Goal: Task Accomplishment & Management: Use online tool/utility

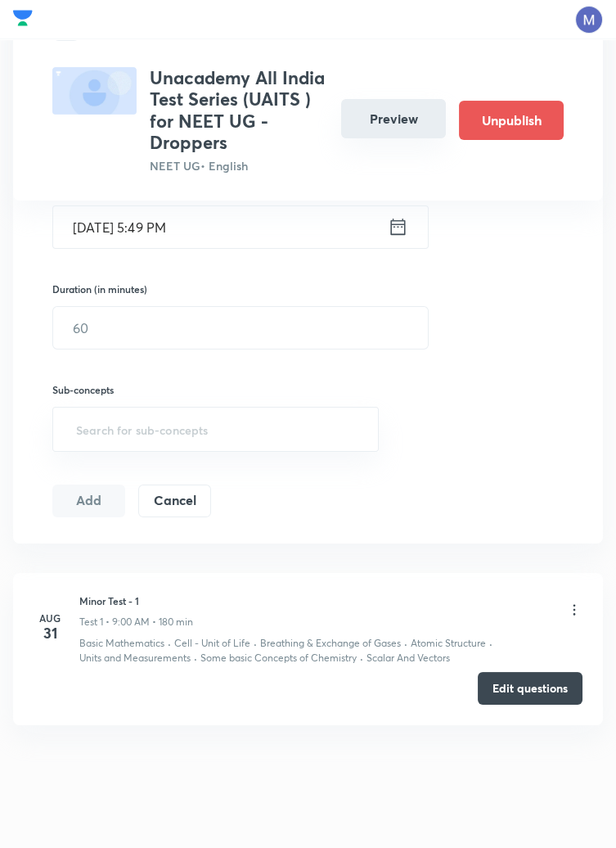
click at [387, 111] on button "Preview" at bounding box center [393, 118] width 105 height 39
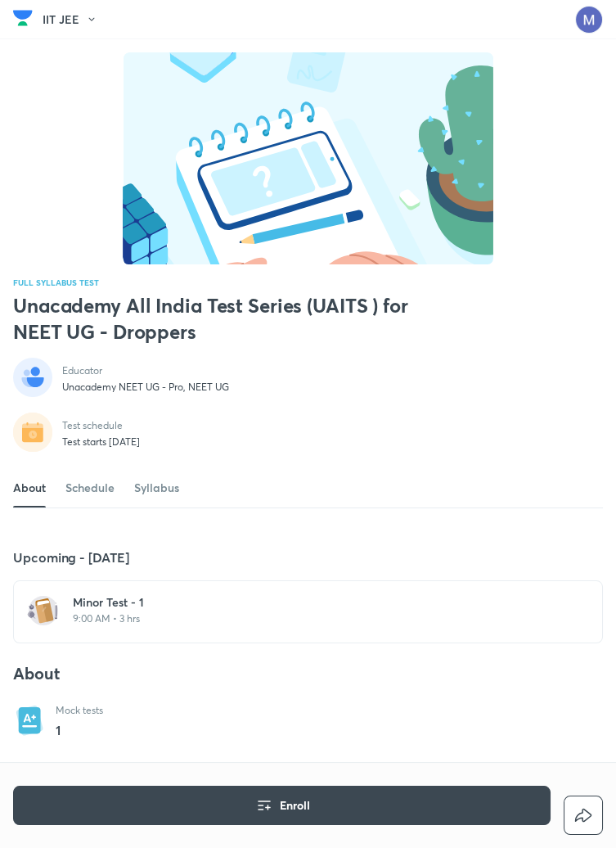
click at [130, 625] on p "9:00 AM • 3 hrs" at bounding box center [318, 618] width 490 height 13
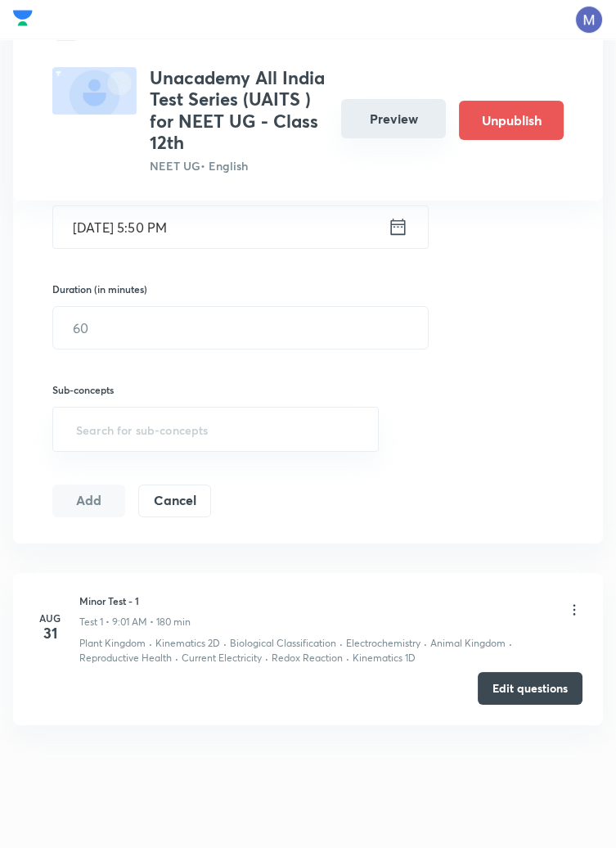
click at [399, 120] on button "Preview" at bounding box center [393, 118] width 105 height 39
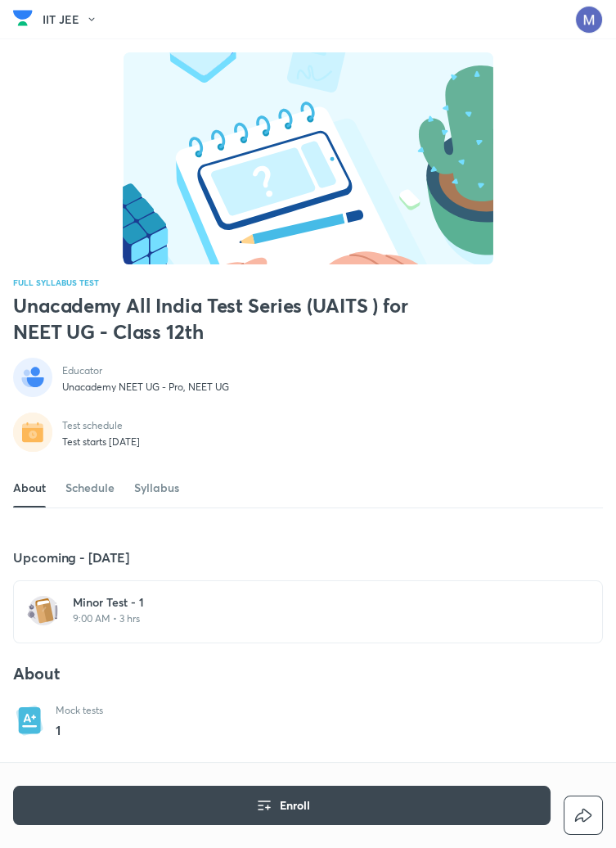
click at [122, 625] on p "9:00 AM • 3 hrs" at bounding box center [318, 618] width 490 height 13
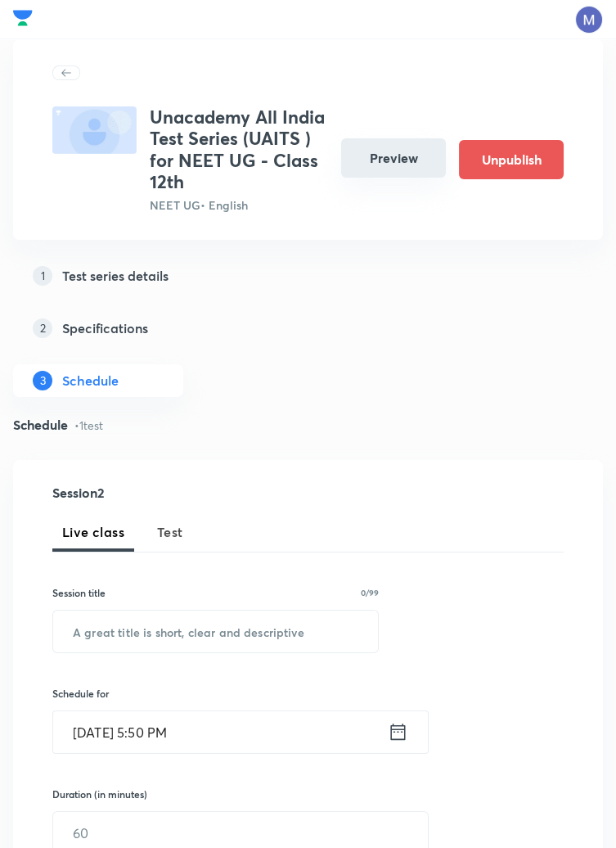
click at [384, 178] on button "Preview" at bounding box center [393, 157] width 105 height 39
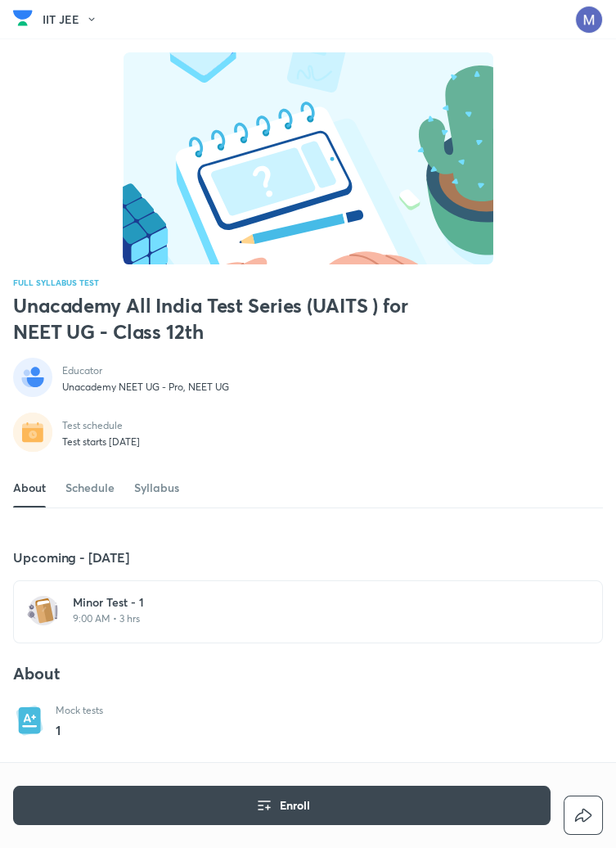
click at [134, 625] on div "Minor Test - 1 9:00 AM • 3 hrs" at bounding box center [318, 609] width 490 height 31
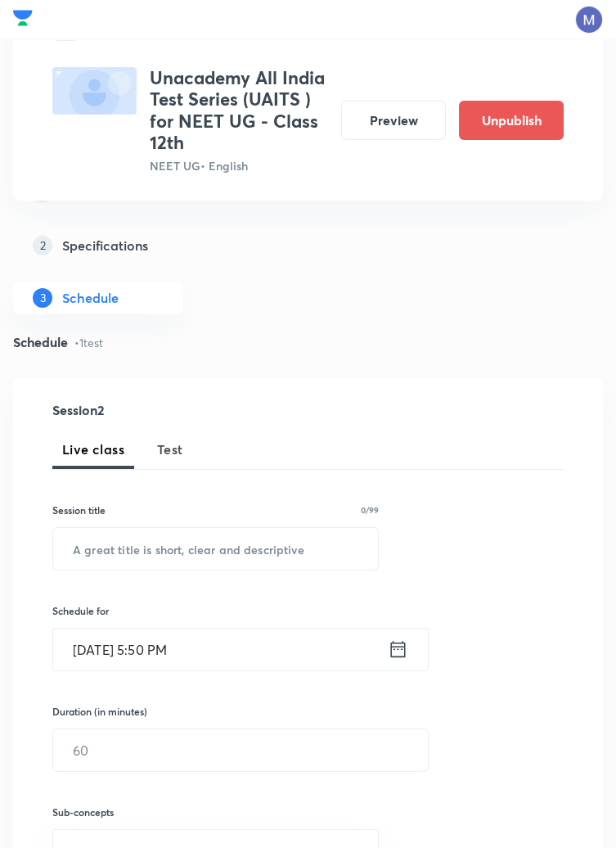
scroll to position [426, 0]
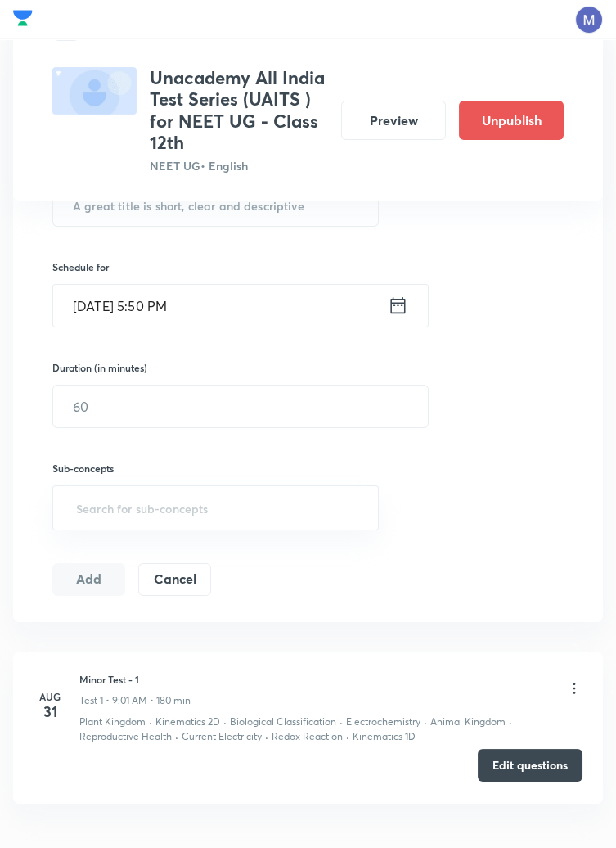
click at [528, 766] on button "Edit questions" at bounding box center [530, 765] width 105 height 33
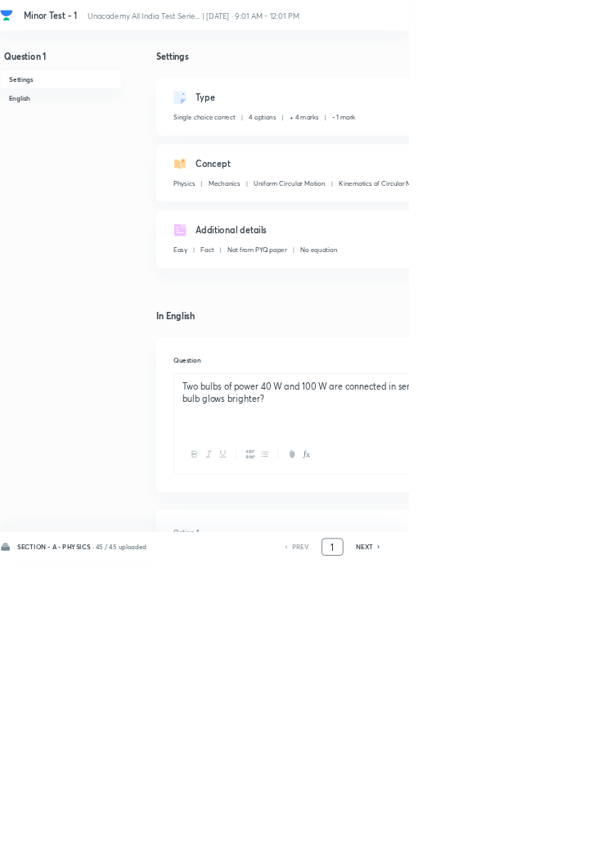
click at [510, 839] on input "1" at bounding box center [501, 825] width 31 height 29
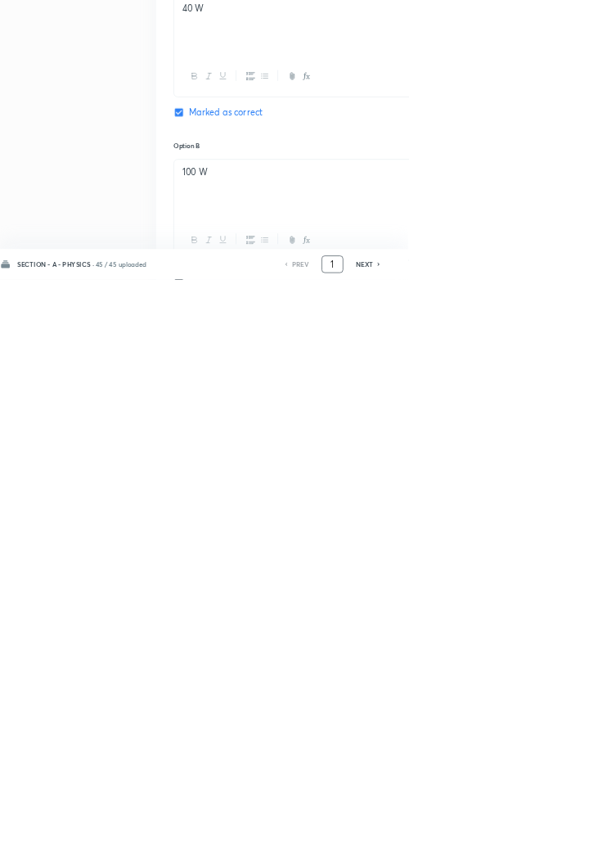
scroll to position [777, 0]
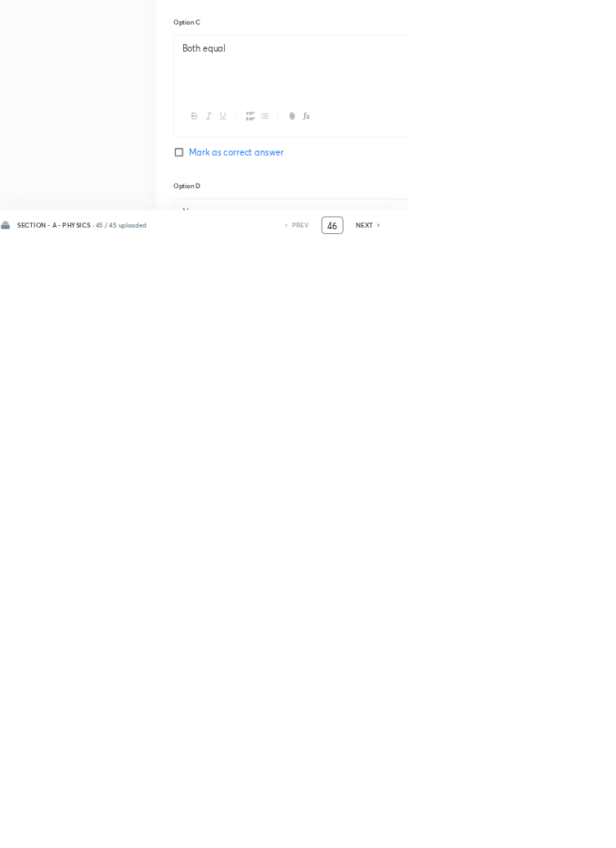
type input "46"
checkbox input "true"
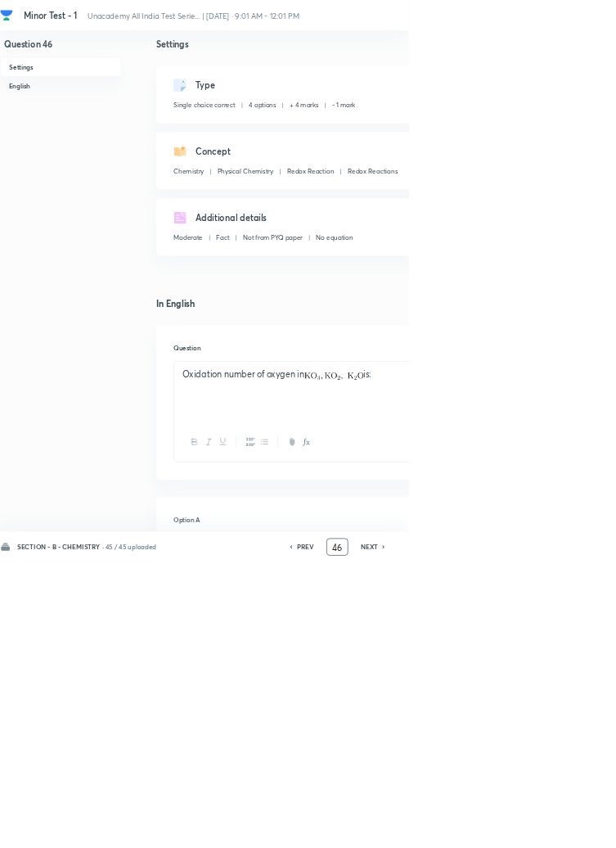
scroll to position [18, 0]
click at [512, 839] on input "46" at bounding box center [508, 825] width 31 height 29
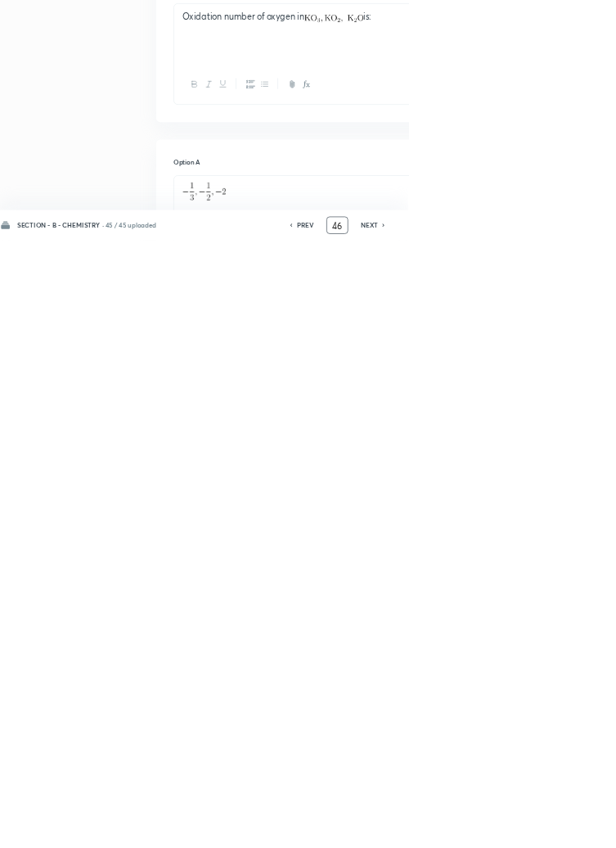
scroll to position [392, 0]
type input "4"
type input "91"
checkbox input "true"
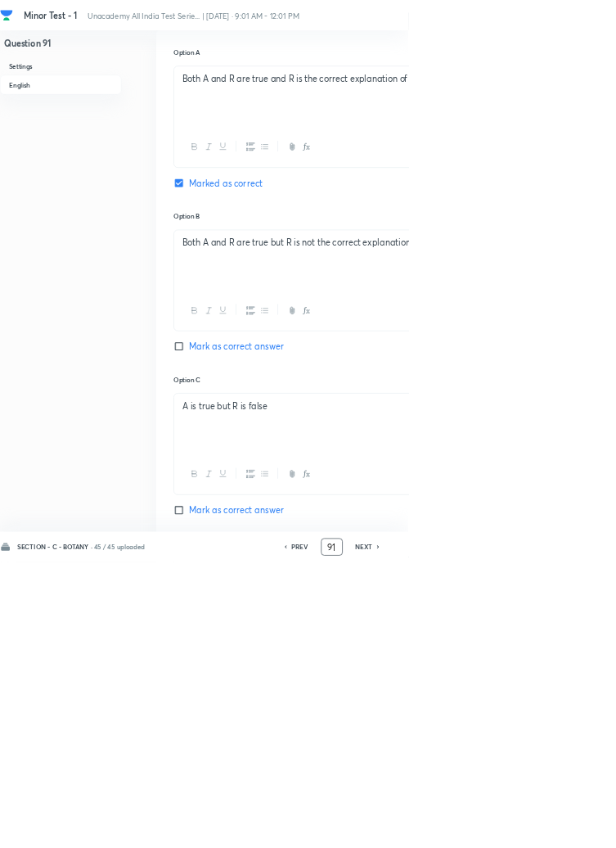
scroll to position [803, 0]
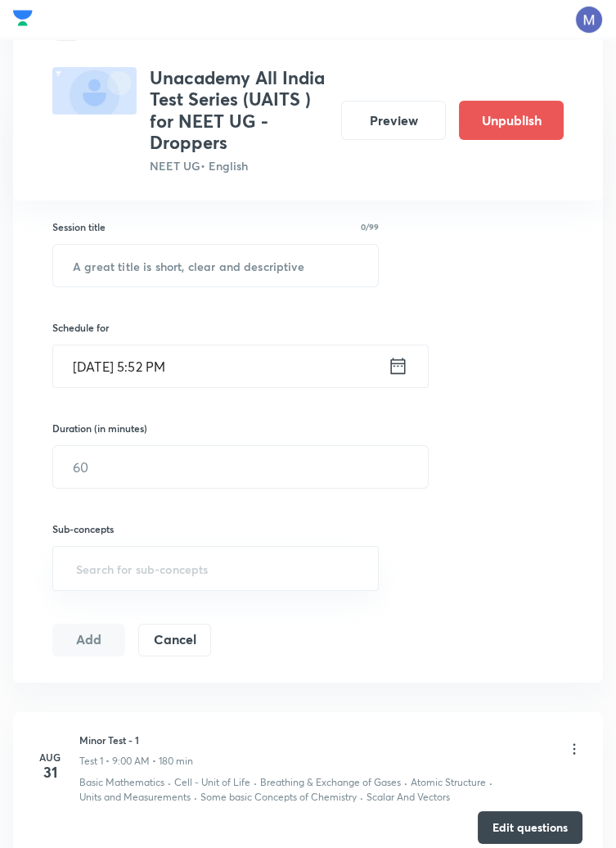
scroll to position [426, 0]
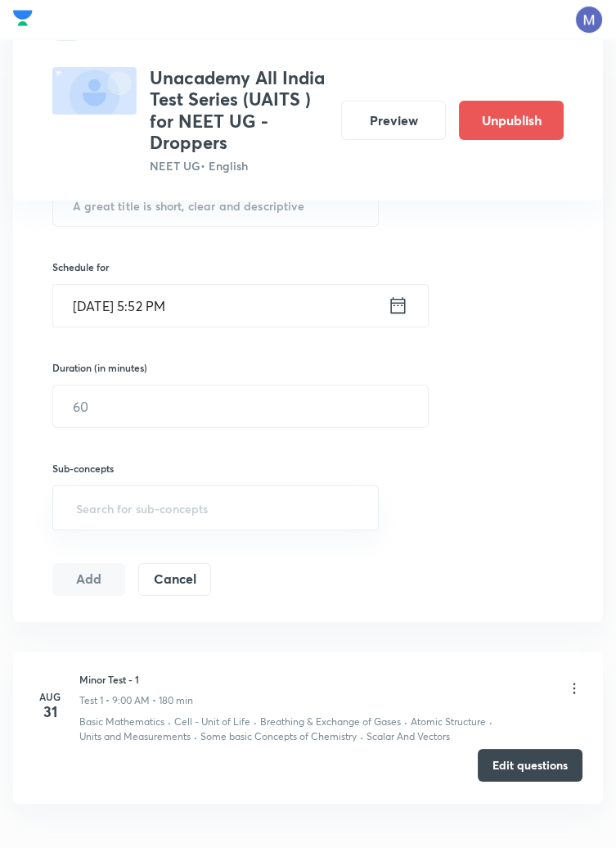
click at [520, 767] on button "Edit questions" at bounding box center [530, 765] width 105 height 33
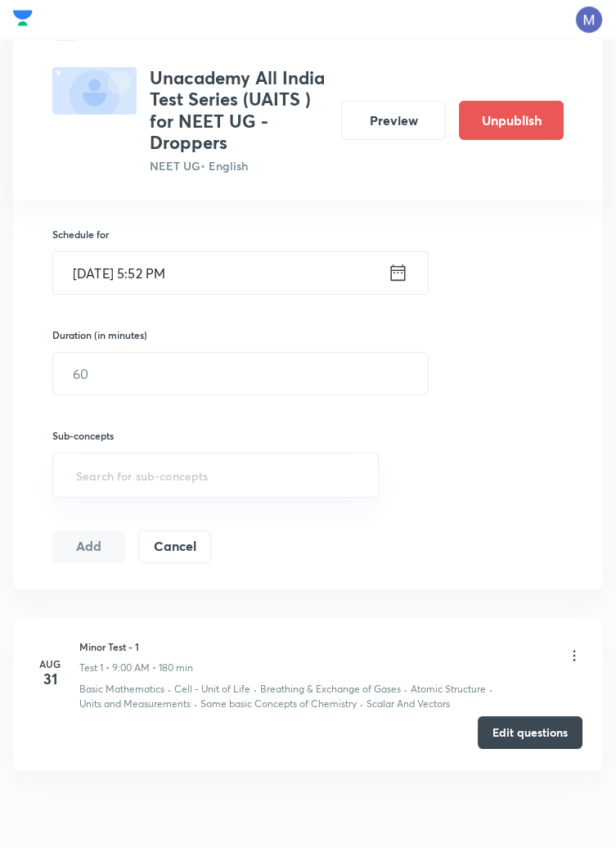
scroll to position [479, 0]
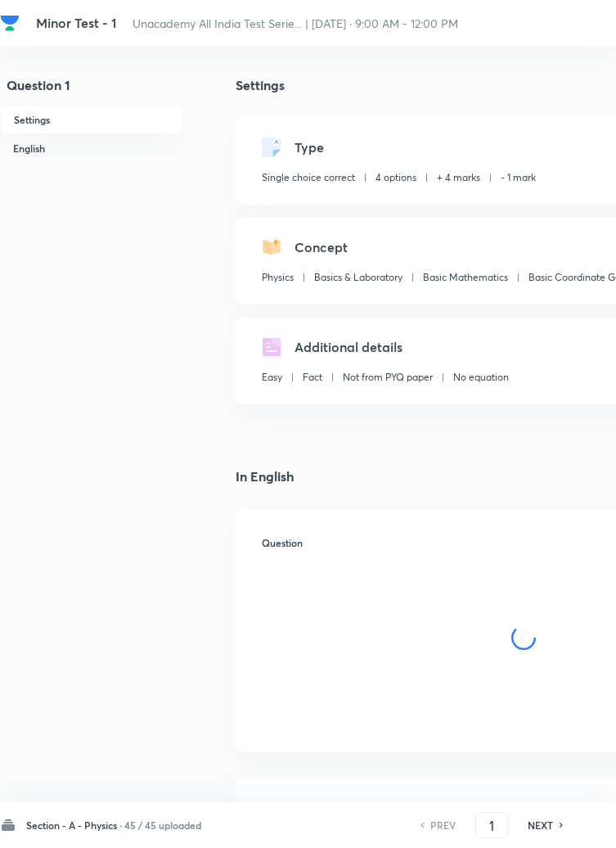
checkbox input "true"
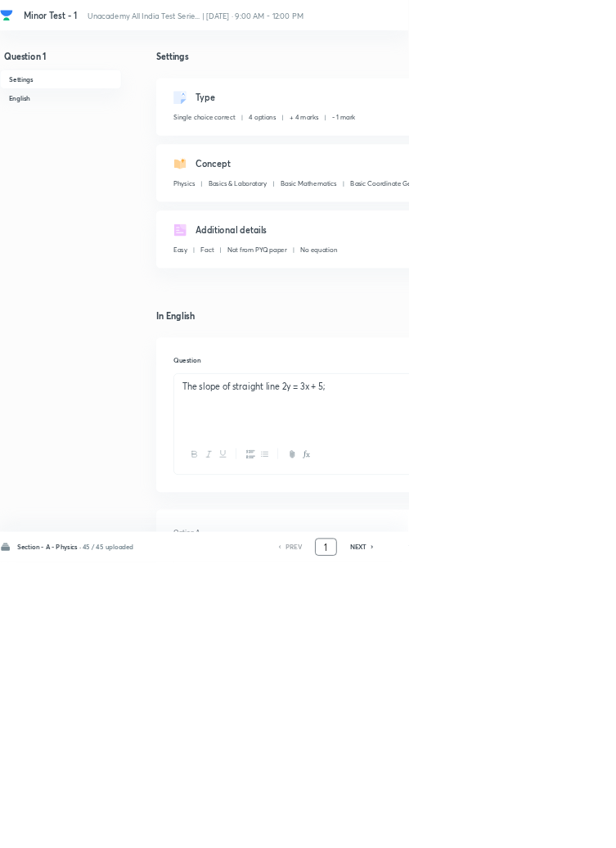
click at [498, 839] on input "1" at bounding box center [491, 825] width 31 height 29
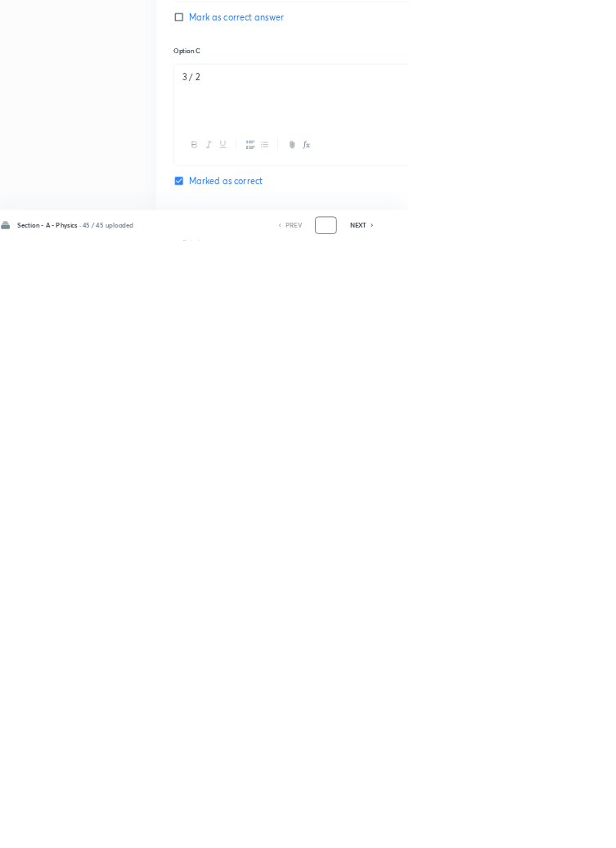
scroll to position [777, 0]
type input "46"
checkbox input "false"
checkbox input "true"
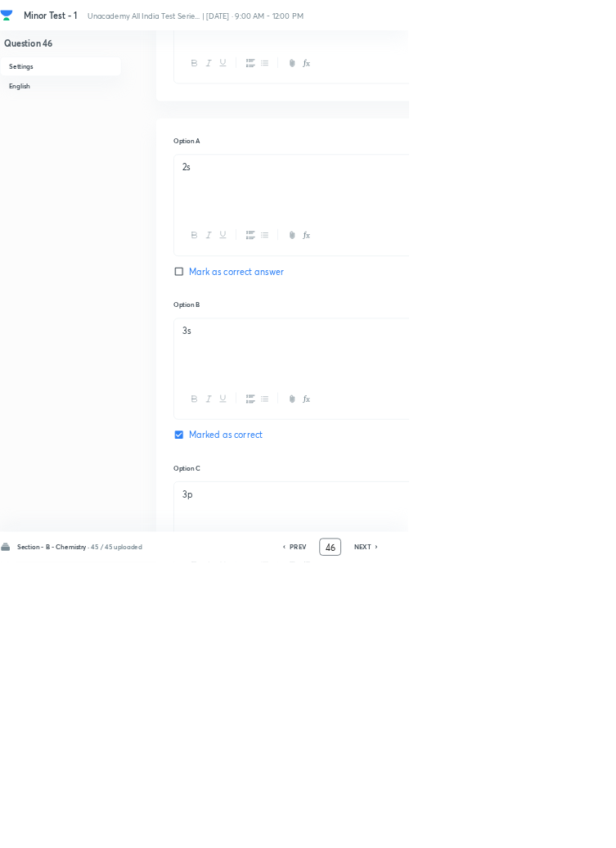
scroll to position [0, 0]
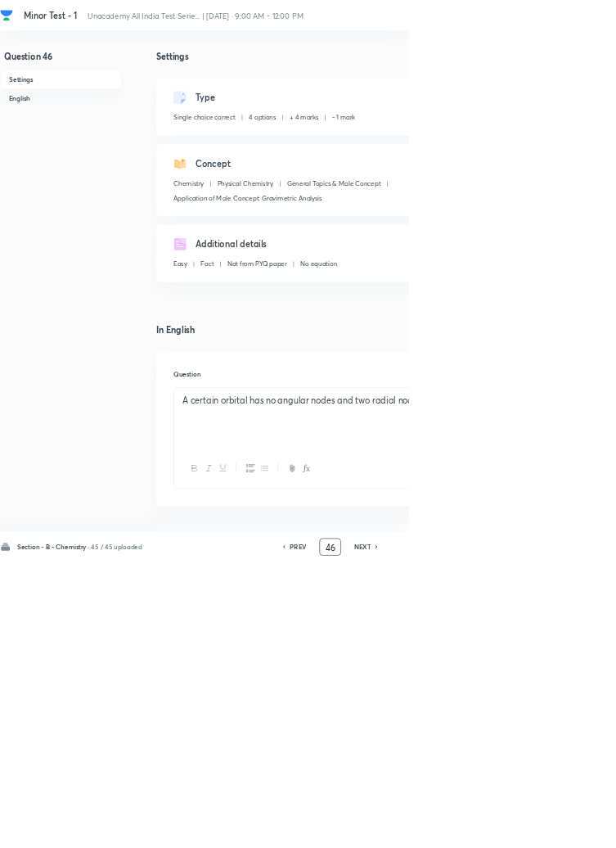
click at [569, 829] on icon at bounding box center [568, 825] width 5 height 8
type input "47"
checkbox input "false"
checkbox input "true"
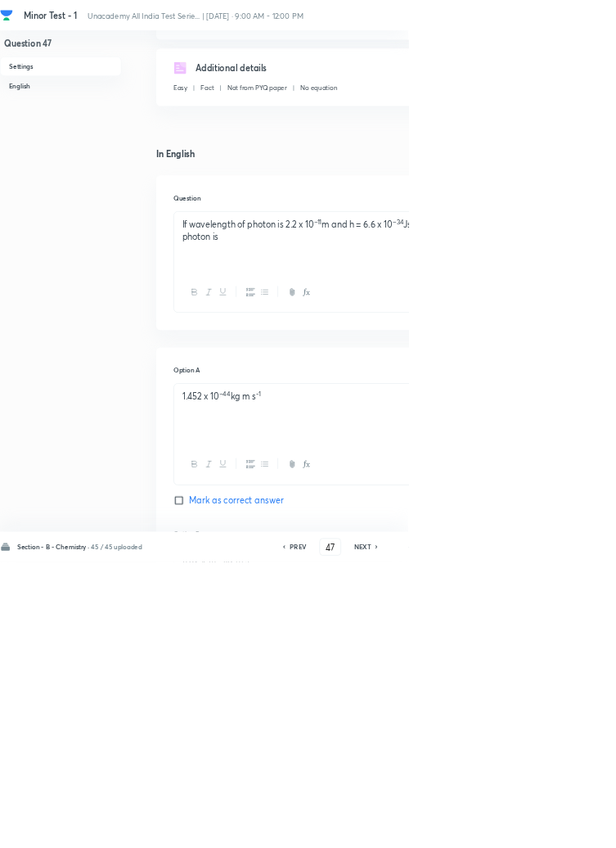
scroll to position [248, 0]
click at [569, 827] on icon at bounding box center [567, 824] width 3 height 5
type input "48"
checkbox input "false"
checkbox input "true"
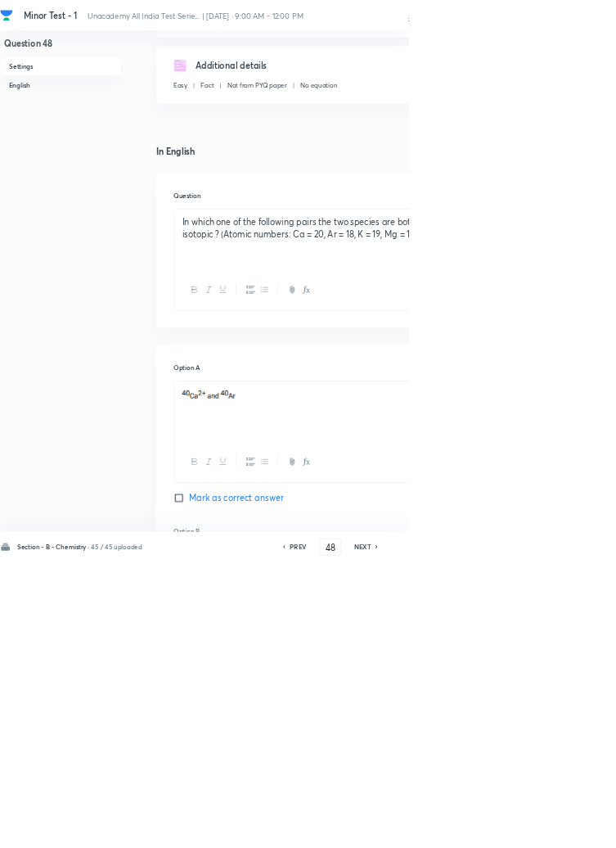
click at [569, 829] on icon at bounding box center [568, 825] width 5 height 8
type input "49"
checkbox input "true"
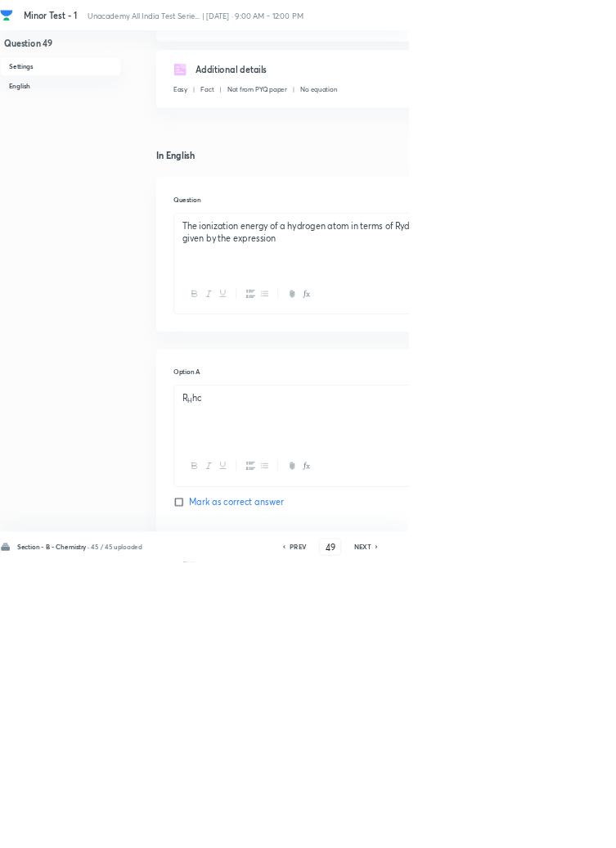
click at [276, 758] on input "Mark as correct answer" at bounding box center [273, 757] width 23 height 16
checkbox input "true"
checkbox input "false"
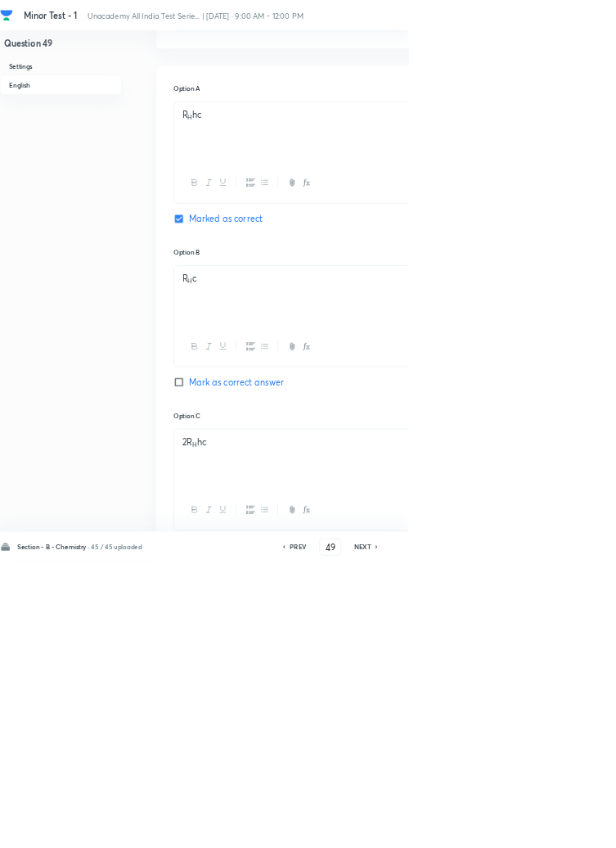
scroll to position [783, 0]
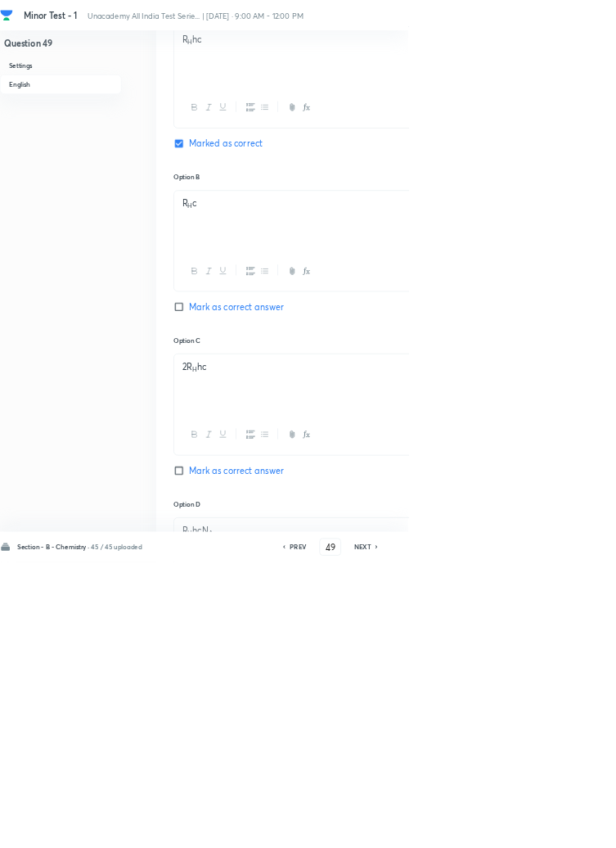
click at [569, 827] on icon at bounding box center [567, 824] width 3 height 5
type input "50"
checkbox input "false"
checkbox input "true"
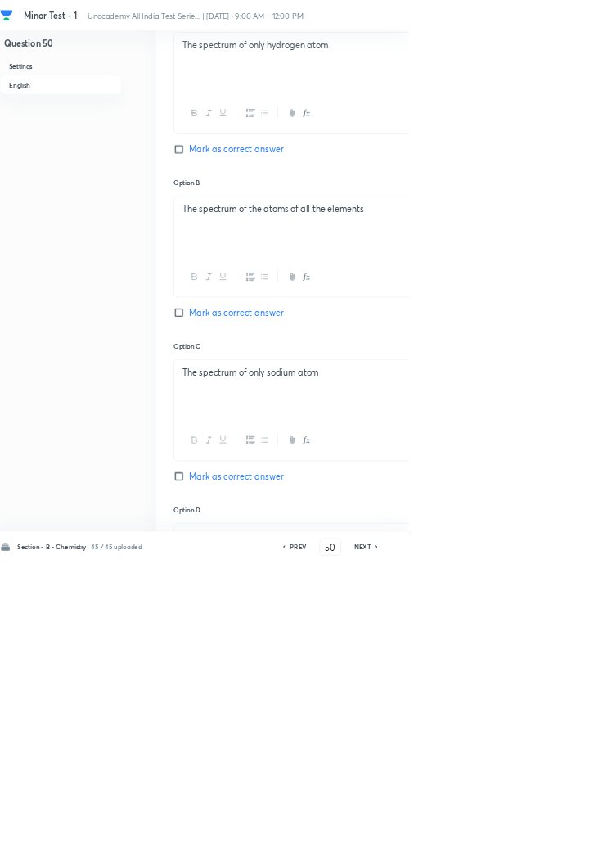
scroll to position [781, 0]
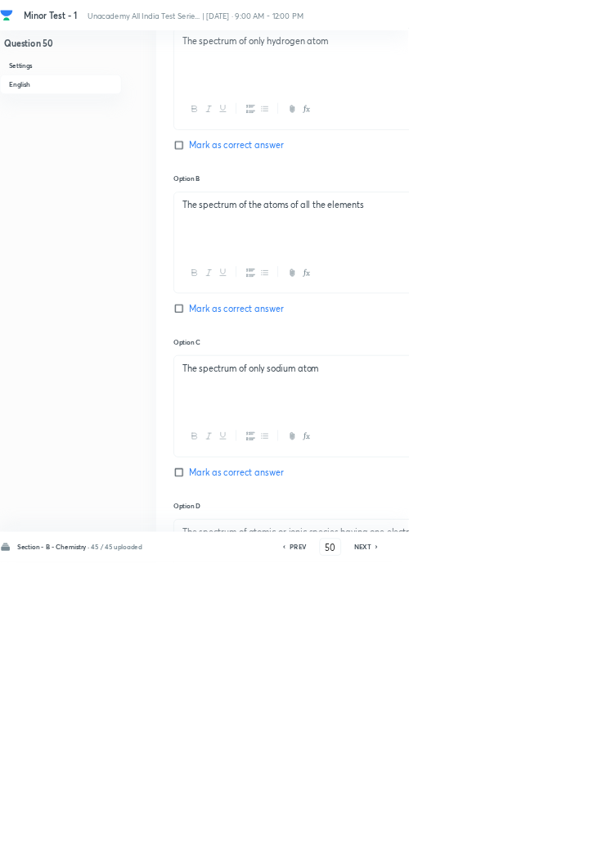
click at [569, 827] on icon at bounding box center [567, 824] width 3 height 5
type input "51"
checkbox input "true"
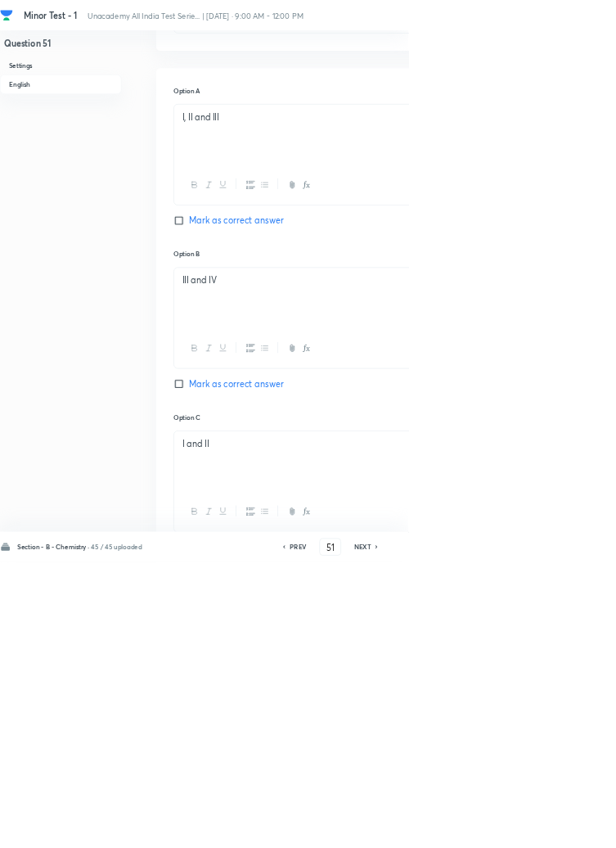
click at [551, 832] on h6 "NEXT" at bounding box center [546, 824] width 25 height 15
type input "52"
checkbox input "false"
checkbox input "true"
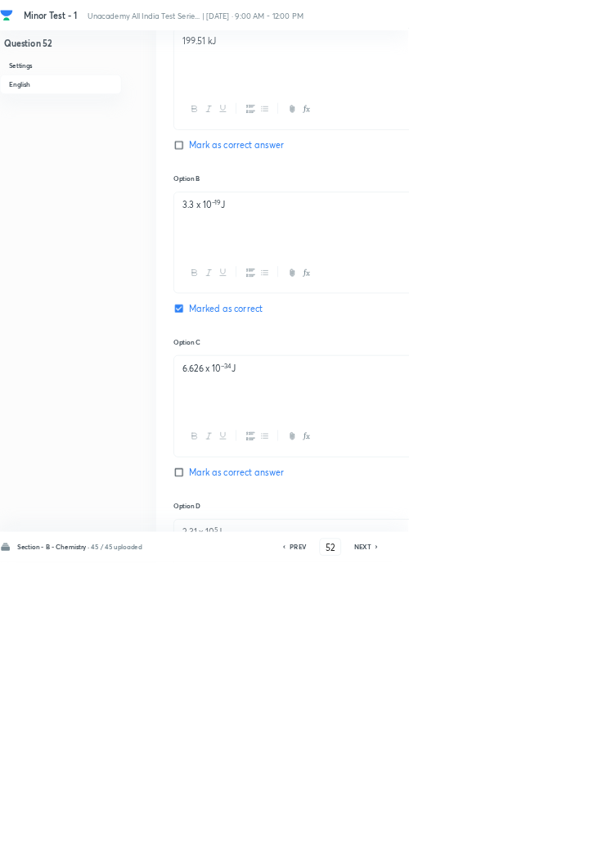
click at [569, 827] on icon at bounding box center [567, 824] width 3 height 5
type input "53"
checkbox input "false"
checkbox input "true"
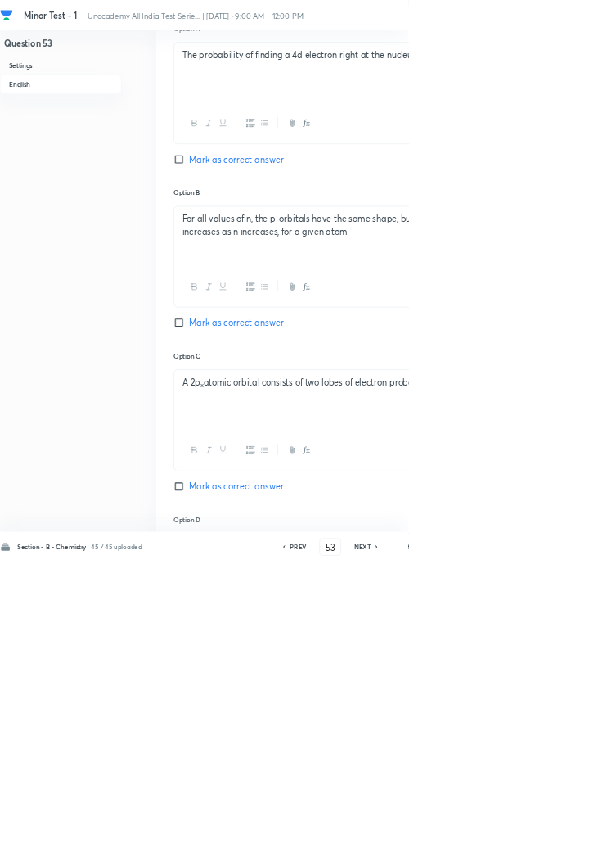
click at [538, 814] on p "There is maximum probability of finding a selectron at the nucleus." at bounding box center [523, 823] width 497 height 19
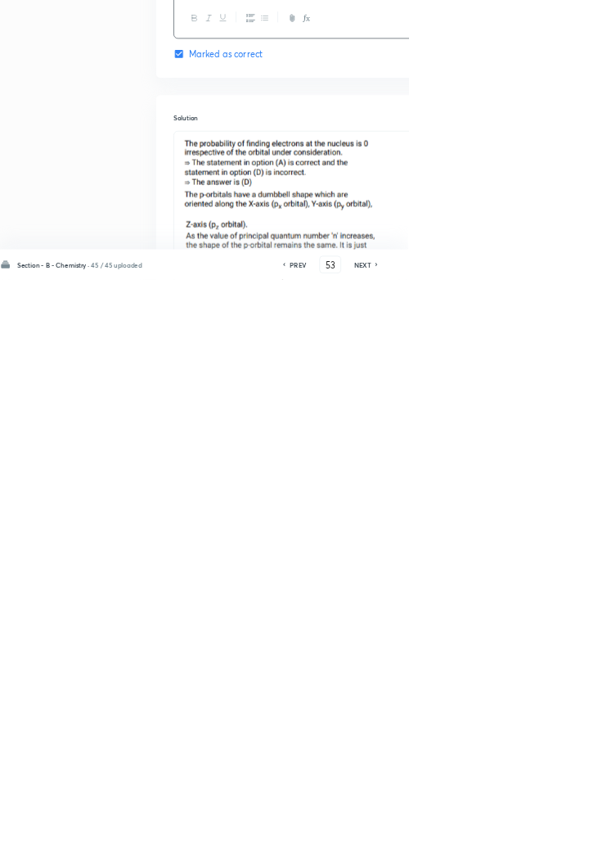
scroll to position [1262, 0]
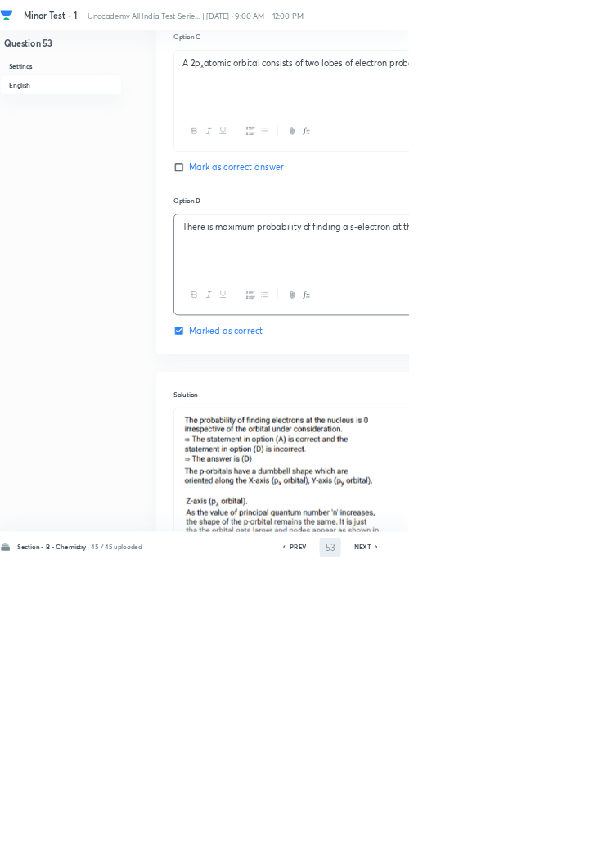
type input "54"
checkbox input "true"
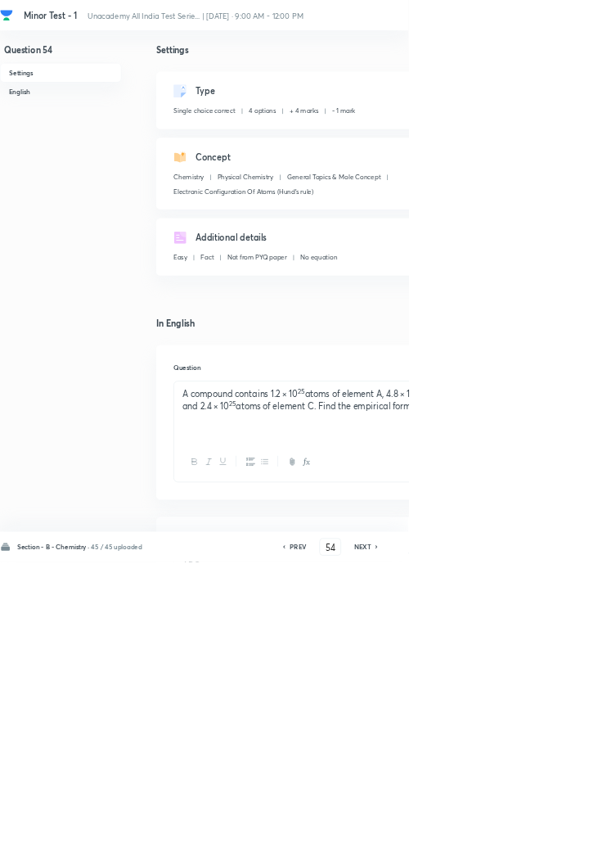
scroll to position [0, 0]
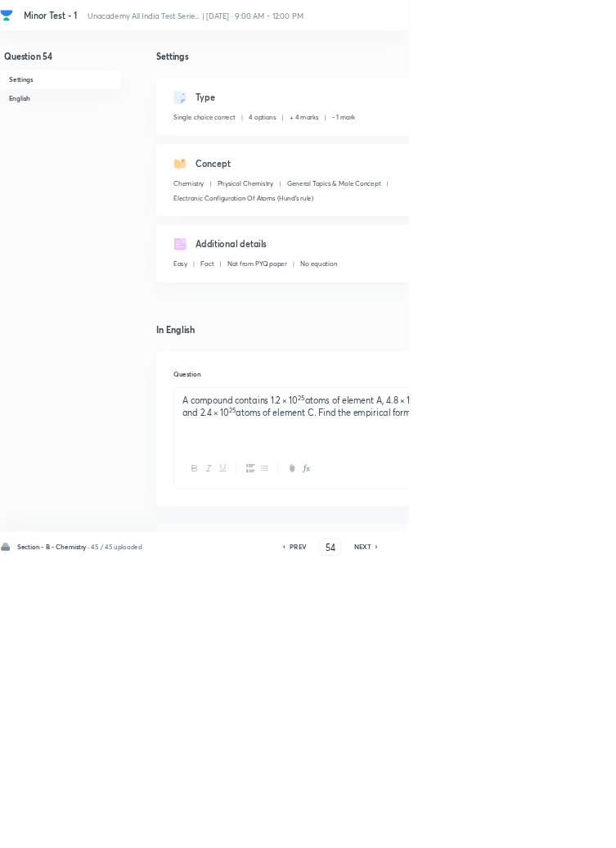
click at [453, 832] on h6 "PREV" at bounding box center [449, 824] width 25 height 15
type input "53"
checkbox input "true"
click at [452, 832] on h6 "PREV" at bounding box center [449, 824] width 25 height 15
type input "52"
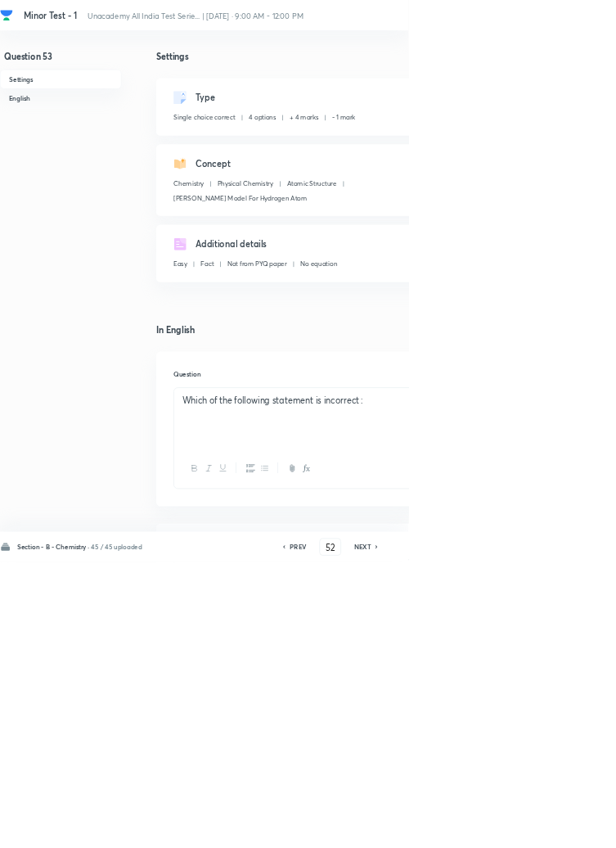
checkbox input "false"
checkbox input "true"
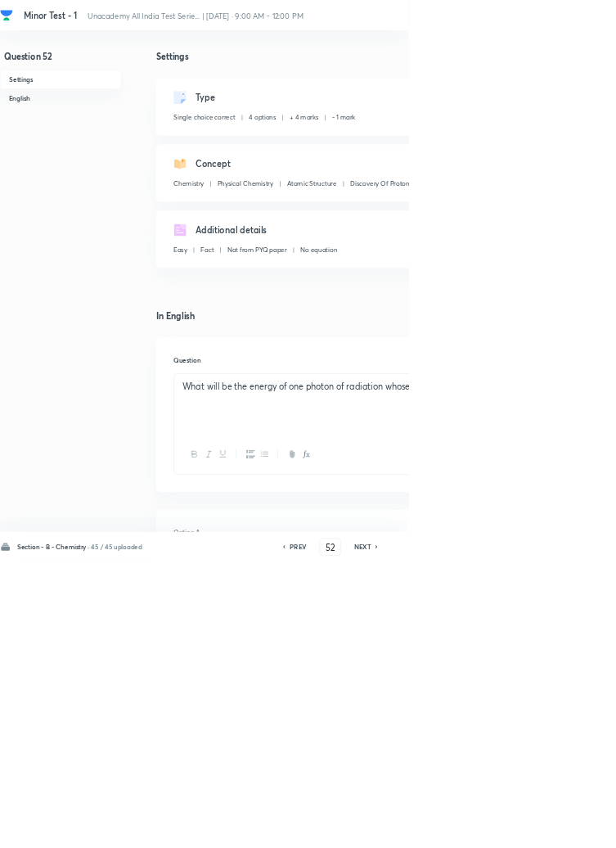
click at [449, 832] on h6 "PREV" at bounding box center [449, 824] width 25 height 15
type input "51"
checkbox input "false"
checkbox input "true"
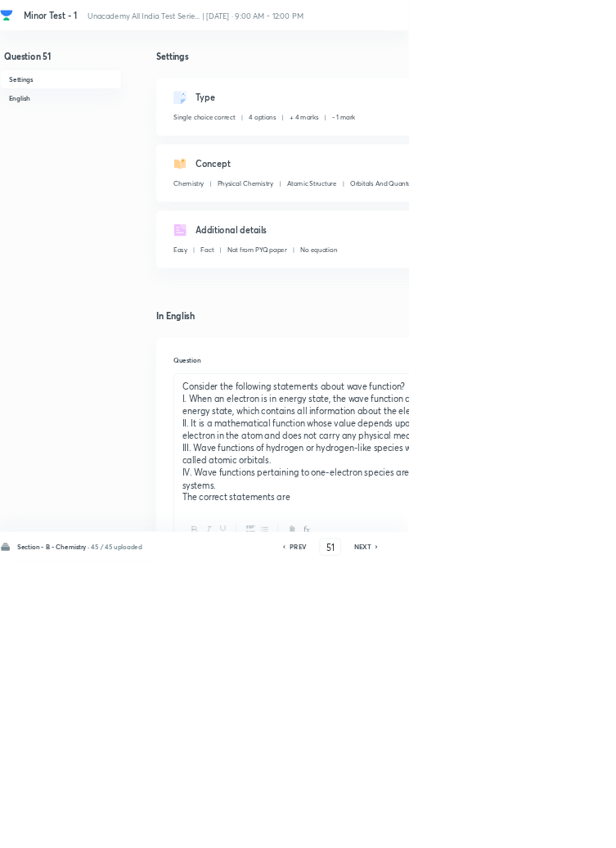
click at [430, 829] on icon at bounding box center [427, 825] width 5 height 8
type input "50"
checkbox input "true"
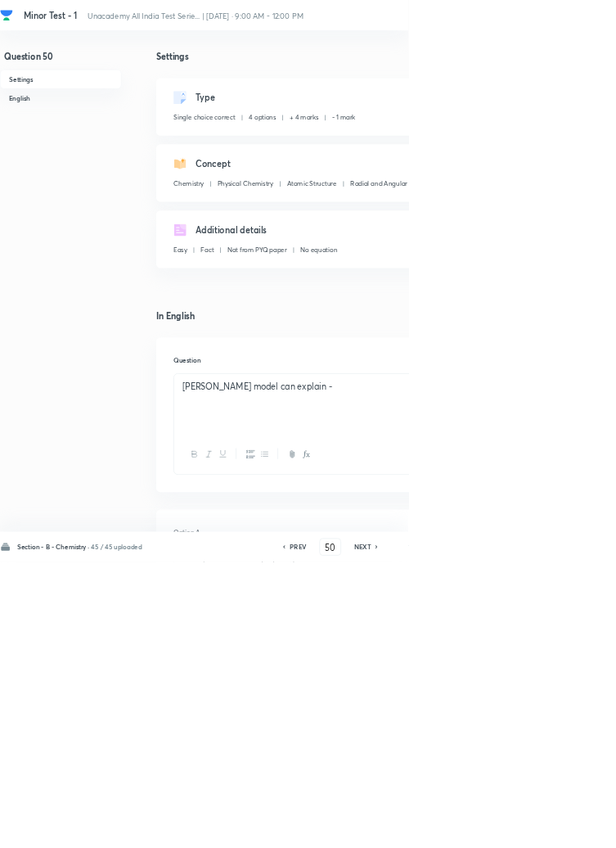
click at [454, 832] on h6 "PREV" at bounding box center [449, 824] width 25 height 15
type input "49"
checkbox input "false"
checkbox input "true"
click at [459, 832] on h6 "PREV" at bounding box center [449, 824] width 25 height 15
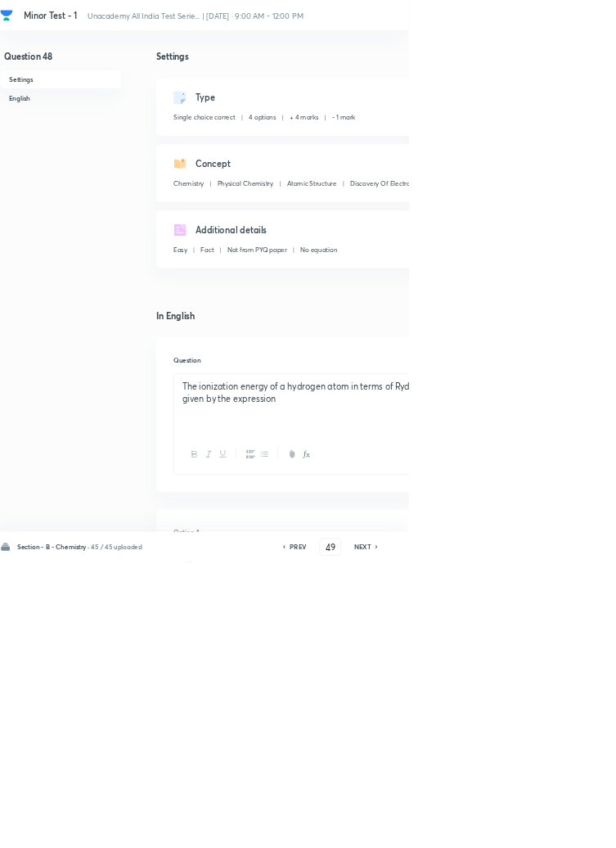
type input "48"
checkbox input "true"
click at [569, 827] on icon at bounding box center [567, 824] width 3 height 5
type input "49"
checkbox input "true"
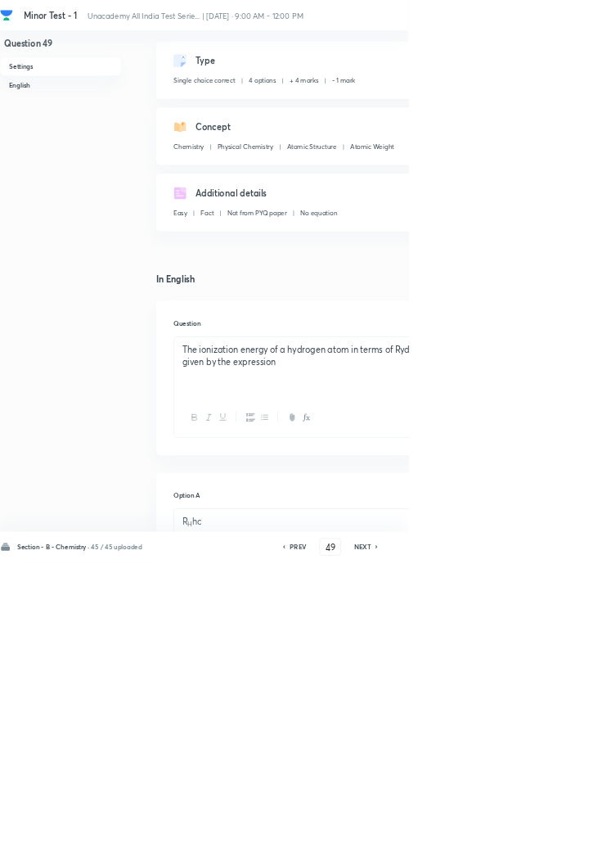
scroll to position [52, 0]
checkbox input "true"
checkbox input "false"
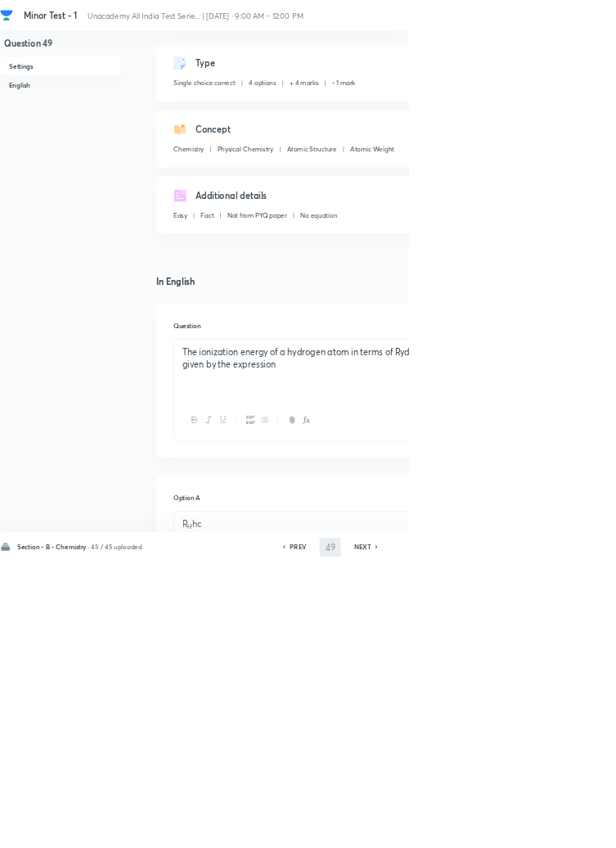
type input "50"
checkbox input "false"
checkbox input "true"
click at [447, 832] on h6 "PREV" at bounding box center [449, 824] width 25 height 15
type input "49"
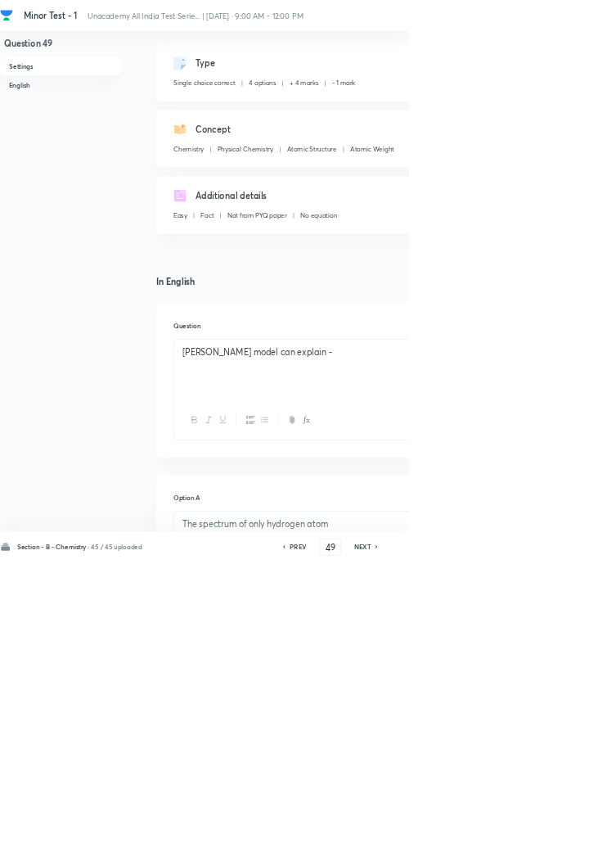
checkbox input "false"
checkbox input "true"
click at [553, 832] on h6 "NEXT" at bounding box center [546, 824] width 25 height 15
type input "50"
checkbox input "false"
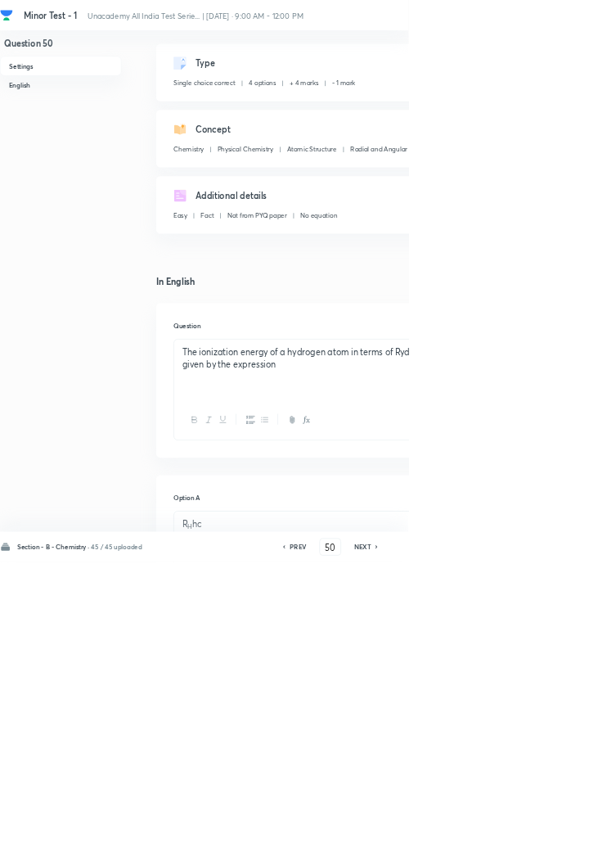
checkbox input "true"
click at [569, 829] on icon at bounding box center [568, 825] width 5 height 8
type input "51"
checkbox input "true"
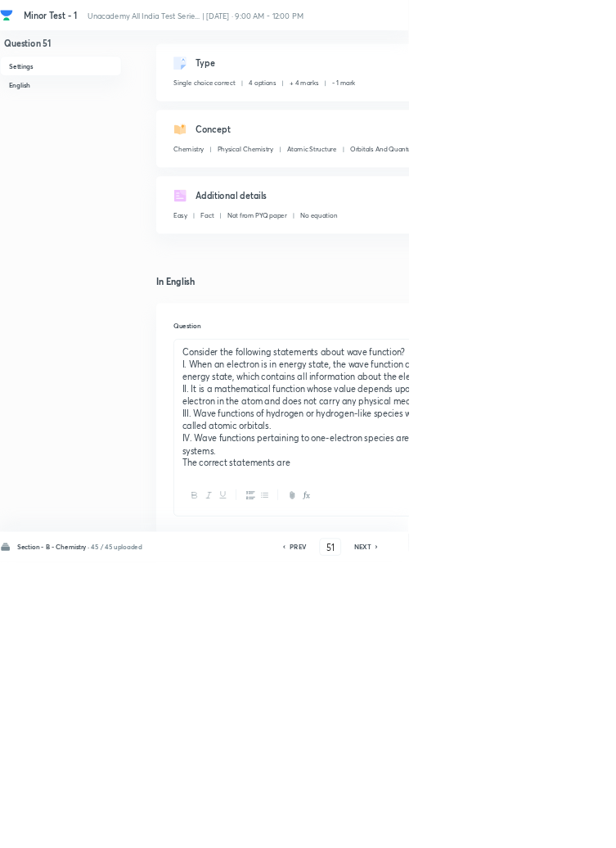
click at [569, 827] on icon at bounding box center [567, 824] width 3 height 5
type input "52"
checkbox input "false"
checkbox input "true"
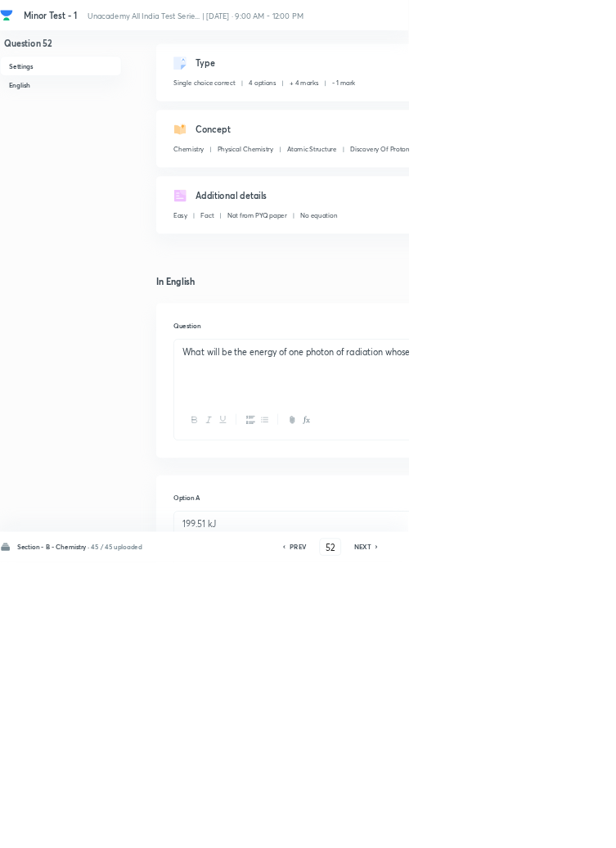
click at [569, 829] on icon at bounding box center [568, 825] width 5 height 8
type input "53"
checkbox input "false"
checkbox input "true"
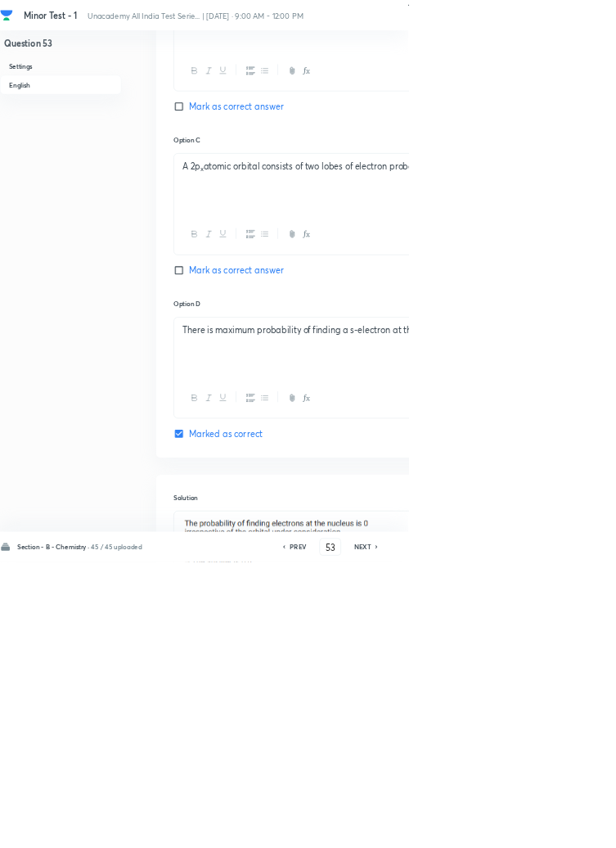
scroll to position [1105, 0]
click at [569, 829] on icon at bounding box center [568, 825] width 5 height 8
type input "54"
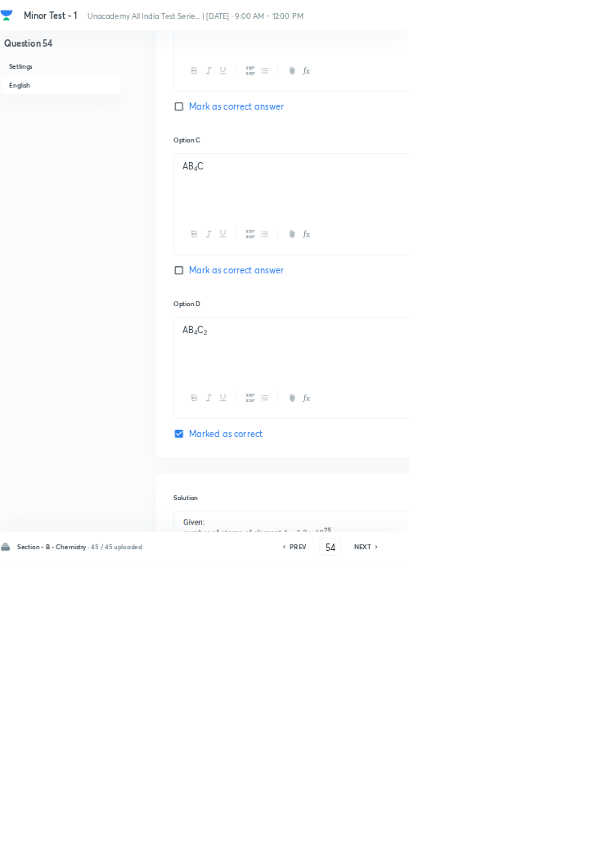
checkbox input "true"
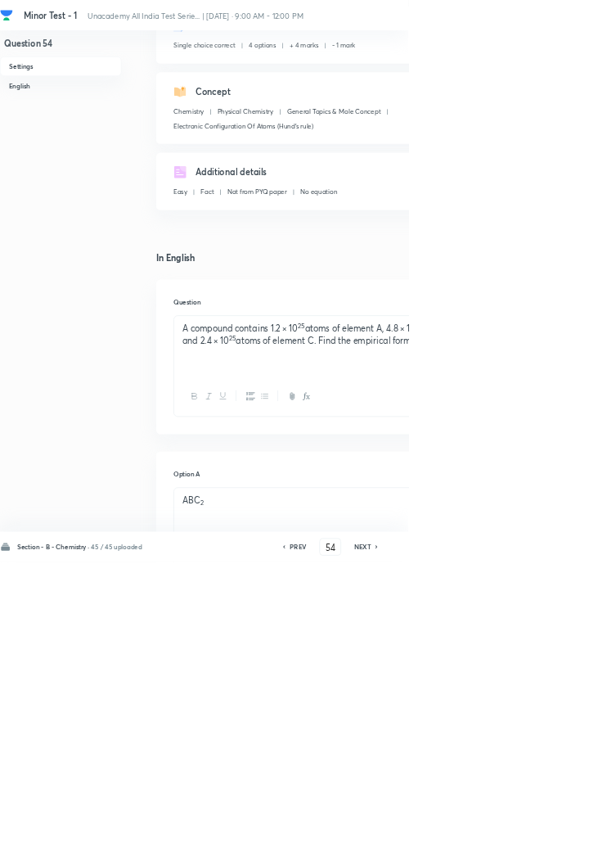
scroll to position [104, 0]
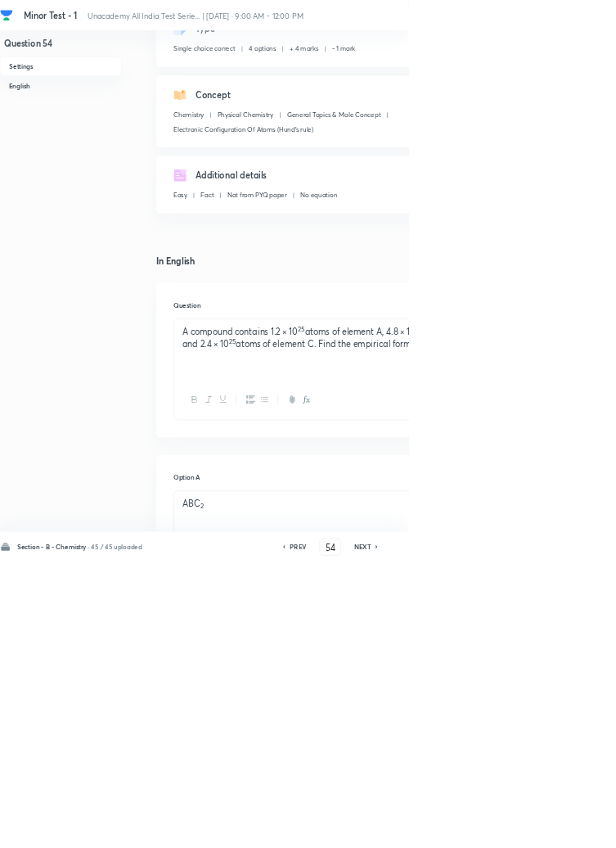
click at [430, 829] on icon at bounding box center [427, 825] width 5 height 8
type input "53"
checkbox input "true"
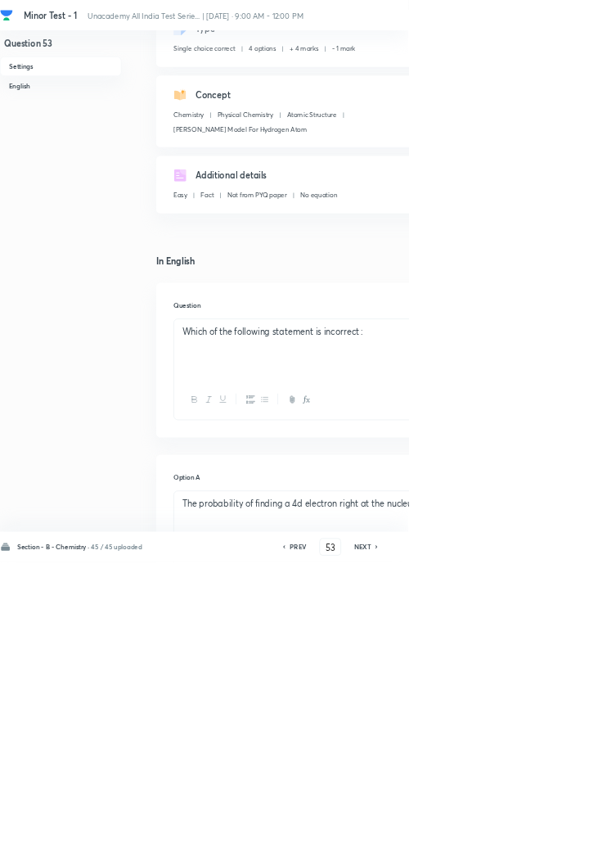
click at [445, 832] on h6 "PREV" at bounding box center [449, 824] width 25 height 15
type input "52"
checkbox input "false"
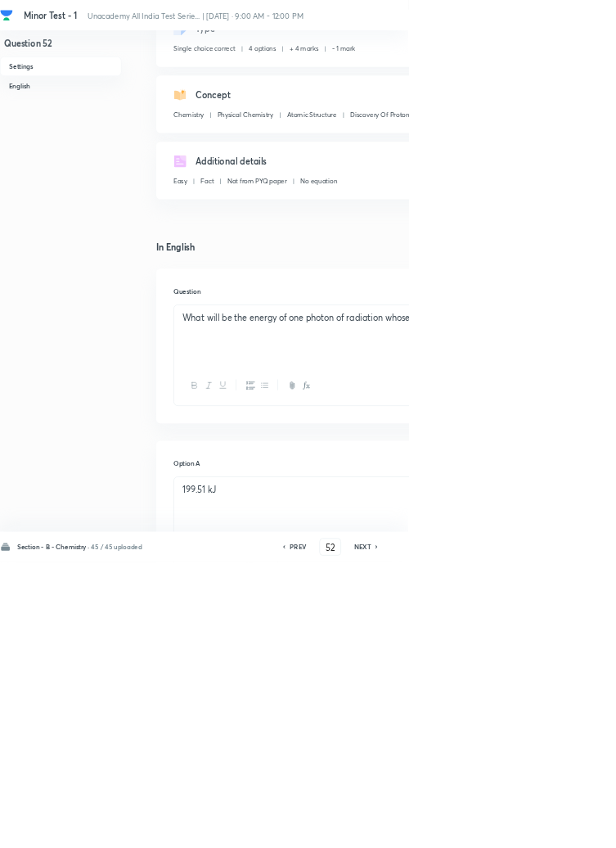
checkbox input "true"
click at [448, 832] on h6 "PREV" at bounding box center [449, 824] width 25 height 15
type input "51"
checkbox input "false"
checkbox input "true"
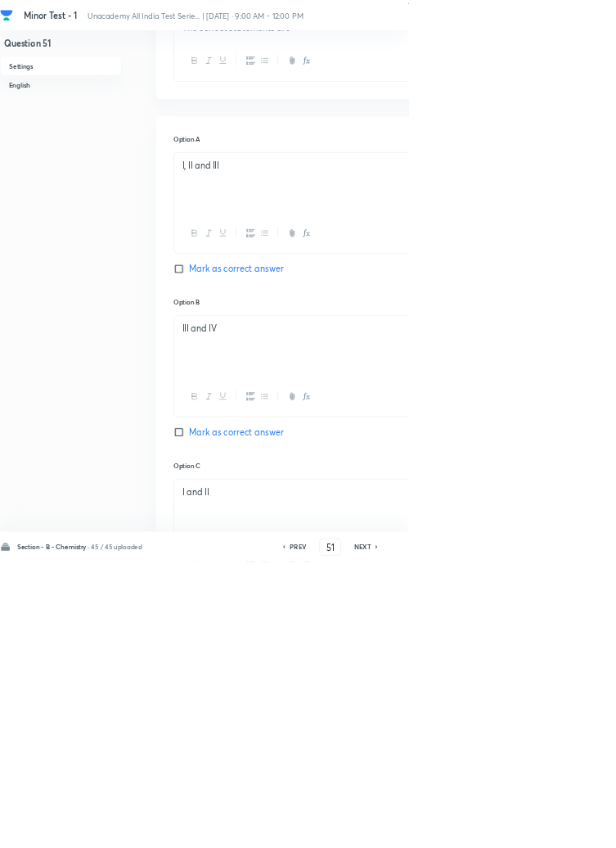
scroll to position [953, 0]
click at [569, 827] on icon at bounding box center [567, 824] width 3 height 5
type input "52"
checkbox input "false"
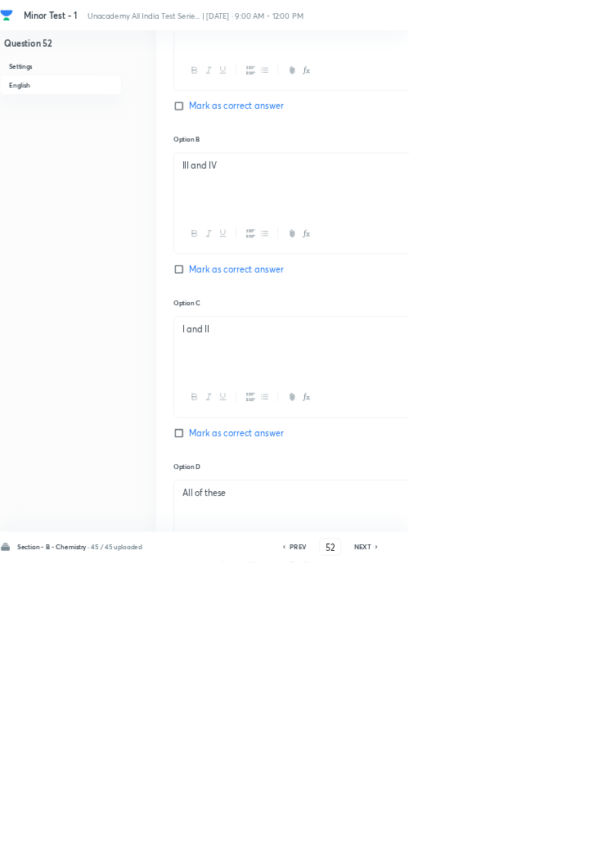
checkbox input "true"
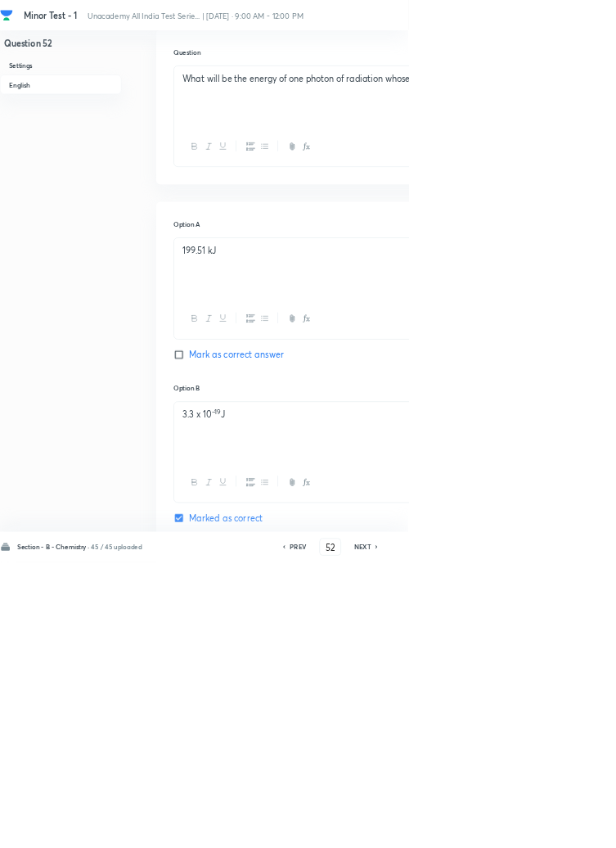
scroll to position [466, 0]
click at [569, 829] on icon at bounding box center [568, 825] width 5 height 8
type input "53"
checkbox input "false"
checkbox input "true"
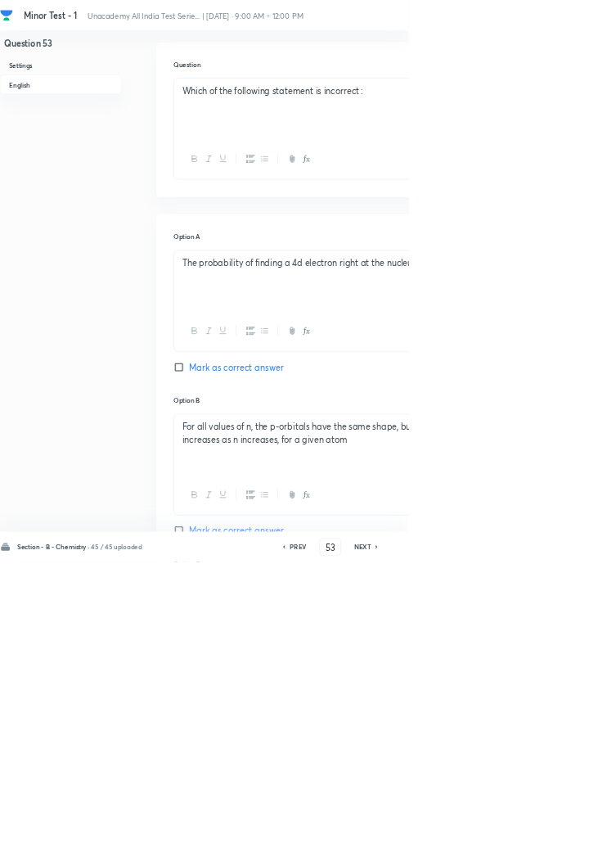
click at [569, 827] on icon at bounding box center [567, 824] width 3 height 5
type input "54"
checkbox input "true"
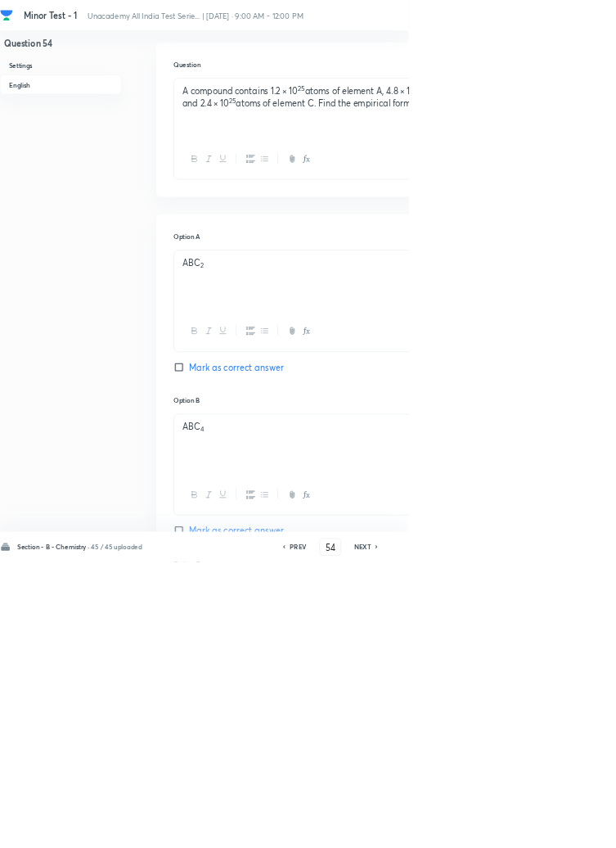
click at [451, 832] on h6 "PREV" at bounding box center [449, 824] width 25 height 15
type input "53"
checkbox input "true"
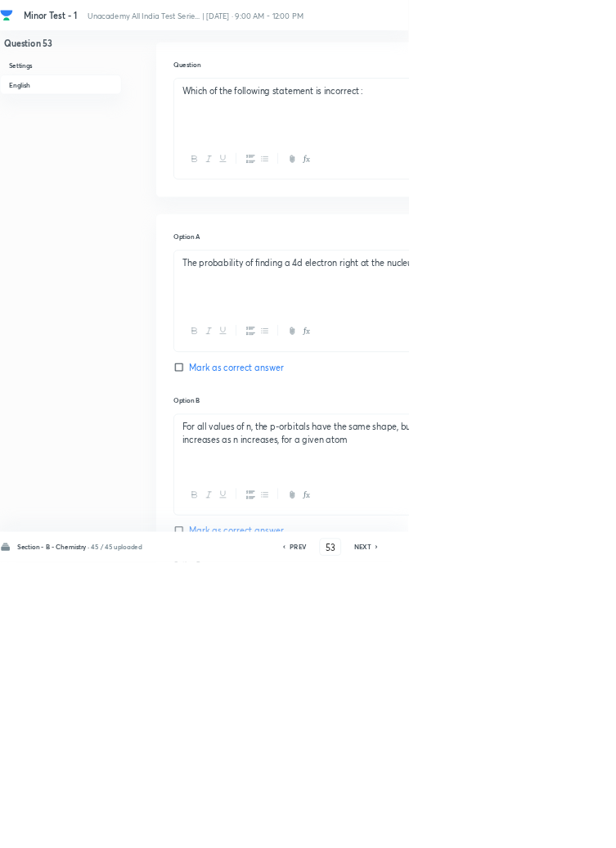
click at [556, 832] on h6 "NEXT" at bounding box center [546, 824] width 25 height 15
type input "54"
checkbox input "true"
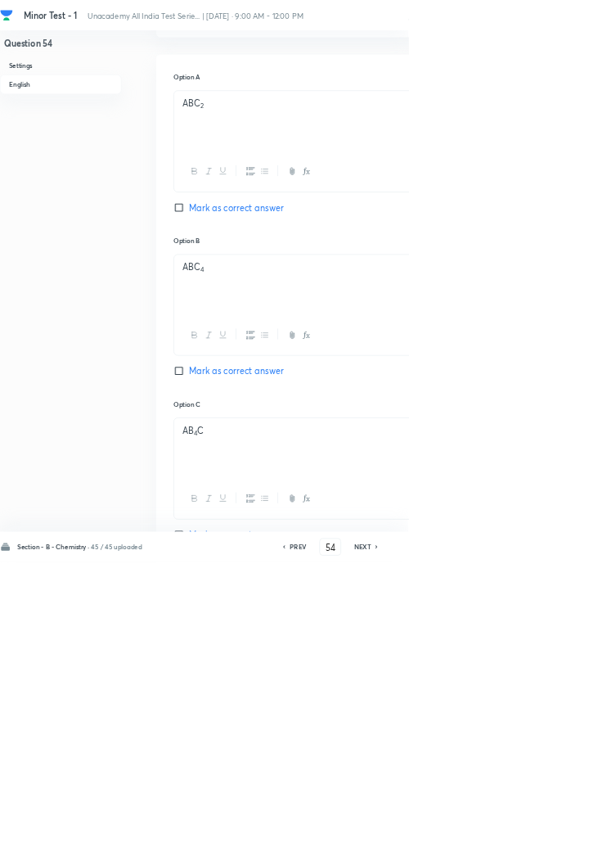
scroll to position [709, 0]
click at [458, 832] on h6 "PREV" at bounding box center [449, 824] width 25 height 15
type input "53"
checkbox input "true"
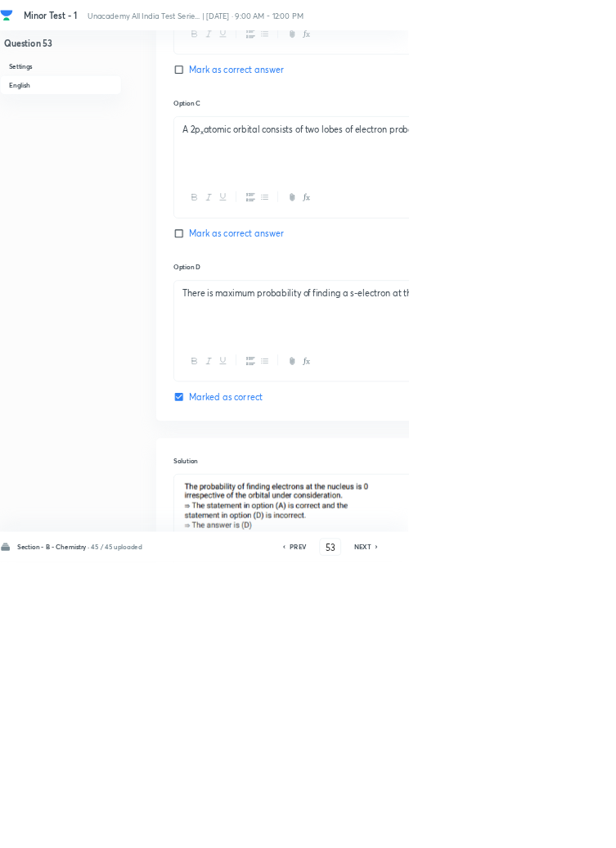
scroll to position [1181, 0]
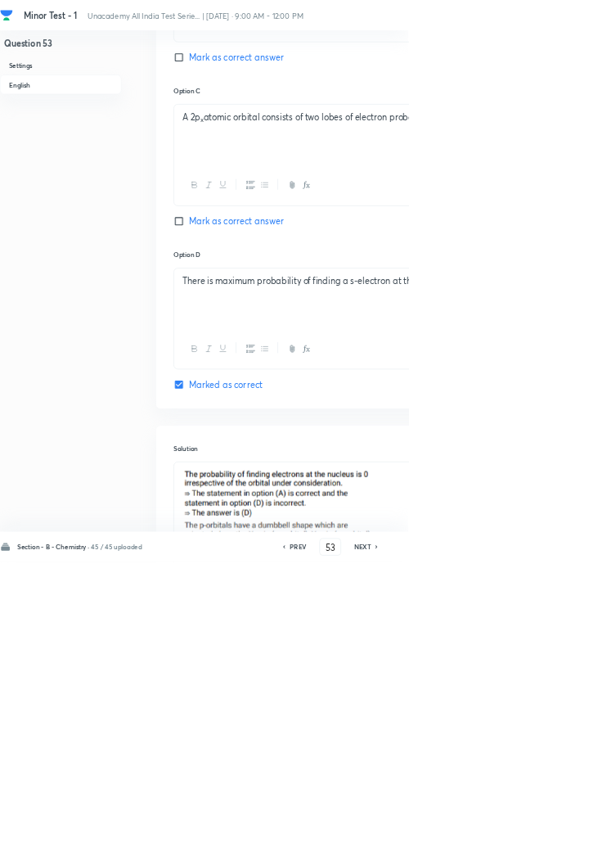
click at [569, 829] on icon at bounding box center [568, 825] width 5 height 8
type input "54"
checkbox input "true"
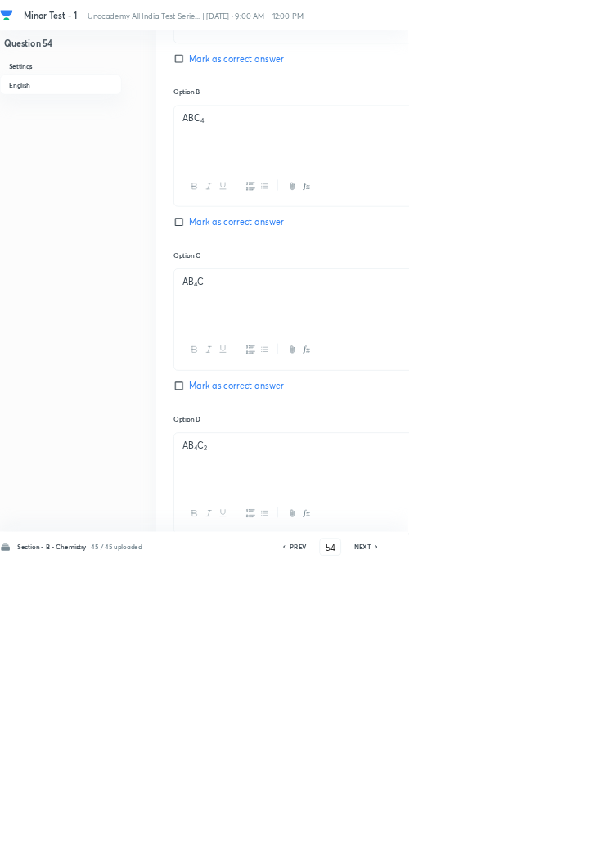
click at [569, 827] on icon at bounding box center [567, 824] width 3 height 5
type input "55"
checkbox input "true"
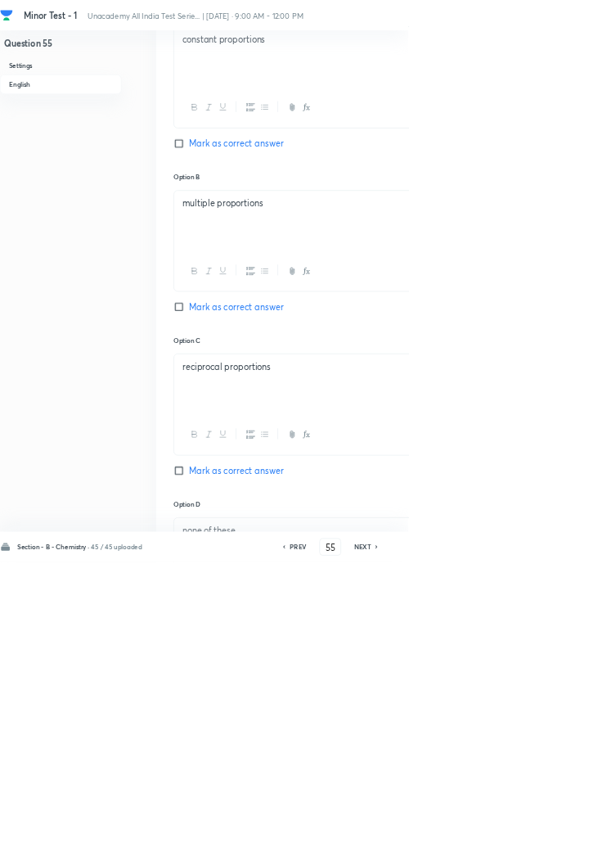
click at [556, 832] on h6 "NEXT" at bounding box center [546, 824] width 25 height 15
type input "56"
checkbox input "false"
checkbox input "true"
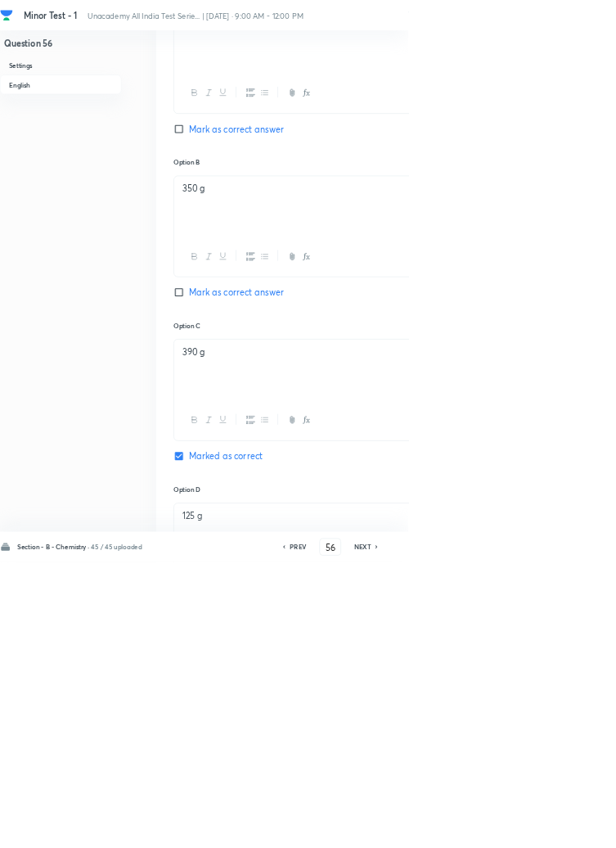
scroll to position [825, 0]
click at [569, 829] on icon at bounding box center [568, 825] width 5 height 8
type input "57"
checkbox input "false"
checkbox input "true"
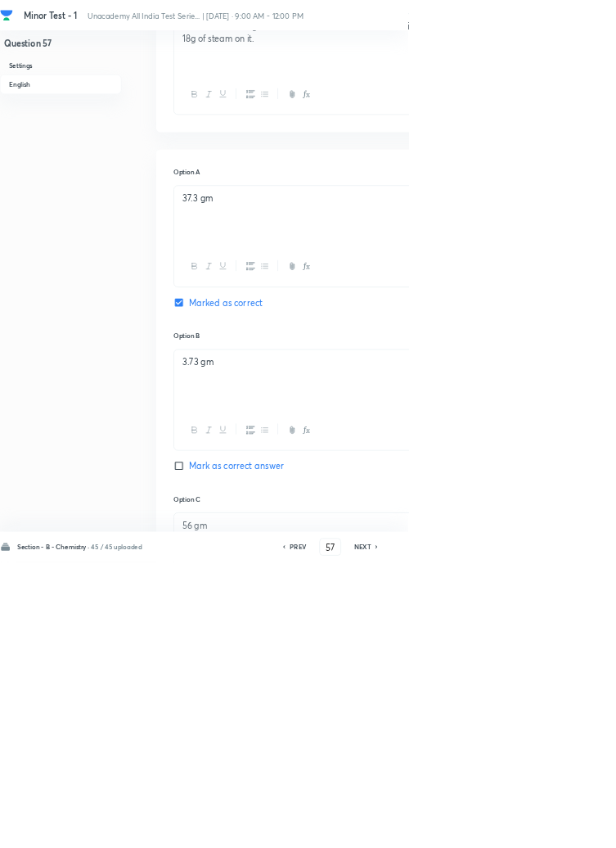
scroll to position [0, 0]
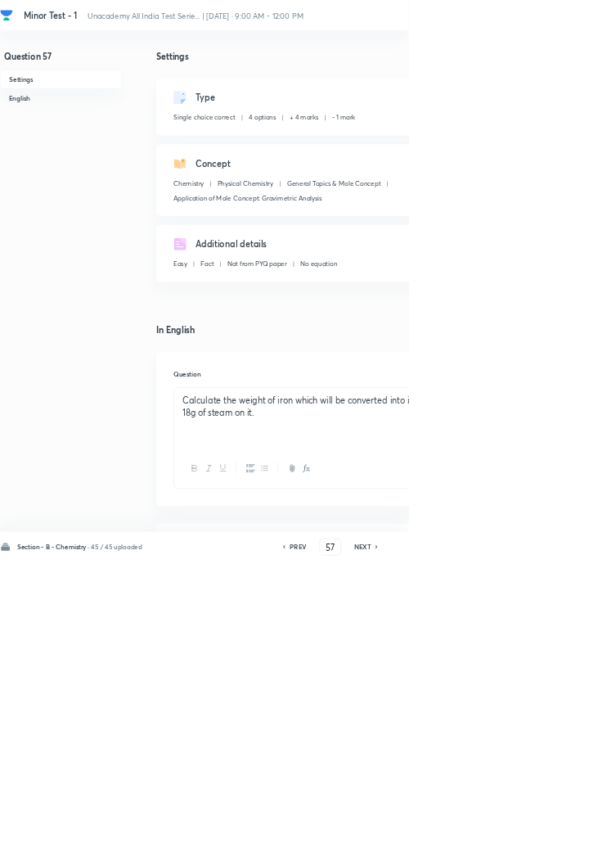
click at [569, 829] on icon at bounding box center [568, 825] width 5 height 8
type input "58"
checkbox input "false"
checkbox input "true"
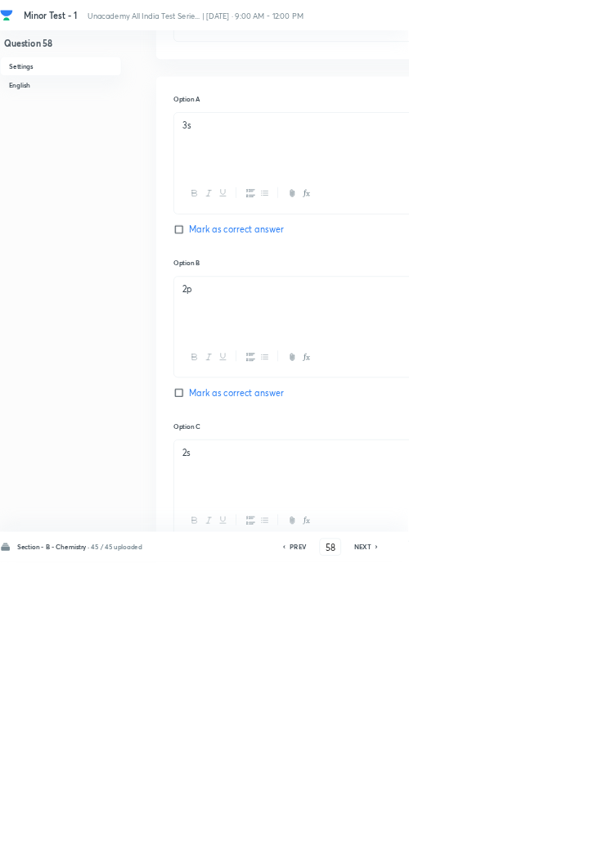
scroll to position [781, 0]
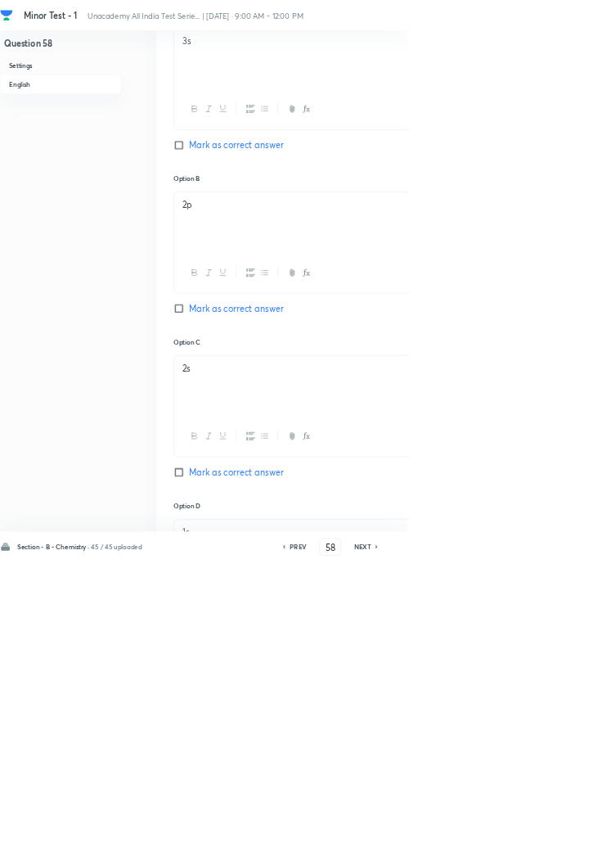
click at [569, 827] on icon at bounding box center [567, 824] width 3 height 5
type input "59"
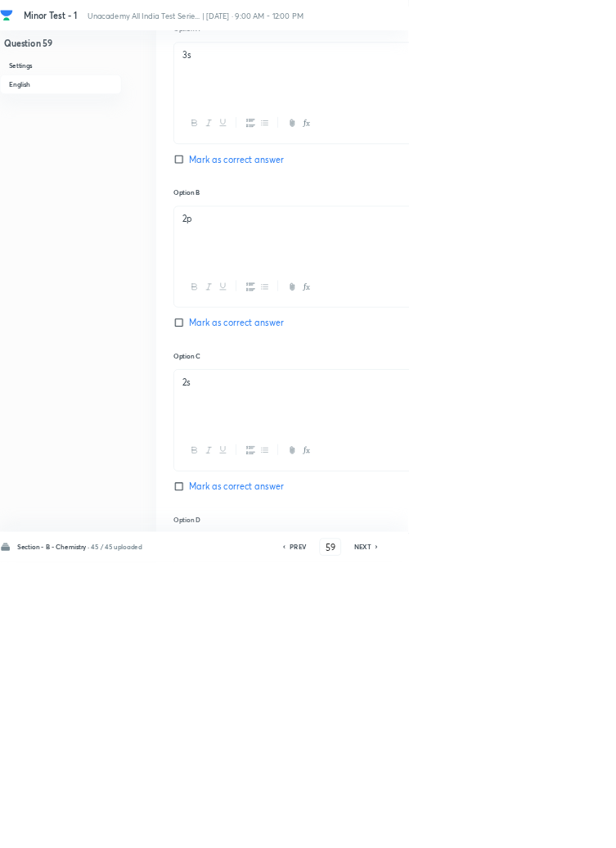
checkbox input "false"
checkbox input "true"
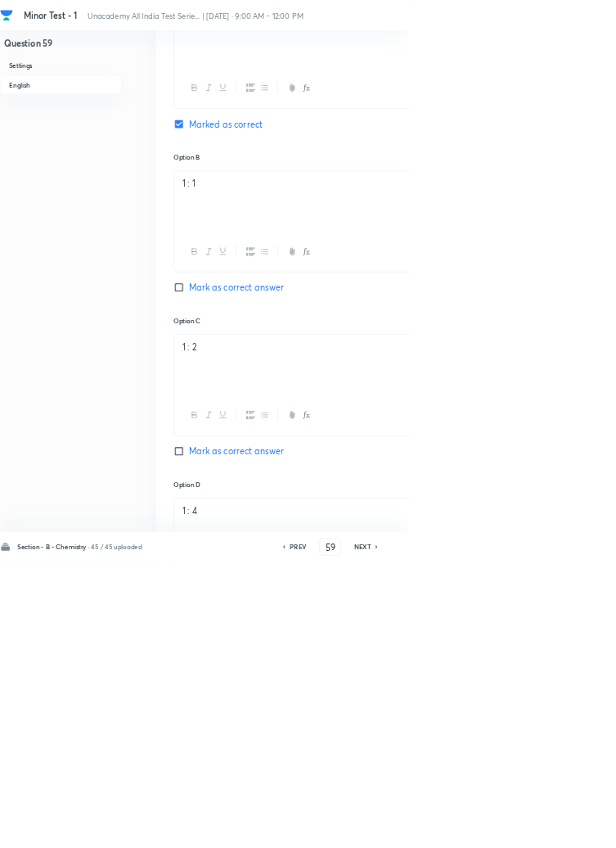
click at [569, 829] on icon at bounding box center [568, 825] width 5 height 8
type input "60"
checkbox input "false"
checkbox input "true"
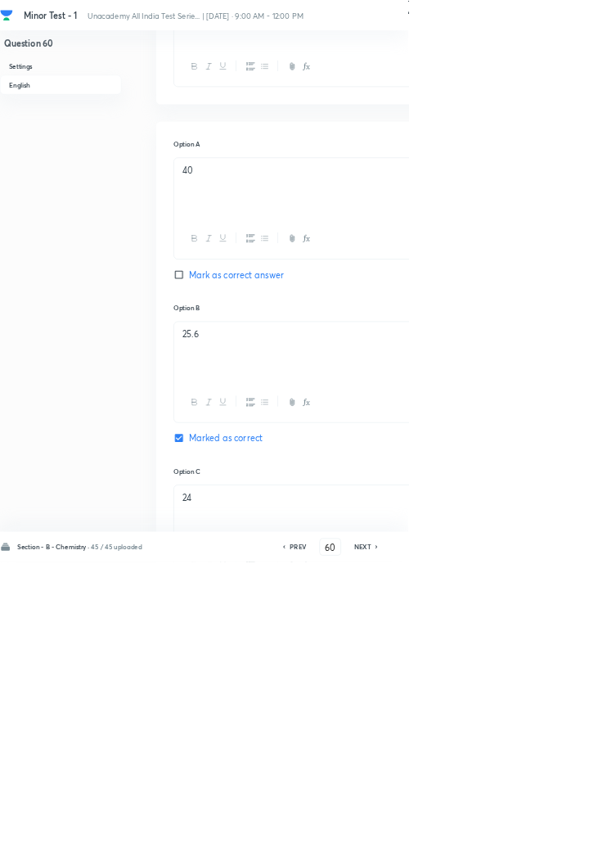
scroll to position [609, 0]
click at [569, 827] on icon at bounding box center [567, 824] width 3 height 5
type input "61"
checkbox input "true"
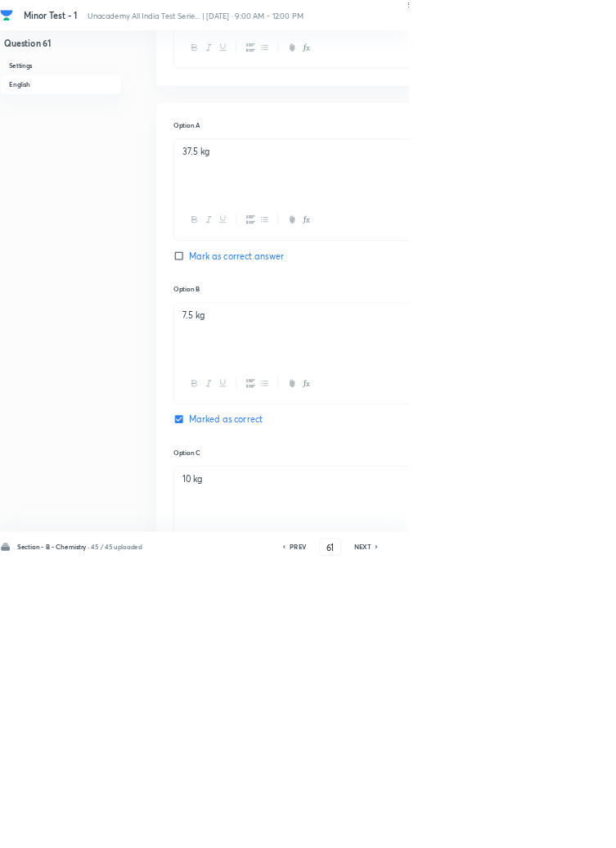
scroll to position [641, 0]
click at [569, 829] on icon at bounding box center [568, 825] width 5 height 8
type input "62"
checkbox input "false"
checkbox input "true"
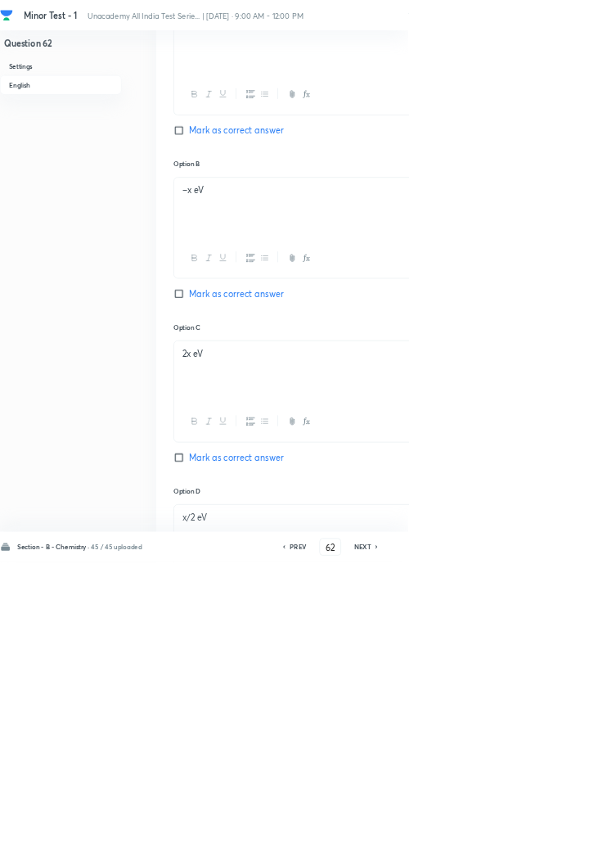
scroll to position [862, 0]
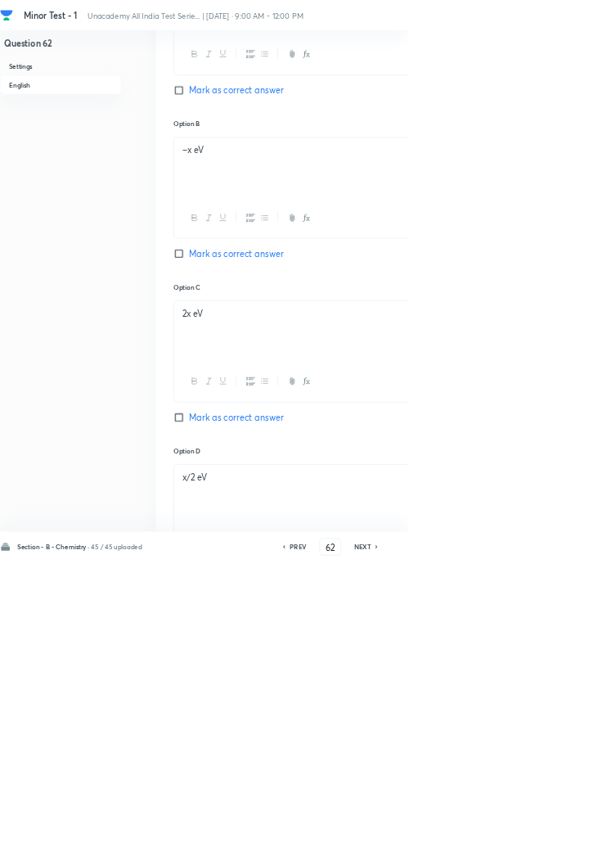
click at [569, 829] on icon at bounding box center [568, 825] width 5 height 8
type input "63"
checkbox input "true"
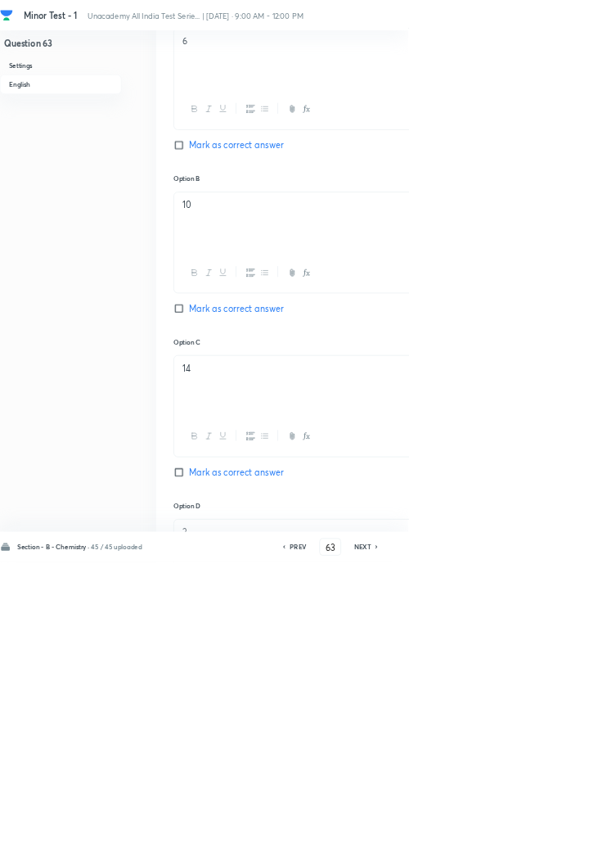
click at [556, 832] on h6 "NEXT" at bounding box center [546, 824] width 25 height 15
type input "64"
checkbox input "true"
click at [551, 832] on h6 "NEXT" at bounding box center [546, 824] width 25 height 15
type input "65"
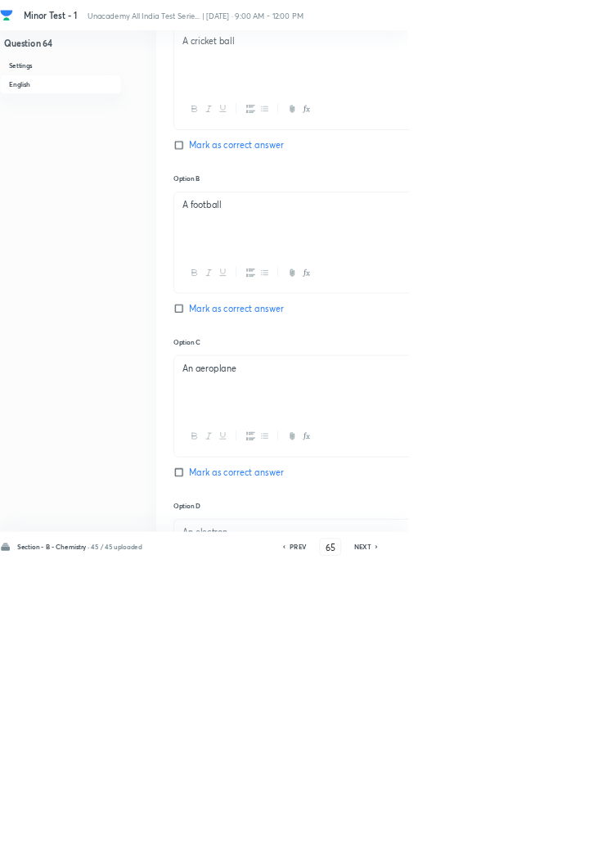
checkbox input "false"
checkbox input "true"
click at [569, 829] on icon at bounding box center [568, 825] width 5 height 8
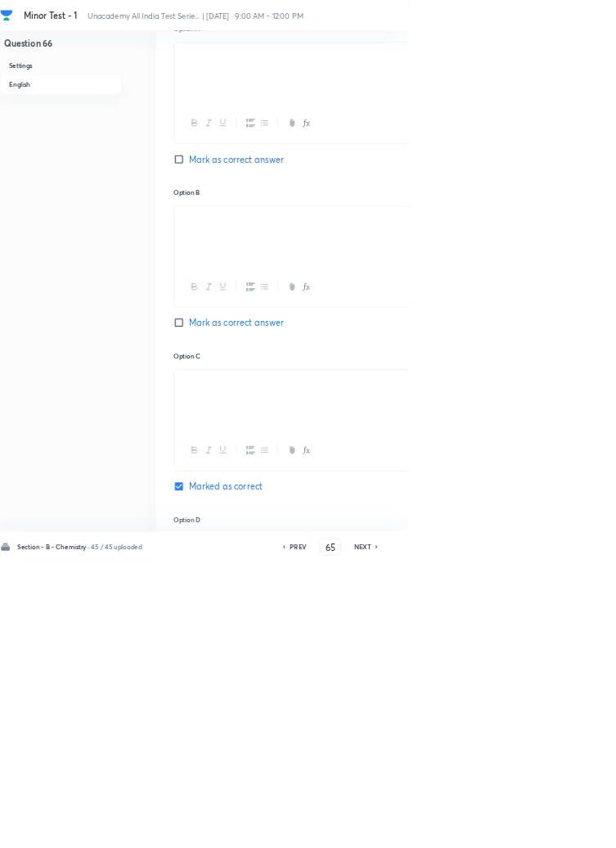
type input "66"
checkbox input "false"
checkbox input "true"
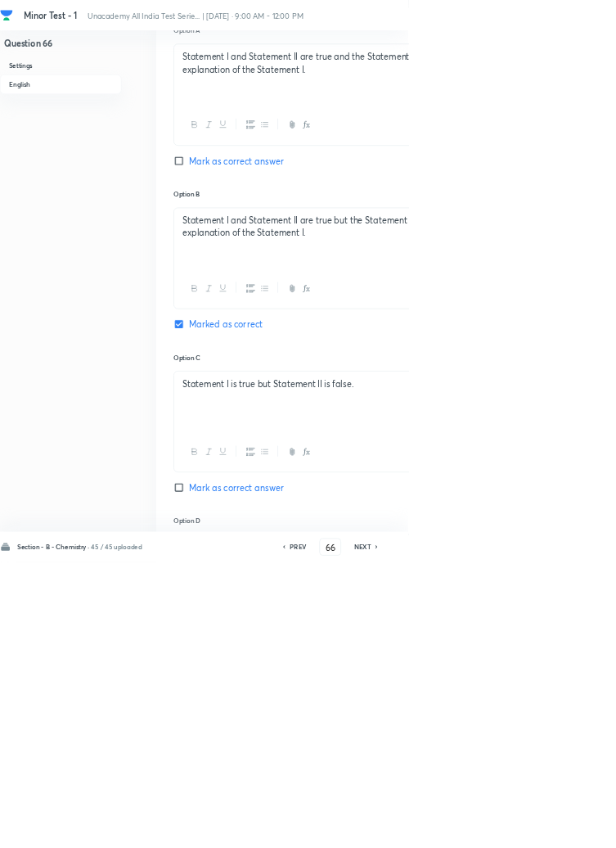
click at [458, 832] on h6 "PREV" at bounding box center [449, 824] width 25 height 15
type input "65"
checkbox input "false"
checkbox input "true"
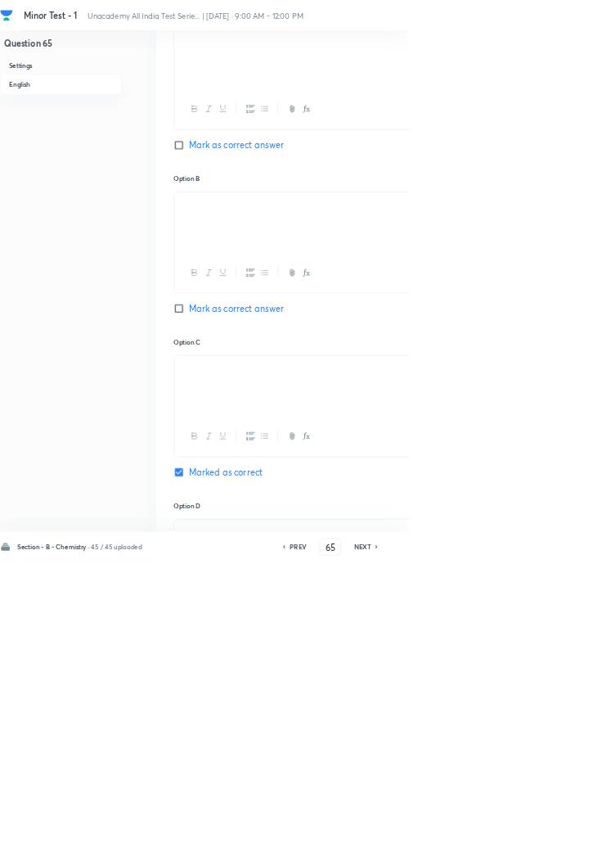
click at [556, 832] on h6 "NEXT" at bounding box center [546, 824] width 25 height 15
type input "66"
checkbox input "false"
checkbox input "true"
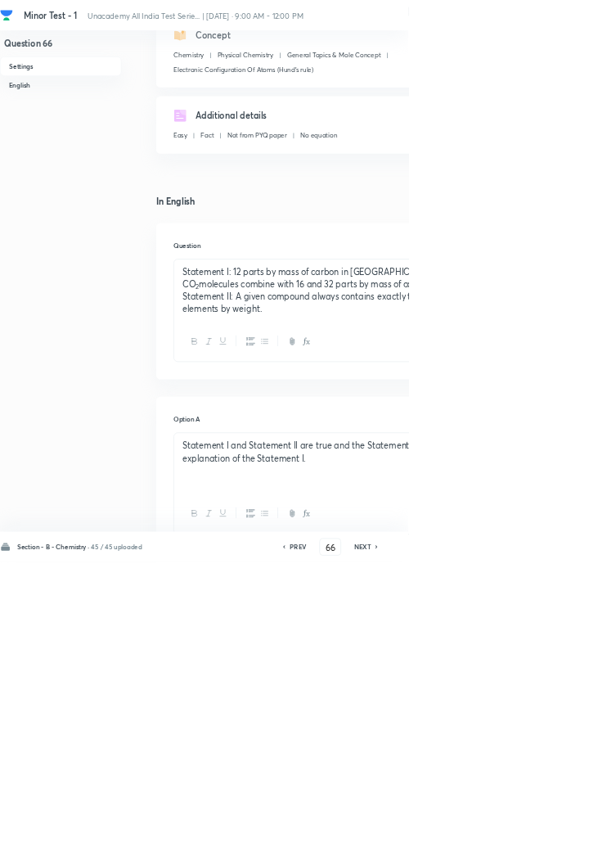
scroll to position [128, 0]
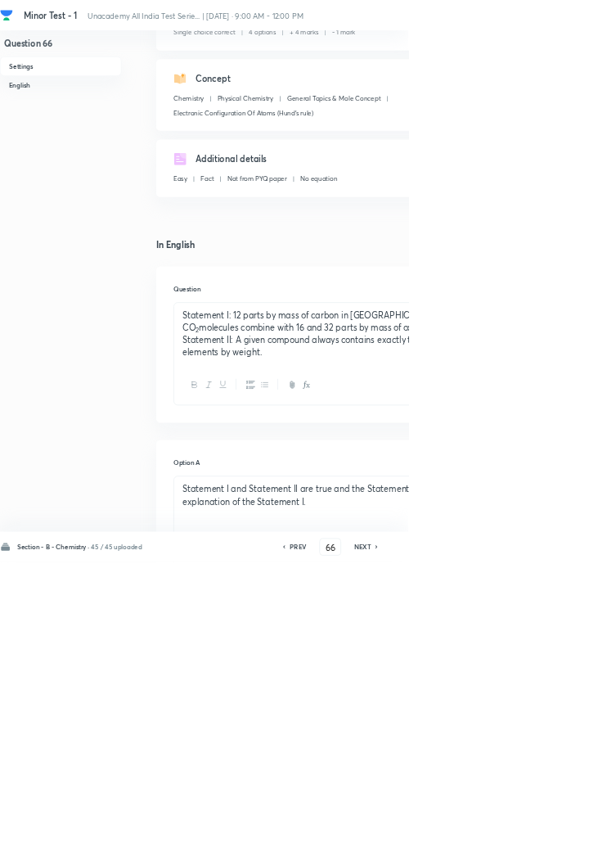
click at [569, 829] on icon at bounding box center [568, 825] width 5 height 8
type input "67"
checkbox input "false"
checkbox input "true"
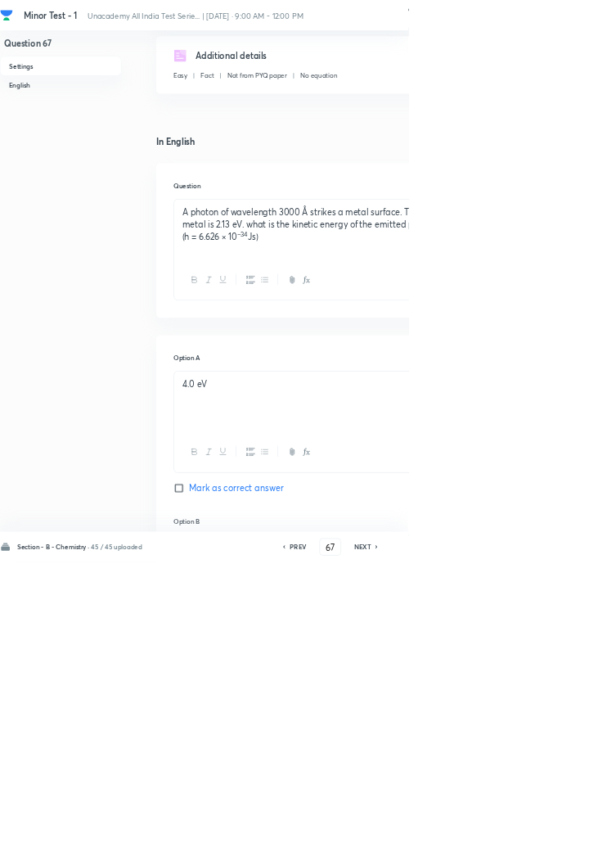
scroll to position [266, 0]
click at [569, 829] on icon at bounding box center [568, 825] width 5 height 8
type input "68"
checkbox input "false"
checkbox input "true"
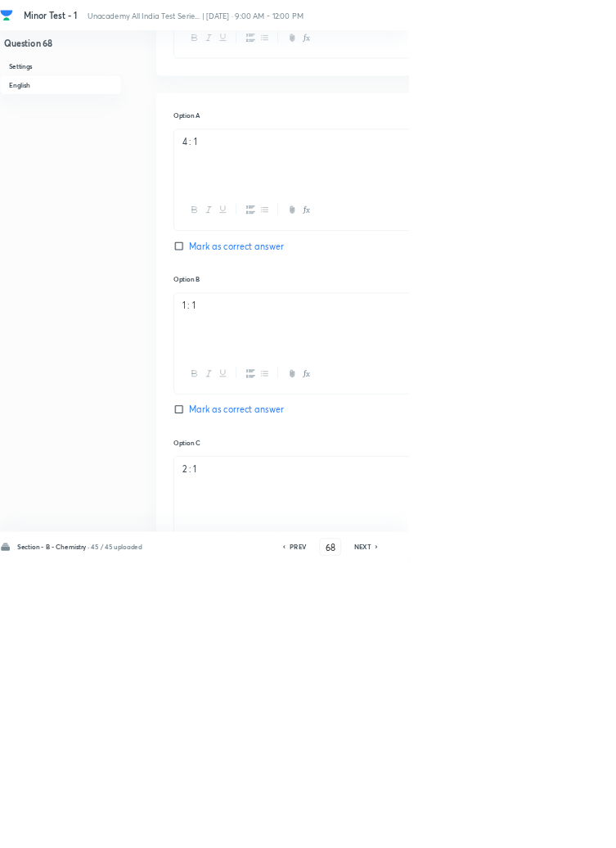
scroll to position [650, 0]
click at [569, 829] on icon at bounding box center [568, 825] width 5 height 8
type input "69"
checkbox input "true"
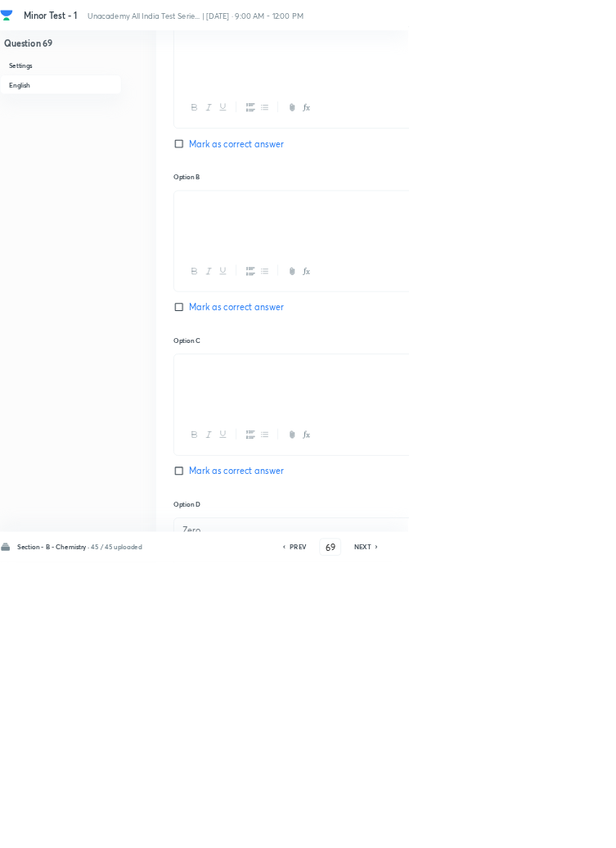
scroll to position [831, 0]
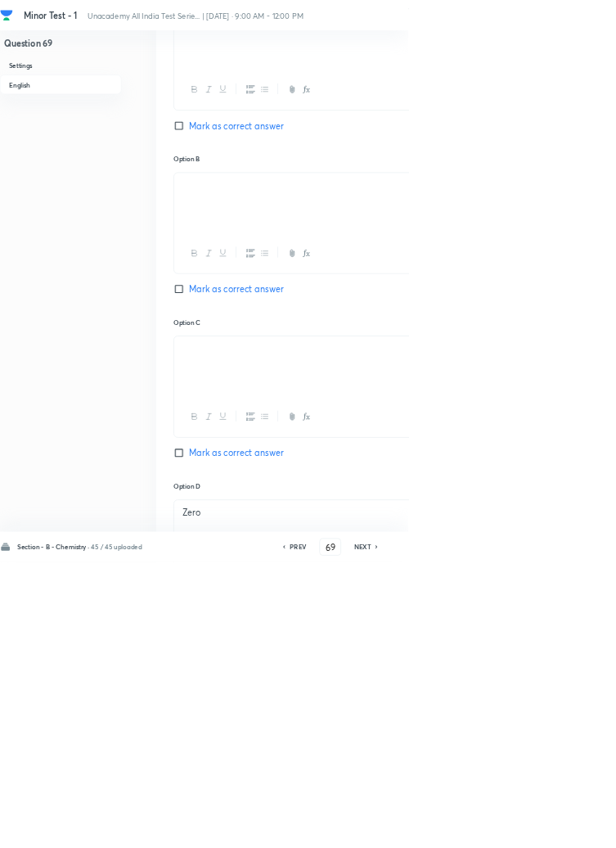
click at [569, 827] on icon at bounding box center [567, 824] width 3 height 5
type input "70"
checkbox input "false"
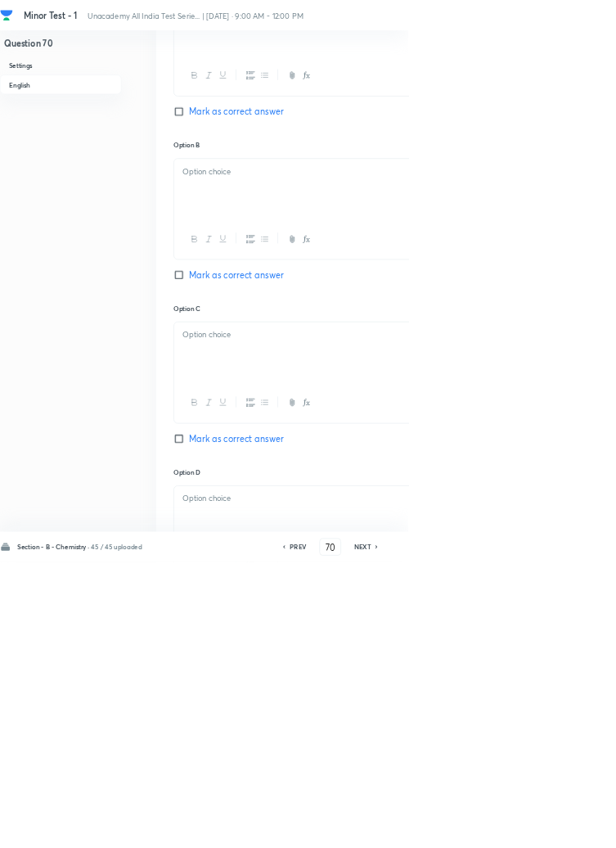
scroll to position [781, 0]
checkbox input "true"
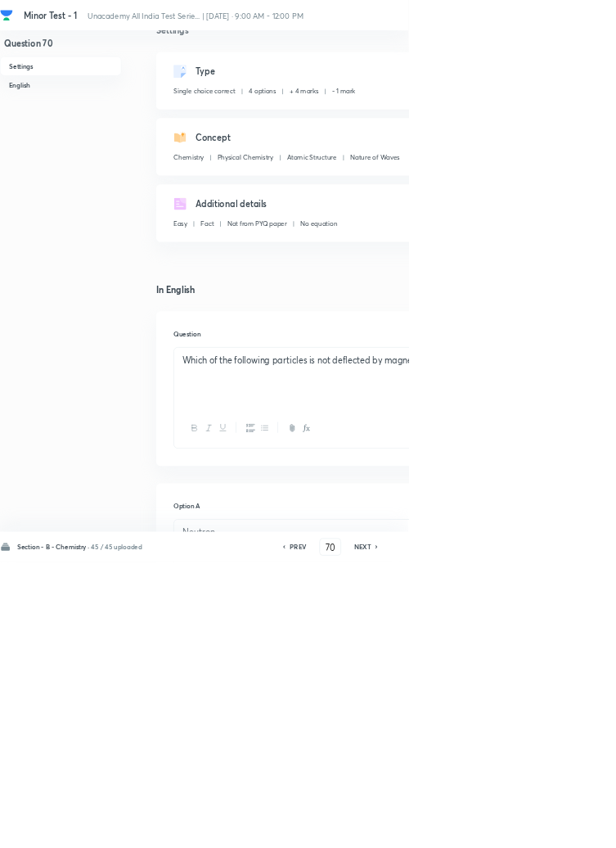
scroll to position [0, 0]
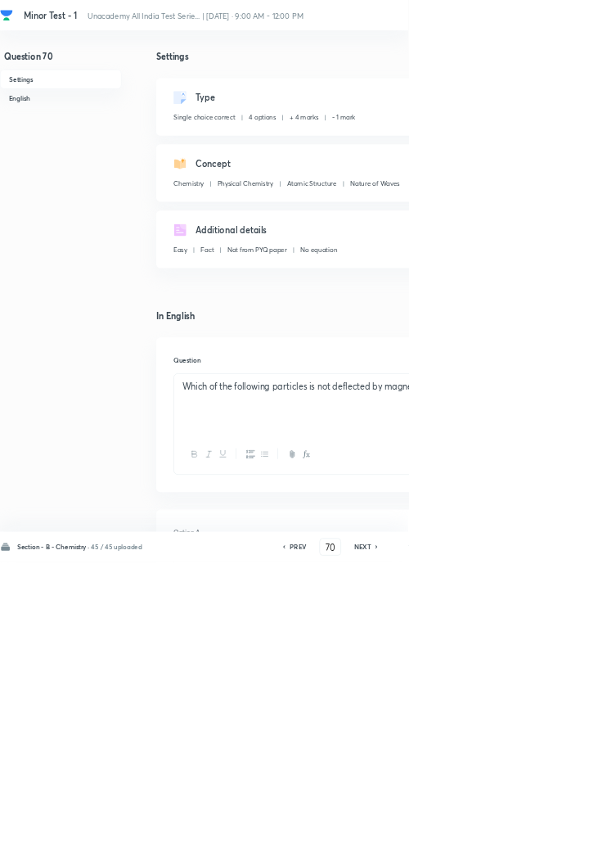
click at [569, 827] on icon at bounding box center [567, 824] width 3 height 5
type input "71"
checkbox input "false"
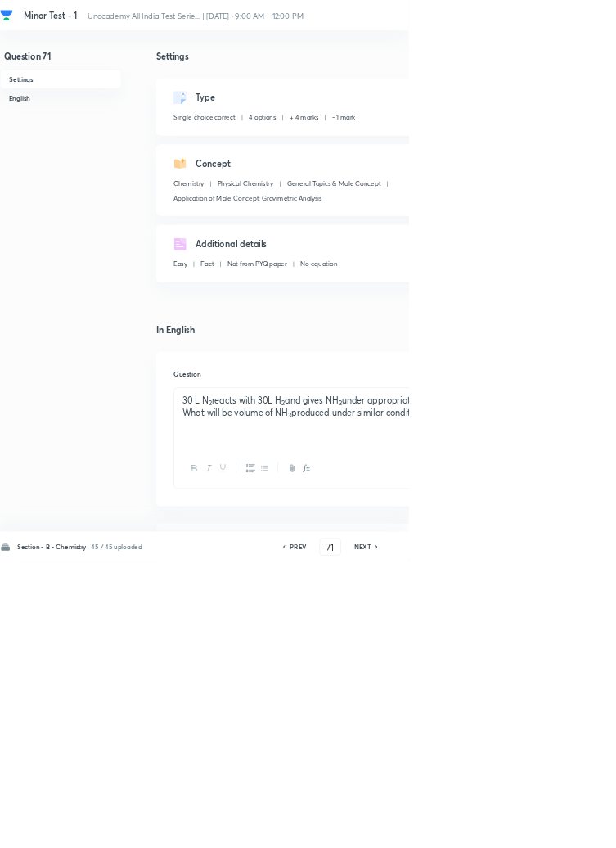
checkbox input "true"
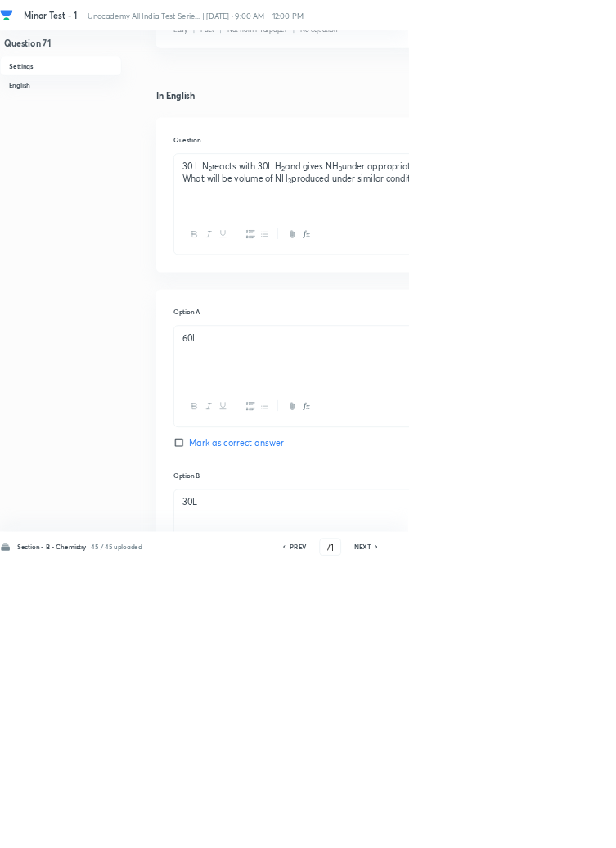
scroll to position [355, 0]
click at [569, 827] on icon at bounding box center [567, 824] width 3 height 5
type input "72"
checkbox input "false"
checkbox input "true"
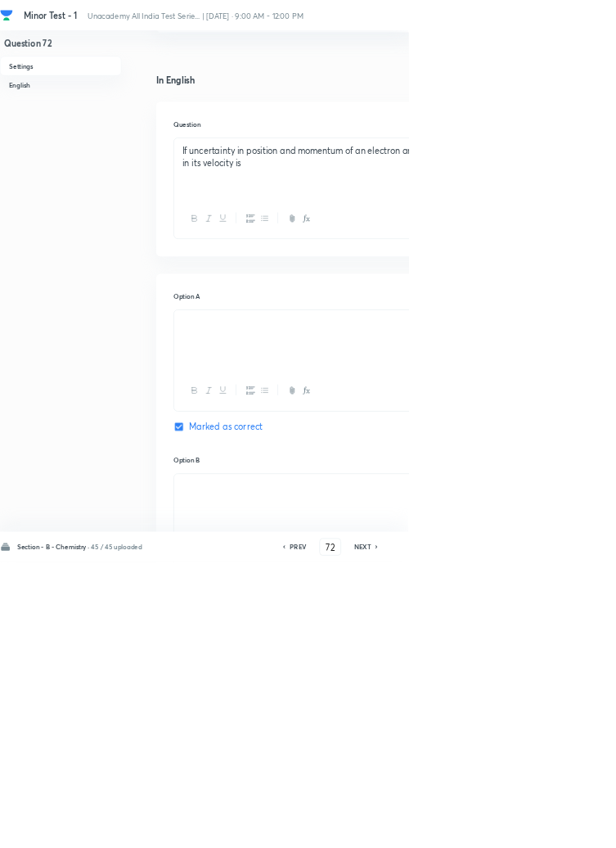
click at [570, 829] on icon at bounding box center [568, 825] width 5 height 8
type input "73"
checkbox input "true"
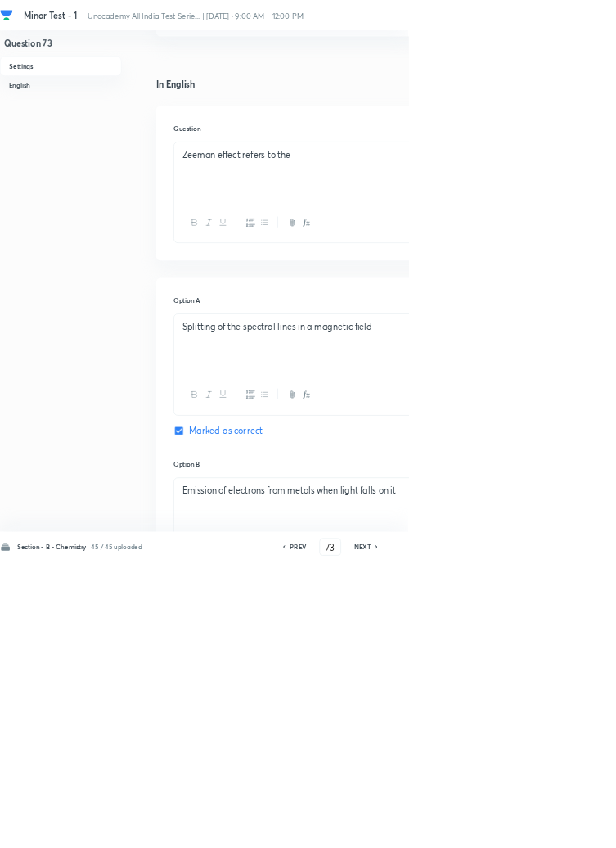
scroll to position [0, 0]
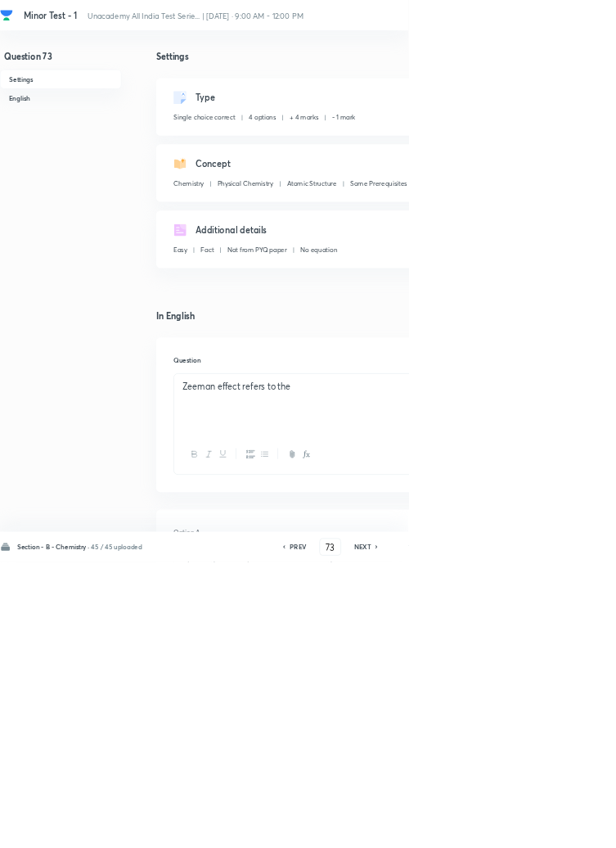
click at [569, 829] on icon at bounding box center [568, 825] width 5 height 8
type input "74"
checkbox input "false"
checkbox input "true"
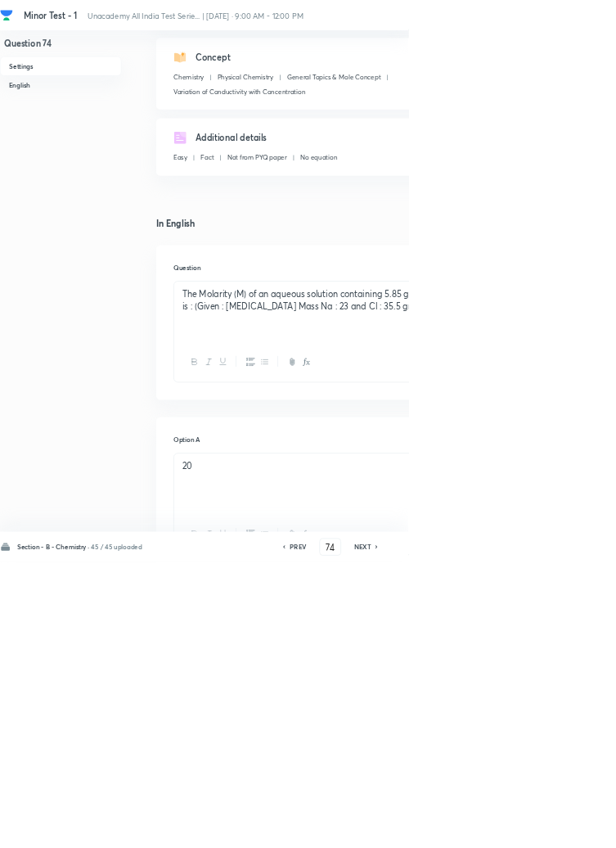
scroll to position [166, 0]
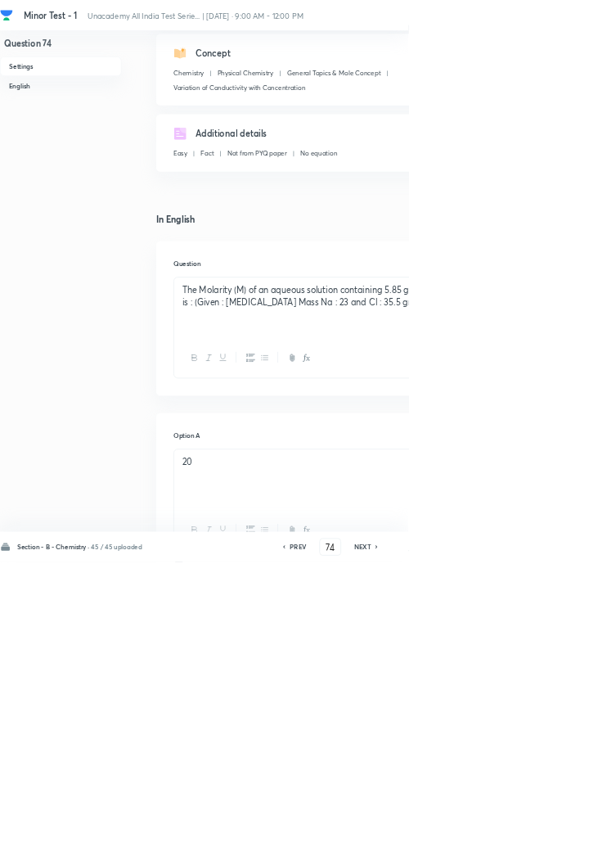
click at [569, 829] on icon at bounding box center [568, 825] width 5 height 8
type input "75"
checkbox input "true"
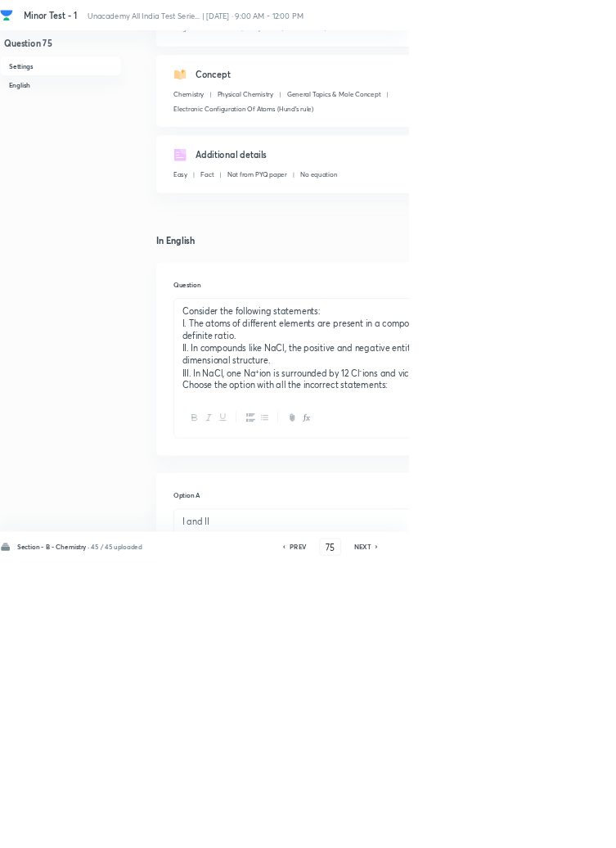
scroll to position [120, 0]
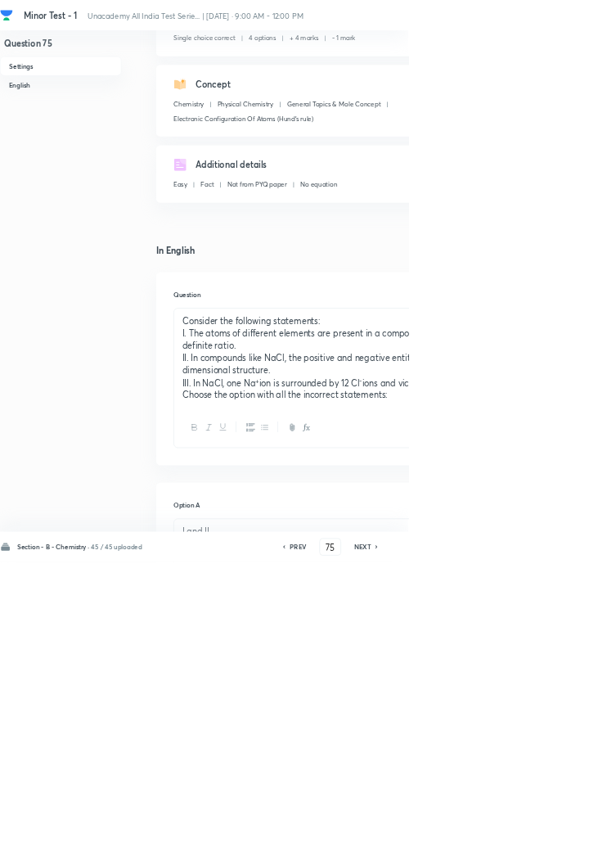
click at [454, 832] on h6 "PREV" at bounding box center [449, 824] width 25 height 15
type input "74"
checkbox input "true"
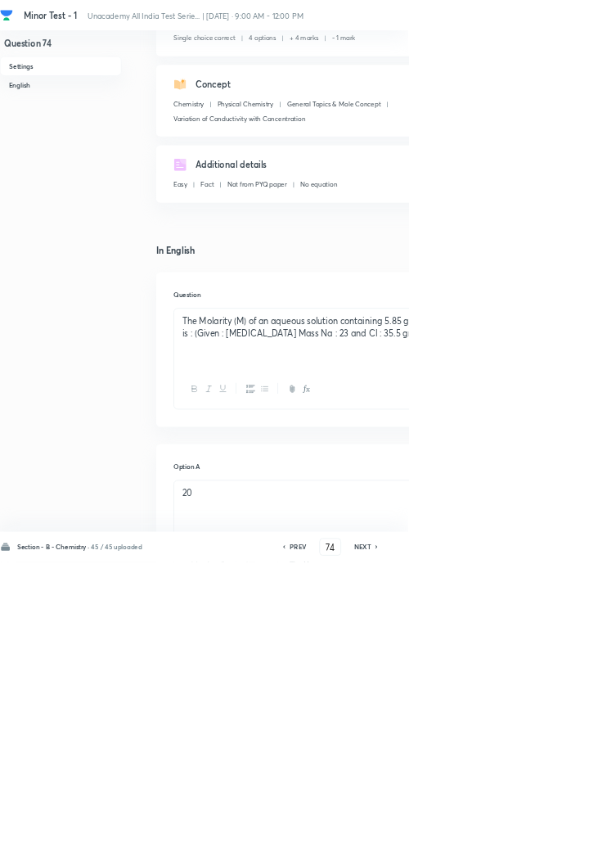
click at [569, 829] on icon at bounding box center [568, 825] width 5 height 8
type input "75"
checkbox input "true"
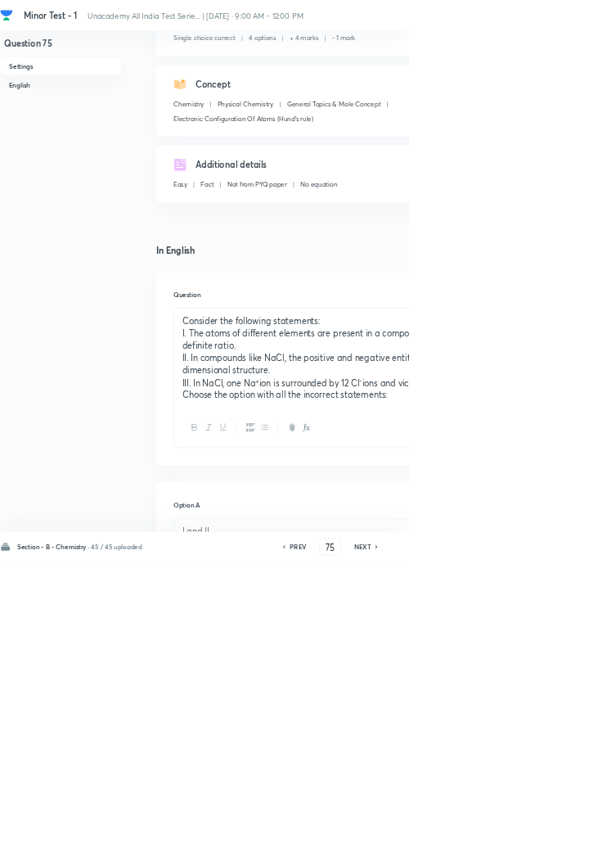
click at [569, 827] on icon at bounding box center [567, 824] width 3 height 5
type input "76"
checkbox input "false"
checkbox input "true"
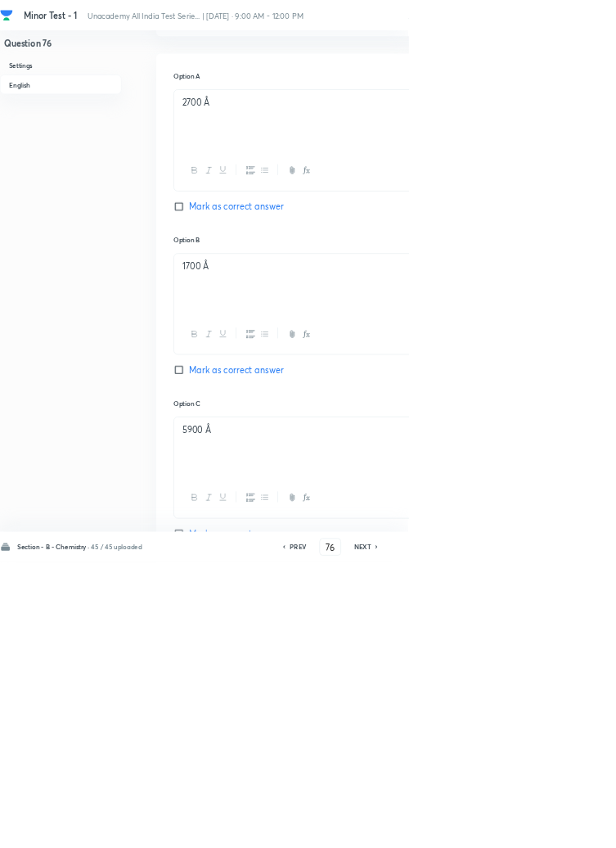
scroll to position [836, 0]
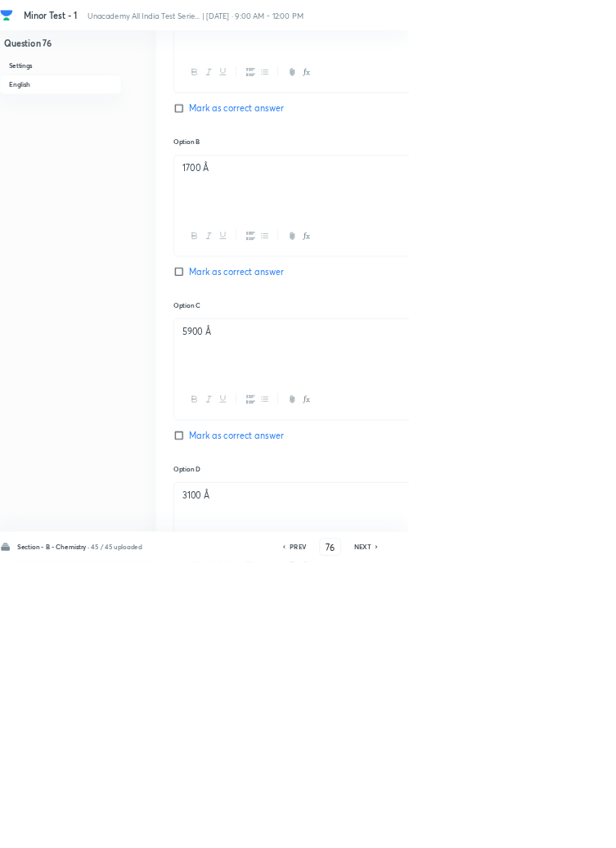
click at [569, 829] on icon at bounding box center [568, 825] width 5 height 8
type input "77"
checkbox input "false"
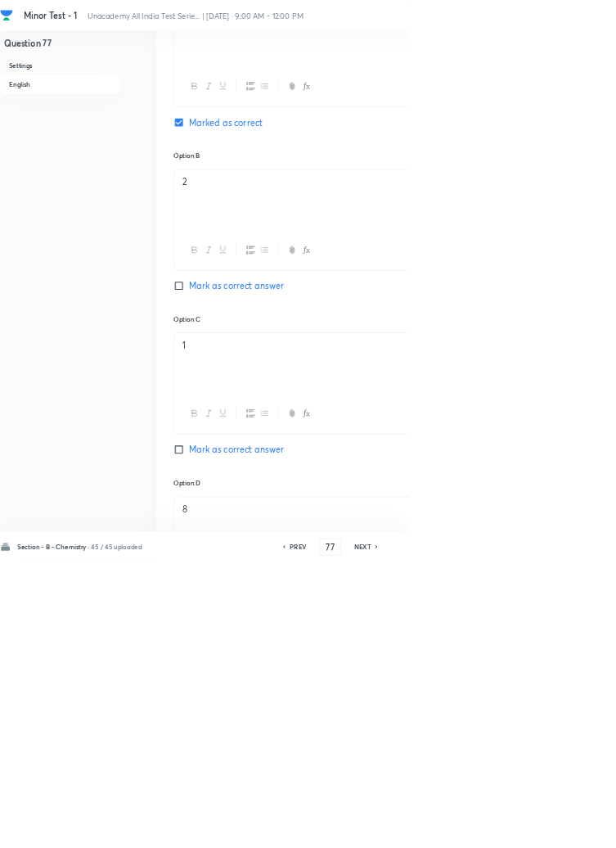
checkbox input "true"
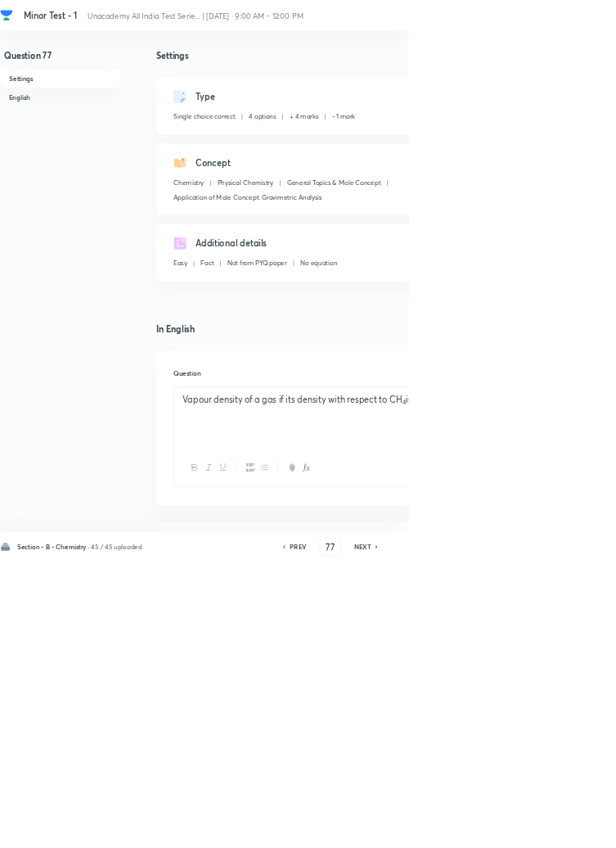
scroll to position [0, 0]
click at [569, 829] on icon at bounding box center [568, 825] width 5 height 8
type input "78"
checkbox input "true"
click at [556, 832] on h6 "NEXT" at bounding box center [546, 824] width 25 height 15
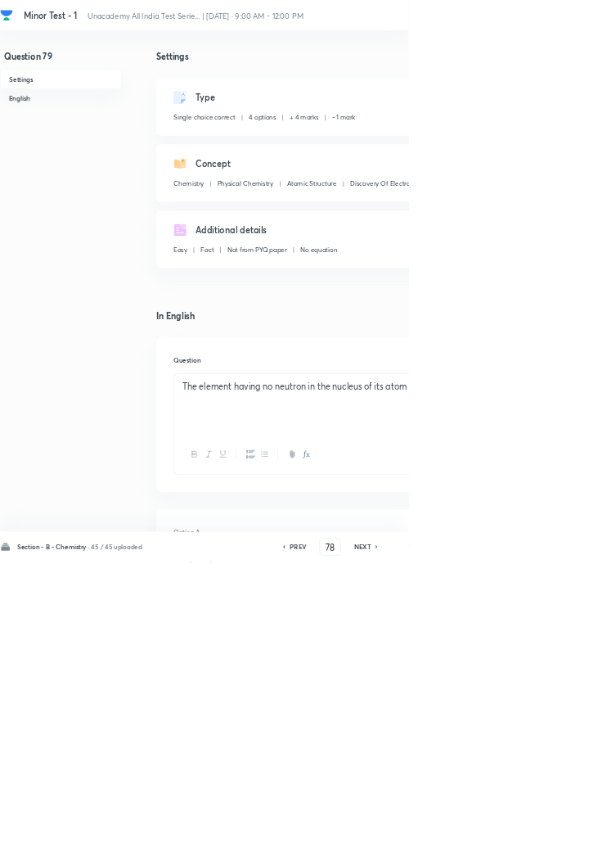
type input "79"
checkbox input "false"
checkbox input "true"
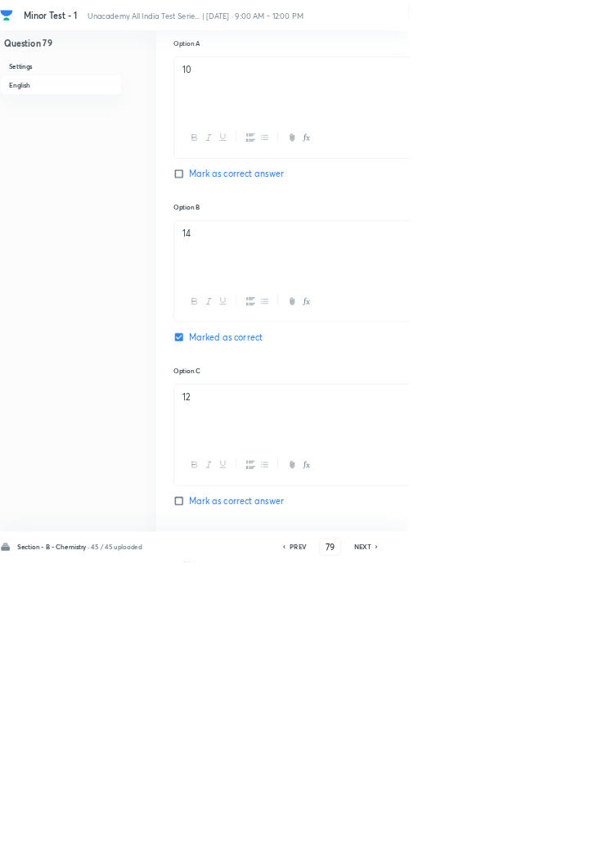
scroll to position [729, 0]
click at [569, 827] on icon at bounding box center [567, 824] width 3 height 5
type input "80"
checkbox input "false"
checkbox input "true"
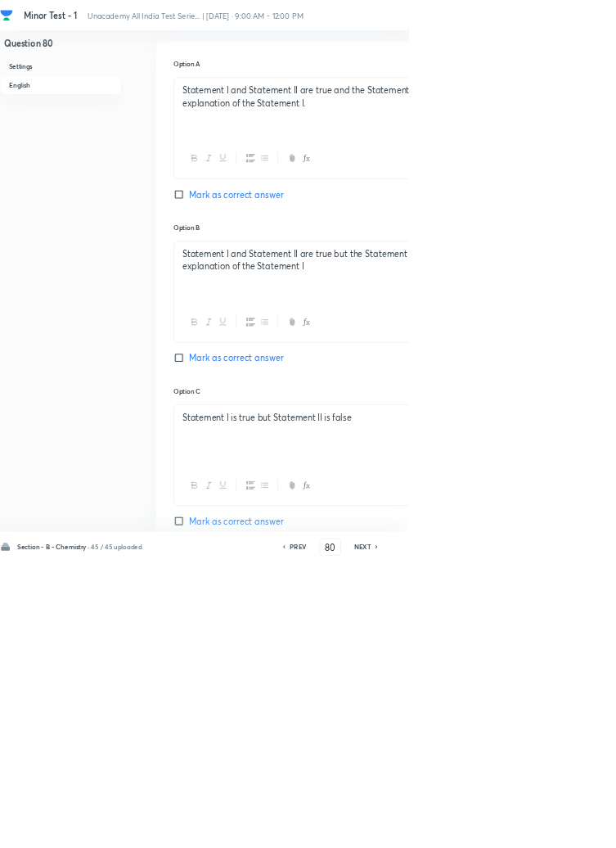
click at [569, 829] on icon at bounding box center [568, 825] width 5 height 8
type input "81"
checkbox input "true"
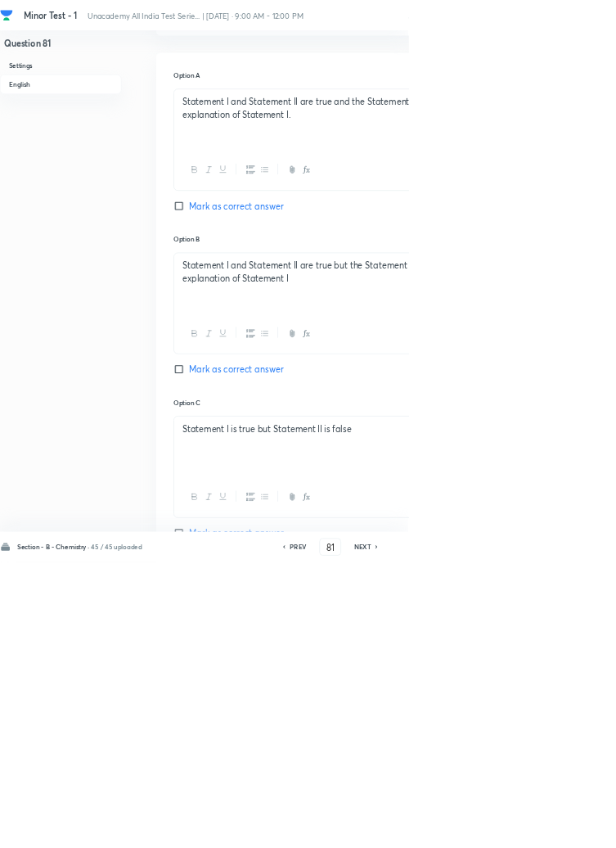
scroll to position [673, 0]
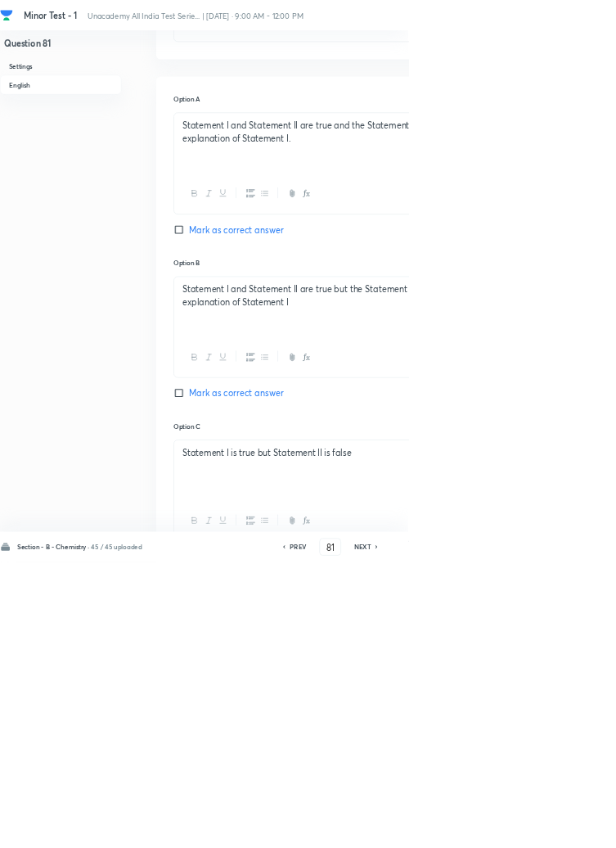
click at [569, 829] on icon at bounding box center [568, 825] width 5 height 8
type input "82"
checkbox input "false"
checkbox input "true"
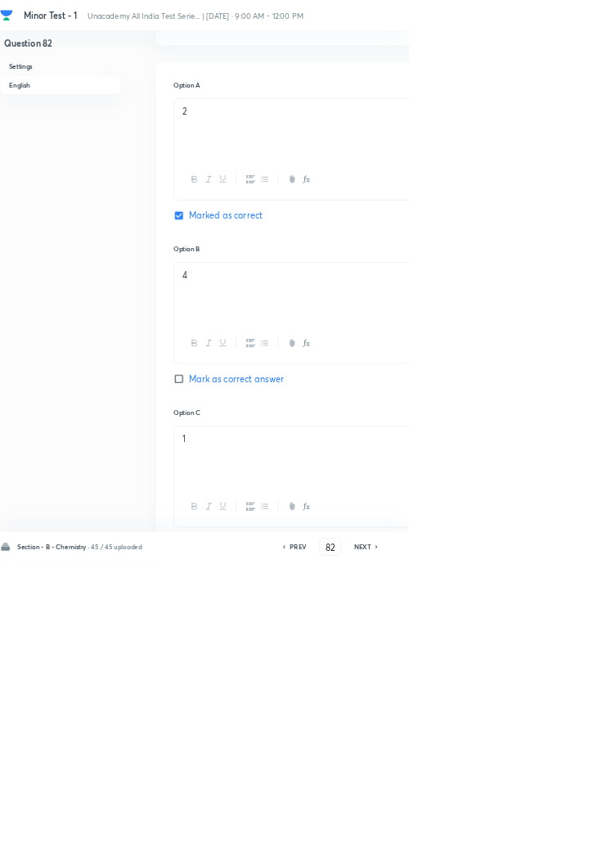
click at [453, 832] on h6 "PREV" at bounding box center [449, 824] width 25 height 15
type input "81"
checkbox input "false"
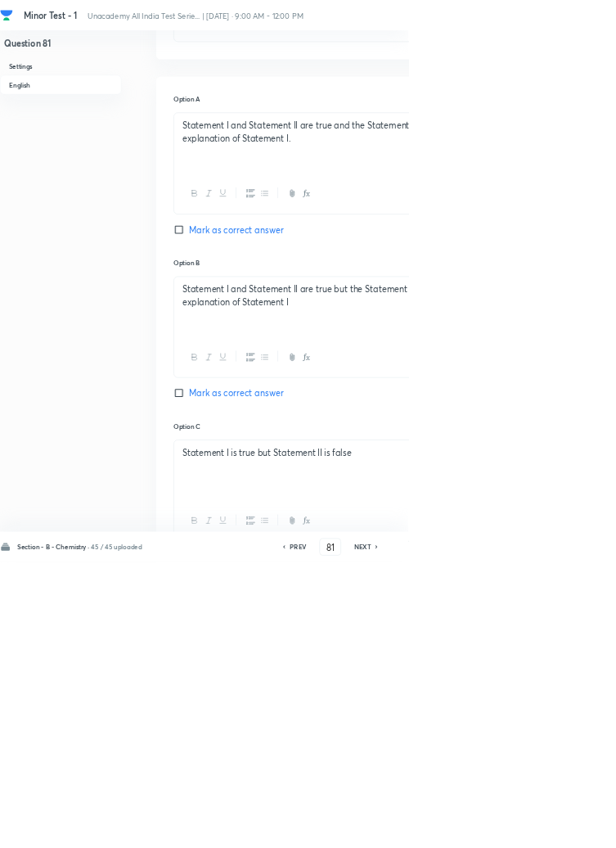
checkbox input "true"
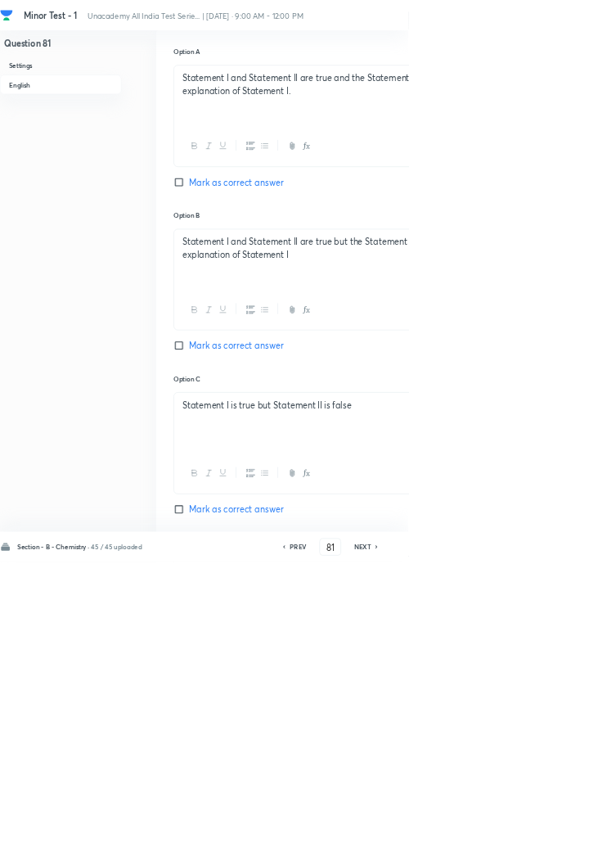
scroll to position [817, 0]
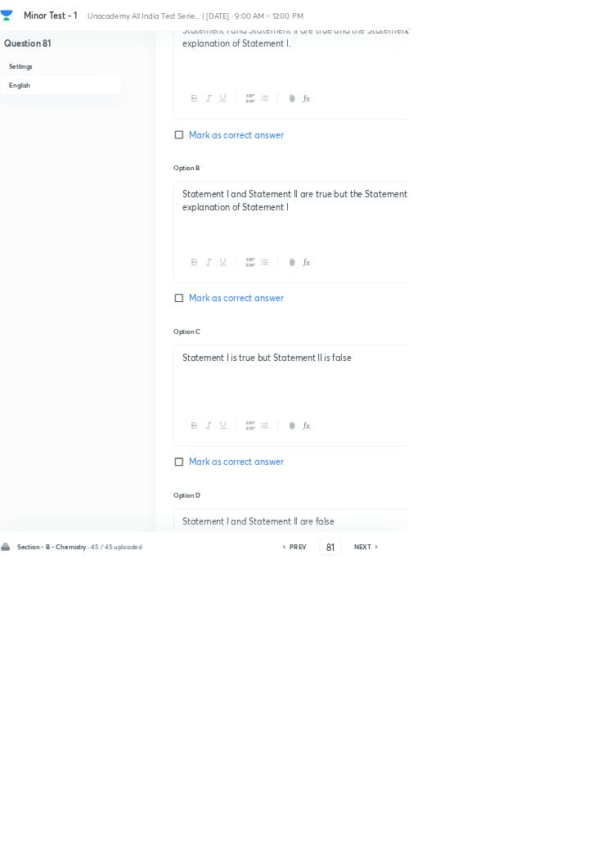
click at [569, 827] on icon at bounding box center [567, 824] width 3 height 5
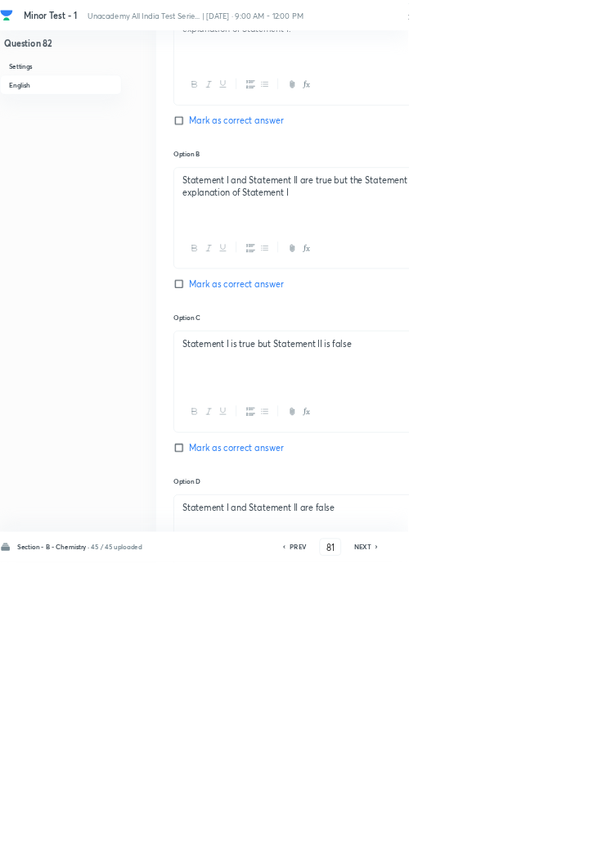
type input "82"
checkbox input "false"
checkbox input "true"
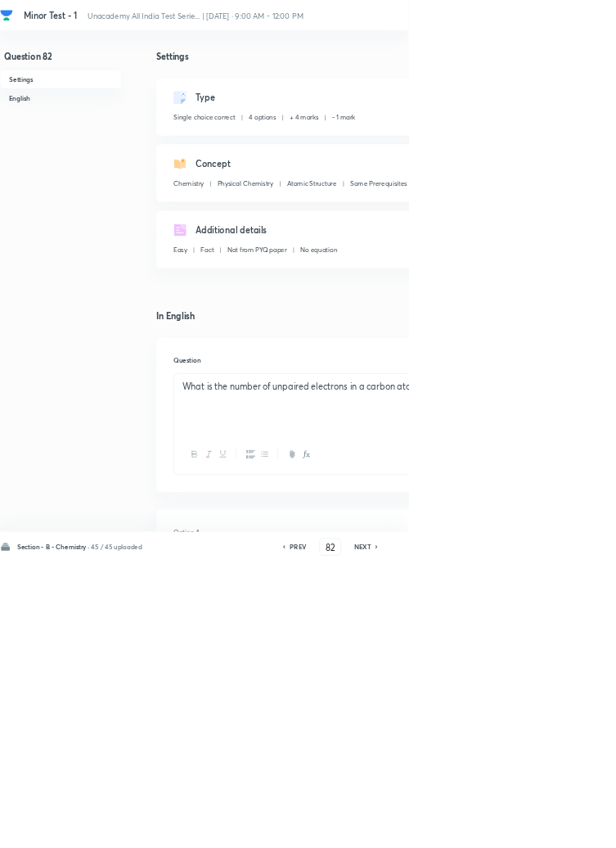
scroll to position [560, 0]
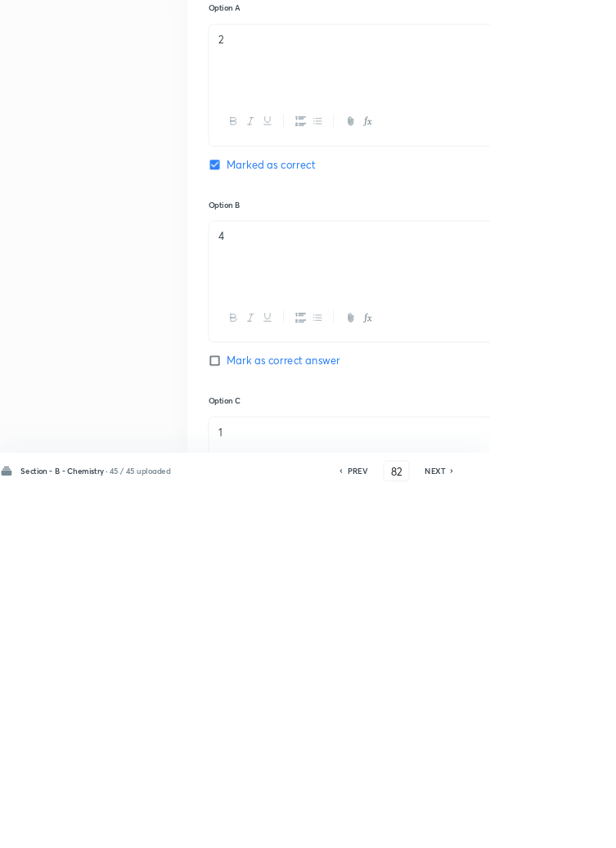
click at [546, 847] on div "Section - B - Chemistry · 45 / 45 uploaded PREV 82 ​ NEXT Remove Save" at bounding box center [464, 825] width 929 height 46
click at [553, 832] on h6 "NEXT" at bounding box center [546, 824] width 25 height 15
type input "83"
checkbox input "false"
checkbox input "true"
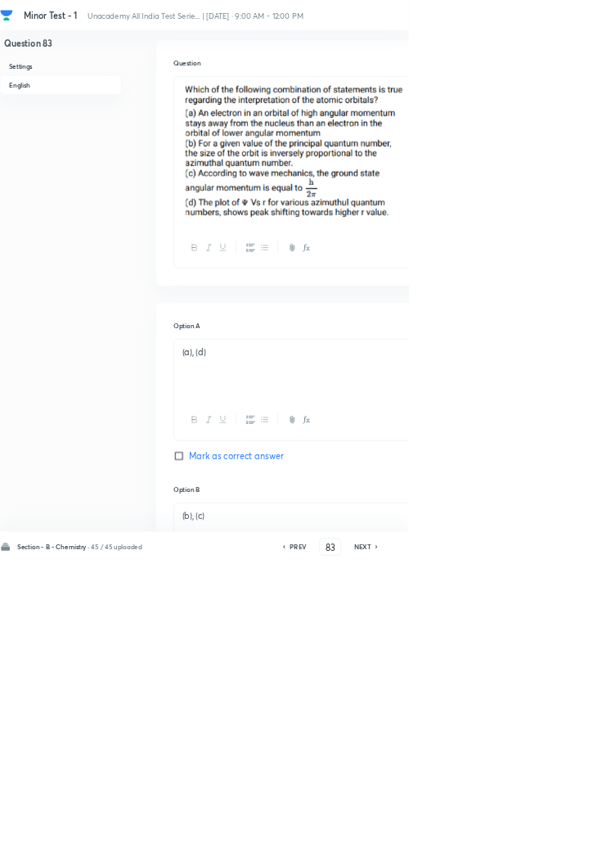
scroll to position [455, 0]
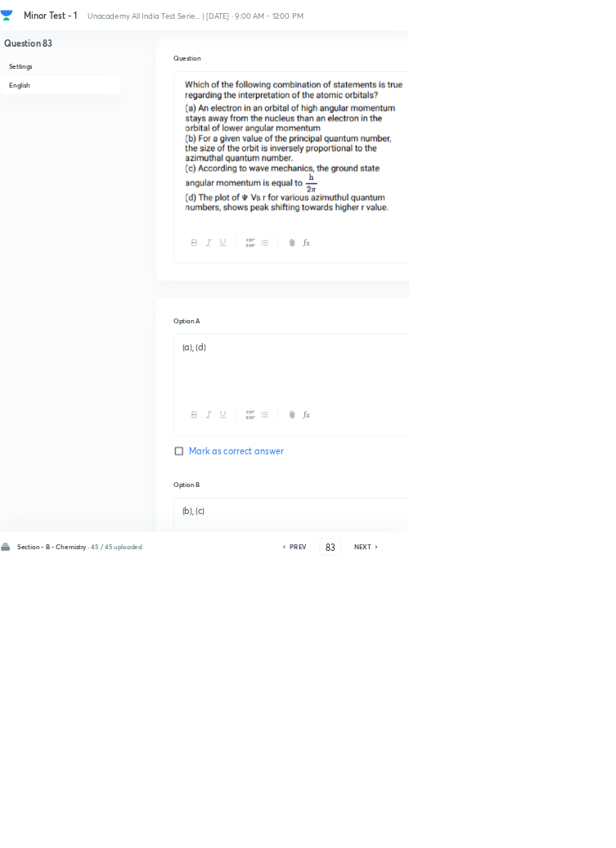
click at [556, 832] on h6 "NEXT" at bounding box center [546, 824] width 25 height 15
type input "84"
checkbox input "true"
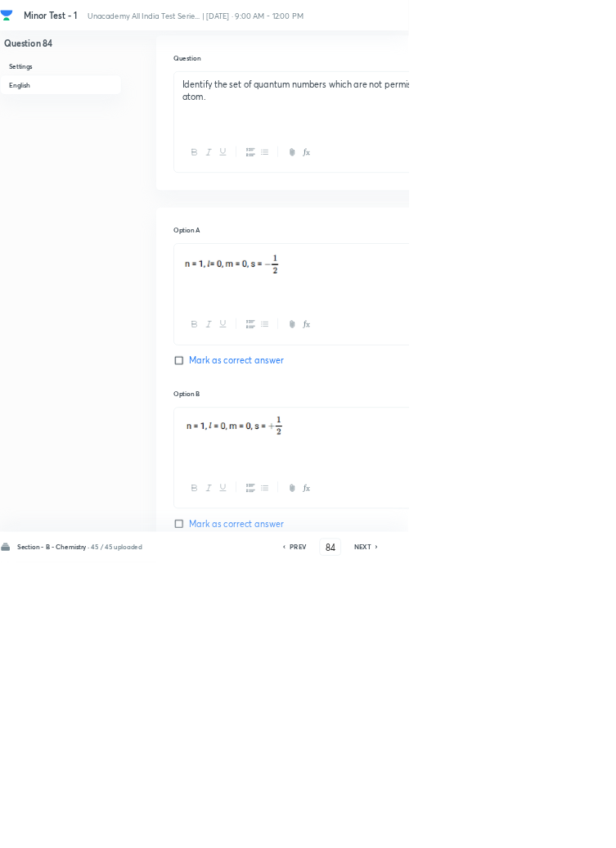
click at [555, 832] on h6 "NEXT" at bounding box center [546, 824] width 25 height 15
type input "85"
checkbox input "false"
checkbox input "true"
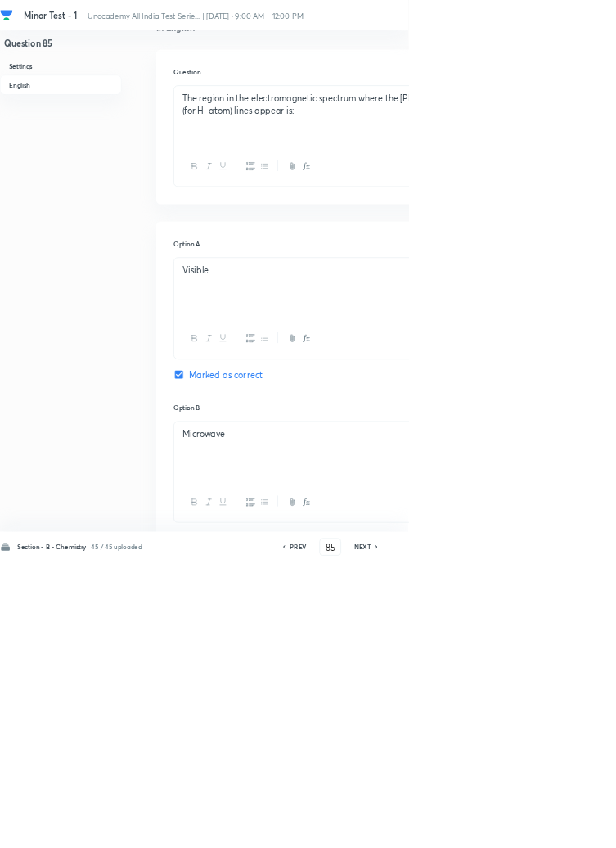
click at [556, 832] on h6 "NEXT" at bounding box center [546, 824] width 25 height 15
type input "86"
checkbox input "false"
checkbox input "true"
click at [549, 832] on h6 "NEXT" at bounding box center [546, 824] width 25 height 15
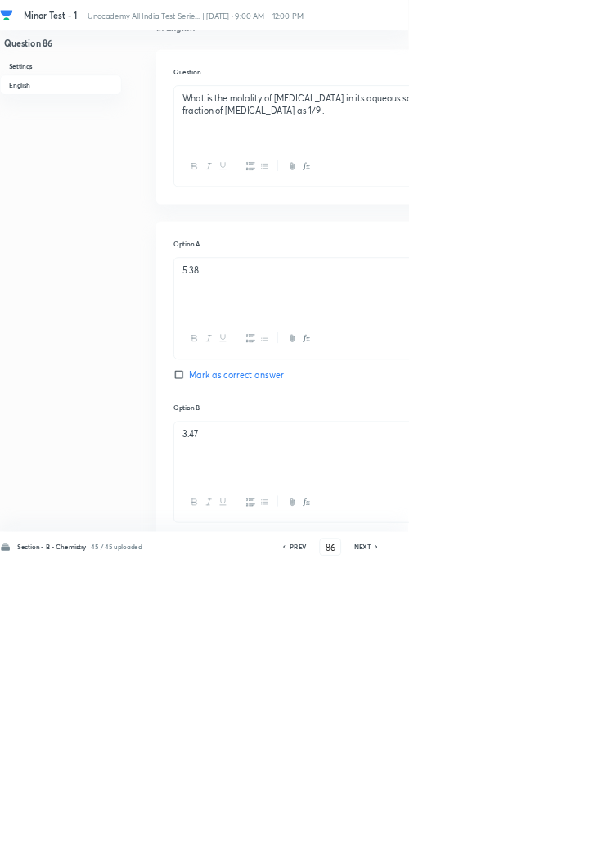
type input "87"
checkbox input "false"
checkbox input "true"
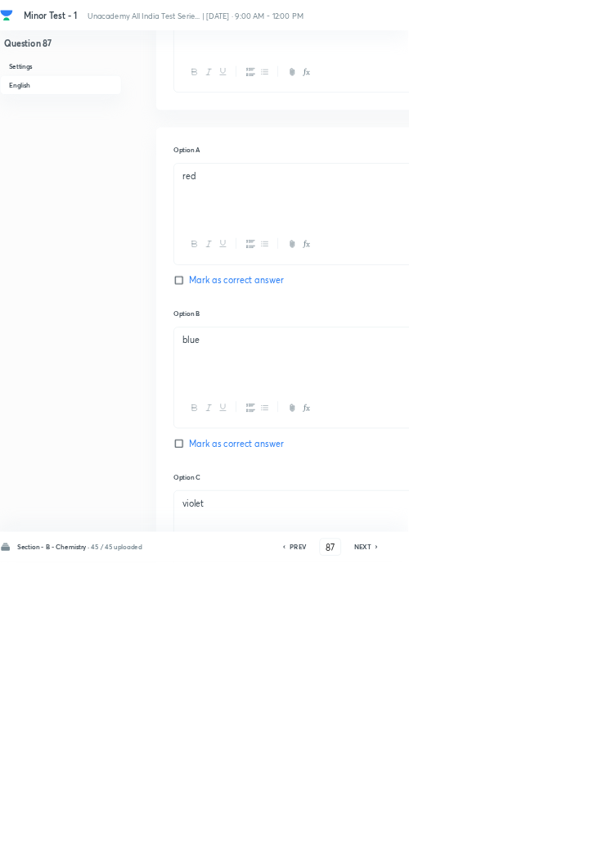
scroll to position [569, 0]
click at [549, 832] on h6 "NEXT" at bounding box center [546, 824] width 25 height 15
type input "88"
checkbox input "false"
checkbox input "true"
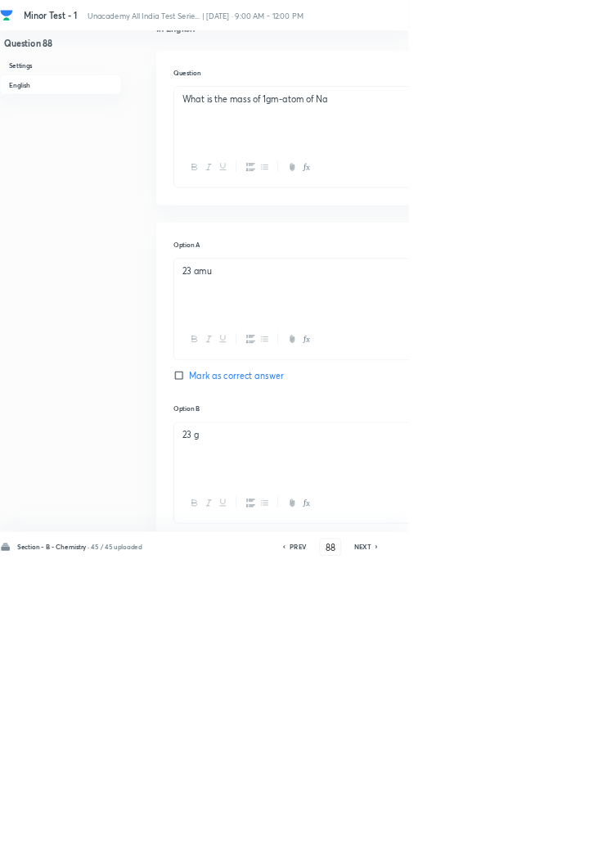
scroll to position [448, 0]
click at [273, 814] on input "Mark as correct answer" at bounding box center [273, 818] width 23 height 16
checkbox input "true"
checkbox input "false"
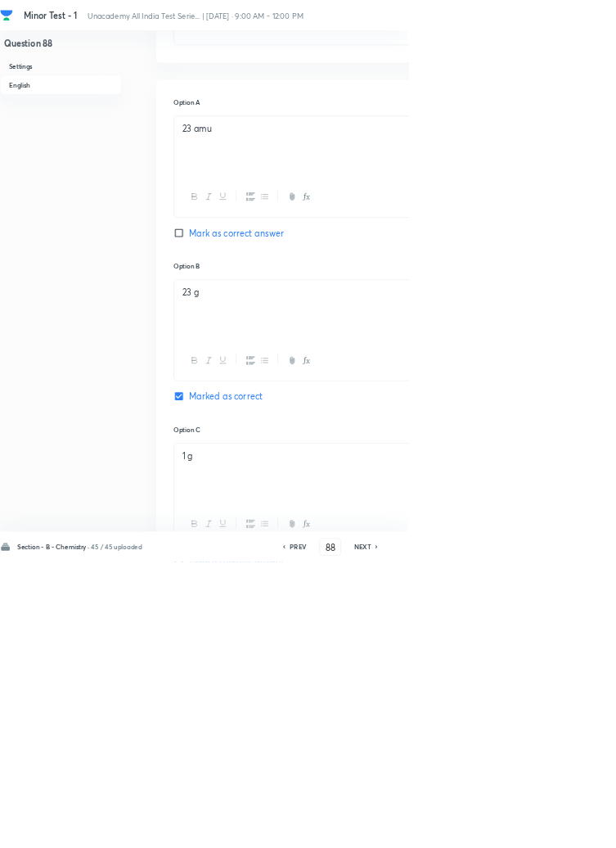
scroll to position [803, 0]
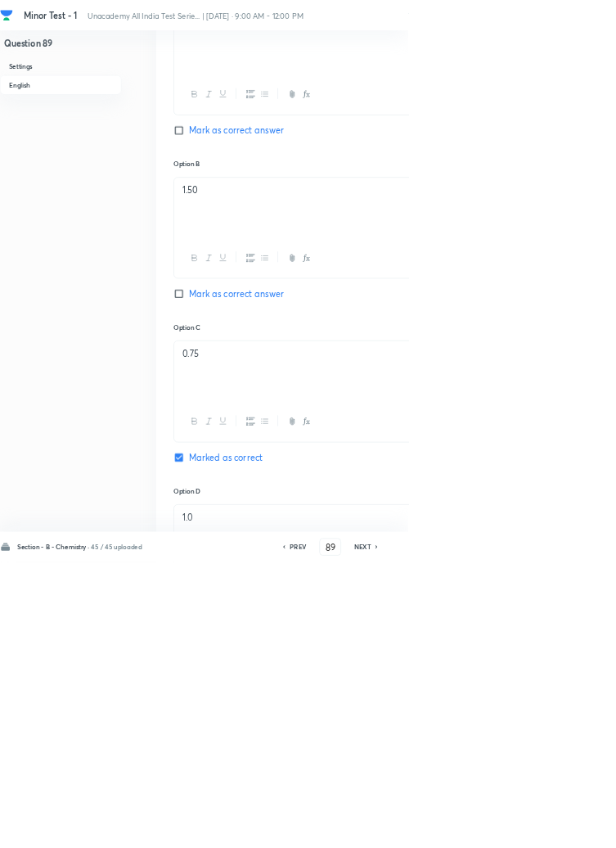
click at [454, 832] on h6 "PREV" at bounding box center [449, 824] width 25 height 15
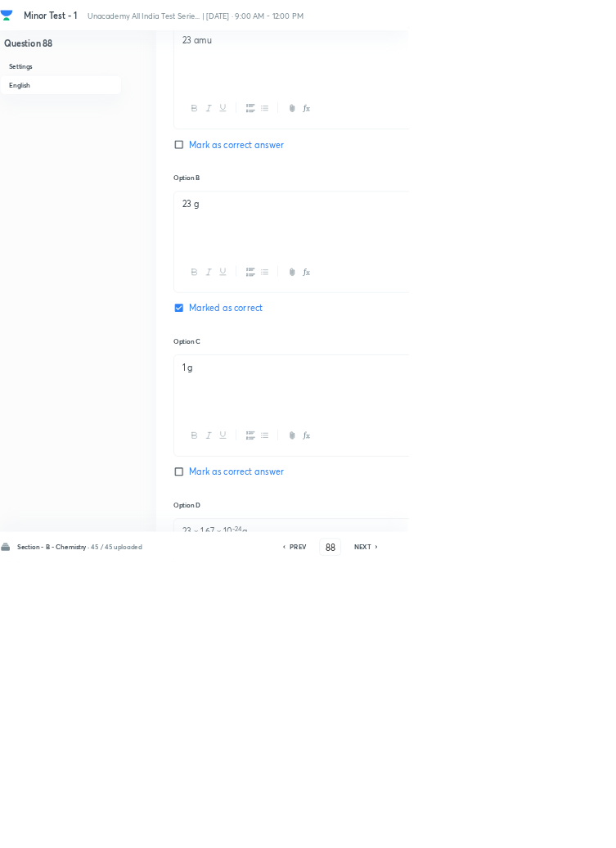
click at [555, 832] on h6 "NEXT" at bounding box center [546, 824] width 25 height 15
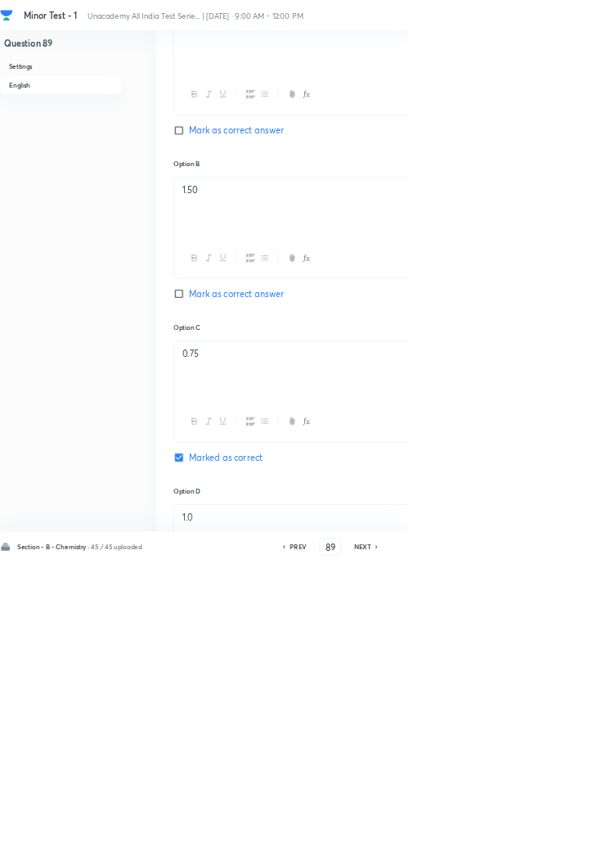
click at [569, 827] on icon at bounding box center [567, 824] width 3 height 5
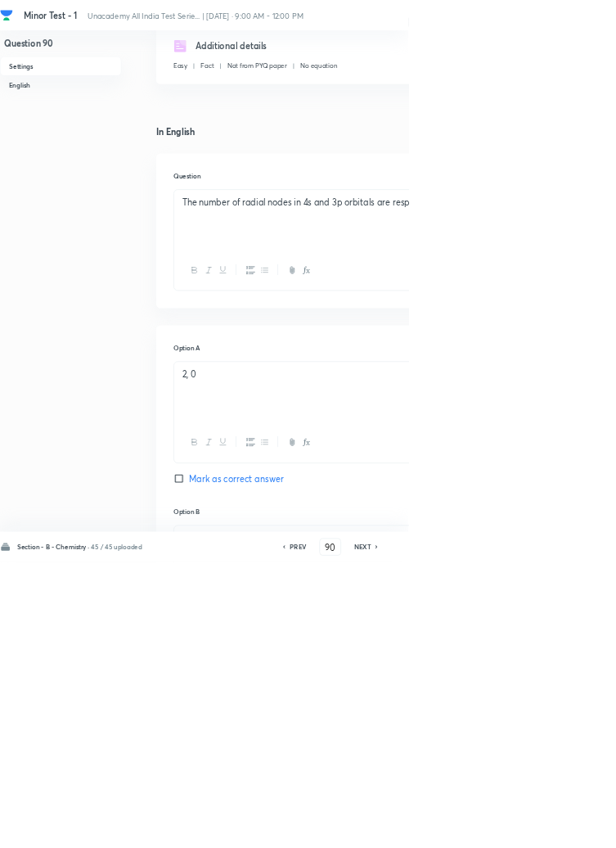
scroll to position [298, 0]
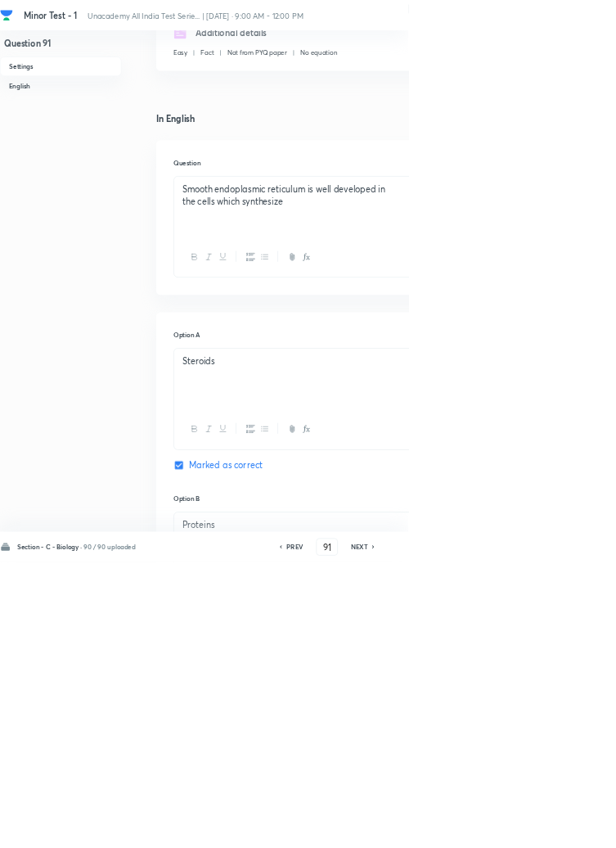
click at [304, 316] on div "Smooth endoplasmic reticulum is well developed in the cells which synthesize" at bounding box center [524, 312] width 522 height 92
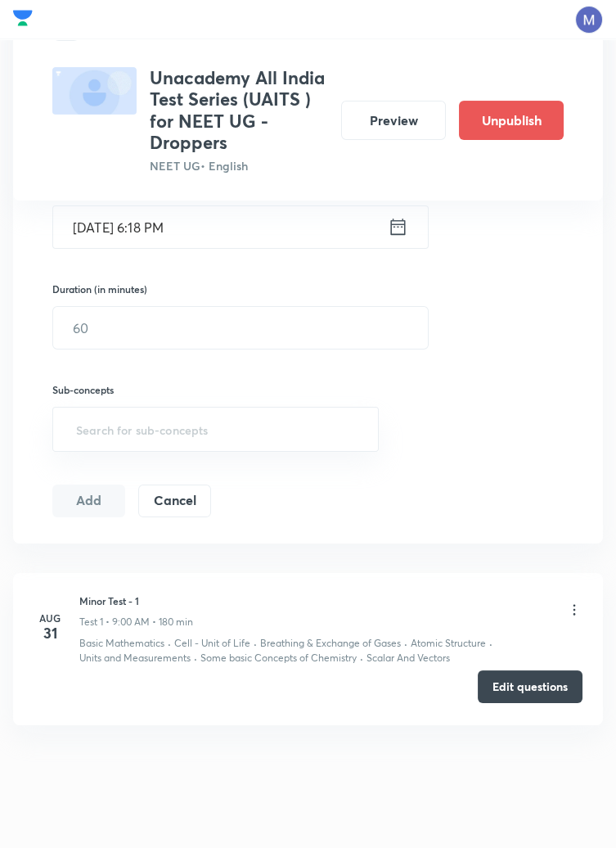
click at [520, 697] on button "Edit questions" at bounding box center [530, 686] width 105 height 33
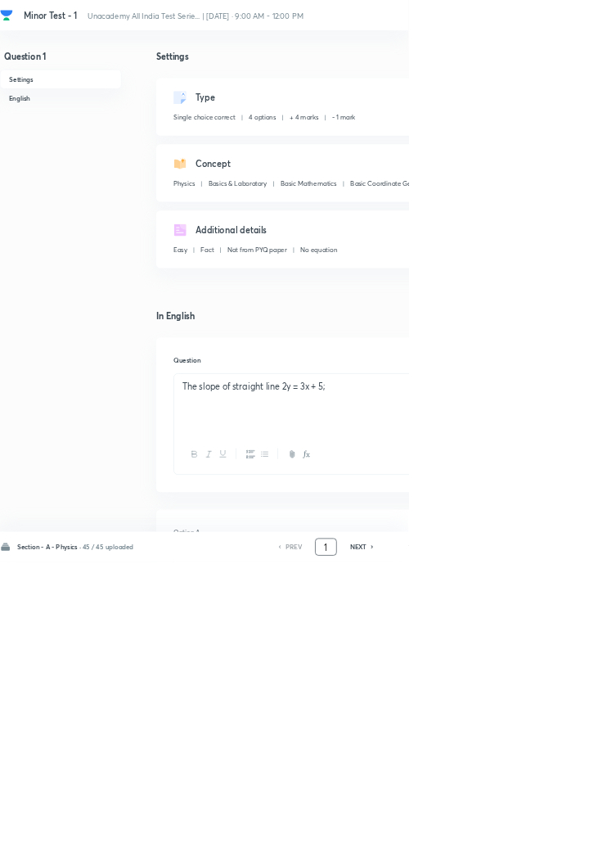
click at [497, 839] on input "1" at bounding box center [491, 825] width 31 height 29
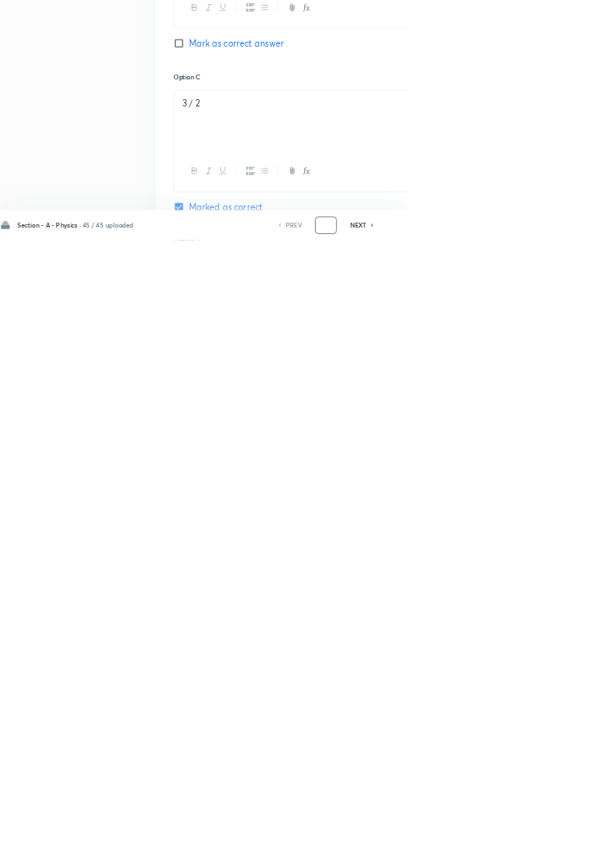
scroll to position [777, 0]
type input "46"
checkbox input "false"
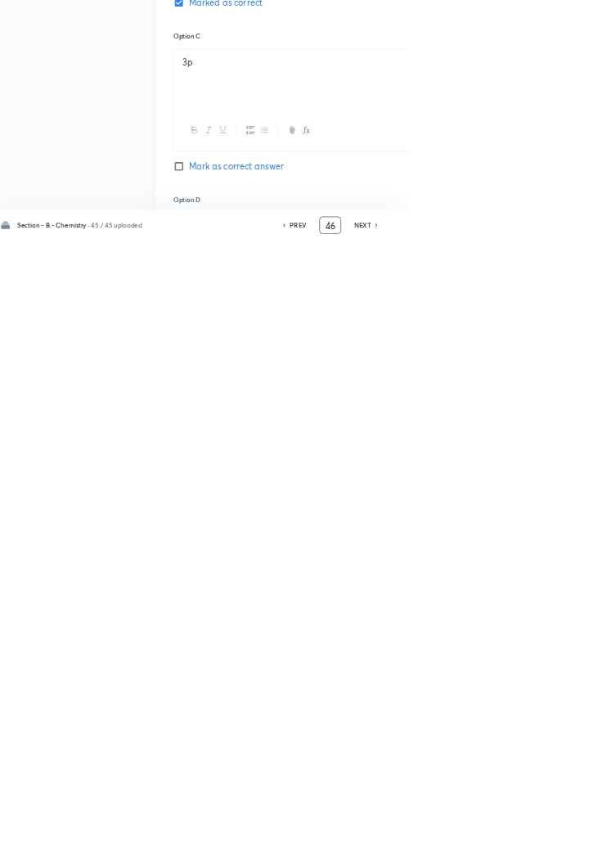
checkbox input "true"
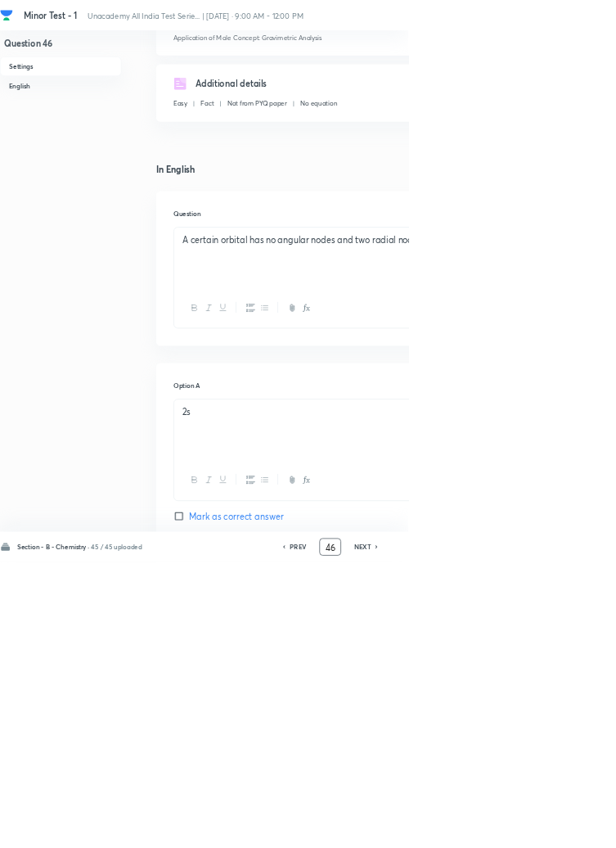
scroll to position [0, 0]
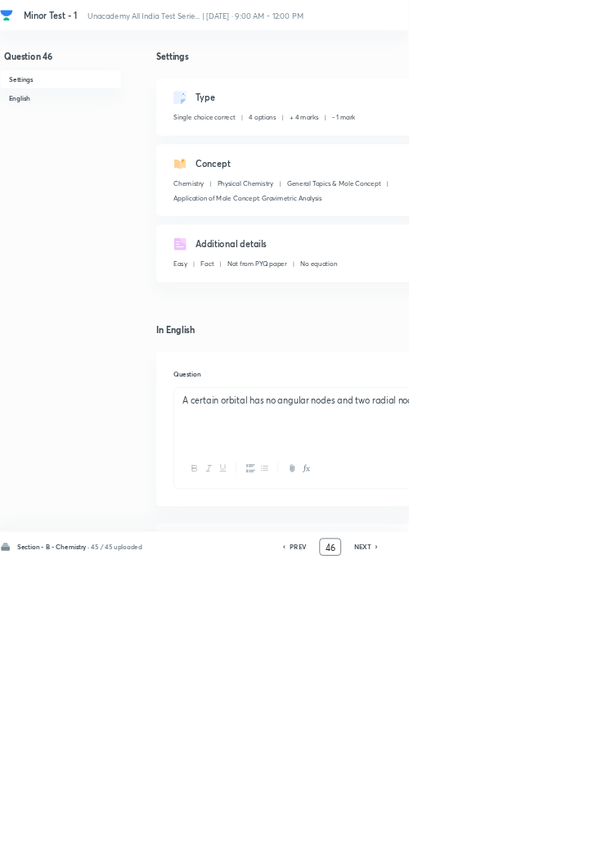
click at [569, 829] on icon at bounding box center [568, 825] width 5 height 8
type input "47"
checkbox input "false"
checkbox input "true"
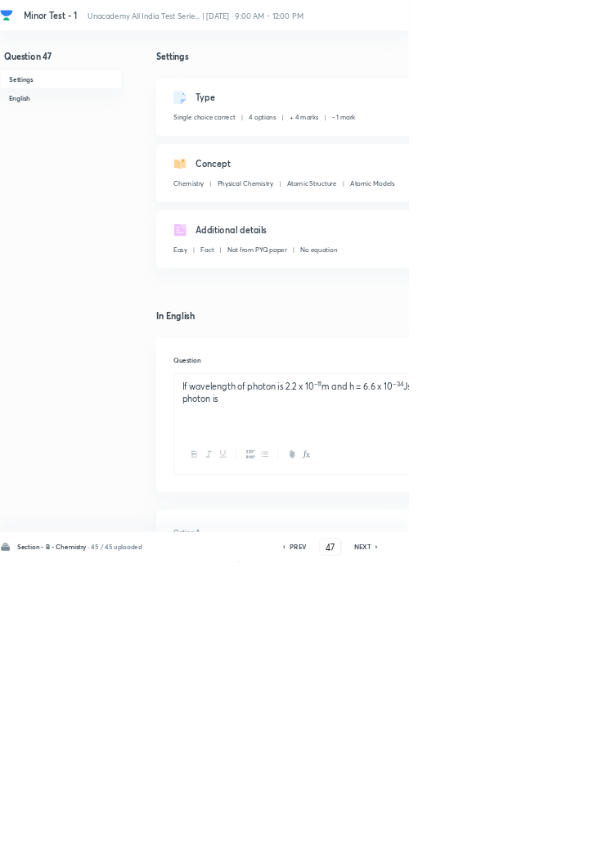
click at [569, 829] on icon at bounding box center [568, 825] width 5 height 8
type input "48"
checkbox input "false"
checkbox input "true"
click at [569, 829] on icon at bounding box center [568, 825] width 5 height 8
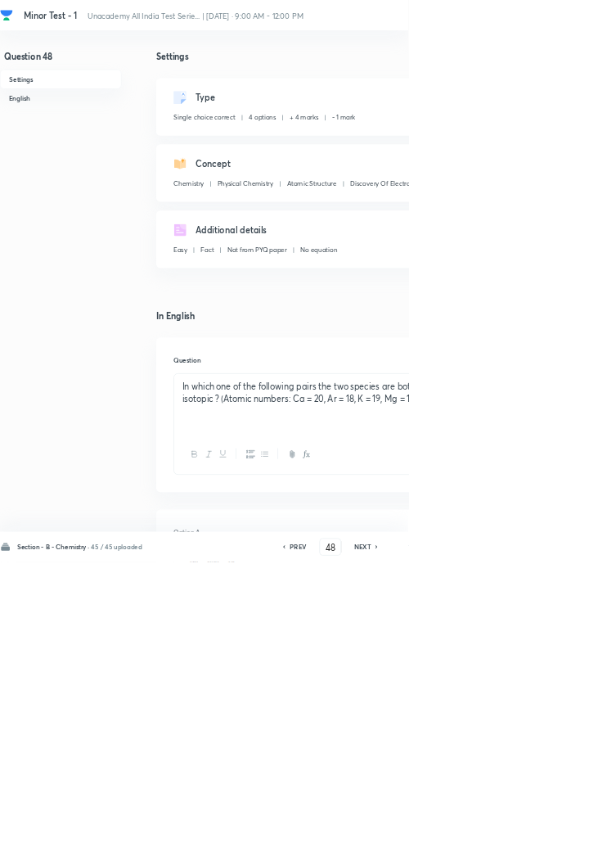
type input "49"
checkbox input "false"
checkbox input "true"
click at [569, 829] on icon at bounding box center [568, 825] width 5 height 8
type input "50"
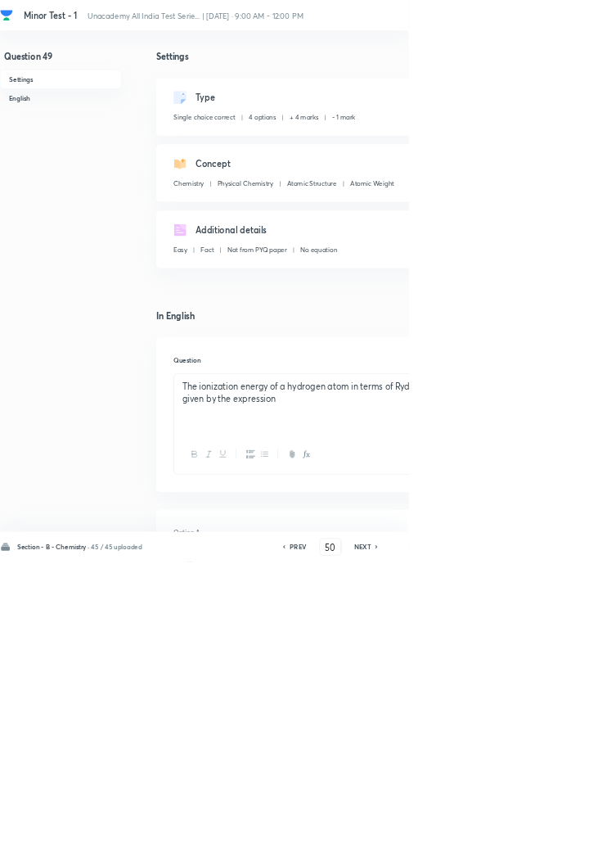
checkbox input "false"
checkbox input "true"
click at [569, 829] on icon at bounding box center [568, 825] width 5 height 8
type input "51"
checkbox input "true"
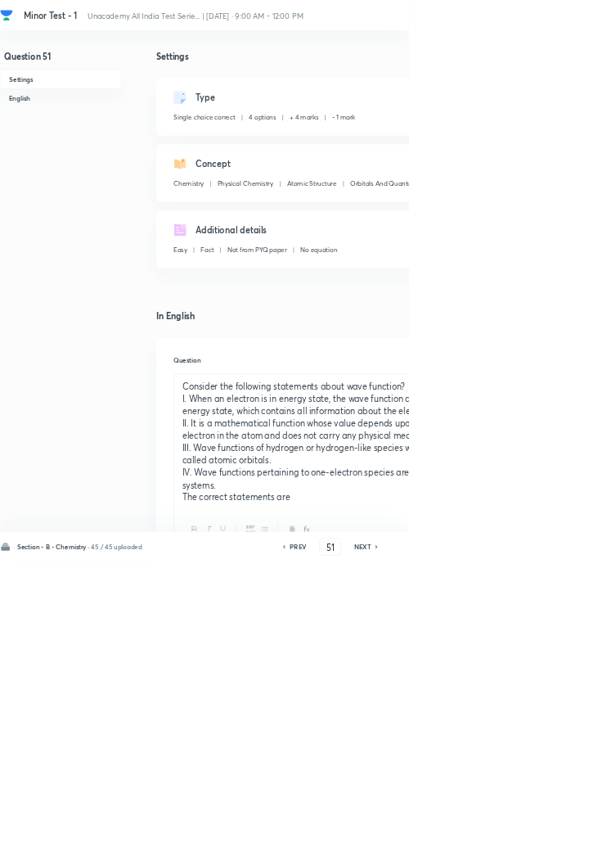
click at [569, 829] on icon at bounding box center [568, 825] width 5 height 8
type input "52"
checkbox input "false"
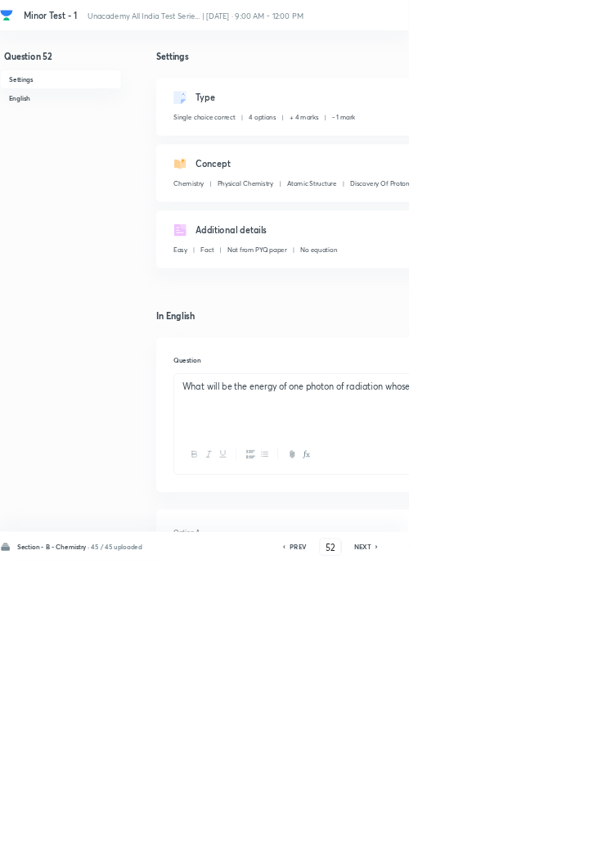
checkbox input "true"
click at [553, 832] on h6 "NEXT" at bounding box center [546, 824] width 25 height 15
type input "53"
checkbox input "false"
checkbox input "true"
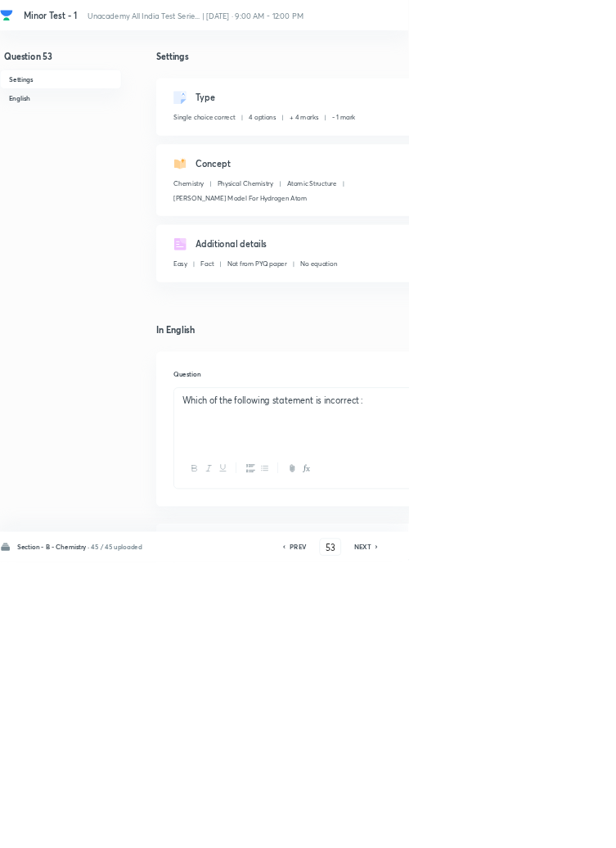
click at [552, 832] on h6 "NEXT" at bounding box center [546, 824] width 25 height 15
type input "54"
checkbox input "true"
click at [554, 832] on h6 "NEXT" at bounding box center [546, 824] width 25 height 15
type input "55"
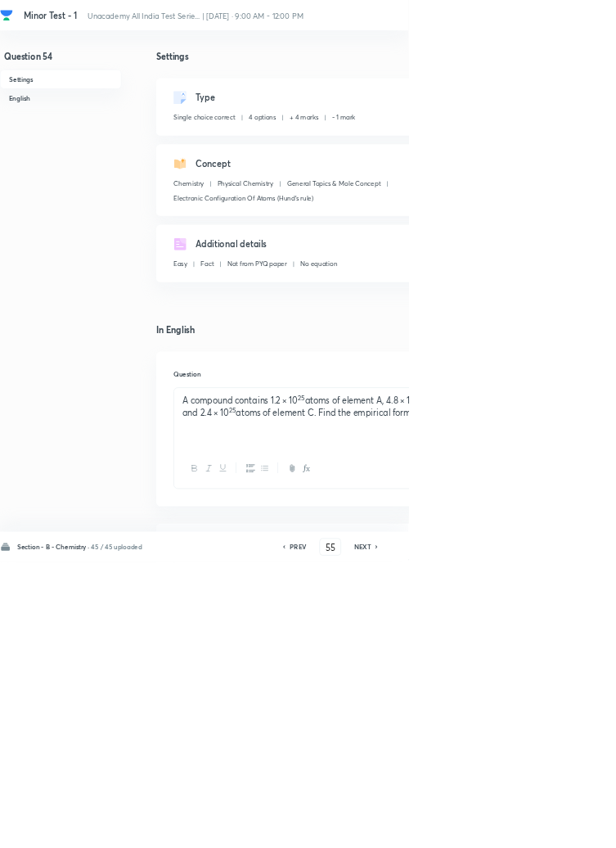
checkbox input "true"
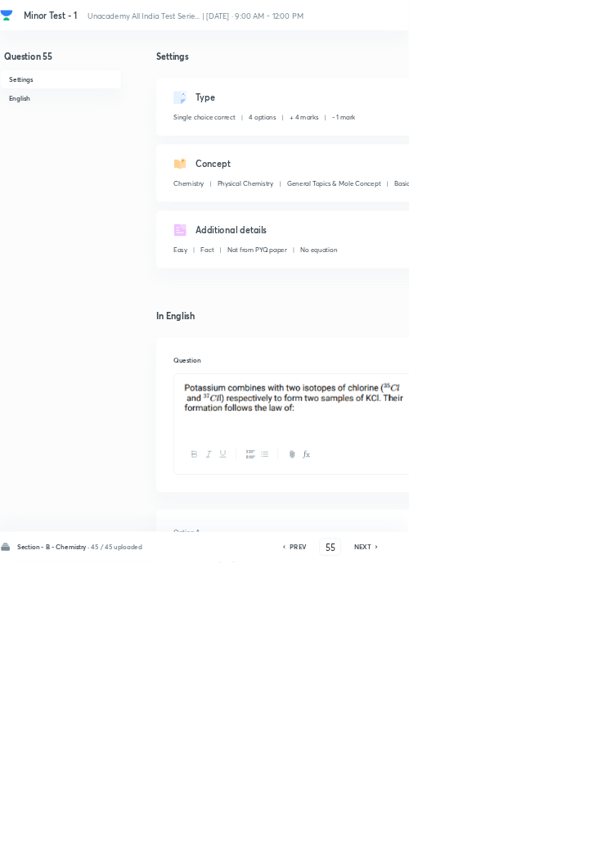
click at [551, 832] on h6 "NEXT" at bounding box center [546, 824] width 25 height 15
type input "56"
checkbox input "false"
checkbox input "true"
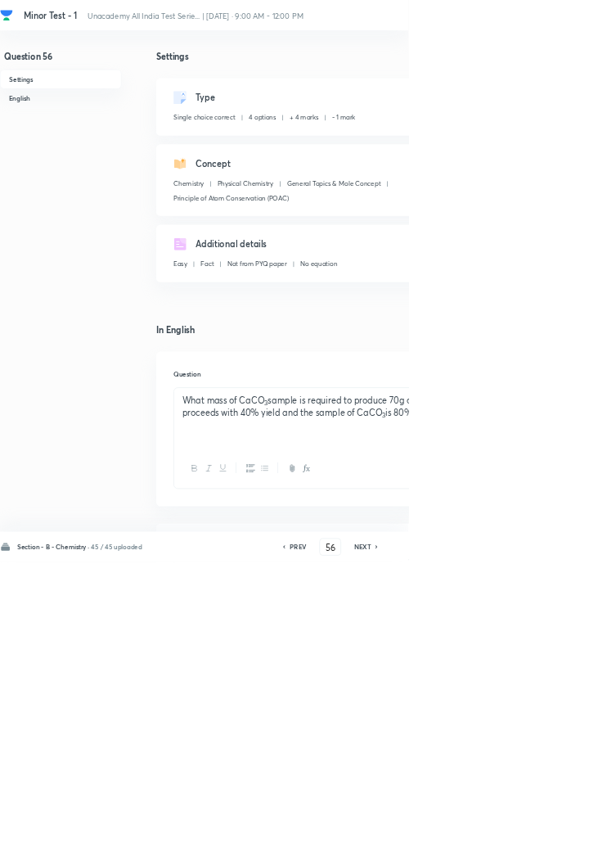
click at [551, 832] on h6 "NEXT" at bounding box center [546, 824] width 25 height 15
type input "57"
checkbox input "false"
checkbox input "true"
click at [551, 832] on h6 "NEXT" at bounding box center [546, 824] width 25 height 15
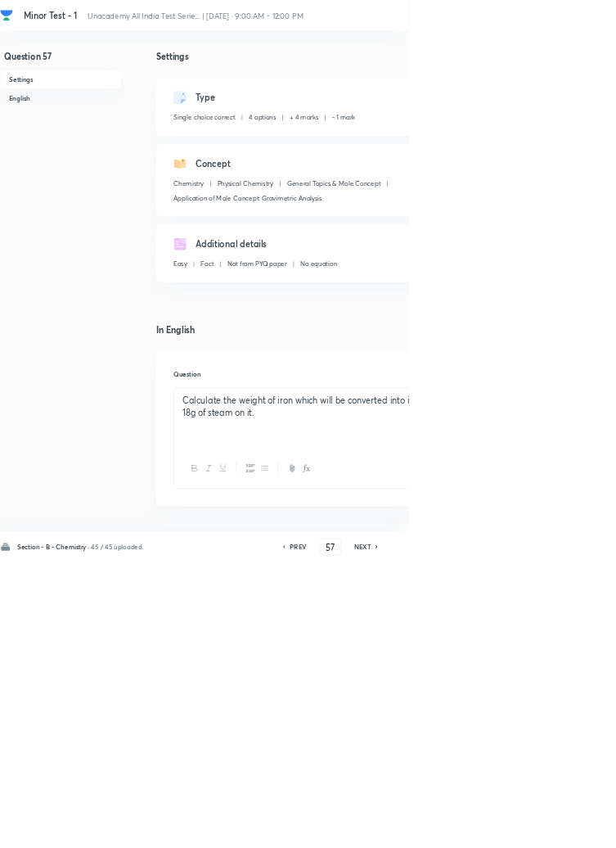
type input "58"
checkbox input "false"
checkbox input "true"
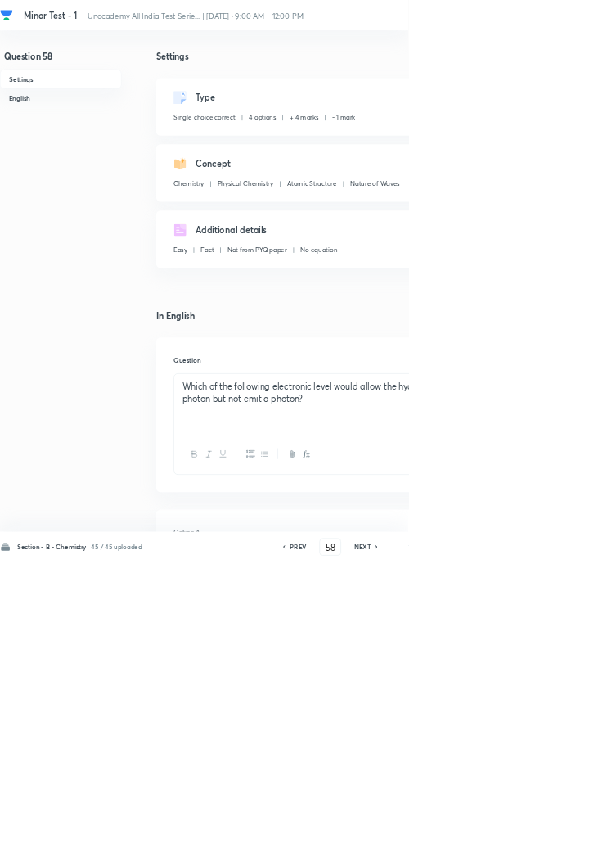
click at [550, 832] on h6 "NEXT" at bounding box center [546, 824] width 25 height 15
type input "59"
checkbox input "false"
checkbox input "true"
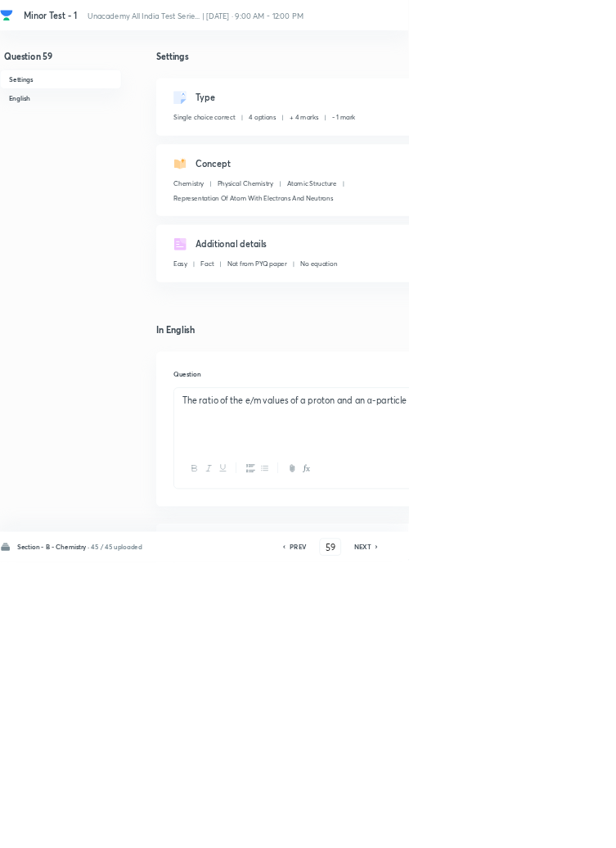
click at [547, 832] on h6 "NEXT" at bounding box center [546, 824] width 25 height 15
type input "60"
checkbox input "false"
checkbox input "true"
click at [546, 832] on h6 "NEXT" at bounding box center [546, 824] width 25 height 15
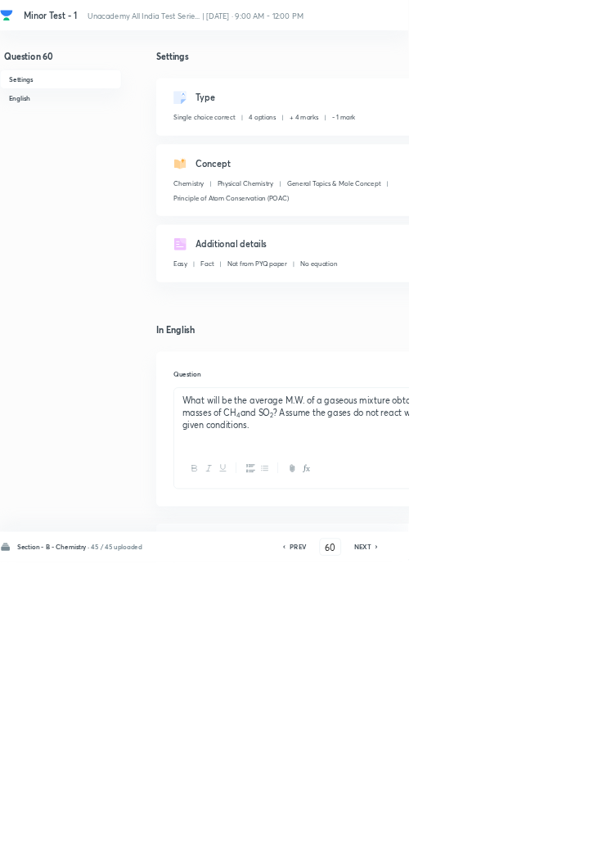
type input "61"
checkbox input "true"
click at [546, 832] on h6 "NEXT" at bounding box center [546, 824] width 25 height 15
type input "62"
checkbox input "false"
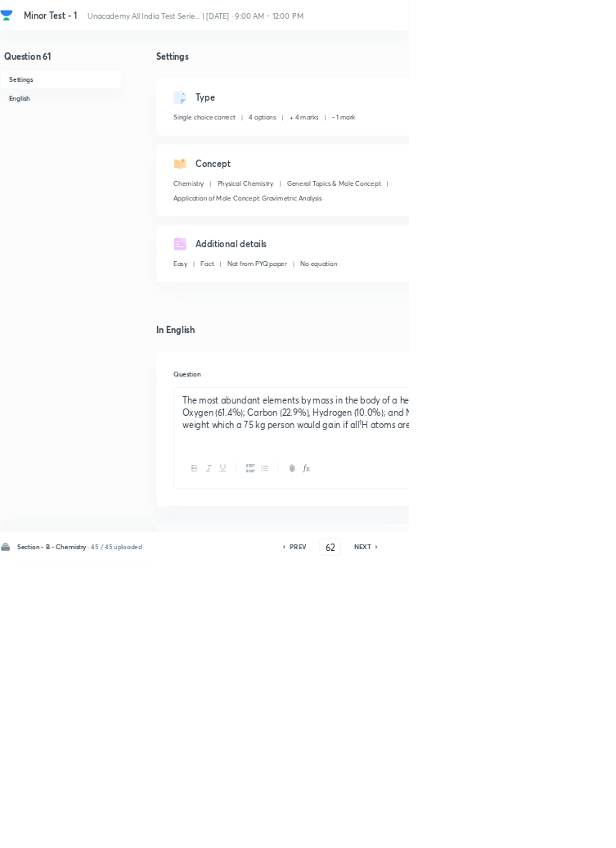
checkbox input "true"
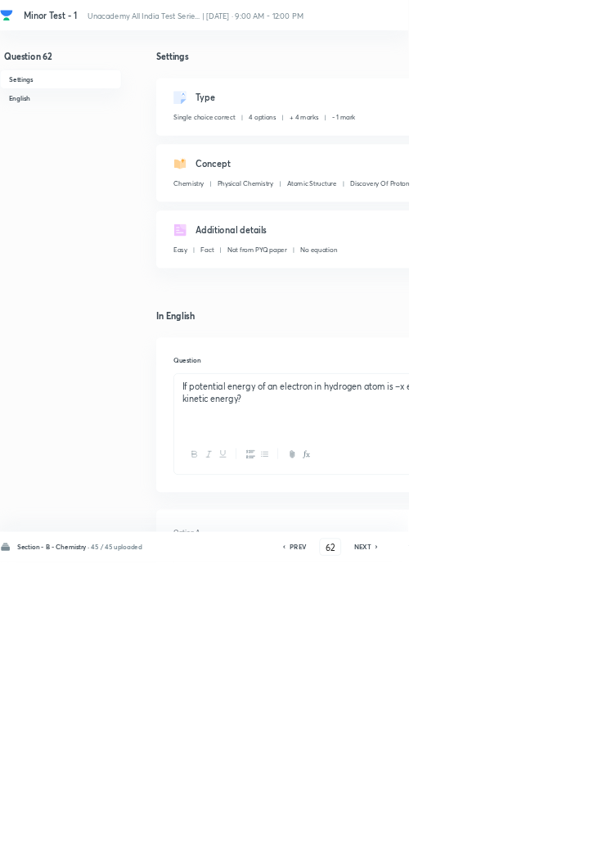
click at [542, 832] on h6 "NEXT" at bounding box center [546, 824] width 25 height 15
type input "63"
checkbox input "true"
click at [542, 832] on h6 "NEXT" at bounding box center [546, 824] width 25 height 15
type input "64"
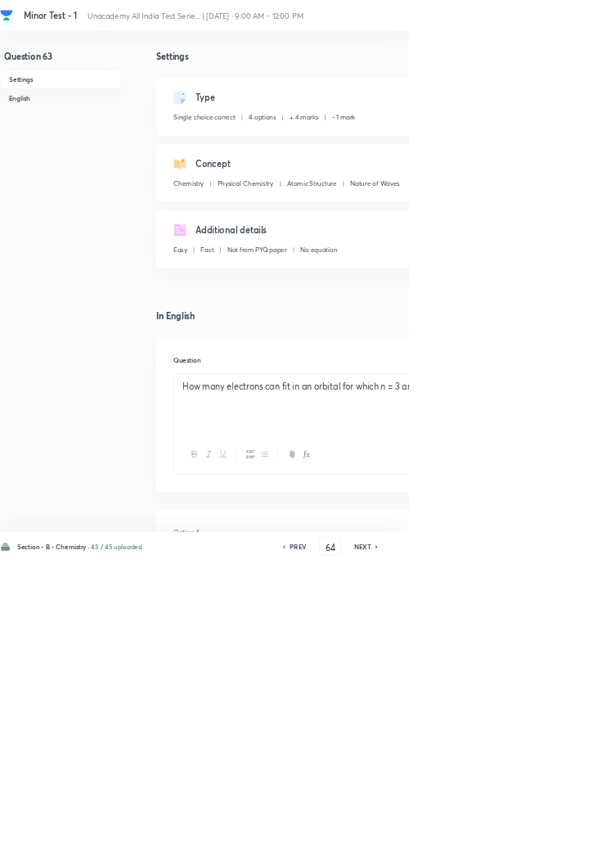
checkbox input "true"
click at [543, 832] on h6 "NEXT" at bounding box center [546, 824] width 25 height 15
type input "65"
checkbox input "false"
checkbox input "true"
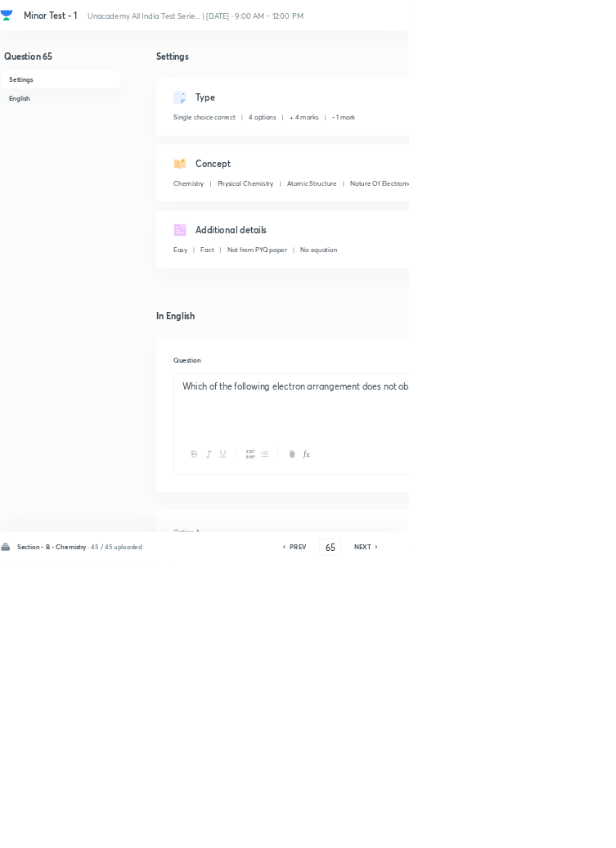
click at [542, 832] on h6 "NEXT" at bounding box center [546, 824] width 25 height 15
type input "66"
checkbox input "false"
checkbox input "true"
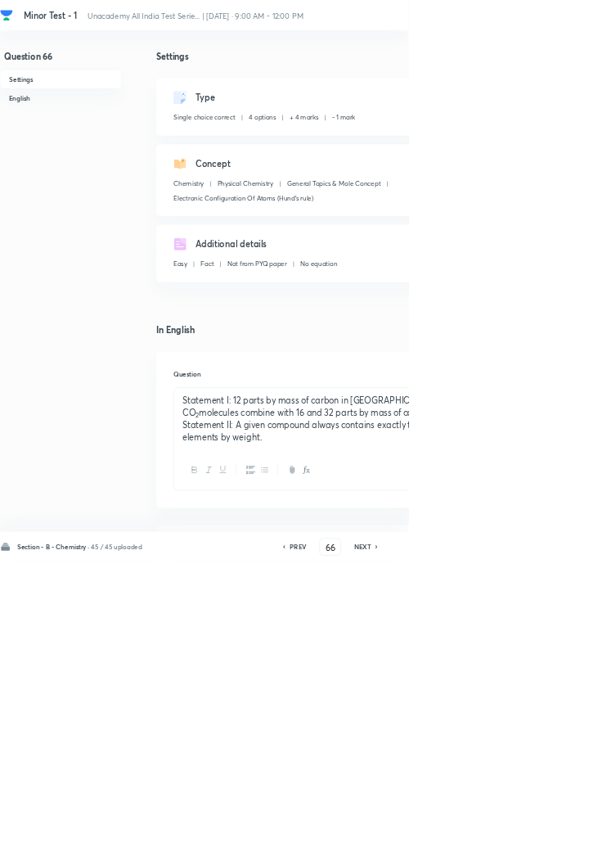
click at [555, 832] on h6 "NEXT" at bounding box center [546, 824] width 25 height 15
type input "67"
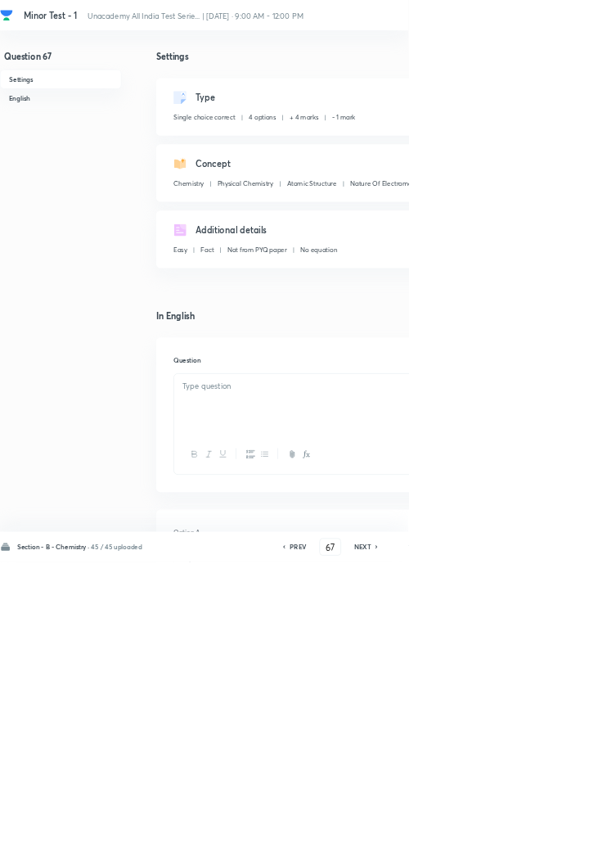
checkbox input "false"
checkbox input "true"
click at [569, 829] on icon at bounding box center [568, 825] width 5 height 8
type input "68"
checkbox input "false"
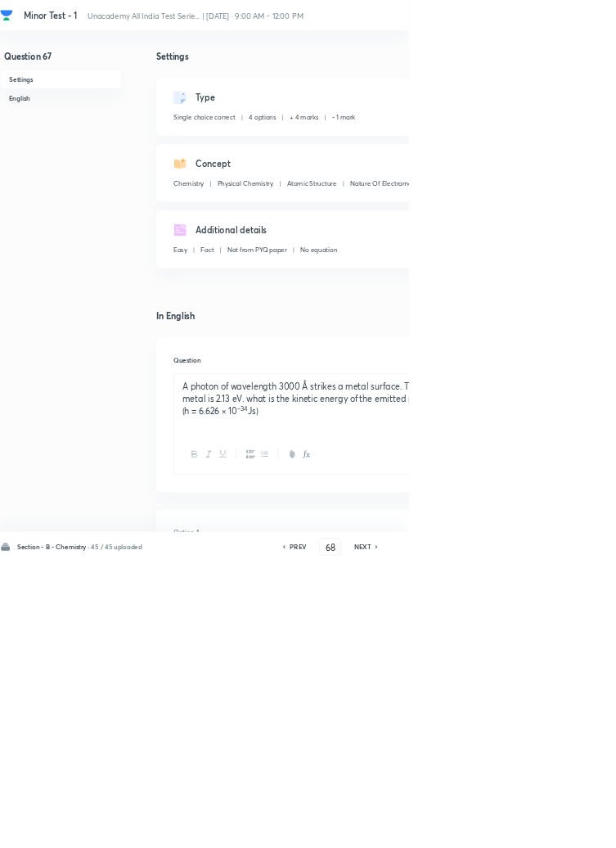
checkbox input "true"
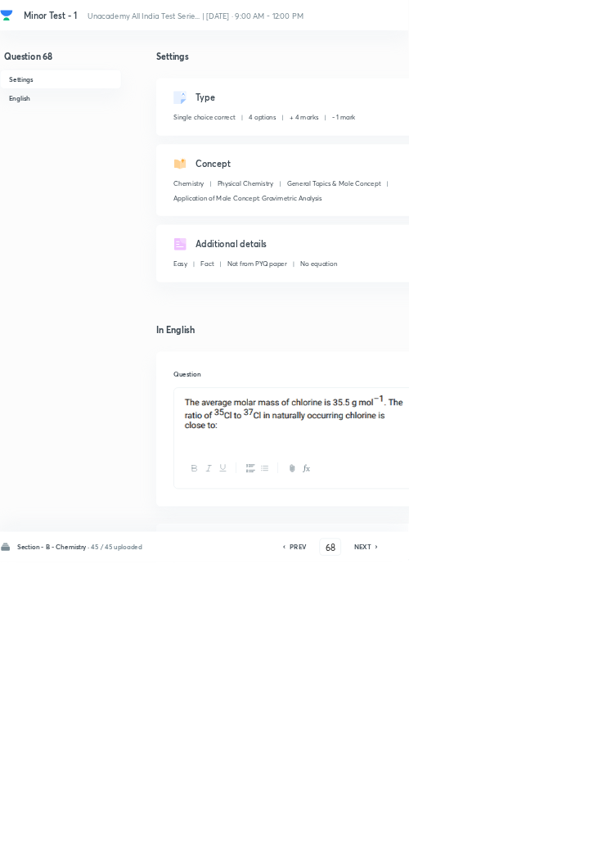
click at [556, 832] on h6 "NEXT" at bounding box center [546, 824] width 25 height 15
type input "69"
checkbox input "true"
click at [556, 832] on h6 "NEXT" at bounding box center [546, 824] width 25 height 15
type input "70"
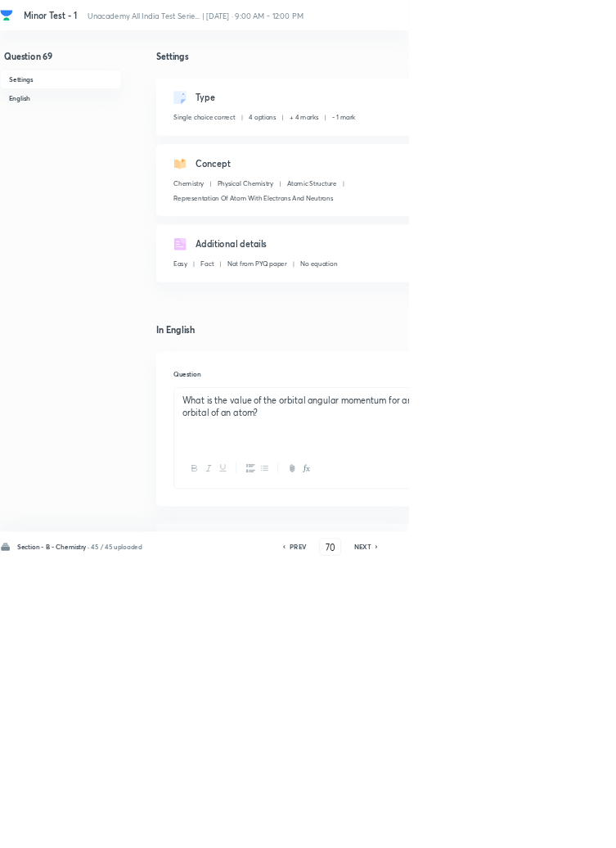
checkbox input "false"
checkbox input "true"
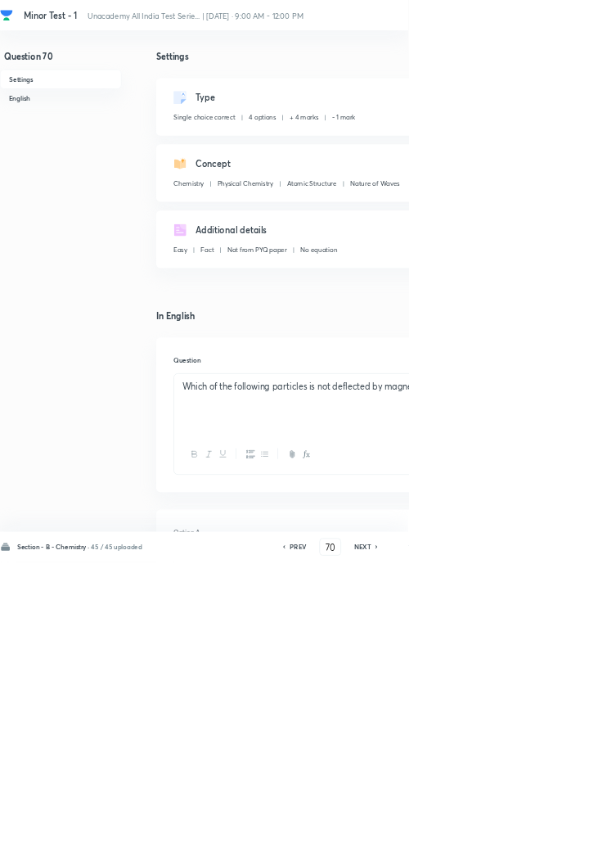
click at [554, 832] on h6 "NEXT" at bounding box center [546, 824] width 25 height 15
type input "71"
checkbox input "false"
checkbox input "true"
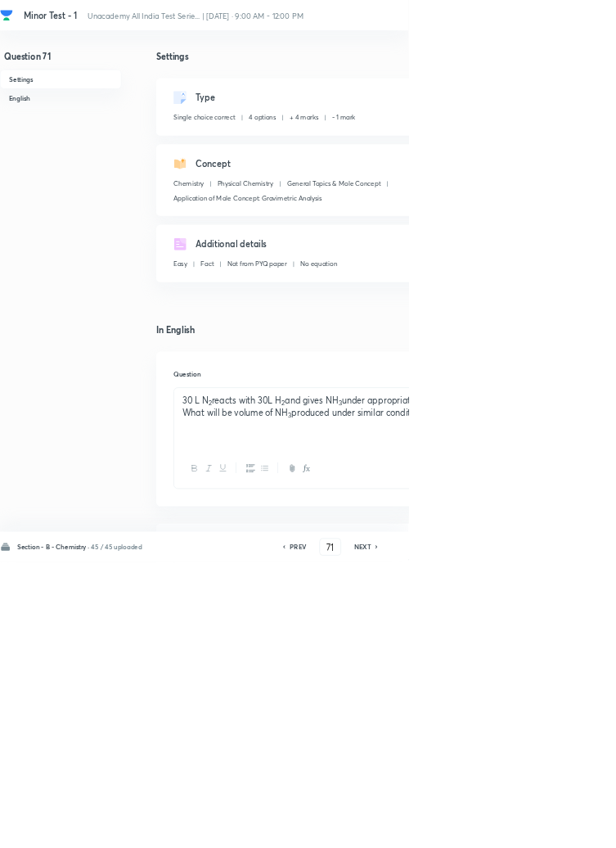
click at [554, 832] on h6 "NEXT" at bounding box center [546, 824] width 25 height 15
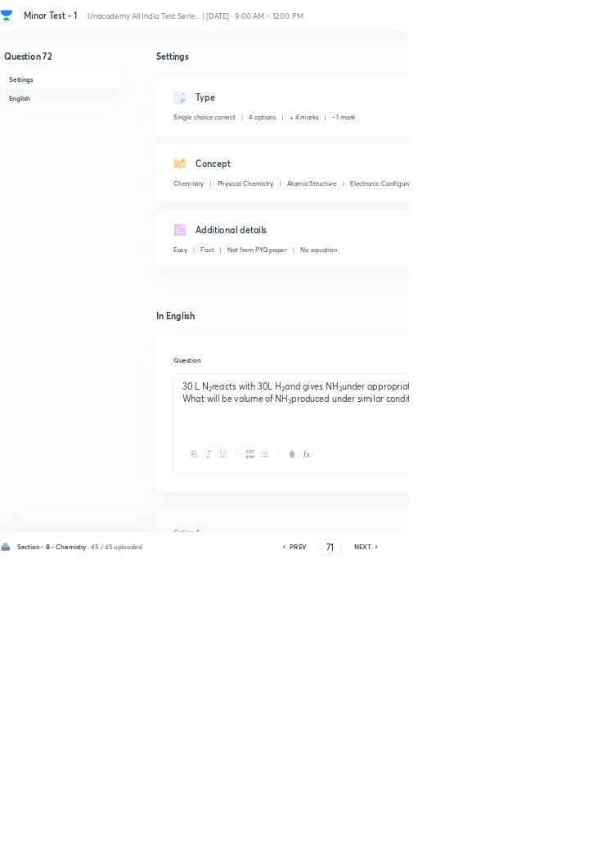
type input "72"
checkbox input "false"
checkbox input "true"
click at [569, 829] on icon at bounding box center [568, 825] width 5 height 8
type input "73"
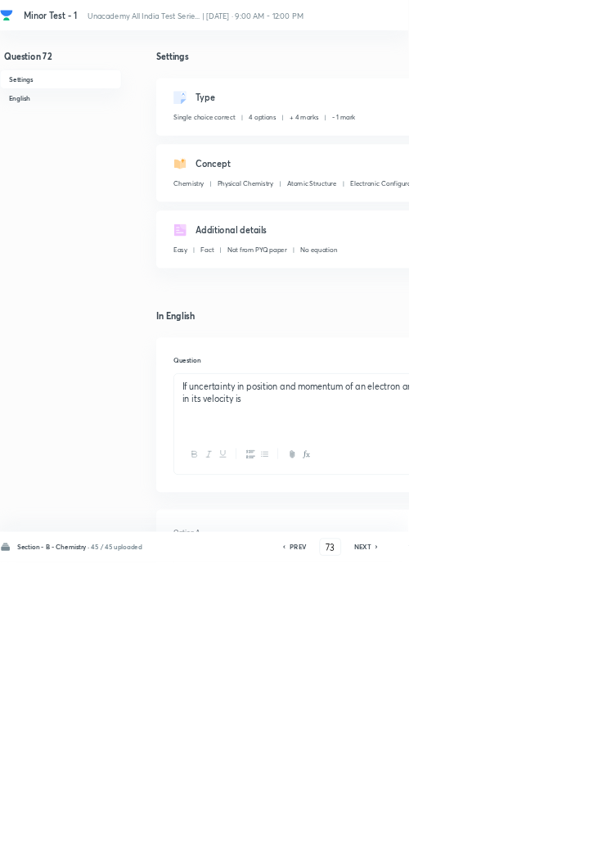
checkbox input "true"
click at [569, 829] on icon at bounding box center [568, 825] width 5 height 8
type input "74"
checkbox input "false"
checkbox input "true"
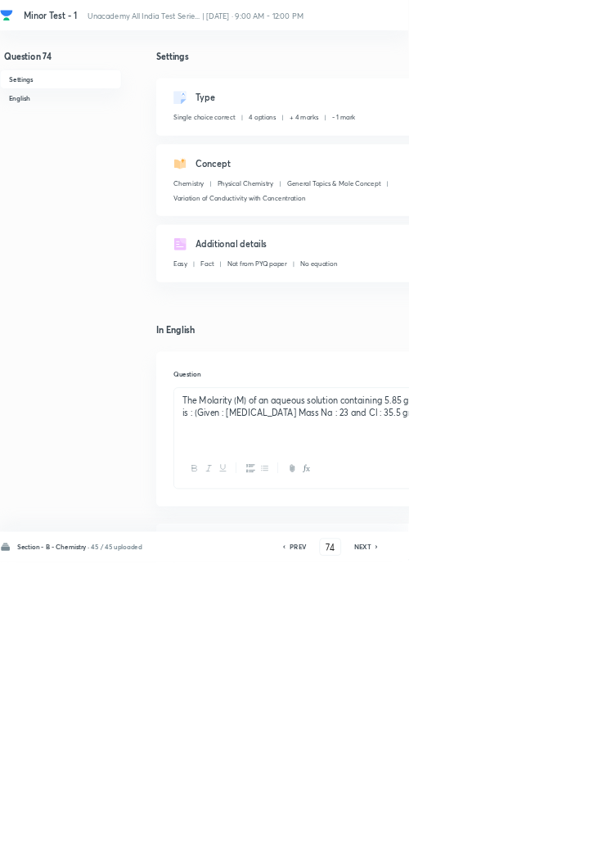
click at [555, 832] on h6 "NEXT" at bounding box center [546, 824] width 25 height 15
type input "75"
checkbox input "true"
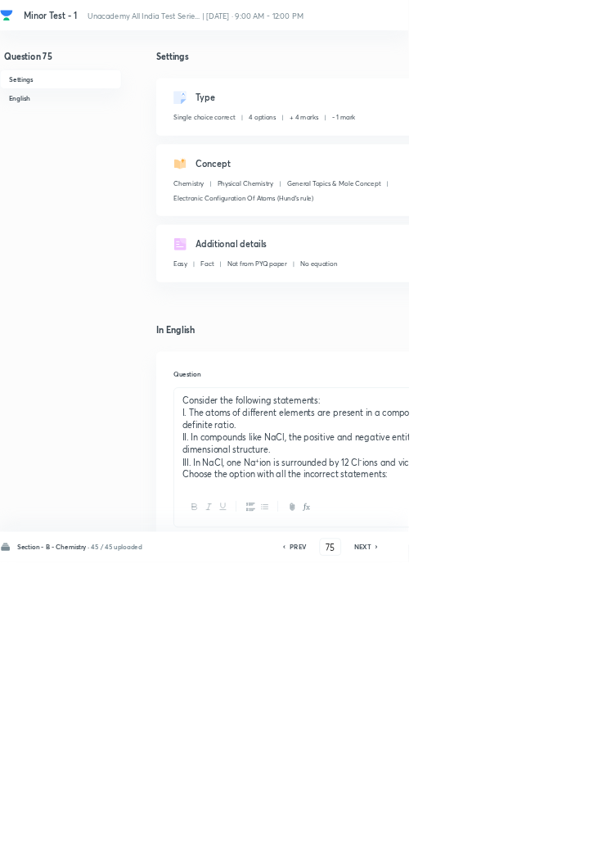
click at [555, 832] on h6 "NEXT" at bounding box center [546, 824] width 25 height 15
type input "76"
checkbox input "false"
checkbox input "true"
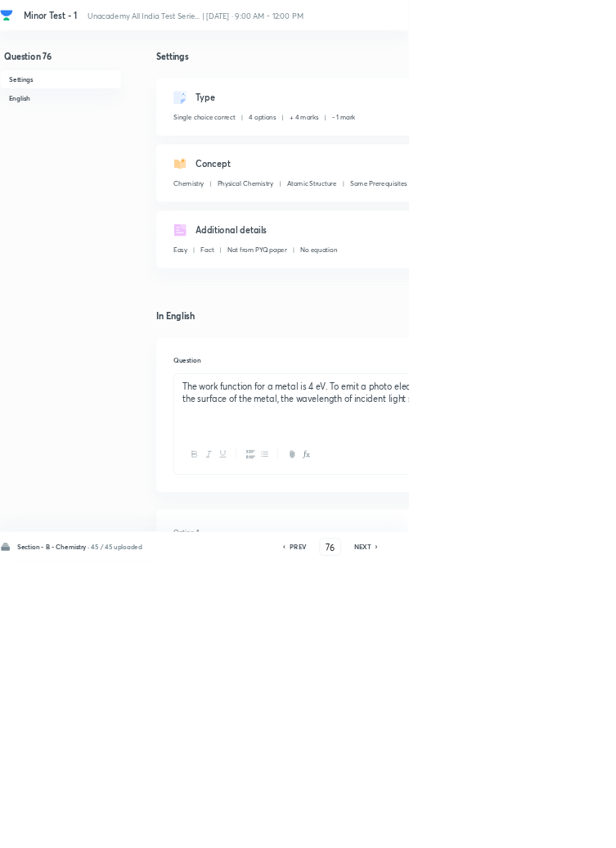
click at [569, 829] on icon at bounding box center [568, 825] width 5 height 8
type input "77"
checkbox input "false"
checkbox input "true"
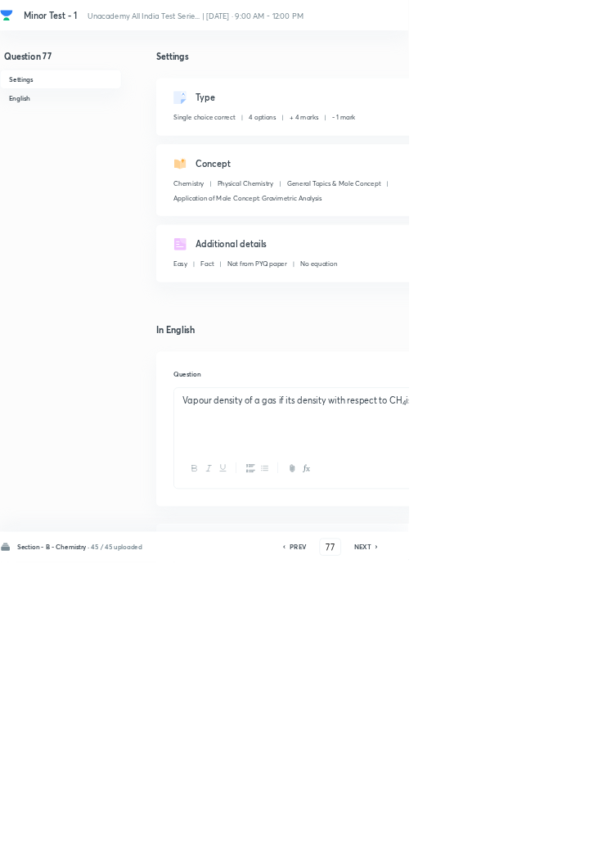
click at [556, 832] on h6 "NEXT" at bounding box center [546, 824] width 25 height 15
type input "78"
checkbox input "true"
click at [554, 847] on div "Section - B - Chemistry · 45 / 45 uploaded PREV 78 ​ NEXT Remove Save" at bounding box center [464, 825] width 929 height 46
click at [556, 847] on div "Section - B - Chemistry · 45 / 45 uploaded PREV 78 ​ NEXT Remove Save" at bounding box center [464, 825] width 929 height 46
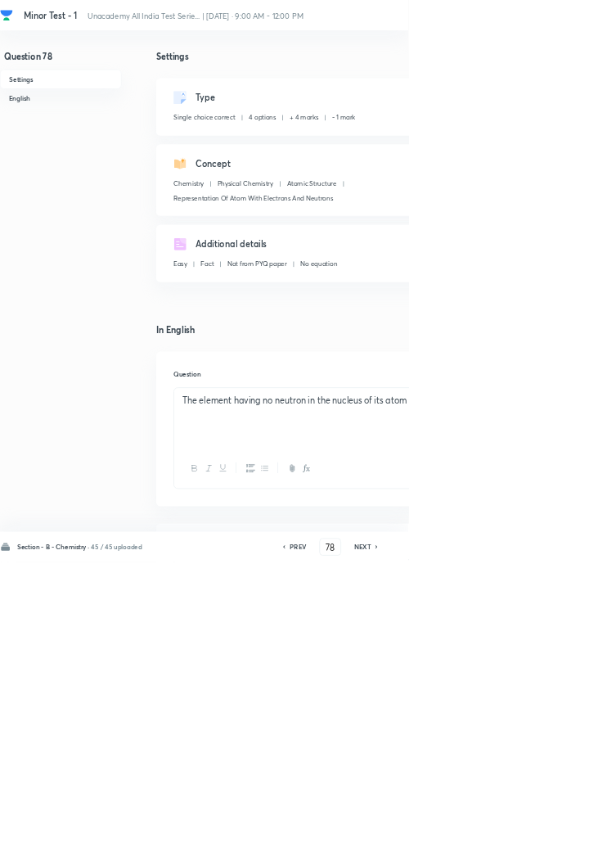
click at [569, 827] on icon at bounding box center [567, 824] width 3 height 5
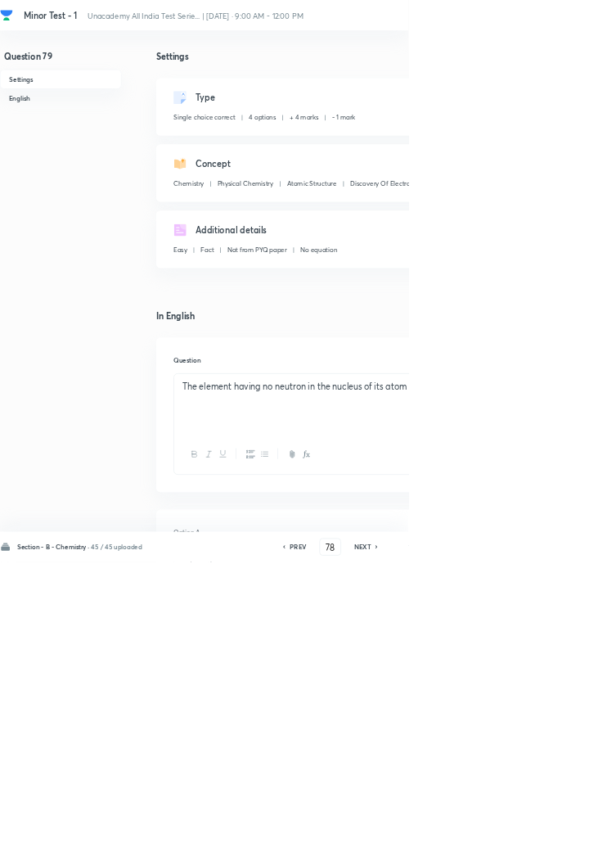
type input "79"
checkbox input "false"
checkbox input "true"
click at [569, 829] on icon at bounding box center [568, 825] width 5 height 8
type input "80"
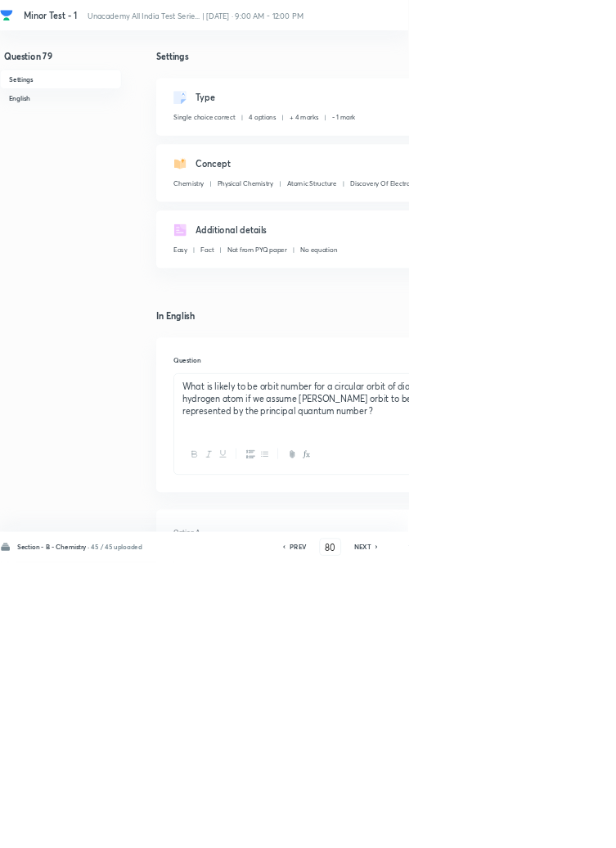
checkbox input "false"
checkbox input "true"
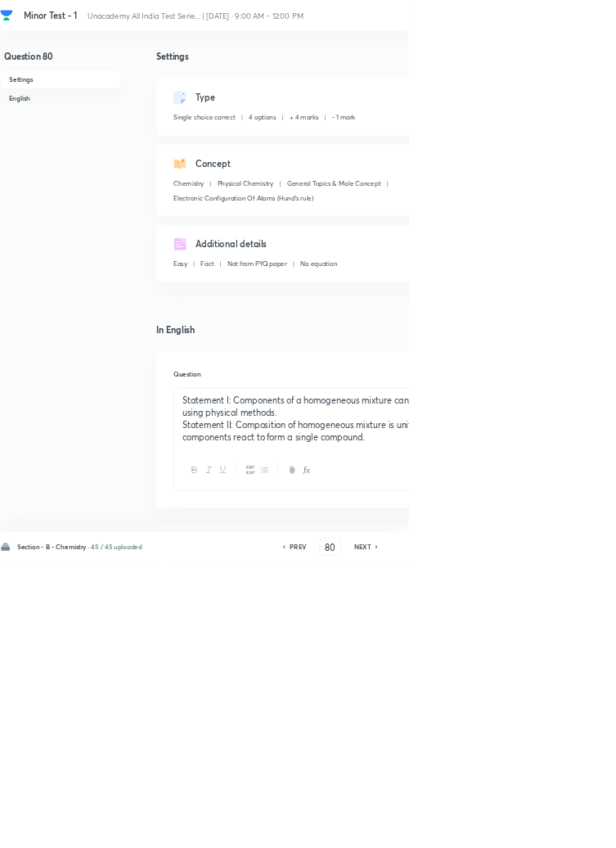
click at [569, 827] on icon at bounding box center [567, 824] width 3 height 5
type input "81"
checkbox input "true"
click at [555, 832] on h6 "NEXT" at bounding box center [546, 824] width 25 height 15
type input "82"
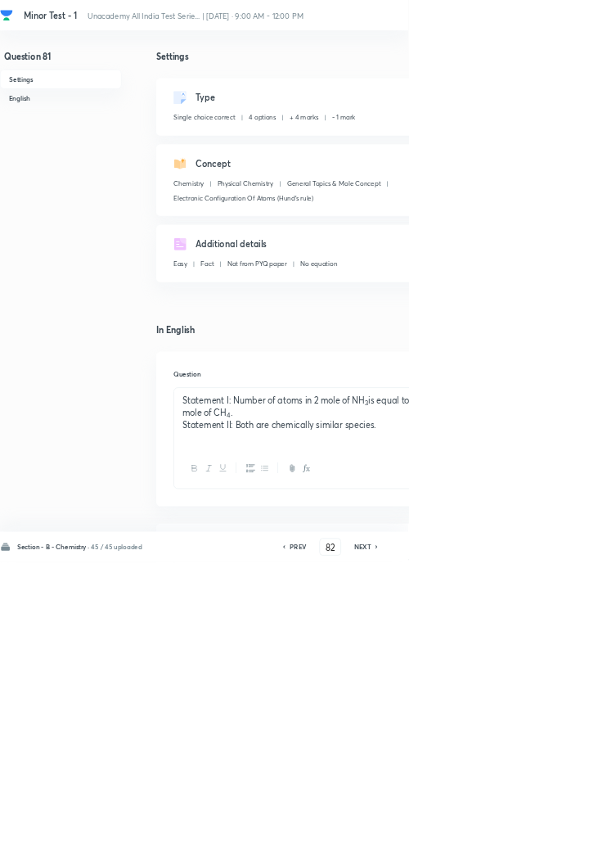
checkbox input "false"
checkbox input "true"
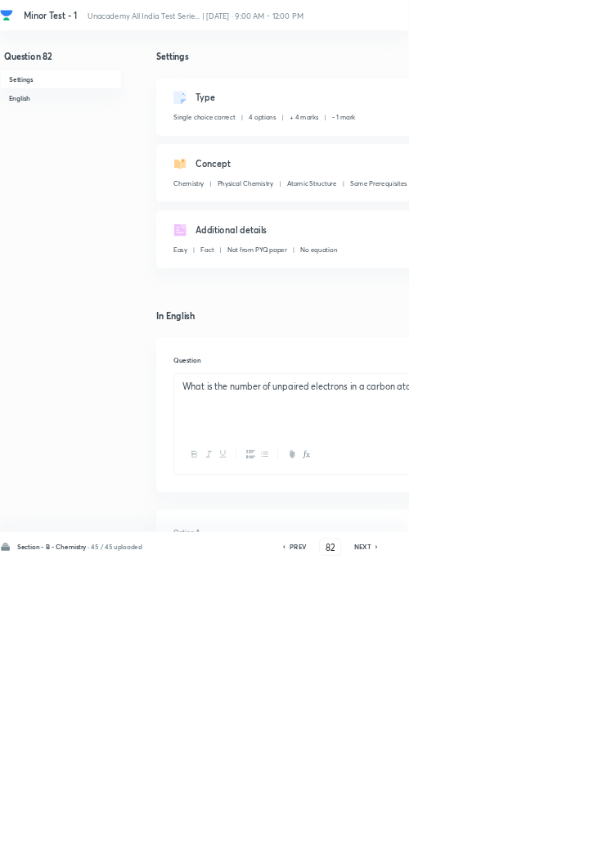
click at [556, 832] on h6 "NEXT" at bounding box center [546, 824] width 25 height 15
type input "83"
checkbox input "false"
checkbox input "true"
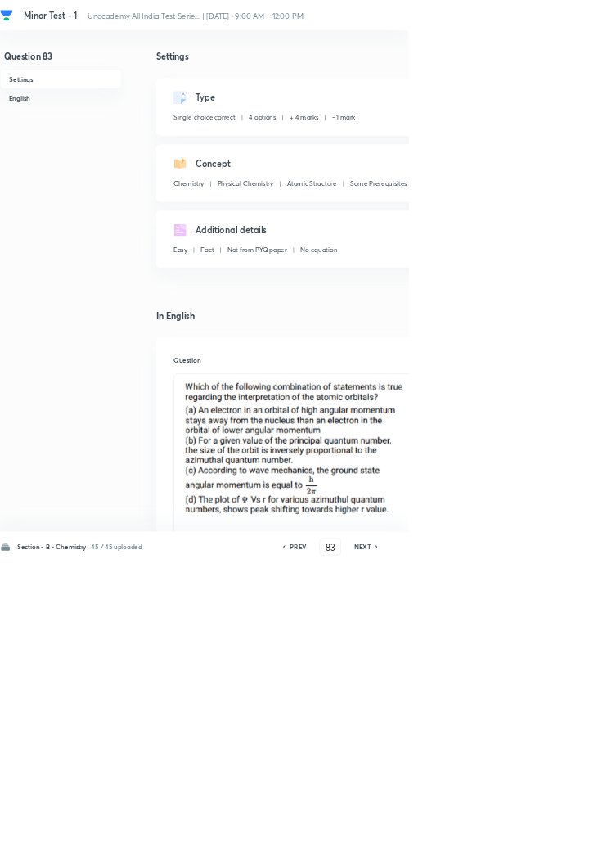
click at [553, 847] on div "Section - B - Chemistry · 45 / 45 uploaded PREV 83 ​ NEXT Remove Save" at bounding box center [464, 825] width 929 height 46
click at [553, 832] on h6 "NEXT" at bounding box center [546, 824] width 25 height 15
type input "84"
checkbox input "true"
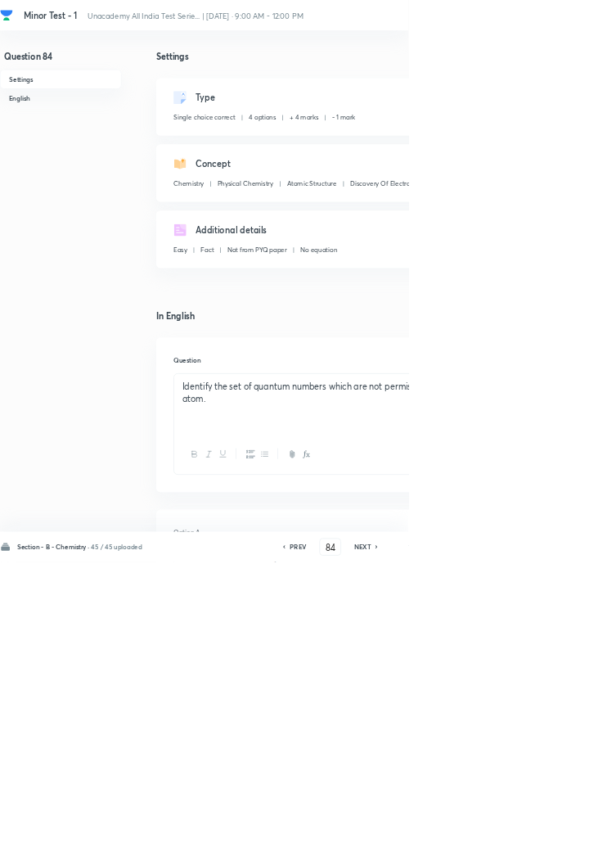
click at [553, 832] on h6 "NEXT" at bounding box center [546, 824] width 25 height 15
type input "85"
checkbox input "false"
checkbox input "true"
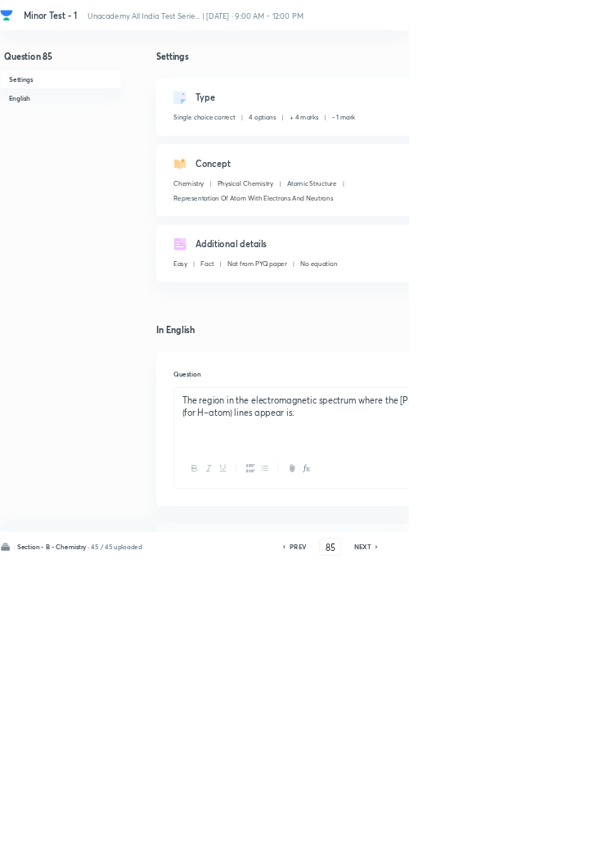
click at [554, 832] on h6 "NEXT" at bounding box center [546, 824] width 25 height 15
type input "86"
checkbox input "false"
checkbox input "true"
click at [551, 832] on h6 "NEXT" at bounding box center [546, 824] width 25 height 15
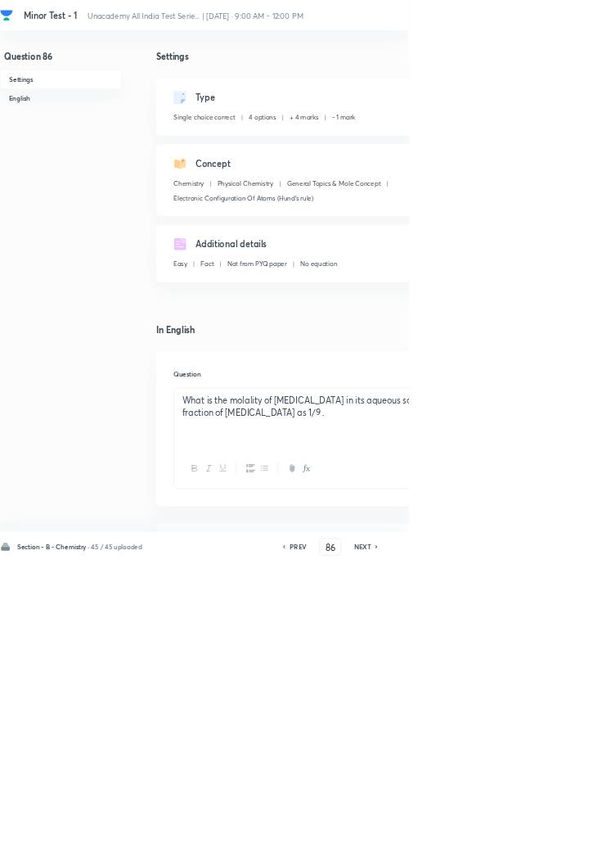
type input "87"
checkbox input "false"
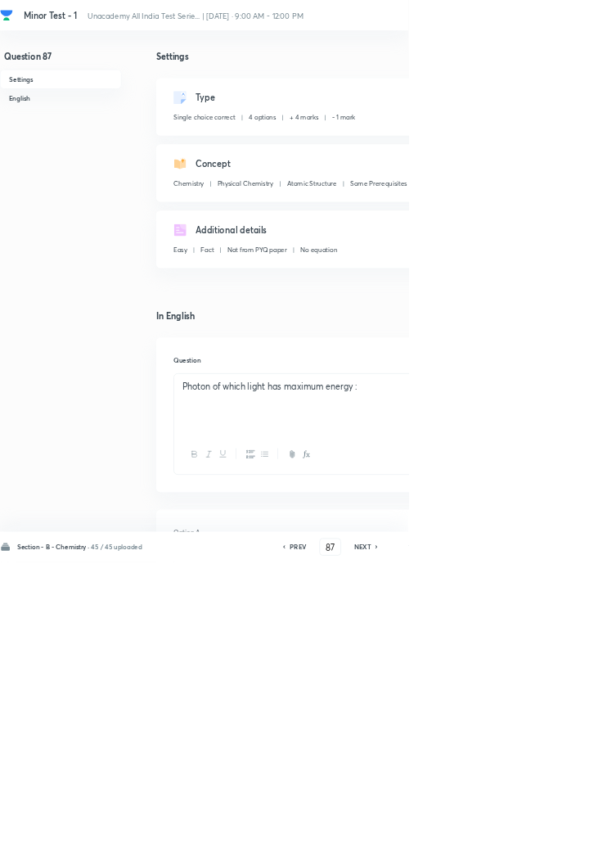
checkbox input "true"
click at [554, 832] on h6 "NEXT" at bounding box center [546, 824] width 25 height 15
type input "88"
checkbox input "false"
checkbox input "true"
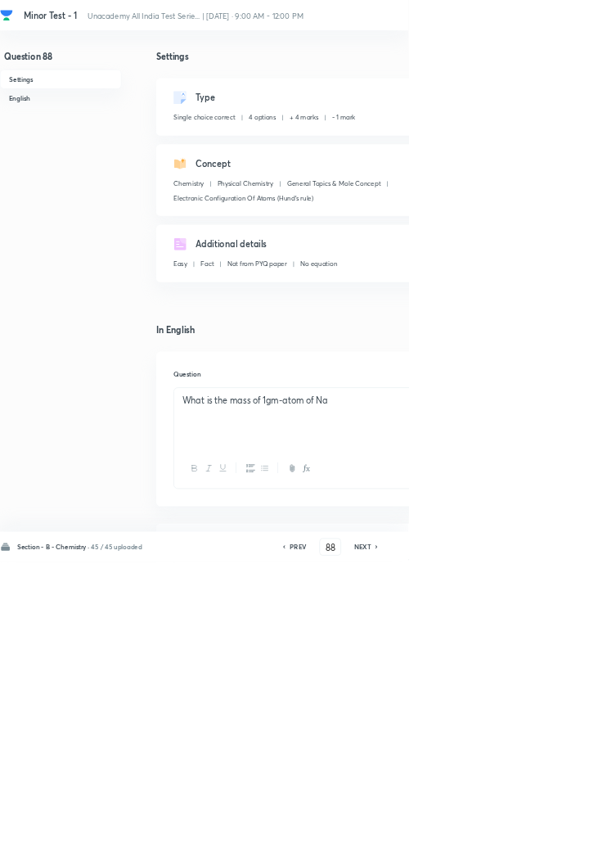
click at [551, 832] on h6 "NEXT" at bounding box center [546, 824] width 25 height 15
type input "89"
checkbox input "false"
checkbox input "true"
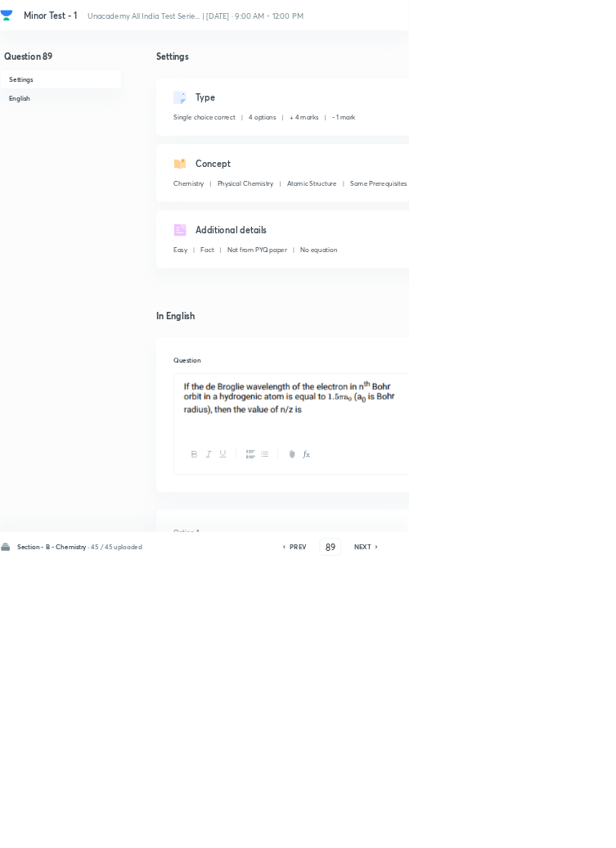
click at [553, 832] on h6 "NEXT" at bounding box center [546, 824] width 25 height 15
type input "90"
checkbox input "false"
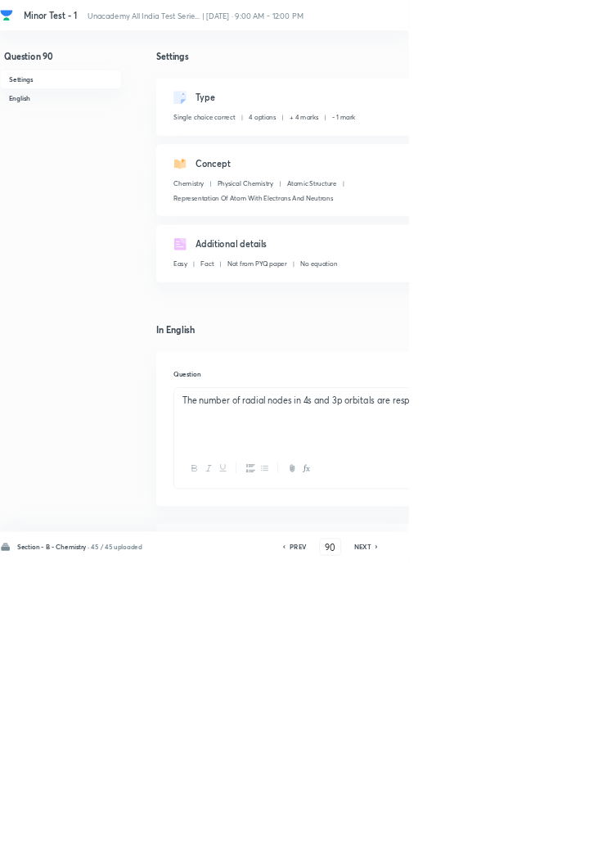
checkbox input "true"
click at [550, 832] on h6 "NEXT" at bounding box center [546, 824] width 25 height 15
type input "91"
checkbox input "false"
checkbox input "true"
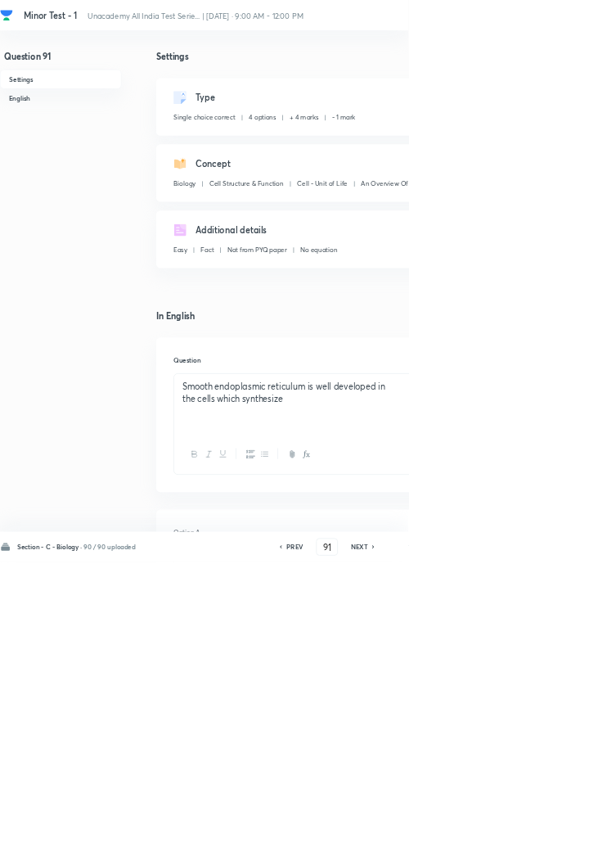
click at [548, 832] on h6 "NEXT" at bounding box center [541, 824] width 25 height 15
type input "92"
checkbox input "false"
checkbox input "true"
click at [550, 832] on h6 "NEXT" at bounding box center [541, 824] width 25 height 15
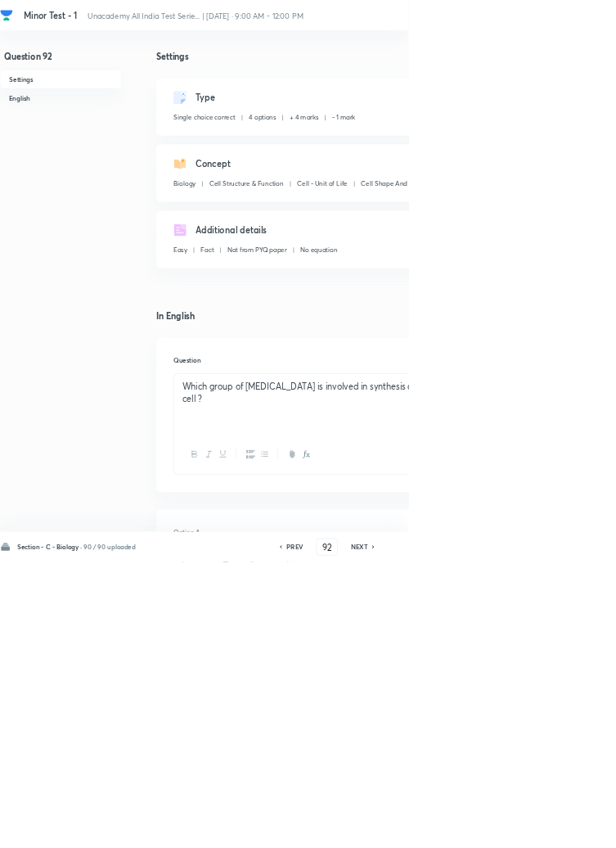
type input "93"
checkbox input "false"
checkbox input "true"
click at [547, 832] on h6 "NEXT" at bounding box center [541, 824] width 25 height 15
type input "94"
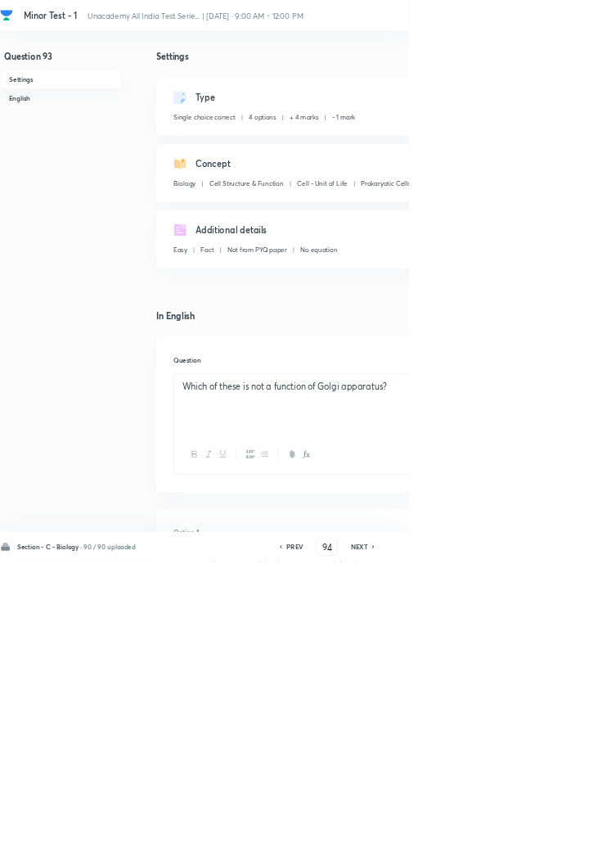
checkbox input "false"
checkbox input "true"
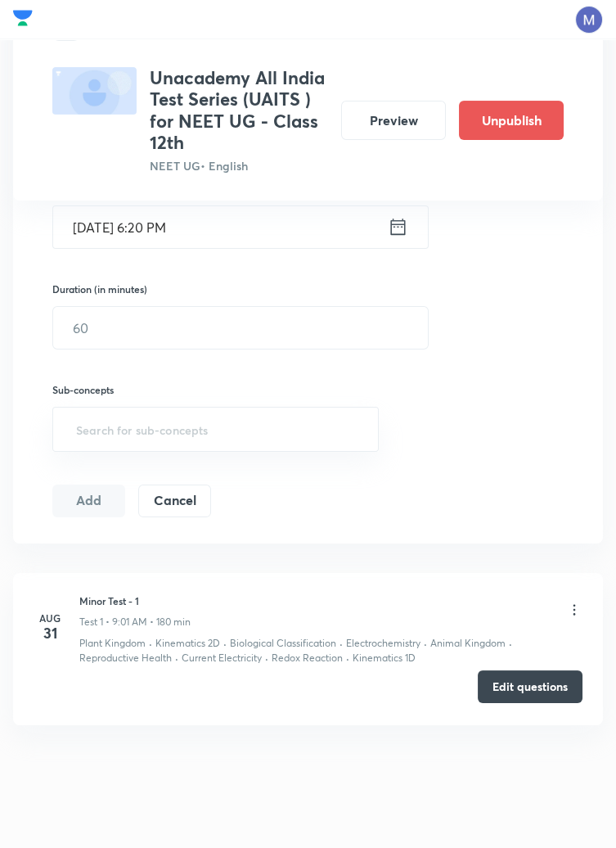
click at [533, 683] on button "Edit questions" at bounding box center [530, 686] width 105 height 33
click at [530, 677] on button "Edit questions" at bounding box center [530, 686] width 105 height 33
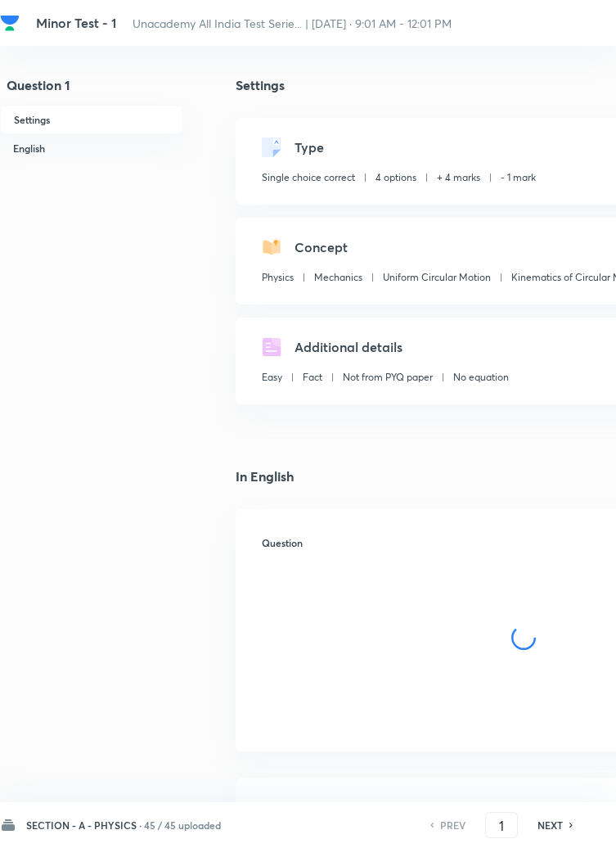
checkbox input "true"
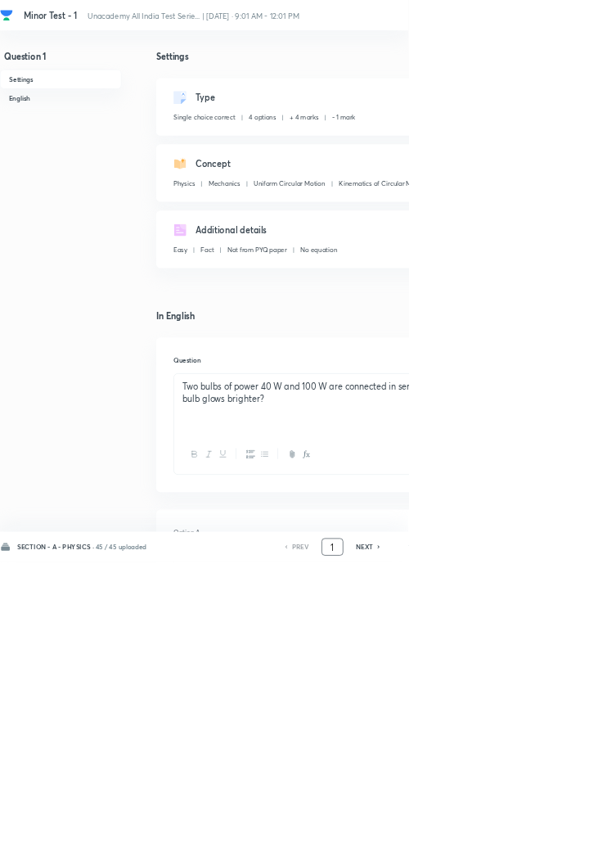
click at [506, 839] on input "1" at bounding box center [501, 825] width 31 height 29
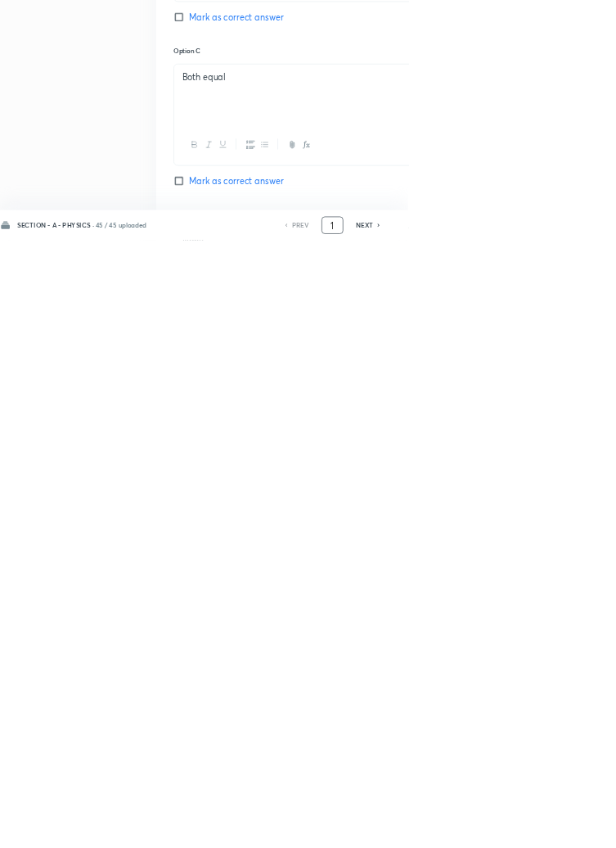
scroll to position [777, 0]
type input "46"
checkbox input "true"
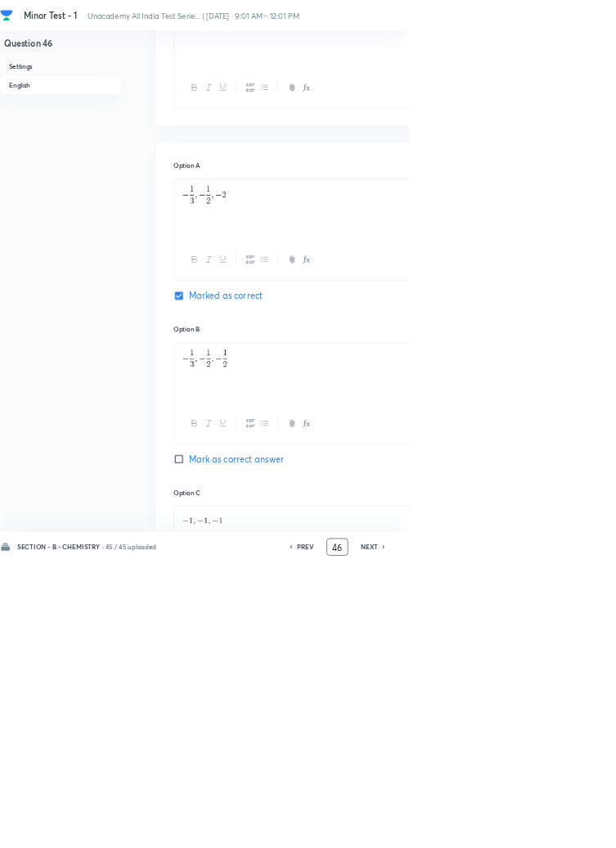
scroll to position [0, 0]
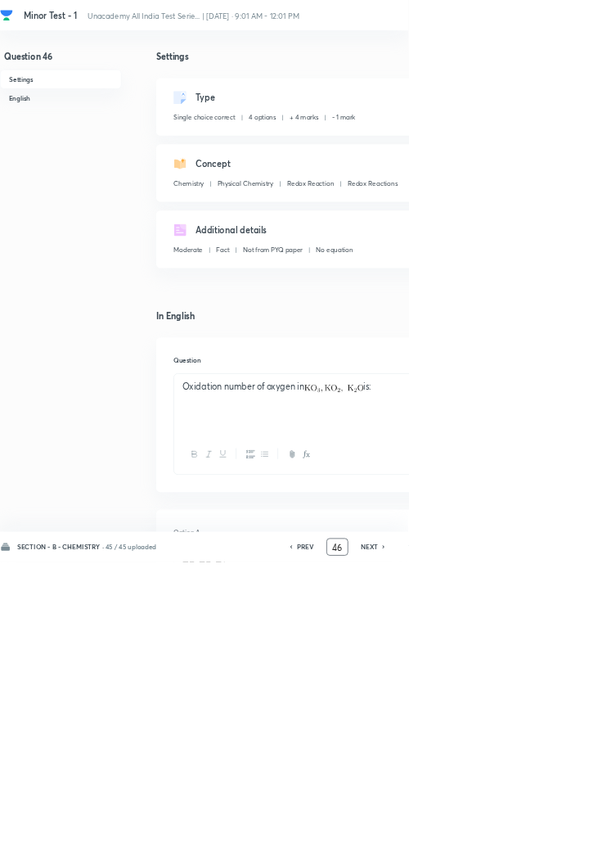
click at [565, 832] on h6 "NEXT" at bounding box center [557, 824] width 25 height 15
type input "47"
checkbox input "false"
checkbox input "true"
click at [578, 829] on icon at bounding box center [579, 825] width 5 height 8
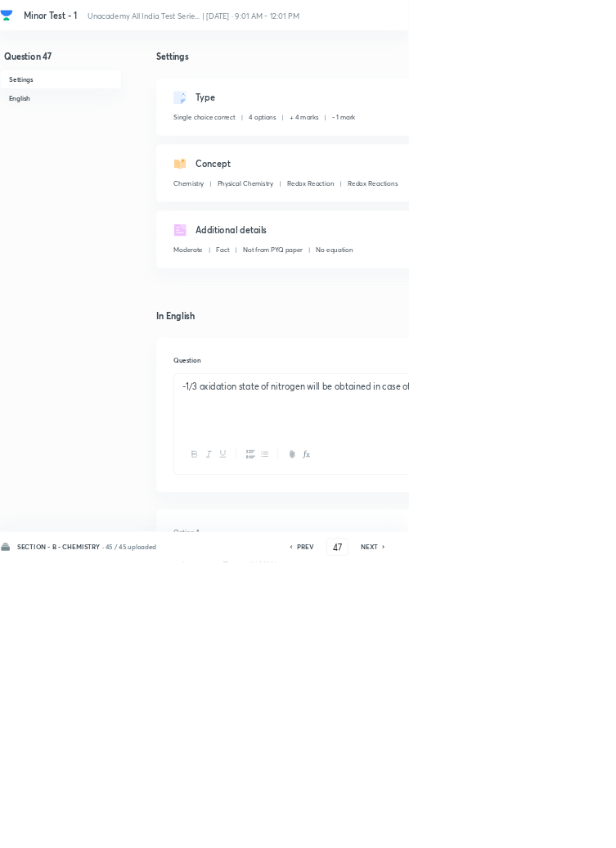
type input "48"
checkbox input "false"
checkbox input "true"
click at [578, 829] on icon at bounding box center [579, 825] width 5 height 8
type input "49"
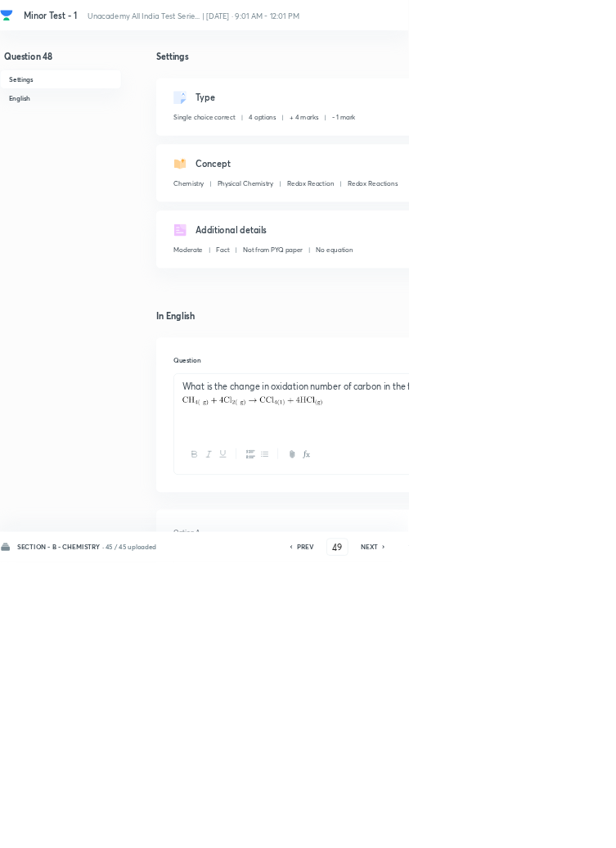
checkbox input "false"
checkbox input "true"
click at [577, 829] on icon at bounding box center [579, 825] width 5 height 8
type input "50"
checkbox input "false"
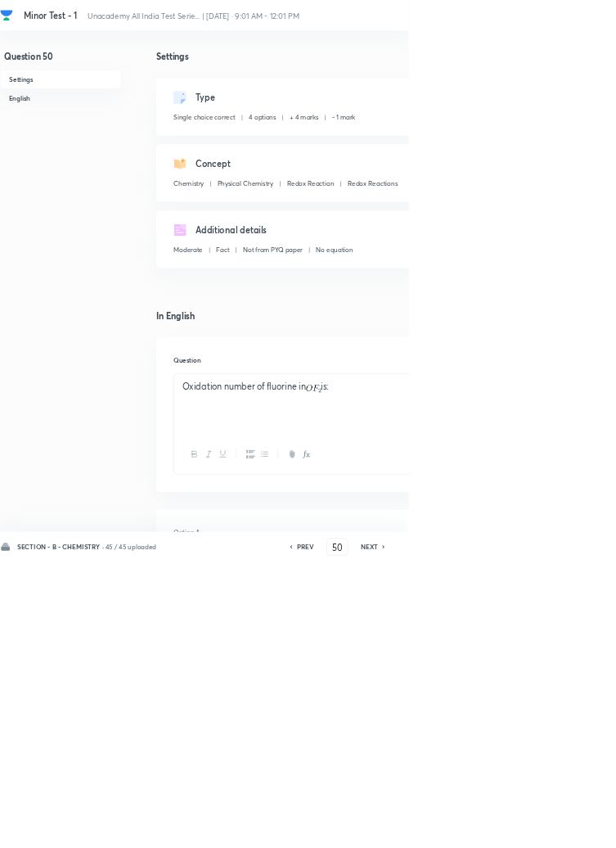
checkbox input "true"
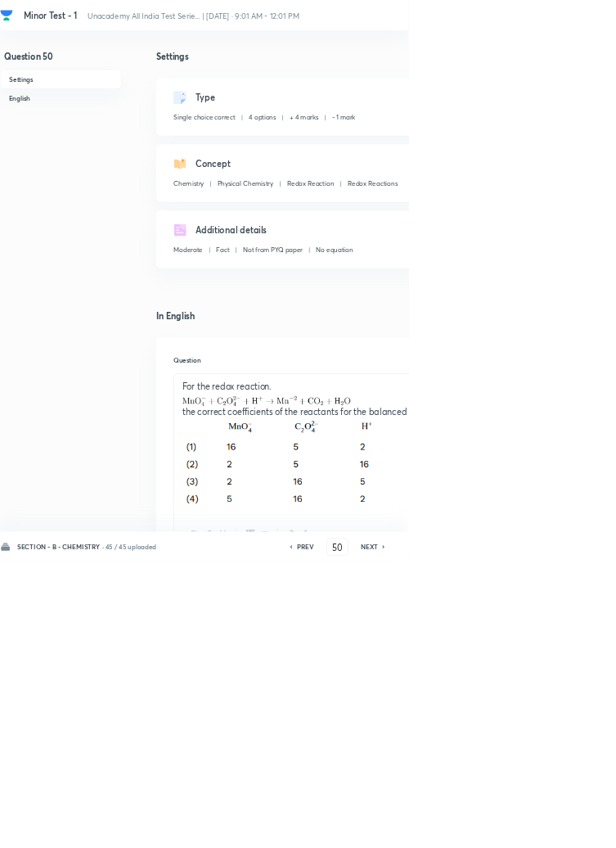
click at [578, 829] on icon at bounding box center [579, 825] width 5 height 8
type input "51"
checkbox input "true"
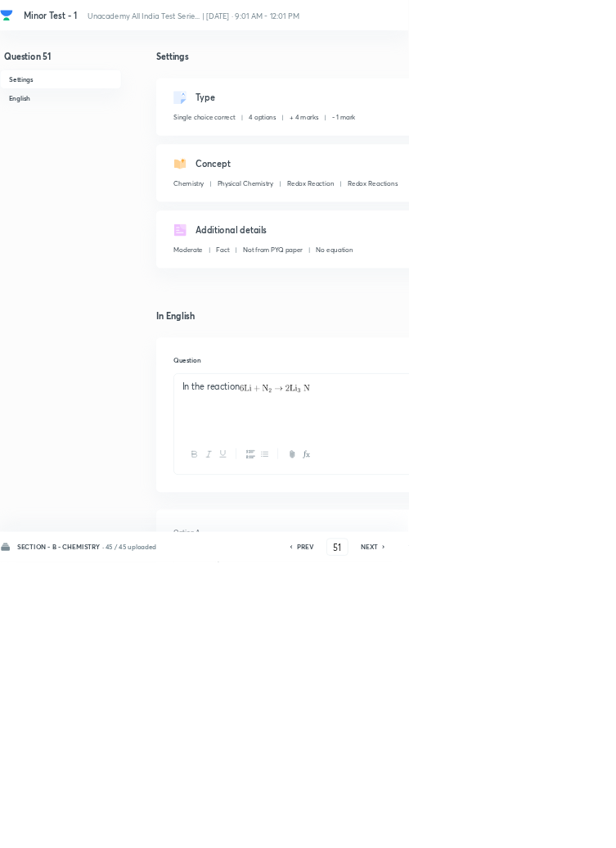
click at [577, 829] on icon at bounding box center [579, 825] width 5 height 8
type input "52"
checkbox input "false"
checkbox input "true"
click at [564, 832] on h6 "NEXT" at bounding box center [557, 824] width 25 height 15
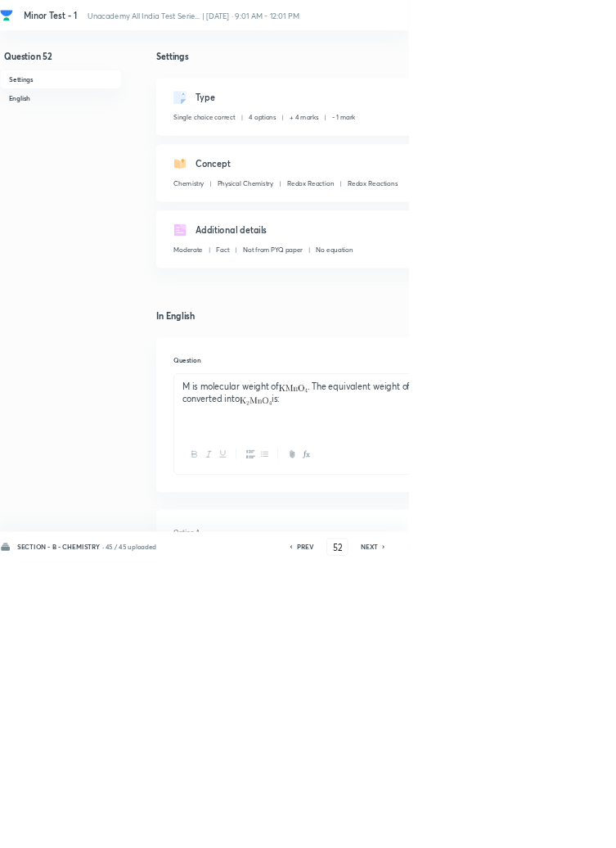
type input "53"
checkbox input "true"
click at [564, 832] on h6 "NEXT" at bounding box center [557, 824] width 25 height 15
type input "54"
checkbox input "false"
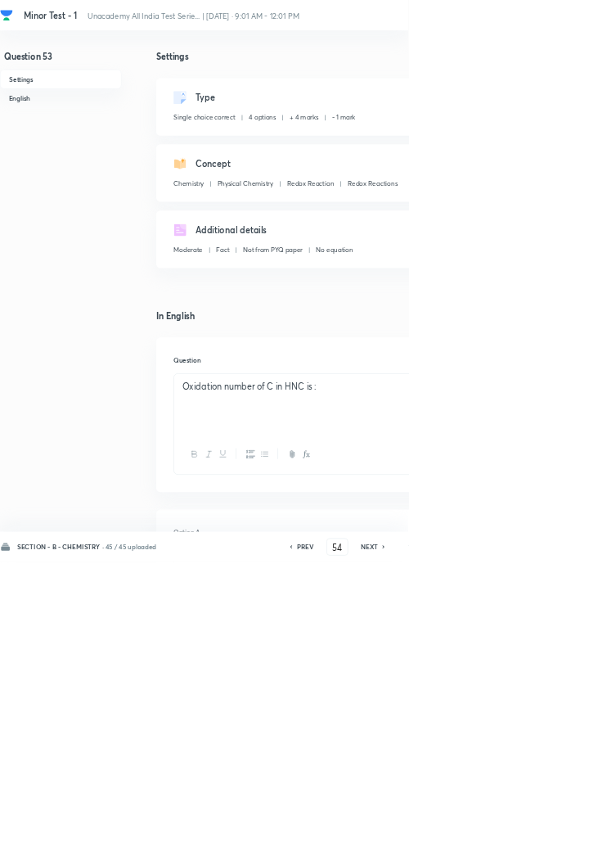
checkbox input "true"
click at [565, 832] on h6 "NEXT" at bounding box center [557, 824] width 25 height 15
type input "55"
checkbox input "false"
checkbox input "true"
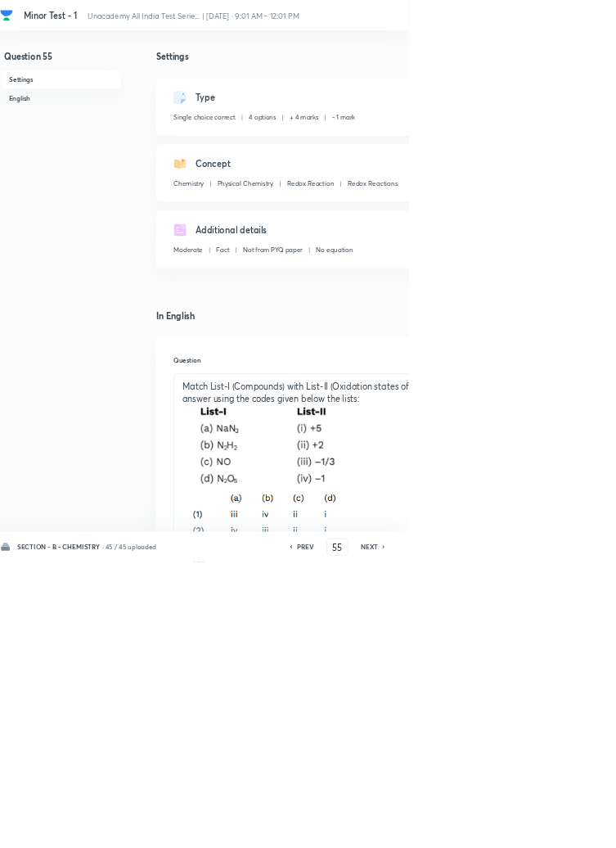
click at [563, 832] on h6 "NEXT" at bounding box center [557, 824] width 25 height 15
type input "56"
checkbox input "true"
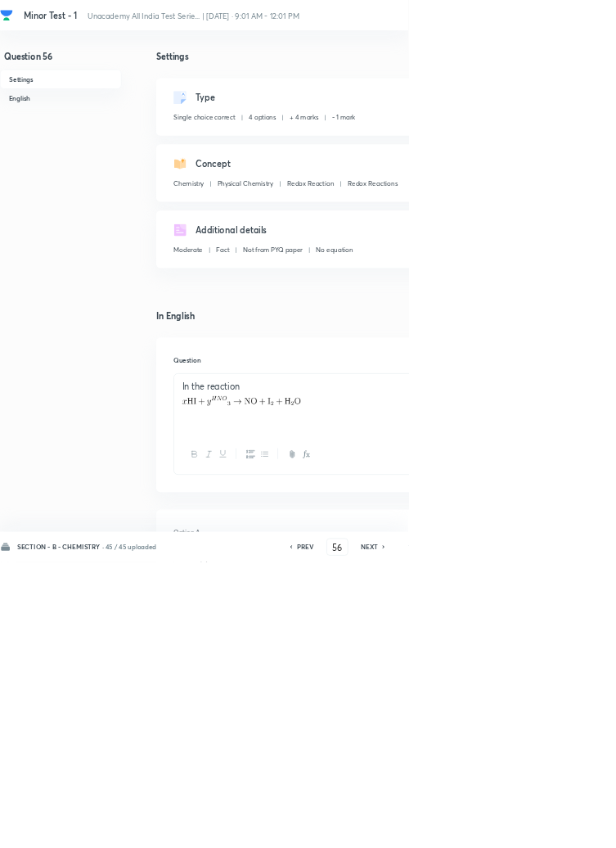
click at [560, 832] on h6 "NEXT" at bounding box center [557, 824] width 25 height 15
type input "57"
checkbox input "false"
checkbox input "true"
click at [561, 832] on h6 "NEXT" at bounding box center [557, 824] width 25 height 15
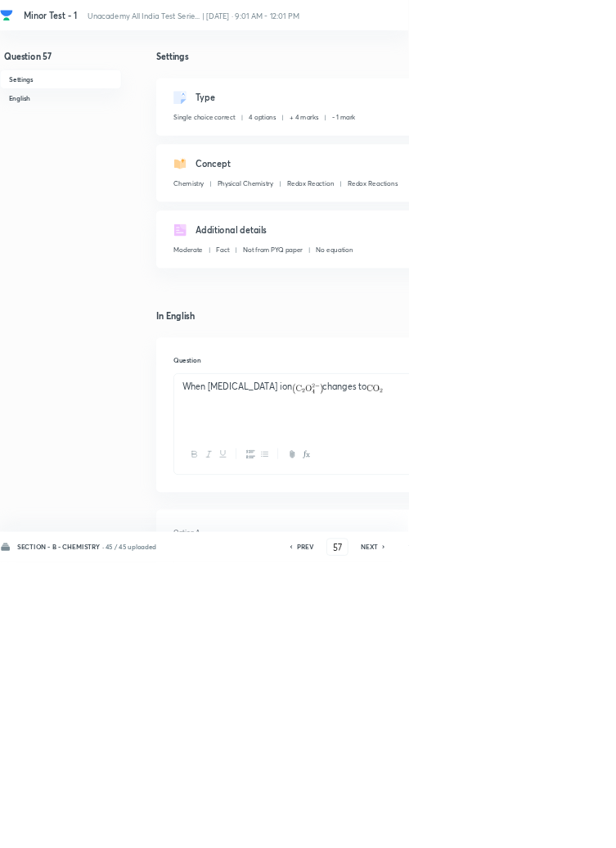
type input "58"
checkbox input "false"
checkbox input "true"
click at [560, 832] on h6 "NEXT" at bounding box center [557, 824] width 25 height 15
type input "59"
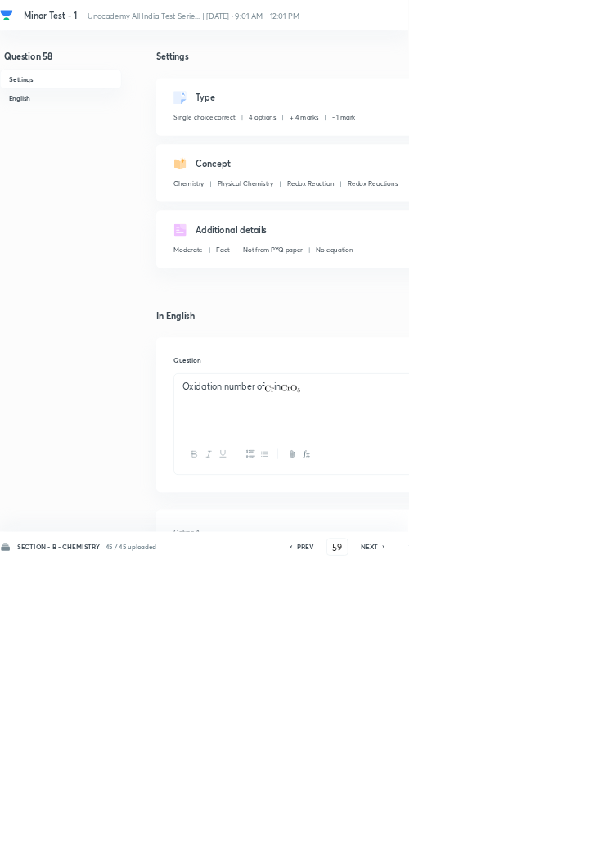
checkbox input "false"
checkbox input "true"
click at [559, 832] on h6 "NEXT" at bounding box center [557, 824] width 25 height 15
type input "60"
checkbox input "true"
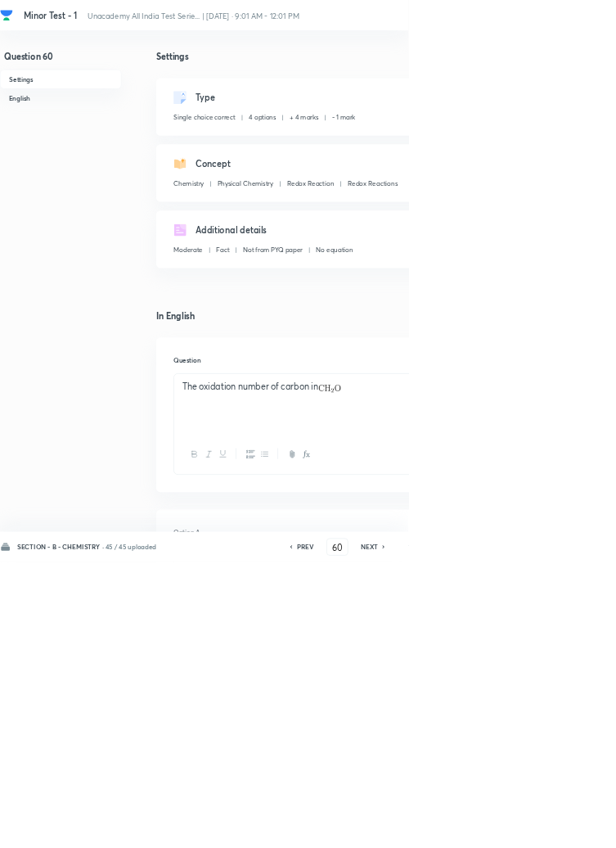
click at [577, 829] on icon at bounding box center [579, 825] width 5 height 8
type input "61"
checkbox input "false"
checkbox input "true"
click at [560, 832] on h6 "NEXT" at bounding box center [557, 824] width 25 height 15
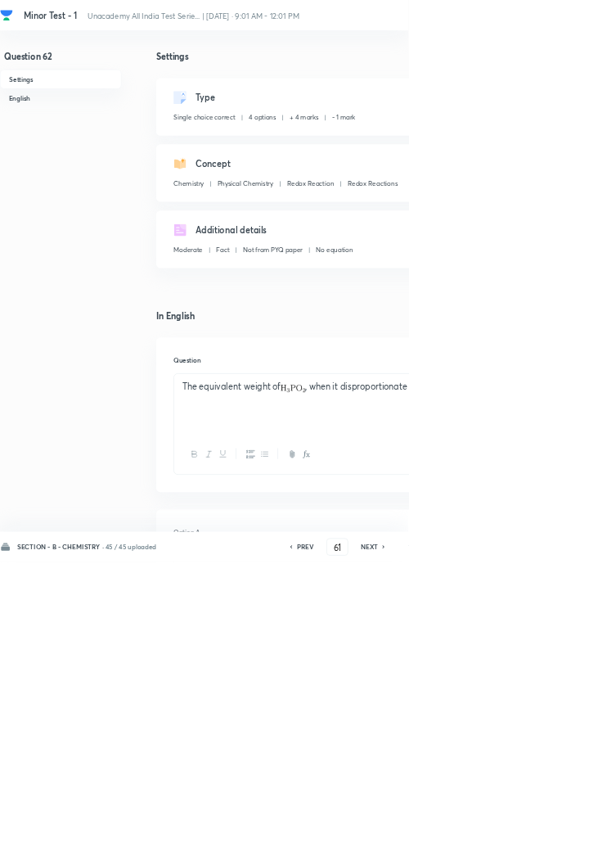
type input "62"
checkbox input "false"
checkbox input "true"
click at [557, 832] on h6 "NEXT" at bounding box center [557, 824] width 25 height 15
type input "63"
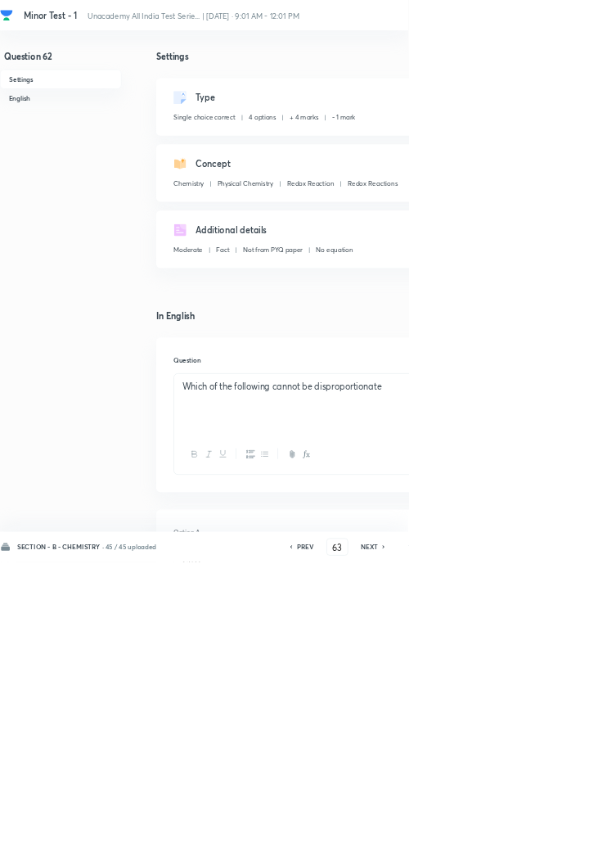
checkbox input "false"
checkbox input "true"
click at [559, 832] on h6 "NEXT" at bounding box center [557, 824] width 25 height 15
type input "64"
checkbox input "false"
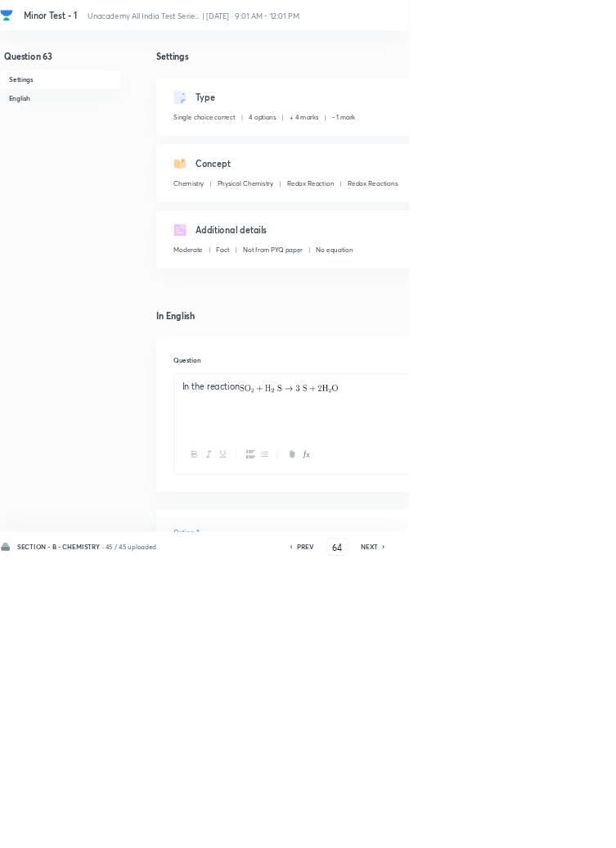
checkbox input "true"
click at [559, 832] on h6 "NEXT" at bounding box center [557, 824] width 25 height 15
type input "65"
checkbox input "false"
checkbox input "true"
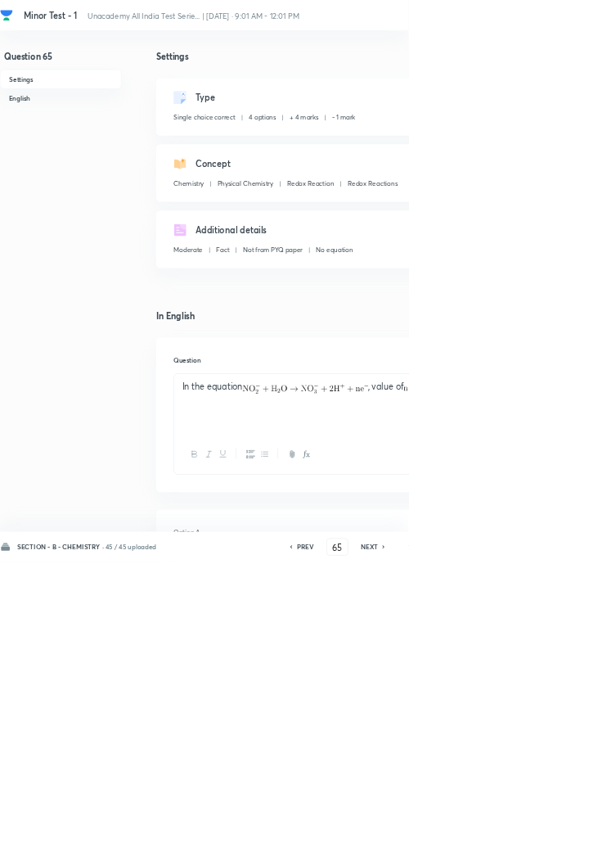
click at [557, 832] on h6 "NEXT" at bounding box center [557, 824] width 25 height 15
type input "66"
checkbox input "false"
checkbox input "true"
click at [558, 847] on div "SECTION - B - CHEMISTRY · 45 / 45 uploaded PREV 66 ​ NEXT Remove Save" at bounding box center [464, 825] width 929 height 46
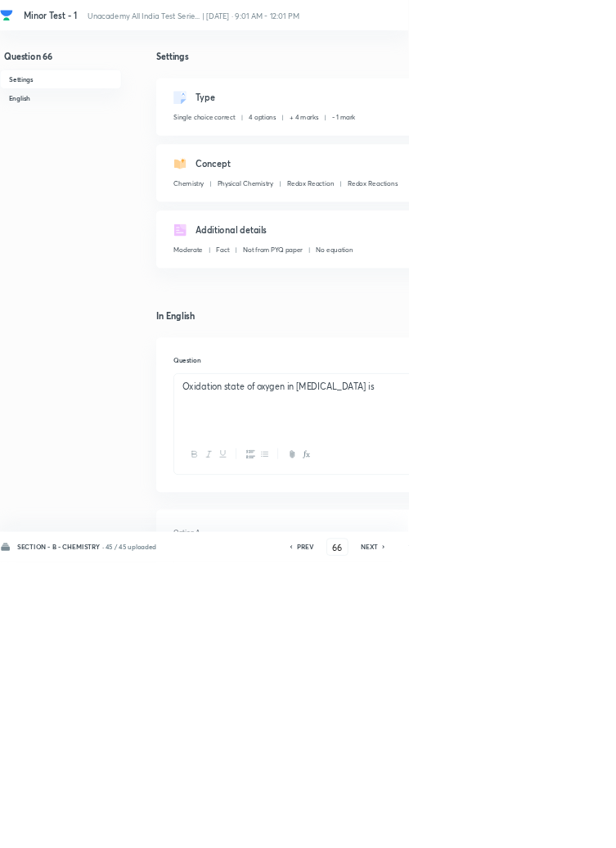
click at [560, 847] on div "SECTION - B - CHEMISTRY · 45 / 45 uploaded PREV 66 ​ NEXT Remove Save" at bounding box center [464, 825] width 929 height 46
click at [565, 832] on h6 "NEXT" at bounding box center [557, 824] width 25 height 15
type input "67"
checkbox input "false"
checkbox input "true"
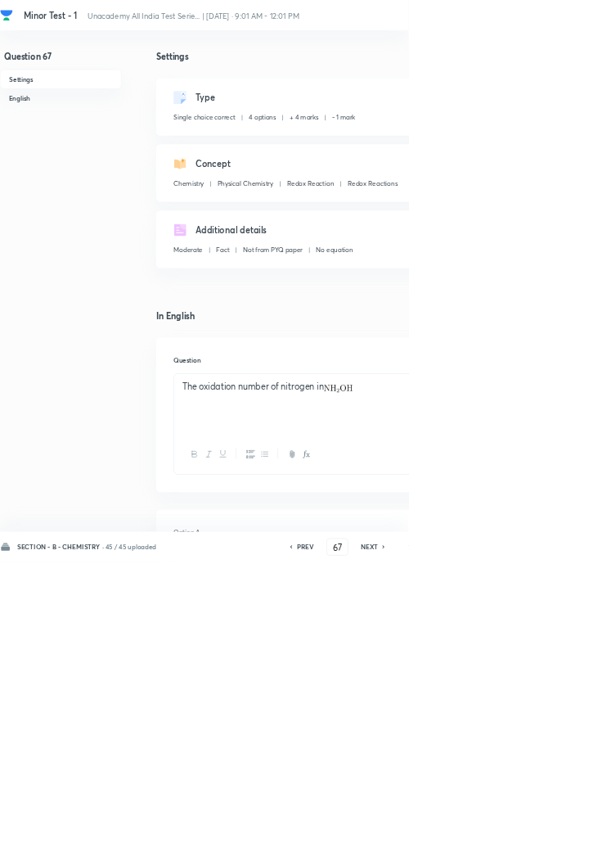
click at [562, 832] on h6 "NEXT" at bounding box center [557, 824] width 25 height 15
type input "68"
checkbox input "false"
checkbox input "true"
click at [560, 832] on h6 "NEXT" at bounding box center [557, 824] width 25 height 15
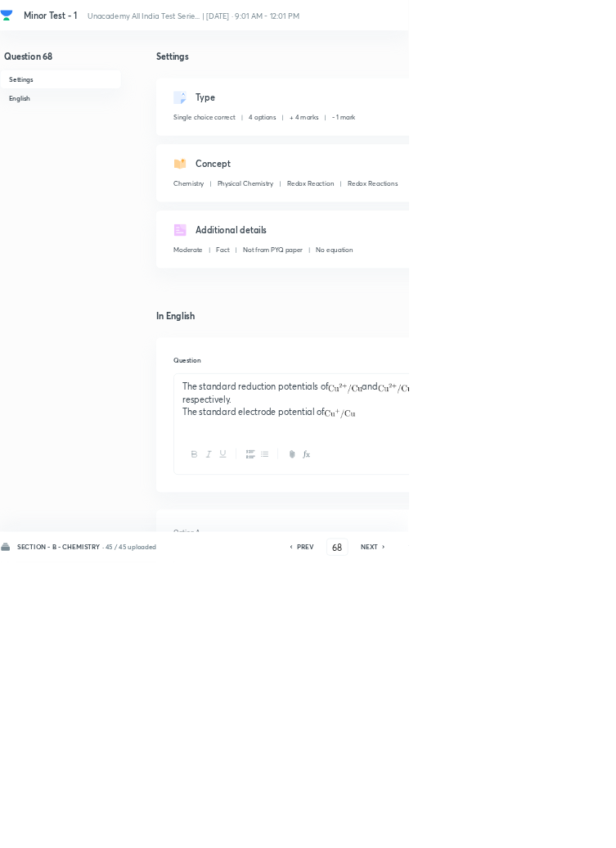
type input "69"
checkbox input "false"
checkbox input "true"
click at [560, 832] on h6 "NEXT" at bounding box center [557, 824] width 25 height 15
type input "70"
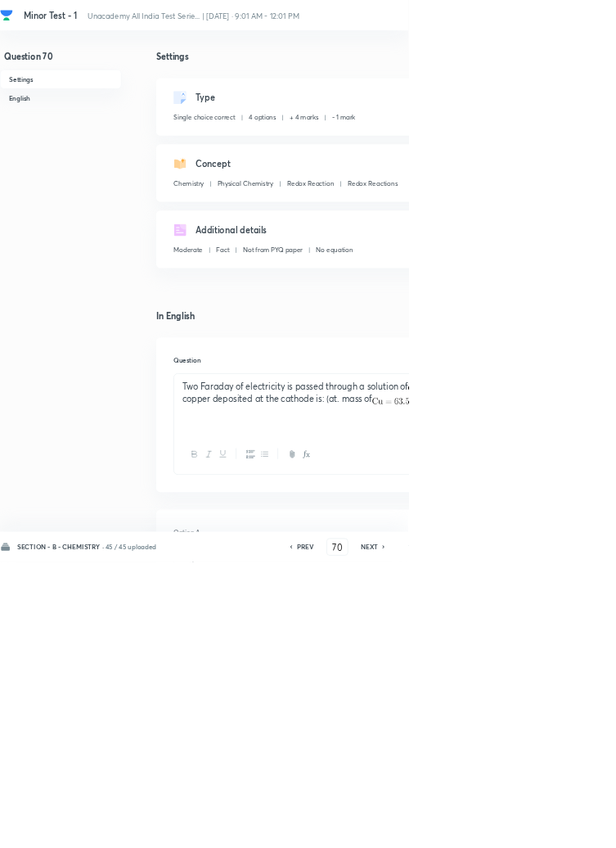
checkbox input "false"
checkbox input "true"
click at [577, 829] on icon at bounding box center [579, 825] width 5 height 8
type input "71"
checkbox input "false"
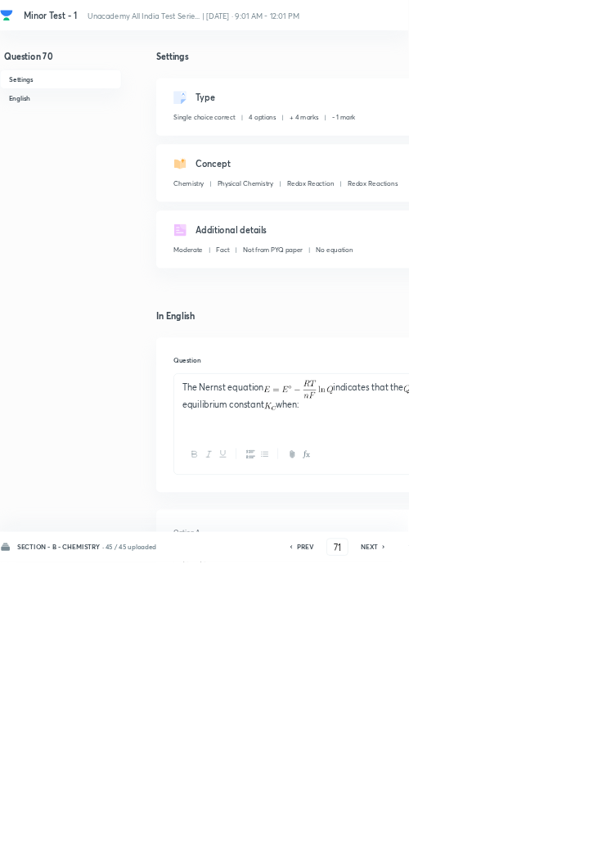
checkbox input "true"
click at [560, 832] on h6 "NEXT" at bounding box center [557, 824] width 25 height 15
type input "72"
checkbox input "false"
checkbox input "true"
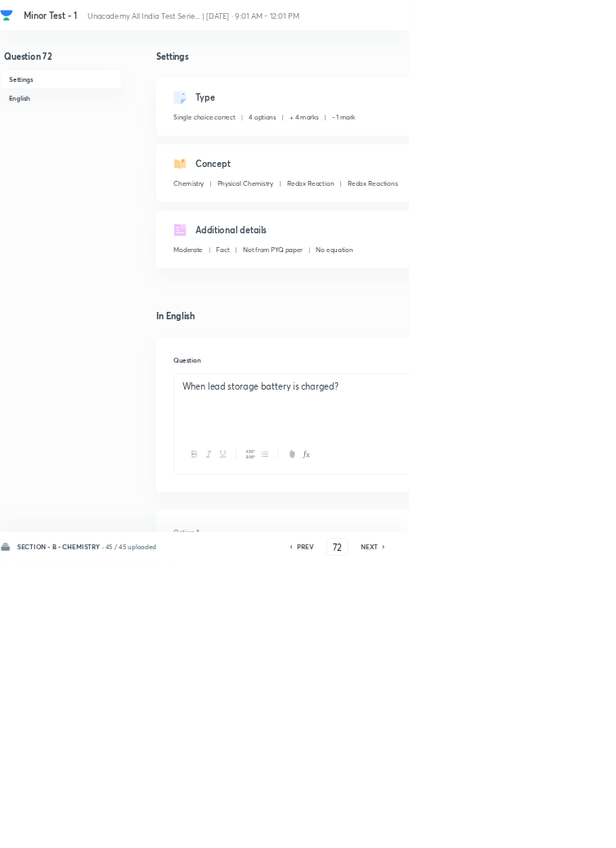
click at [579, 827] on icon at bounding box center [578, 824] width 3 height 5
type input "73"
checkbox input "true"
click at [578, 829] on icon at bounding box center [579, 825] width 5 height 8
type input "74"
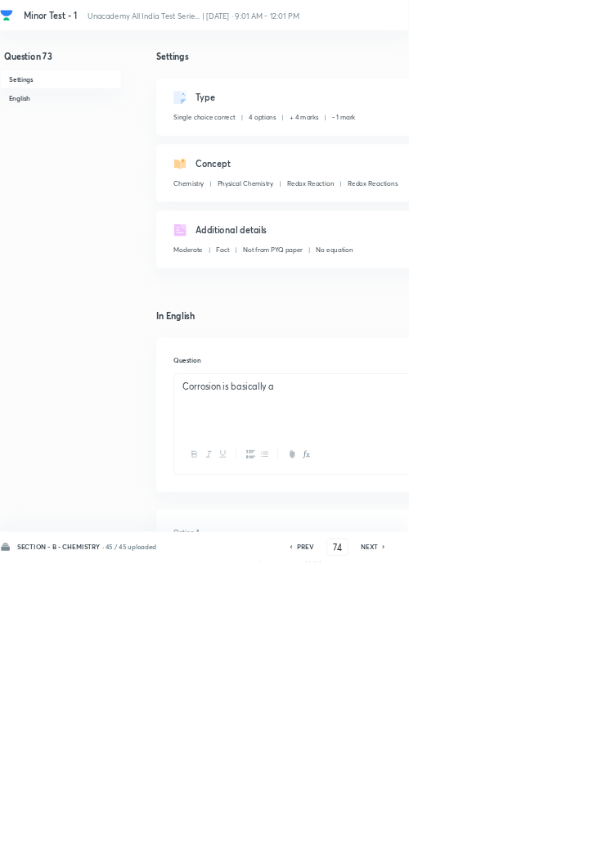
checkbox input "false"
checkbox input "true"
click at [579, 827] on icon at bounding box center [578, 824] width 3 height 5
type input "75"
checkbox input "false"
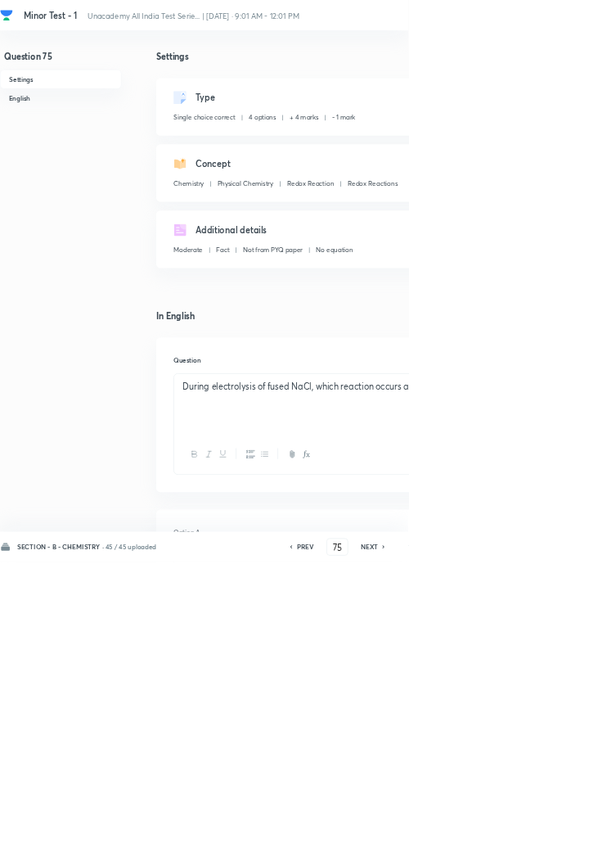
checkbox input "true"
click at [578, 829] on icon at bounding box center [579, 825] width 5 height 8
type input "76"
checkbox input "false"
checkbox input "true"
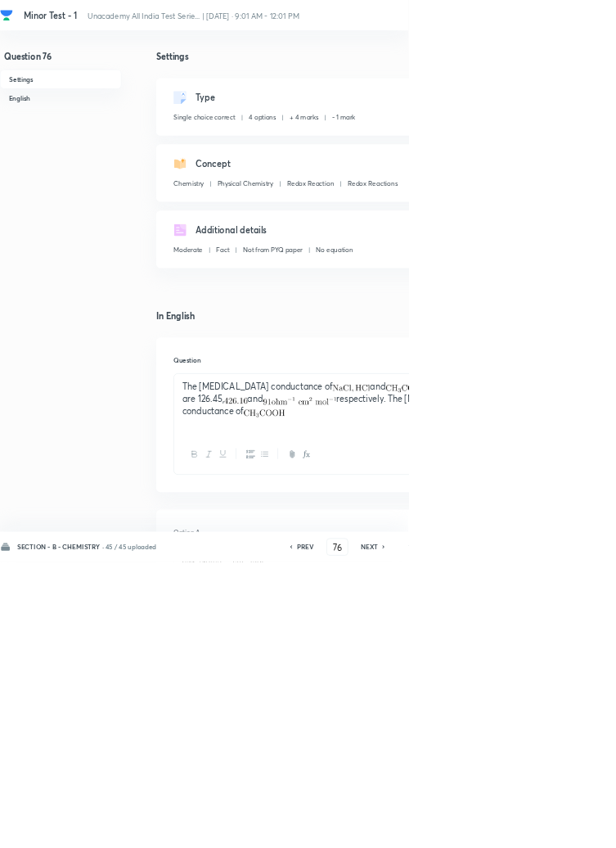
click at [562, 832] on h6 "NEXT" at bounding box center [557, 824] width 25 height 15
type input "77"
checkbox input "false"
checkbox input "true"
click at [562, 832] on h6 "NEXT" at bounding box center [557, 824] width 25 height 15
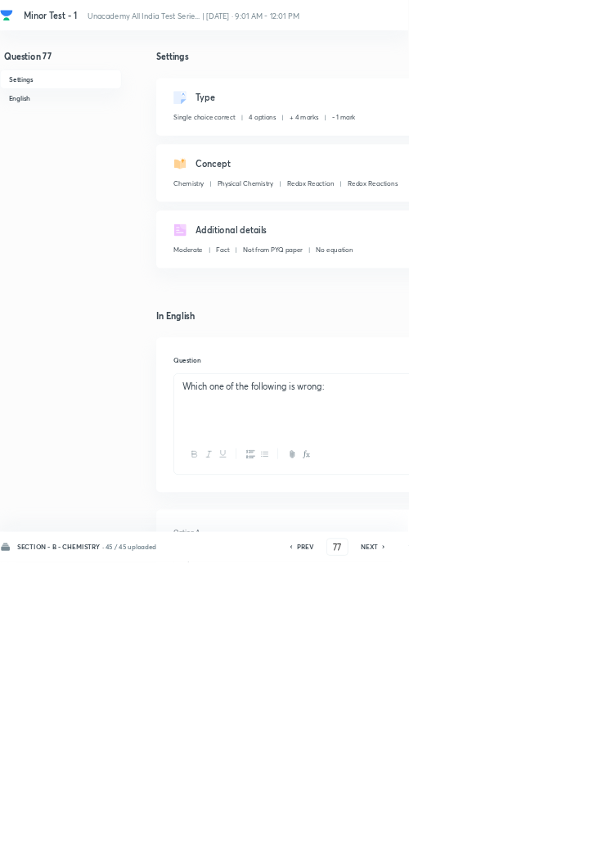
type input "78"
checkbox input "true"
click at [578, 829] on icon at bounding box center [579, 825] width 5 height 8
type input "79"
checkbox input "false"
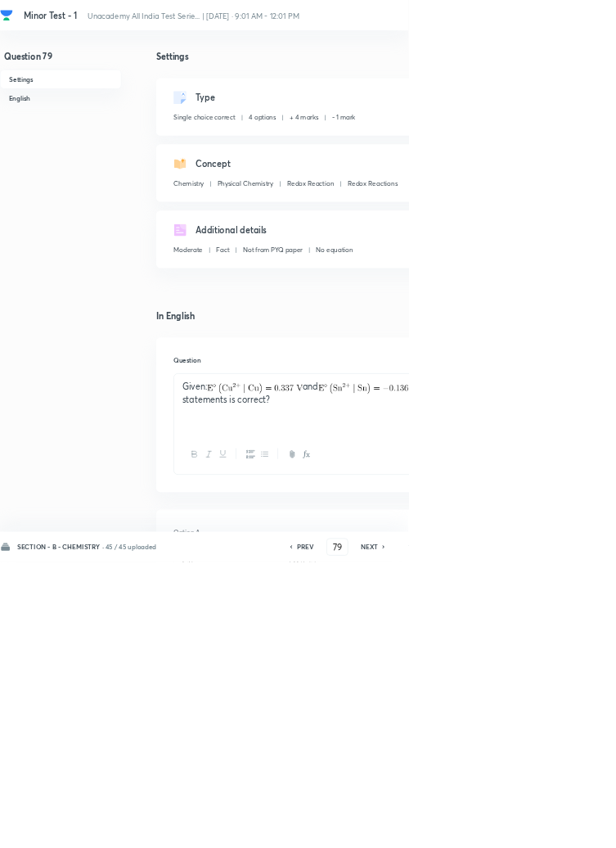
checkbox input "true"
click at [578, 829] on icon at bounding box center [579, 825] width 5 height 8
type input "80"
checkbox input "true"
click at [559, 832] on h6 "NEXT" at bounding box center [557, 824] width 25 height 15
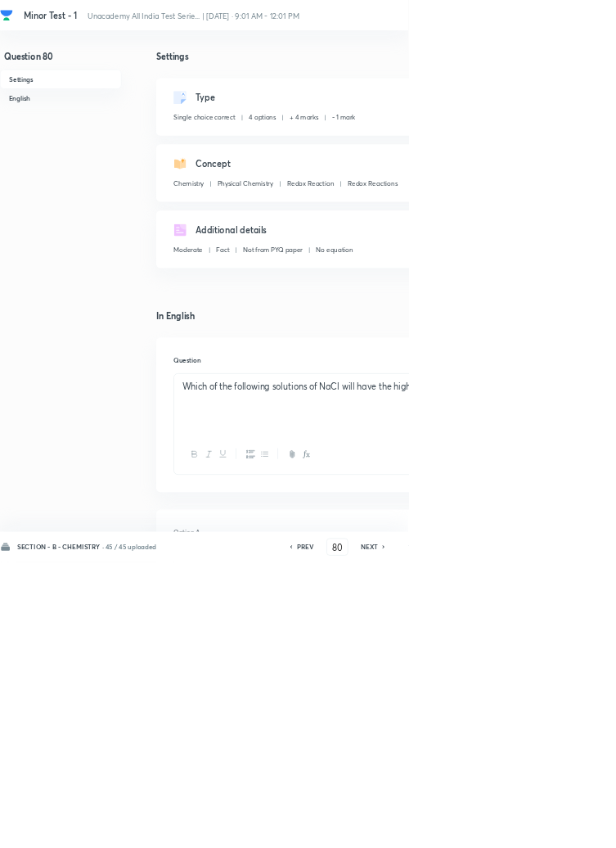
type input "81"
checkbox input "false"
checkbox input "true"
click at [560, 832] on h6 "NEXT" at bounding box center [557, 824] width 25 height 15
type input "82"
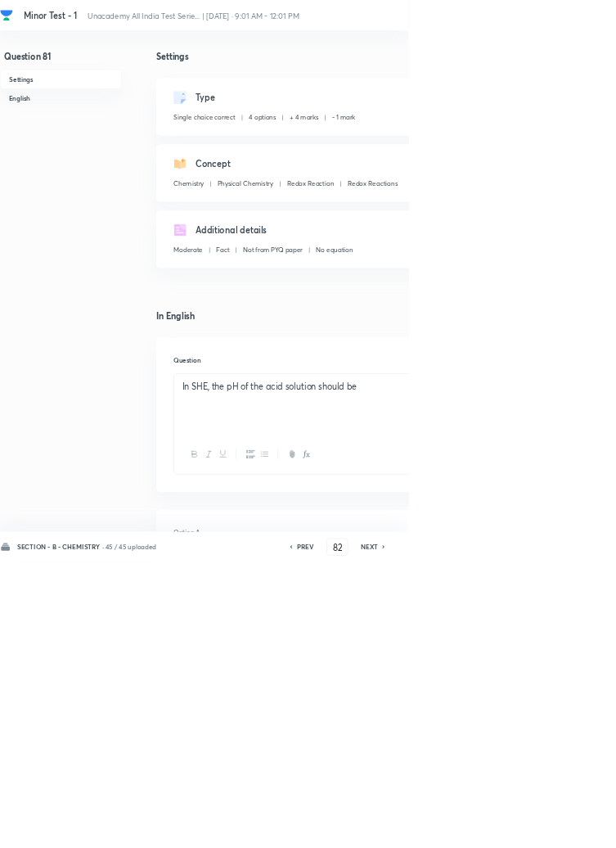
checkbox input "true"
click at [561, 832] on h6 "NEXT" at bounding box center [557, 824] width 25 height 15
type input "83"
checkbox input "false"
checkbox input "true"
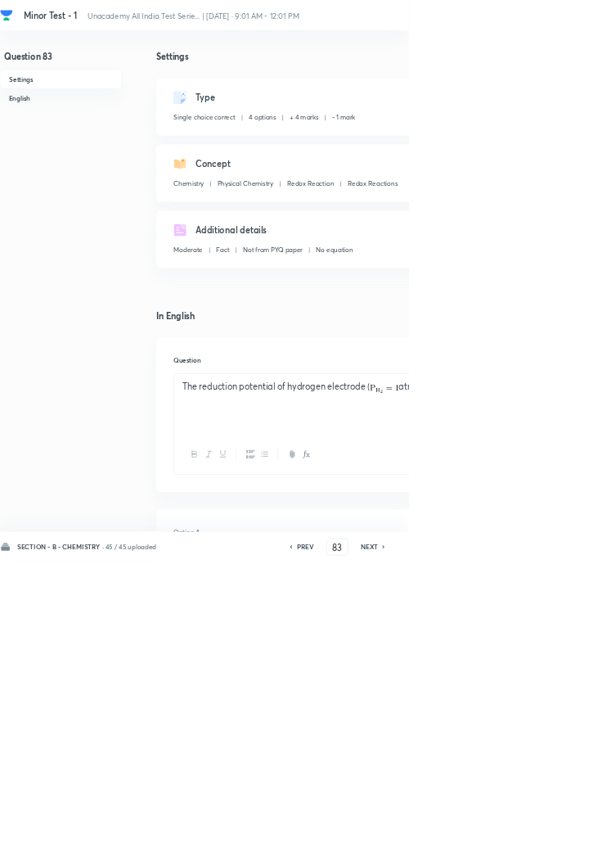
click at [579, 827] on icon at bounding box center [578, 824] width 3 height 5
type input "84"
checkbox input "false"
checkbox input "true"
click at [578, 829] on icon at bounding box center [579, 825] width 5 height 8
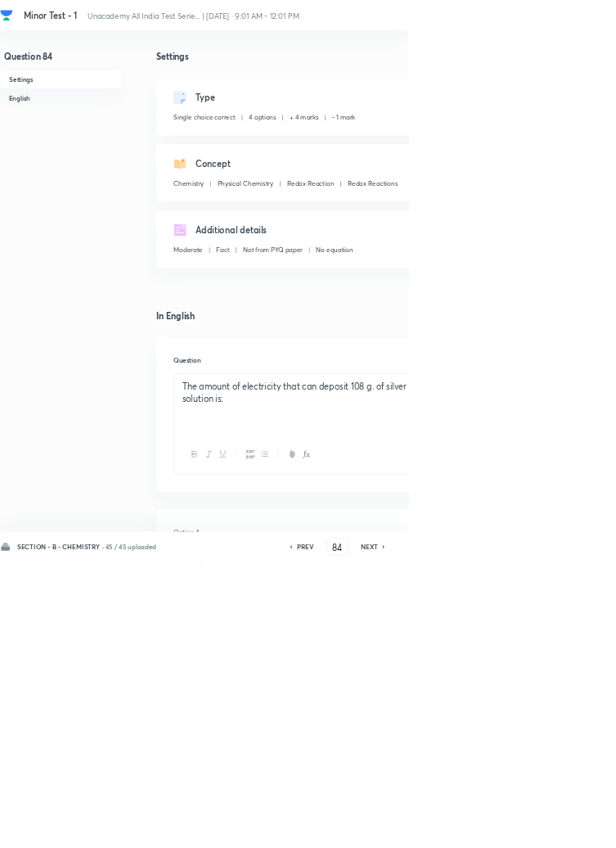
type input "85"
checkbox input "false"
checkbox input "true"
click at [578, 829] on icon at bounding box center [579, 825] width 5 height 8
type input "86"
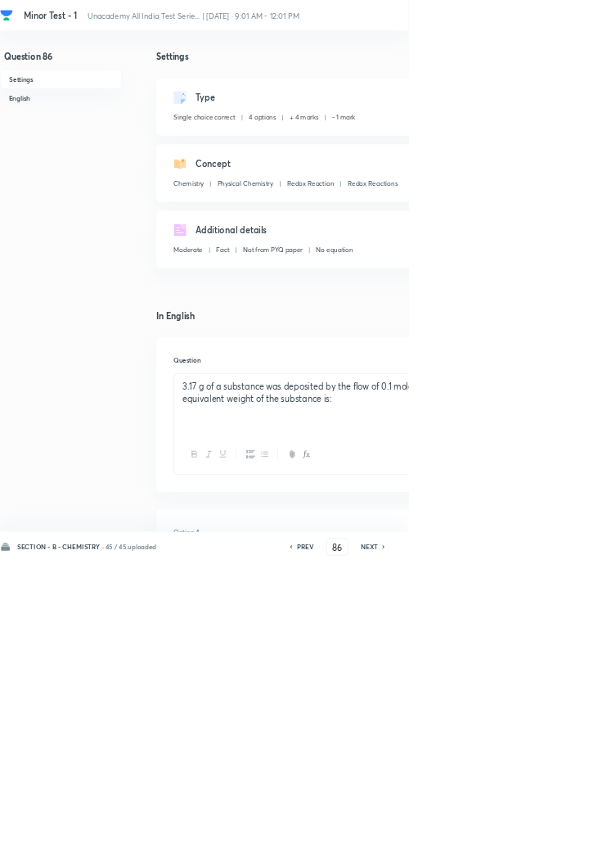
checkbox input "false"
checkbox input "true"
click at [578, 829] on icon at bounding box center [579, 825] width 5 height 8
type input "87"
checkbox input "false"
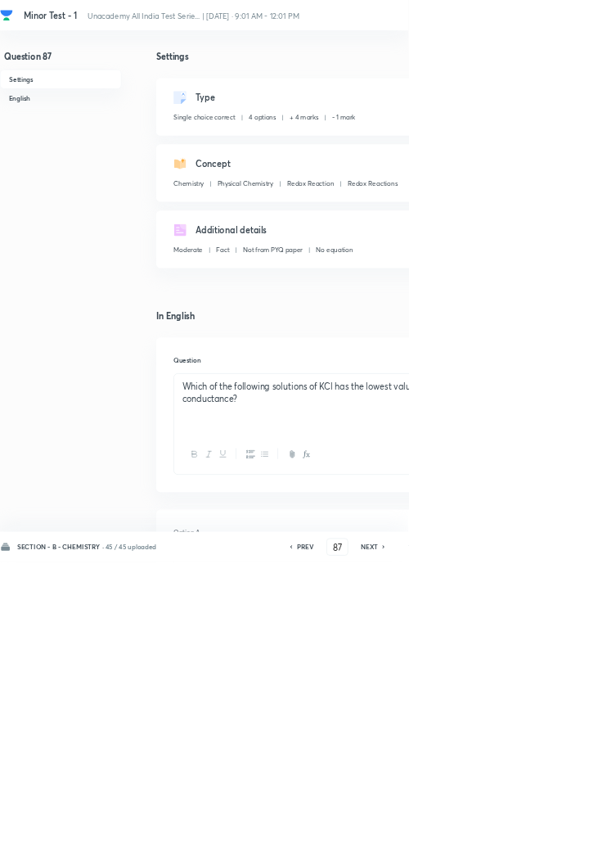
checkbox input "true"
click at [578, 829] on icon at bounding box center [579, 825] width 5 height 8
type input "88"
checkbox input "true"
click at [578, 829] on icon at bounding box center [579, 825] width 5 height 8
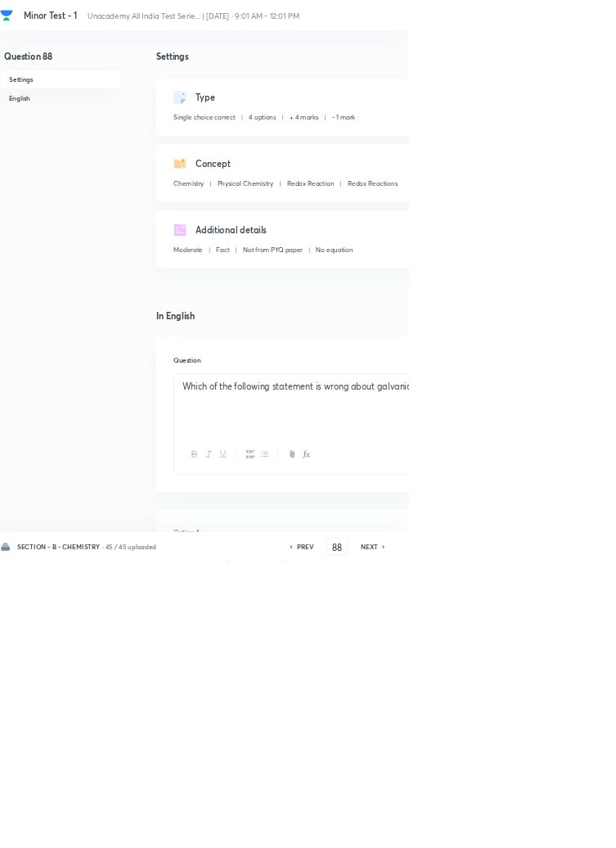
type input "89"
checkbox input "false"
checkbox input "true"
click at [579, 827] on icon at bounding box center [578, 824] width 3 height 5
type input "90"
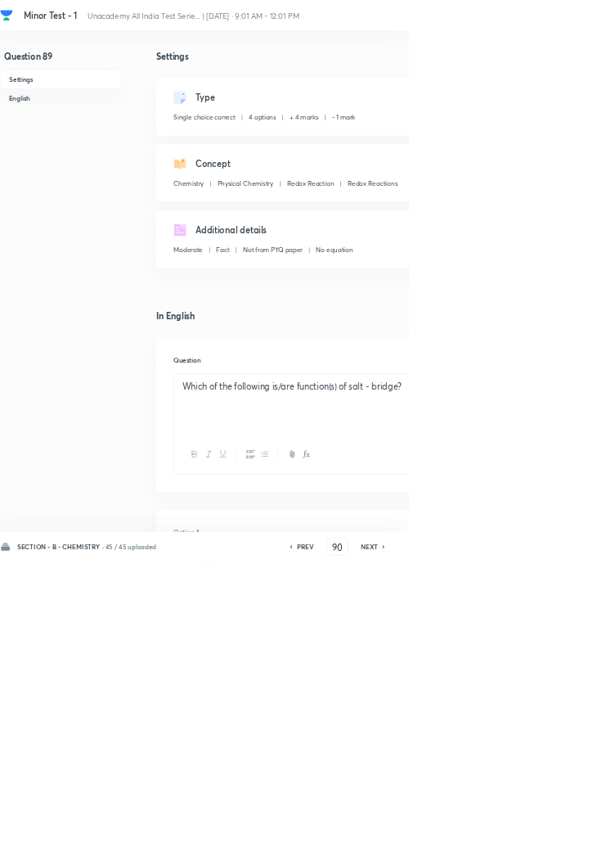
checkbox input "false"
checkbox input "true"
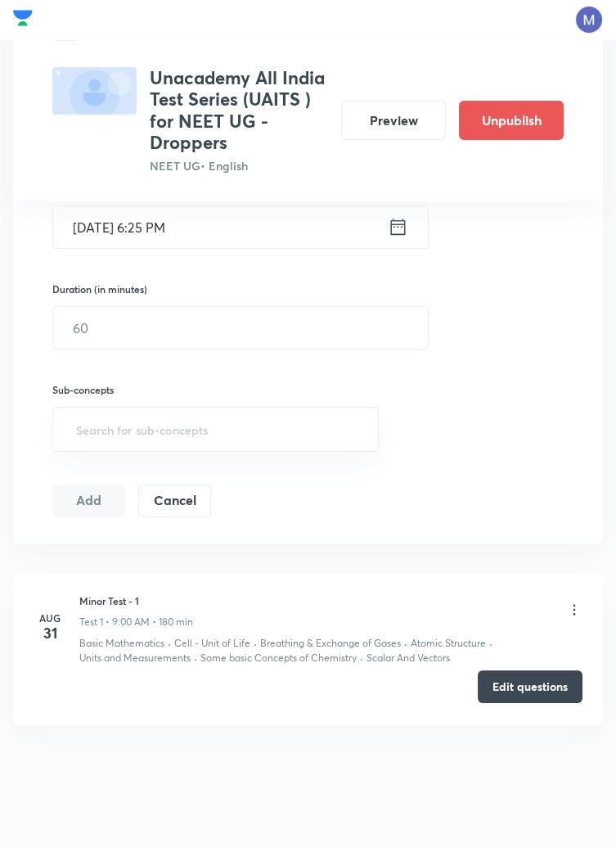
click at [543, 689] on button "Edit questions" at bounding box center [530, 686] width 105 height 33
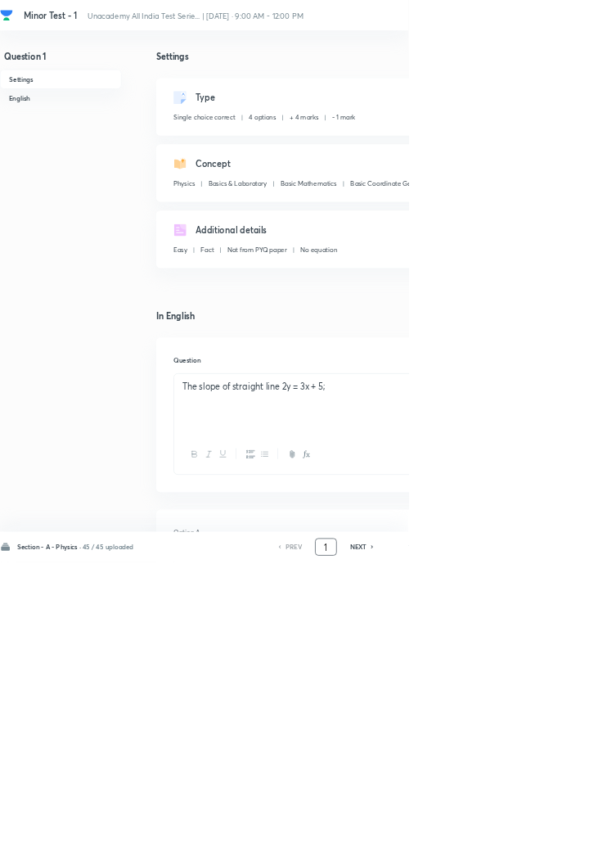
click at [495, 839] on input "1" at bounding box center [491, 825] width 31 height 29
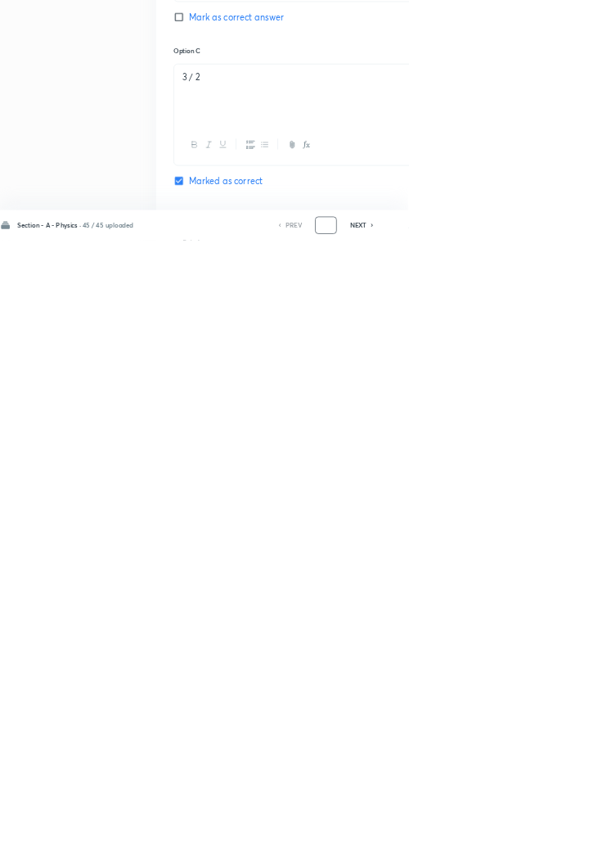
scroll to position [777, 0]
type input "46"
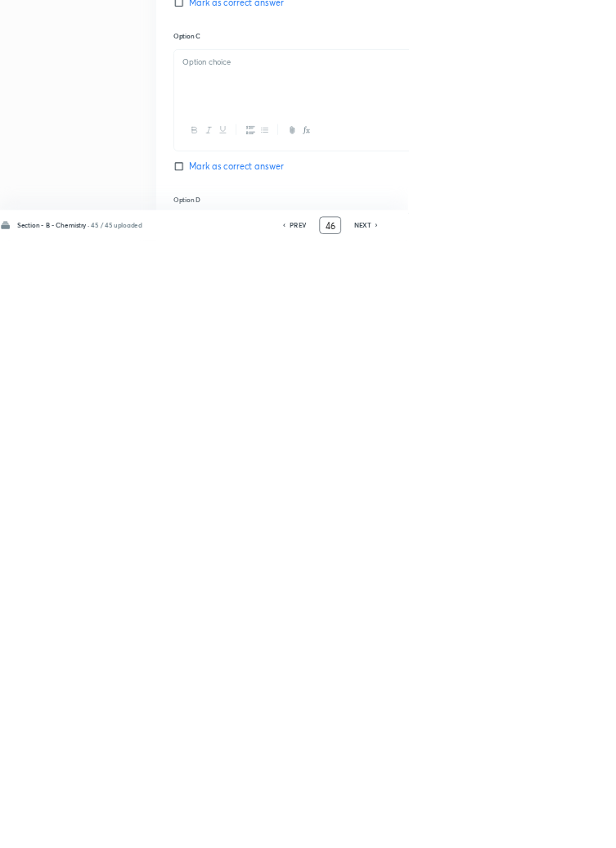
checkbox input "false"
checkbox input "true"
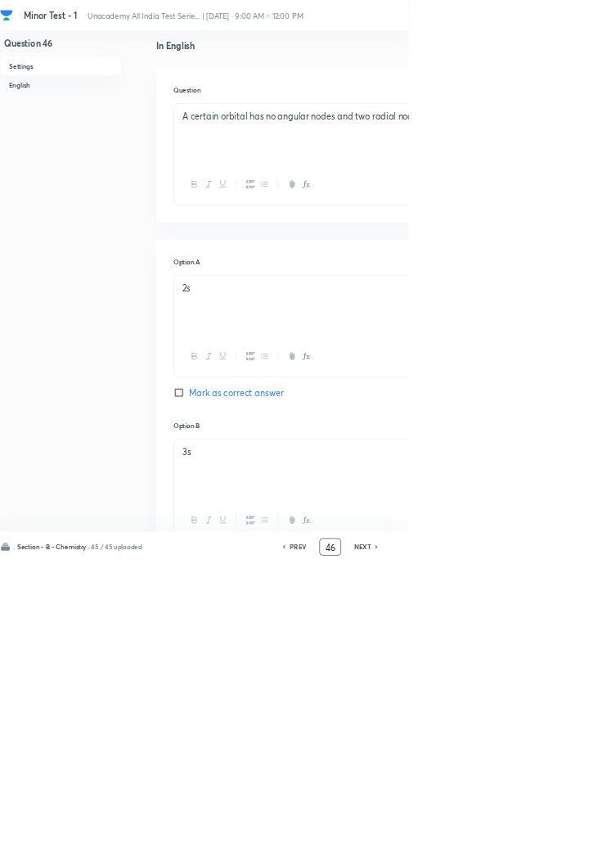
scroll to position [0, 0]
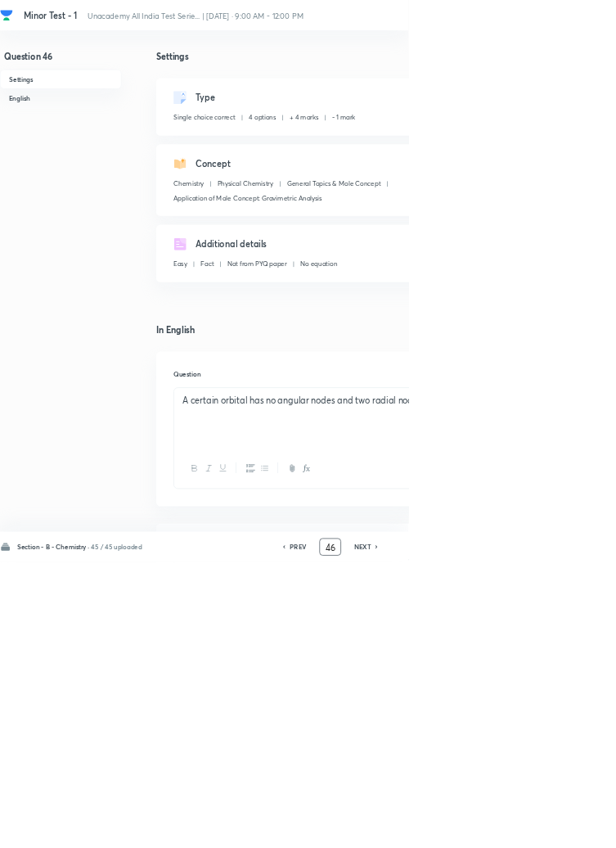
click at [569, 827] on icon at bounding box center [567, 824] width 3 height 5
type input "47"
checkbox input "false"
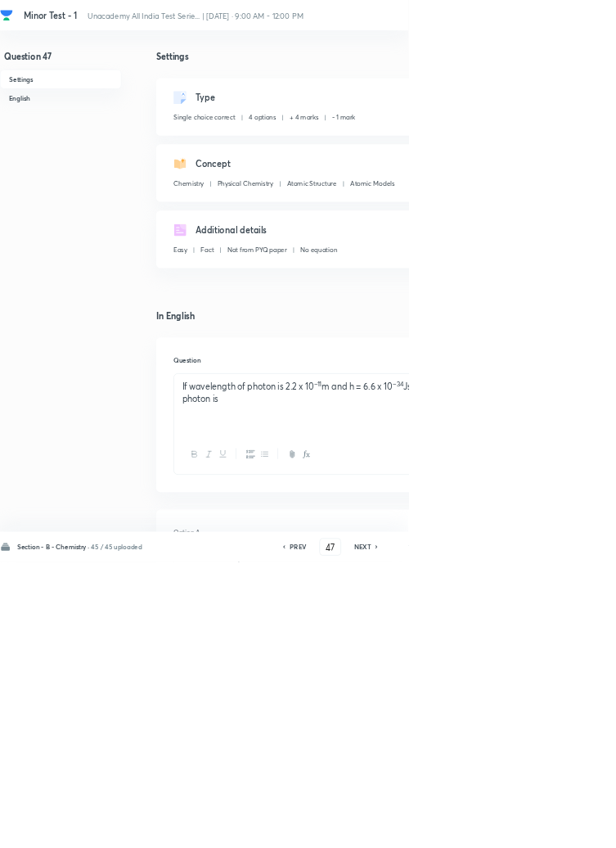
checkbox input "true"
click at [569, 827] on icon at bounding box center [567, 824] width 3 height 5
type input "48"
checkbox input "false"
checkbox input "true"
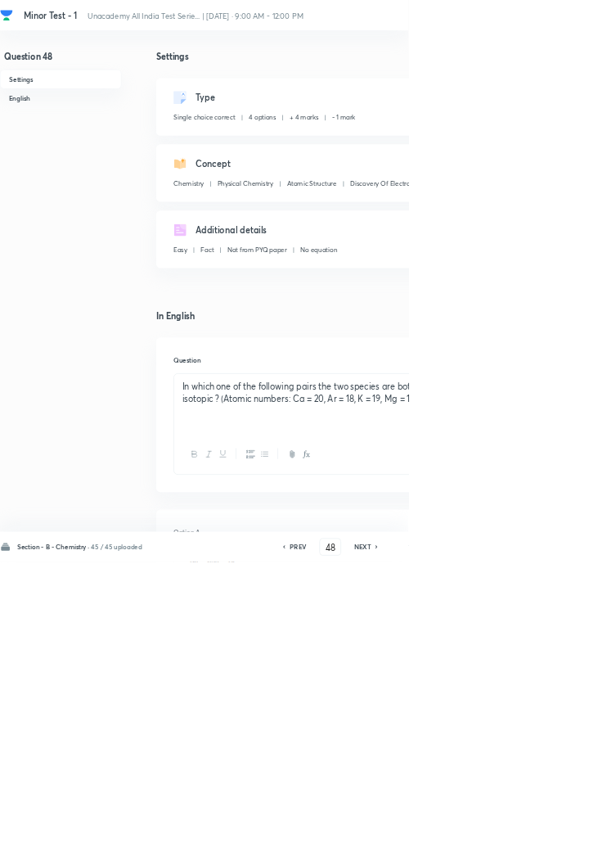
click at [569, 827] on icon at bounding box center [567, 824] width 3 height 5
type input "49"
checkbox input "false"
checkbox input "true"
click at [569, 829] on icon at bounding box center [568, 825] width 5 height 8
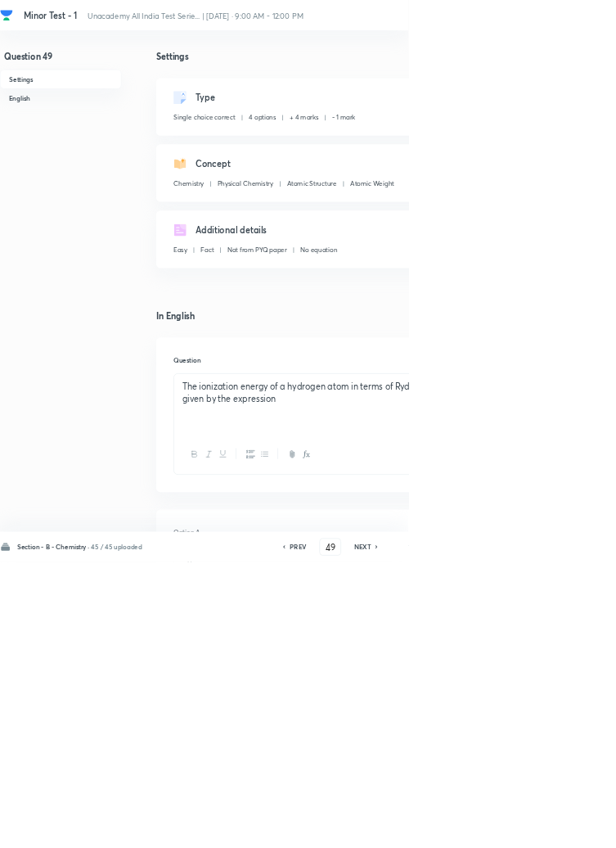
type input "50"
checkbox input "false"
checkbox input "true"
click at [570, 829] on icon at bounding box center [568, 825] width 5 height 8
type input "51"
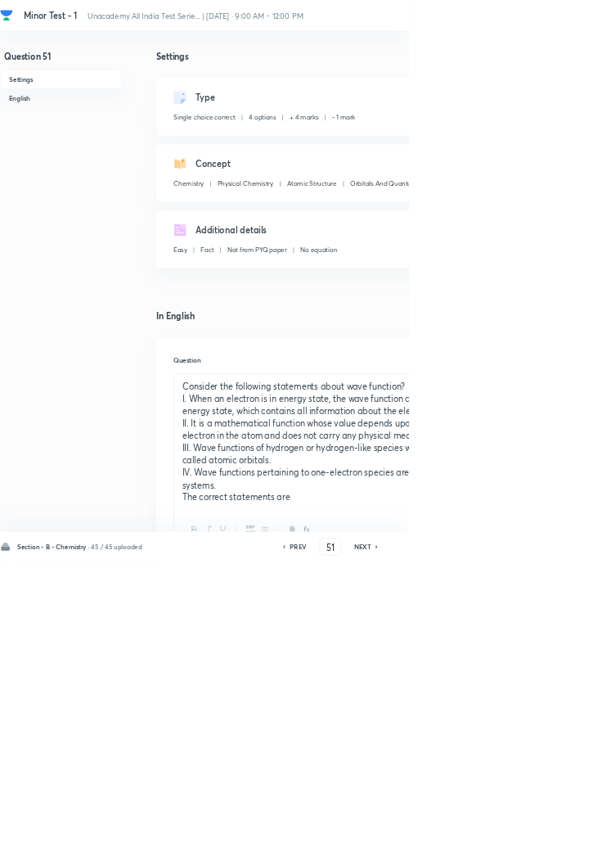
checkbox input "true"
click at [563, 838] on div "PREV 51 ​ NEXT" at bounding box center [498, 825] width 211 height 26
click at [569, 829] on icon at bounding box center [568, 825] width 5 height 8
type input "52"
checkbox input "false"
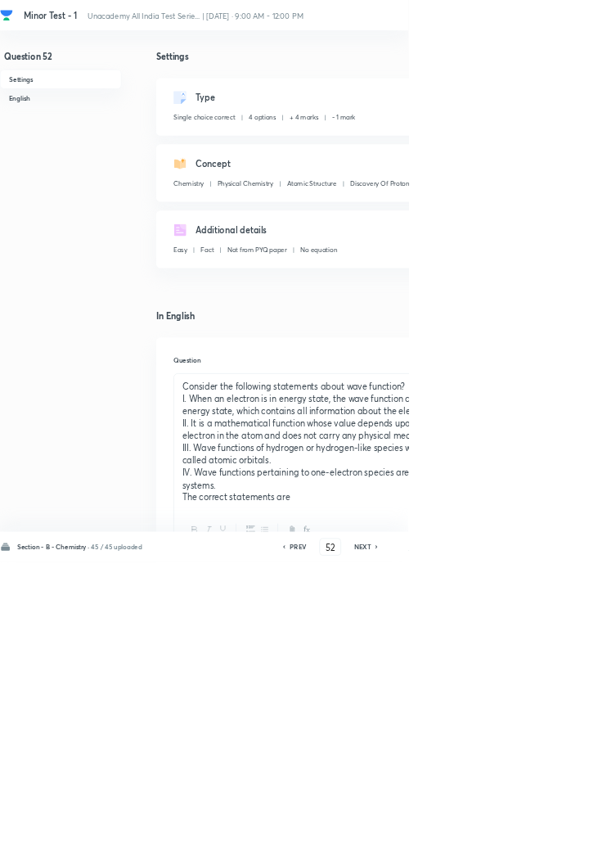
checkbox input "true"
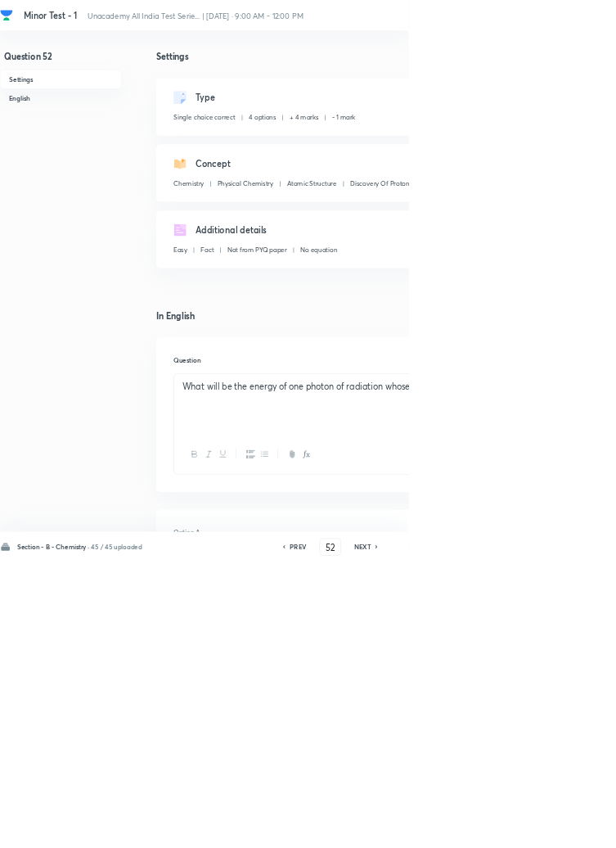
click at [569, 829] on icon at bounding box center [568, 825] width 5 height 8
type input "53"
checkbox input "false"
checkbox input "true"
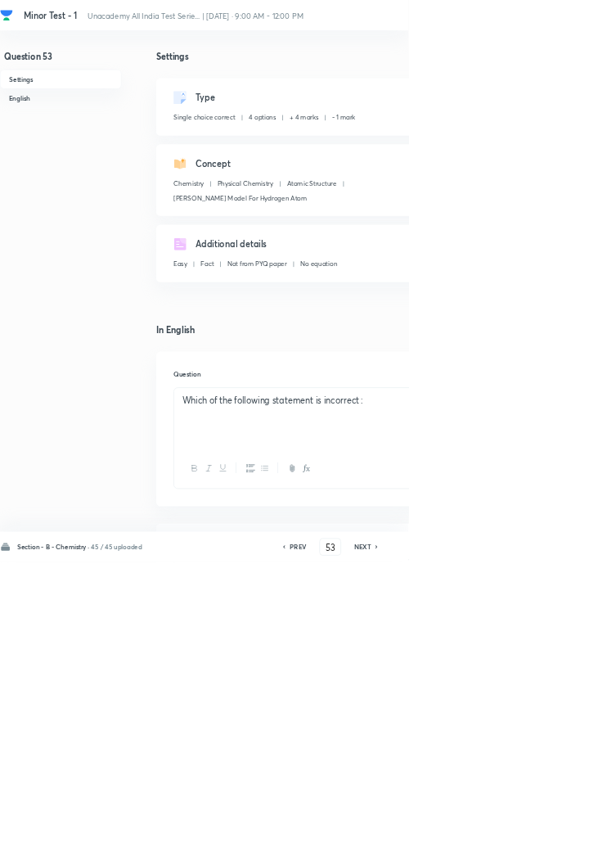
click at [556, 832] on h6 "NEXT" at bounding box center [546, 824] width 25 height 15
type input "54"
checkbox input "true"
click at [569, 829] on icon at bounding box center [568, 825] width 5 height 8
type input "55"
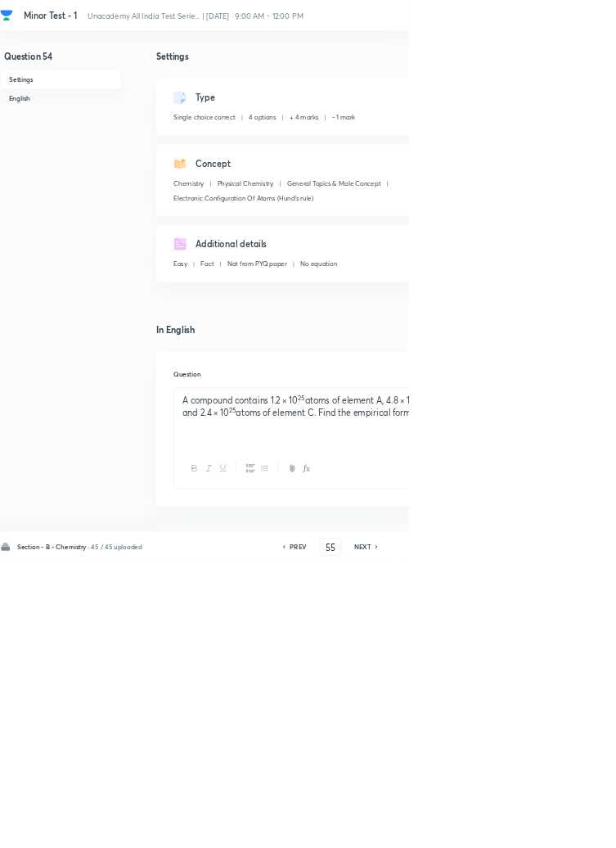
checkbox input "true"
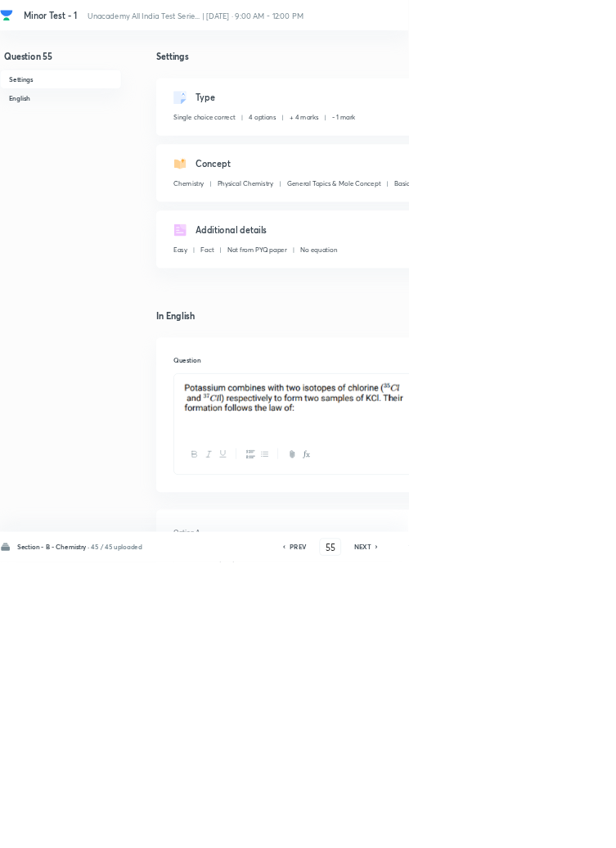
click at [555, 832] on h6 "NEXT" at bounding box center [546, 824] width 25 height 15
type input "56"
checkbox input "false"
checkbox input "true"
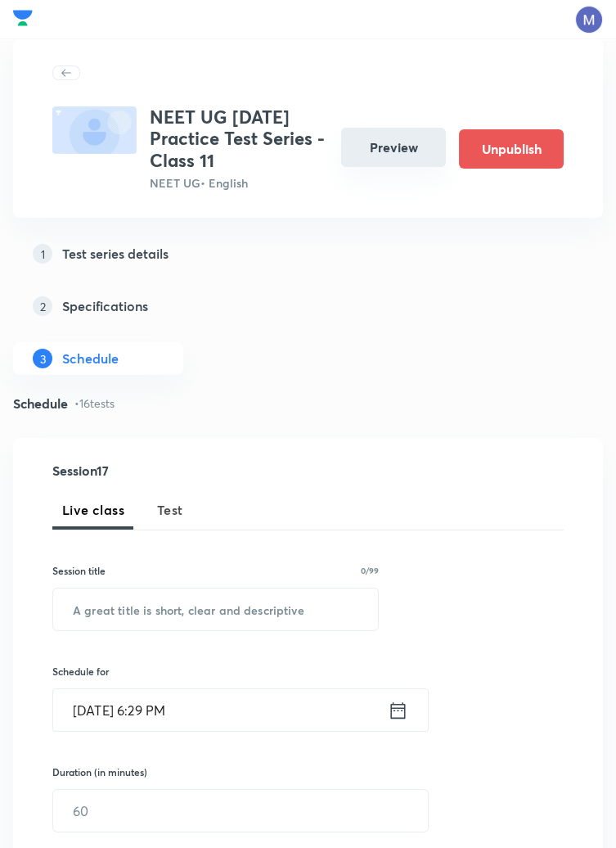
click at [395, 150] on button "Preview" at bounding box center [393, 147] width 105 height 39
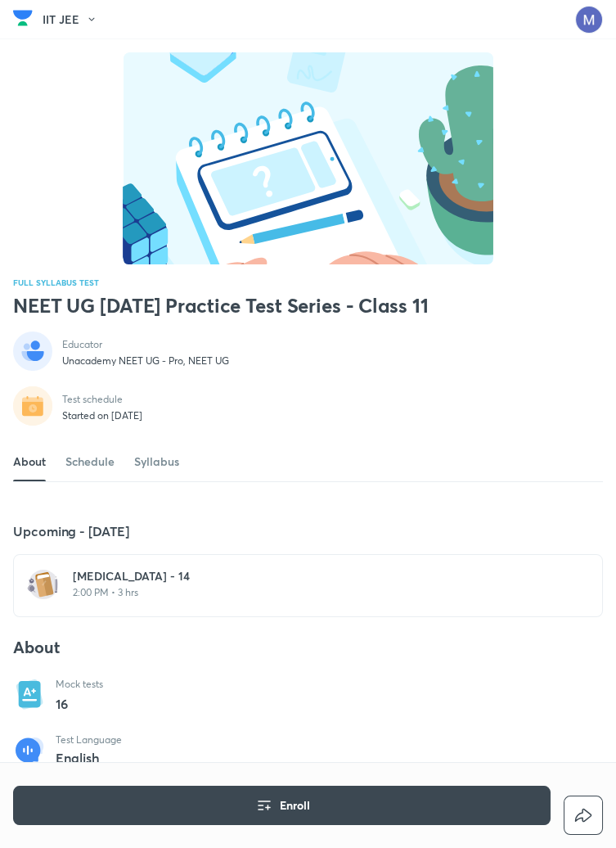
click at [155, 584] on h6 "[MEDICAL_DATA] - 14" at bounding box center [318, 576] width 490 height 16
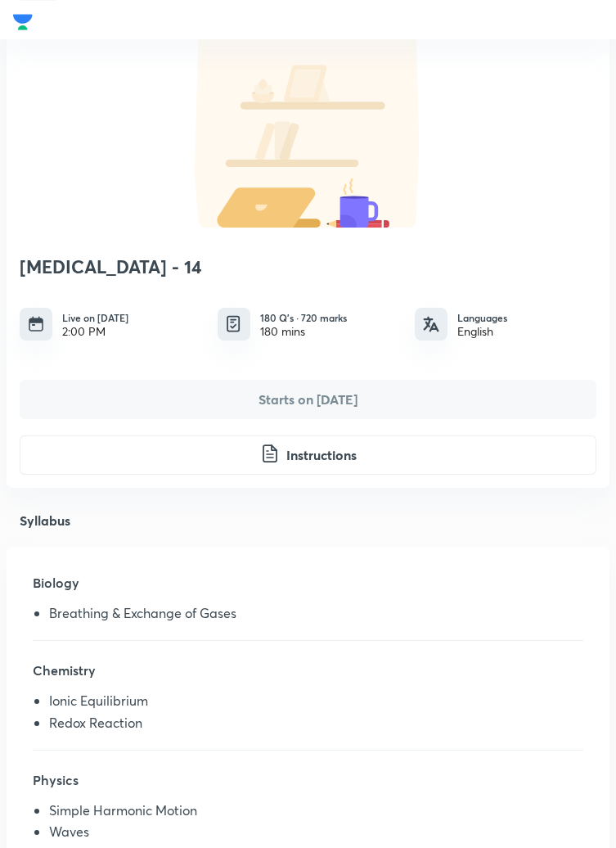
scroll to position [140, 0]
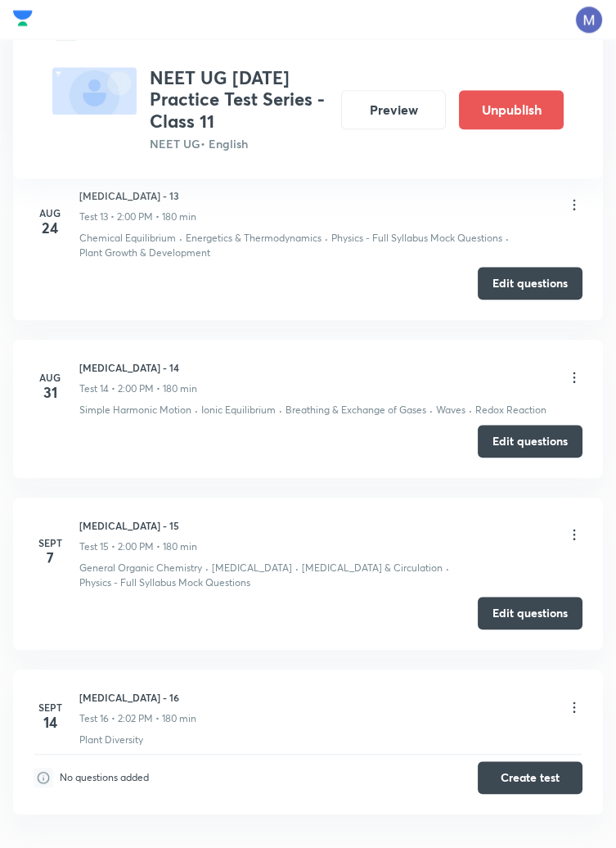
scroll to position [2888, 0]
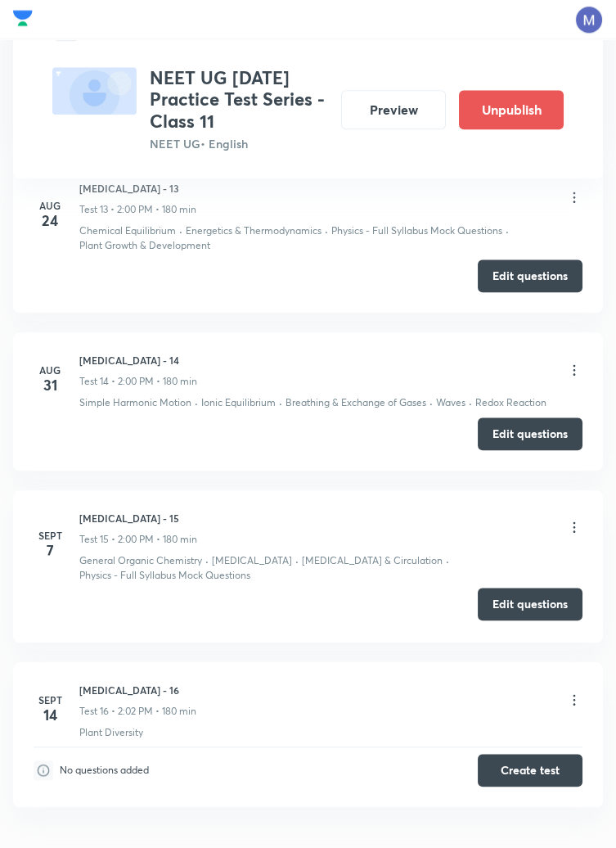
click at [528, 591] on button "Edit questions" at bounding box center [530, 603] width 105 height 33
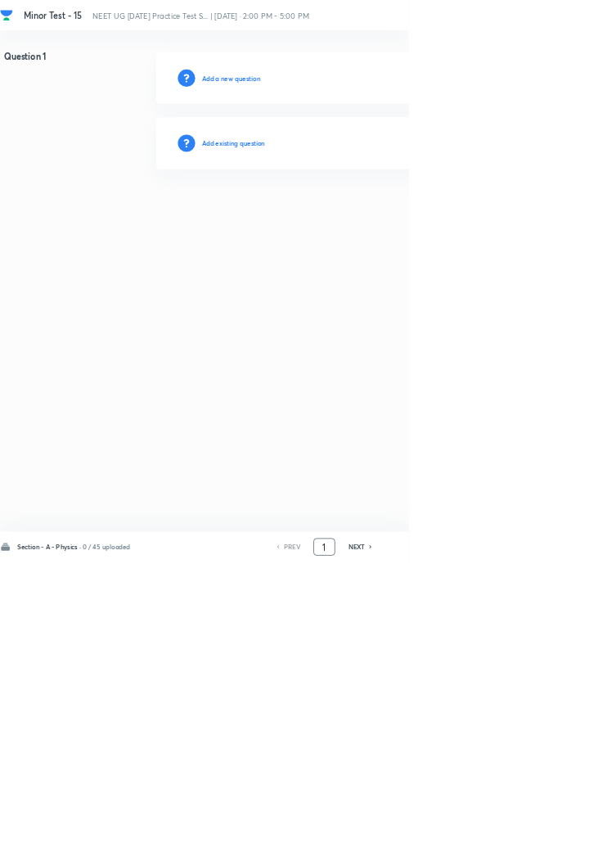
click at [497, 839] on input "1" at bounding box center [489, 825] width 31 height 29
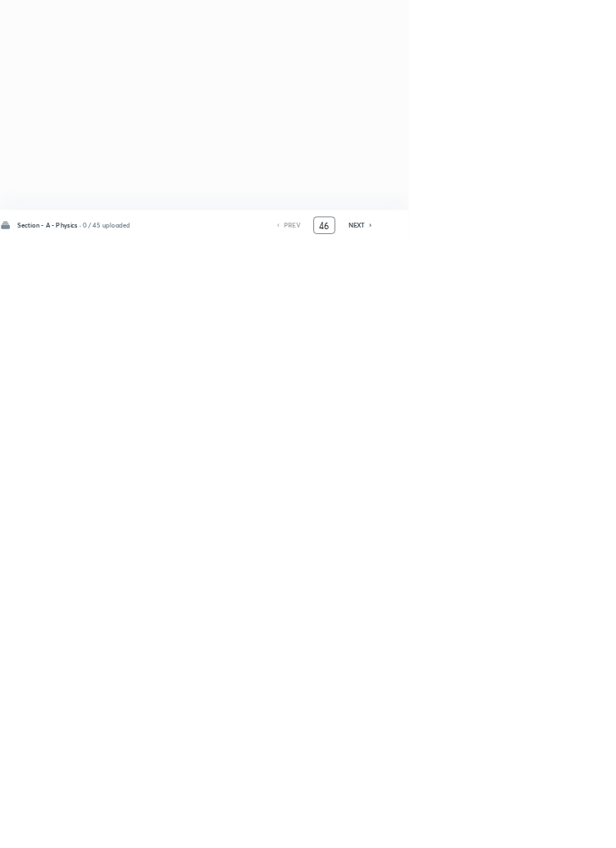
type input "46"
checkbox input "true"
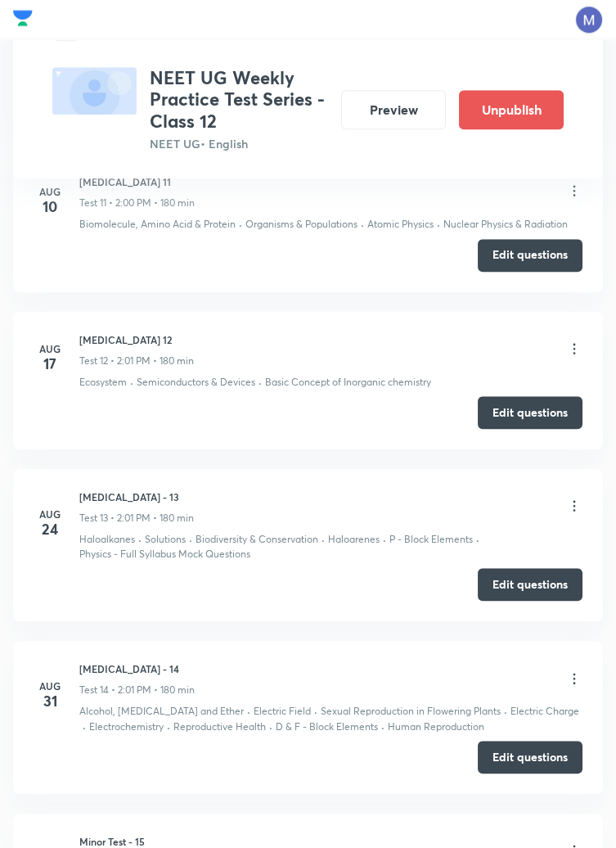
scroll to position [2652, 0]
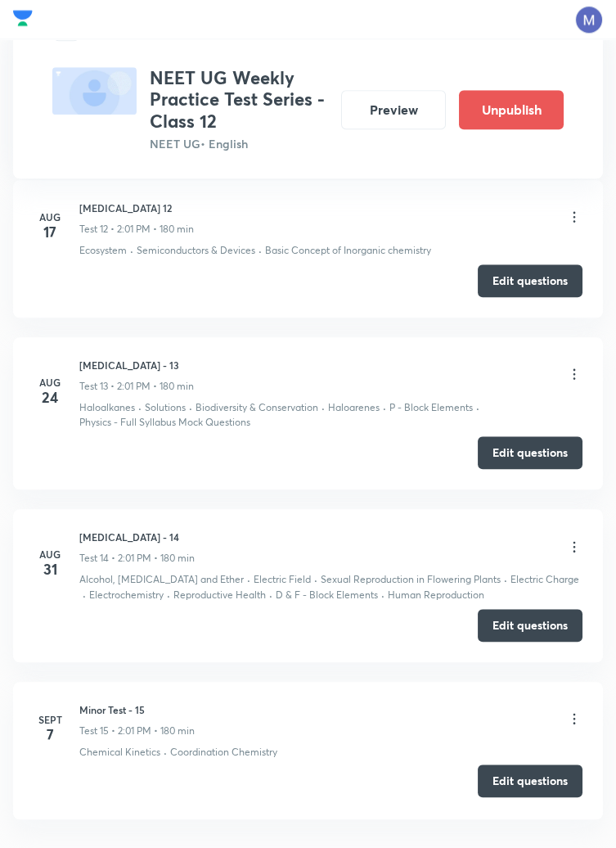
click at [530, 766] on button "Edit questions" at bounding box center [530, 780] width 105 height 33
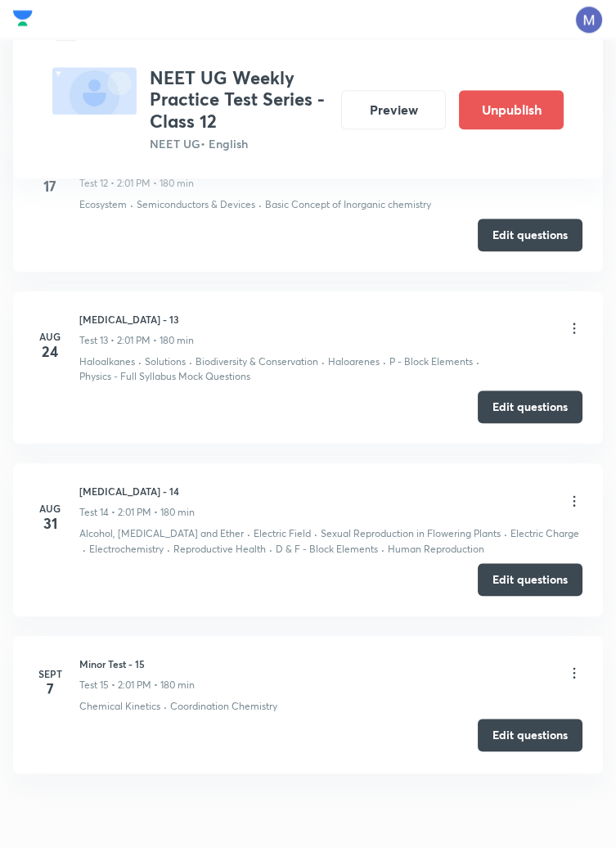
scroll to position [2711, 0]
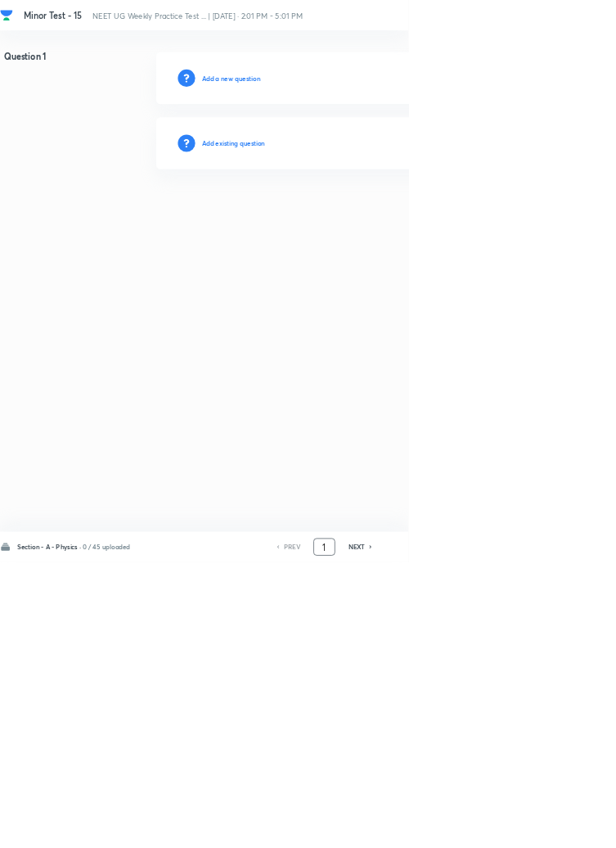
click at [496, 839] on input "1" at bounding box center [489, 825] width 31 height 29
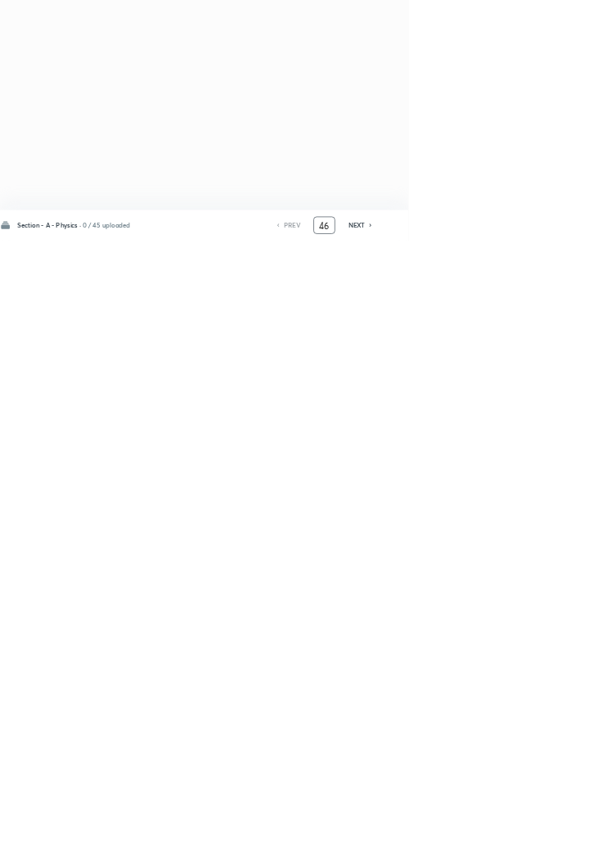
type input "46"
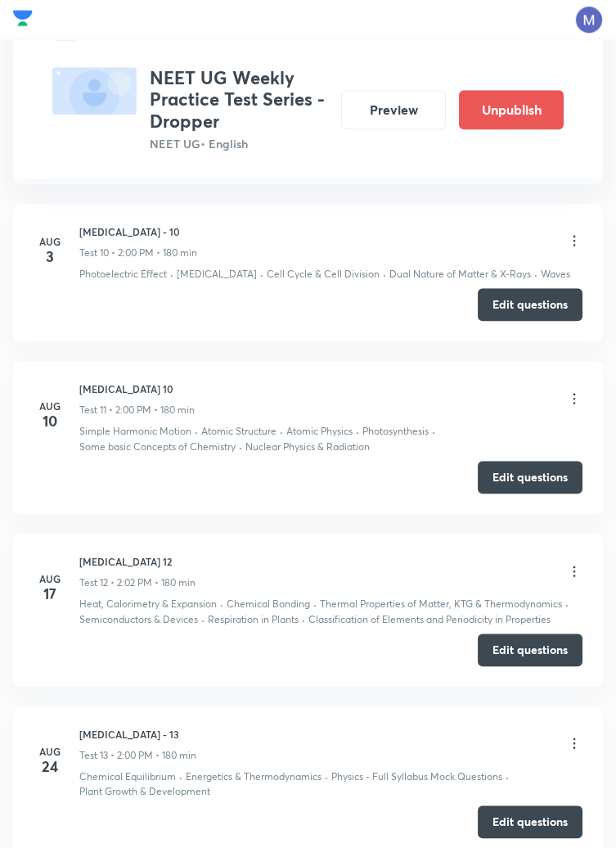
scroll to position [2757, 0]
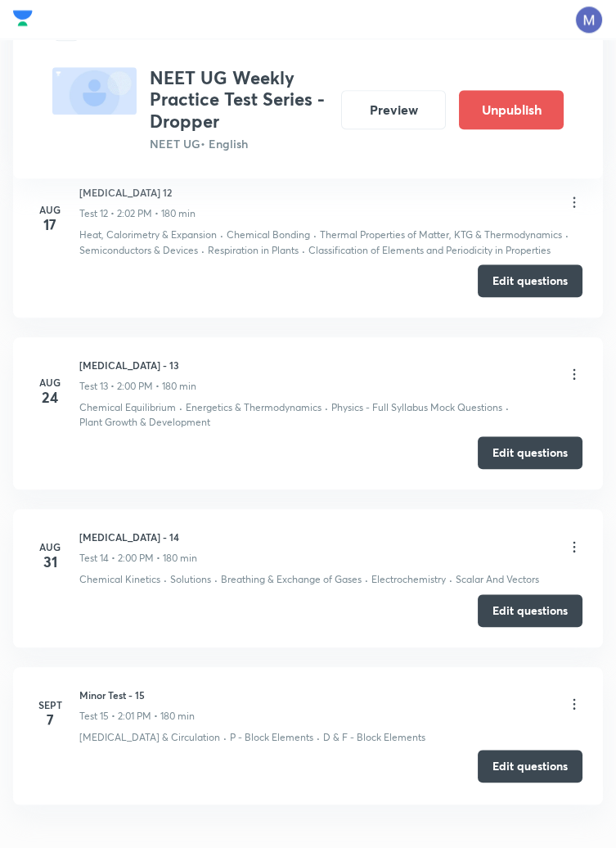
click at [520, 772] on button "Edit questions" at bounding box center [530, 765] width 105 height 33
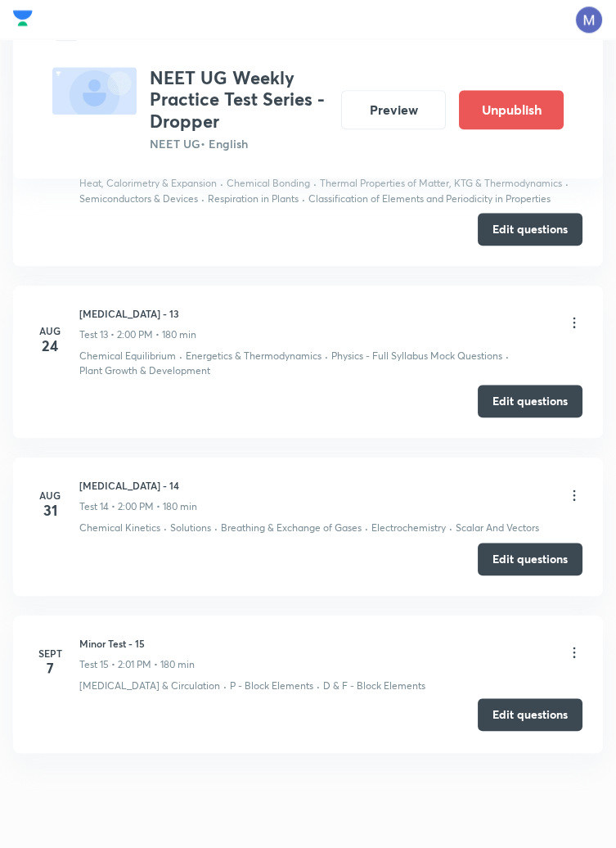
scroll to position [2810, 0]
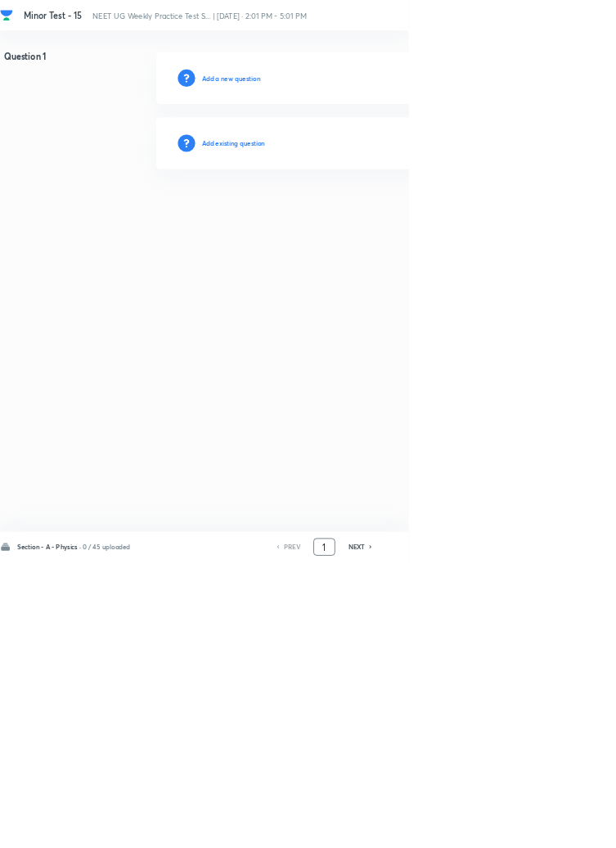
click at [498, 839] on input "1" at bounding box center [489, 825] width 31 height 29
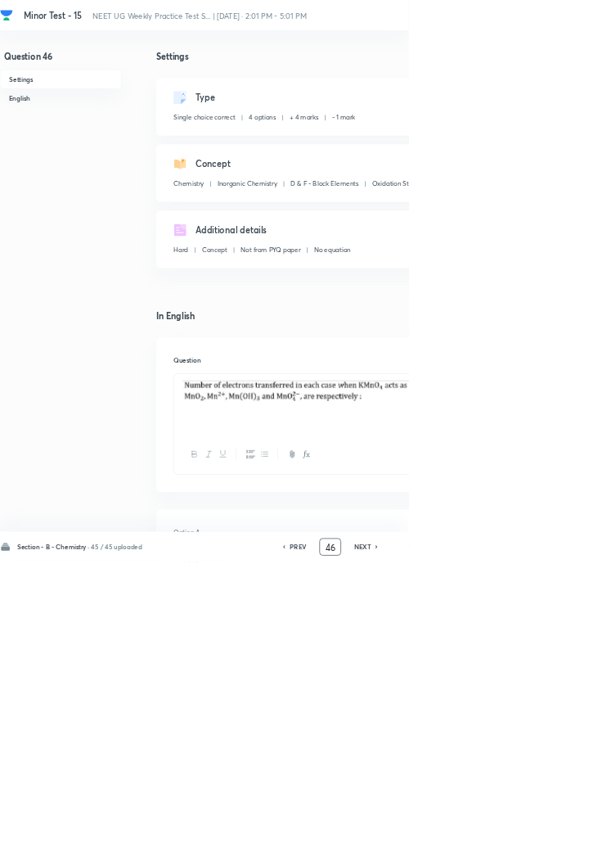
click at [505, 839] on input "46" at bounding box center [498, 825] width 31 height 29
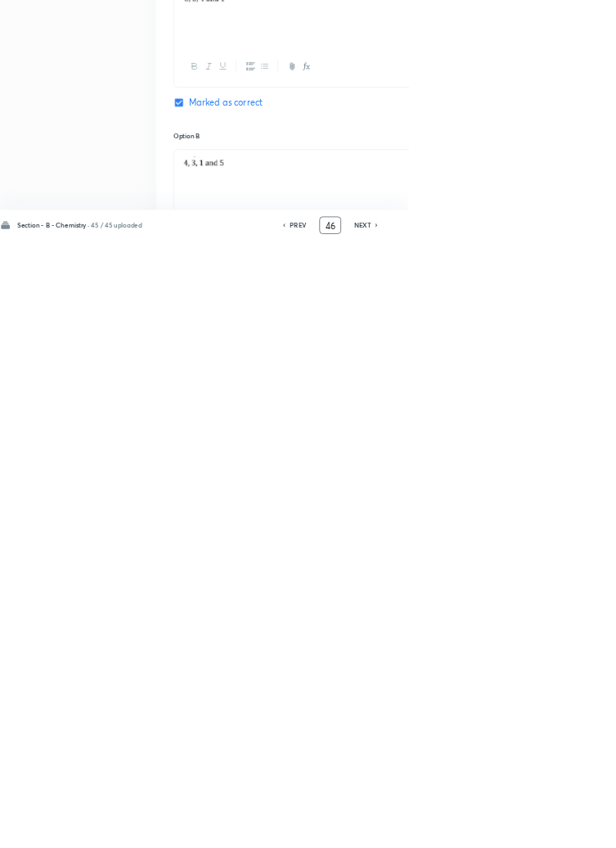
scroll to position [374, 0]
type input "4"
type input "91"
checkbox input "false"
checkbox input "true"
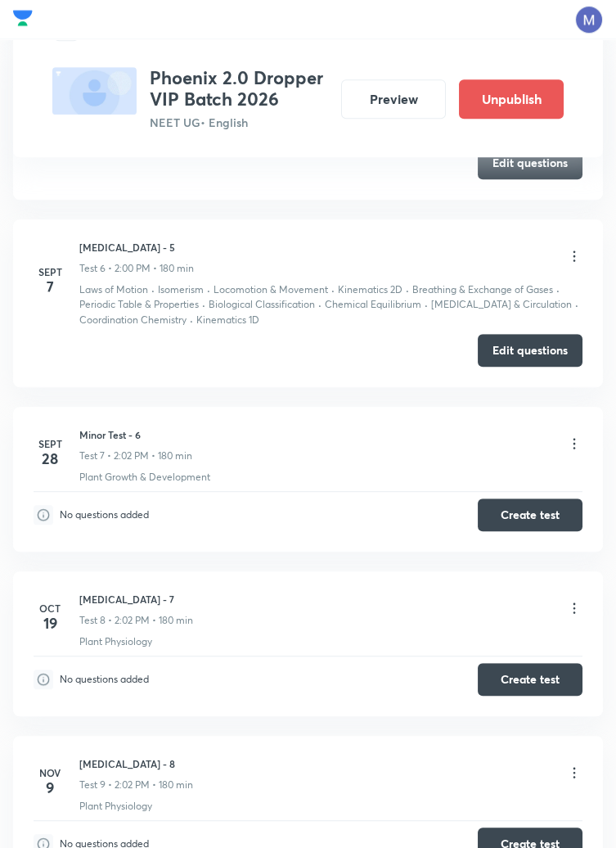
scroll to position [1721, 0]
click at [535, 352] on button "Edit questions" at bounding box center [530, 348] width 105 height 33
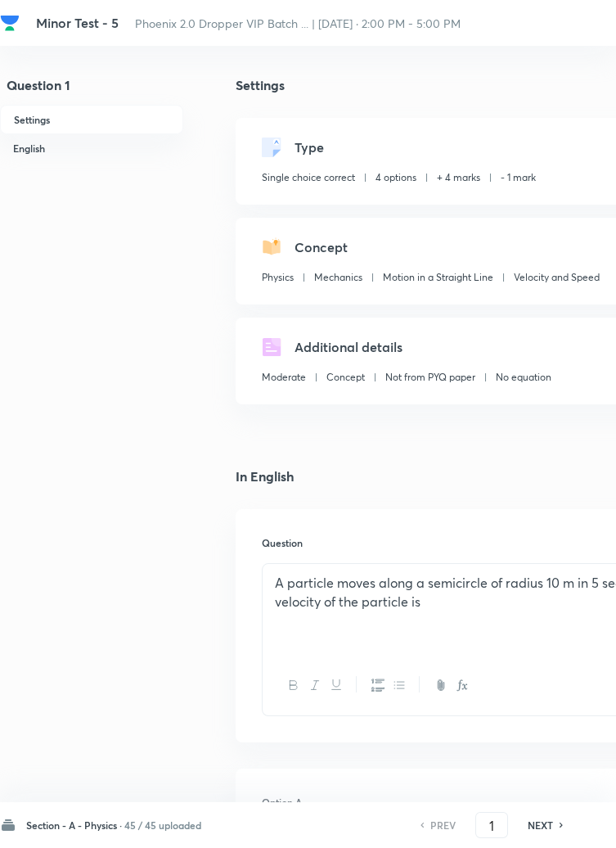
checkbox input "true"
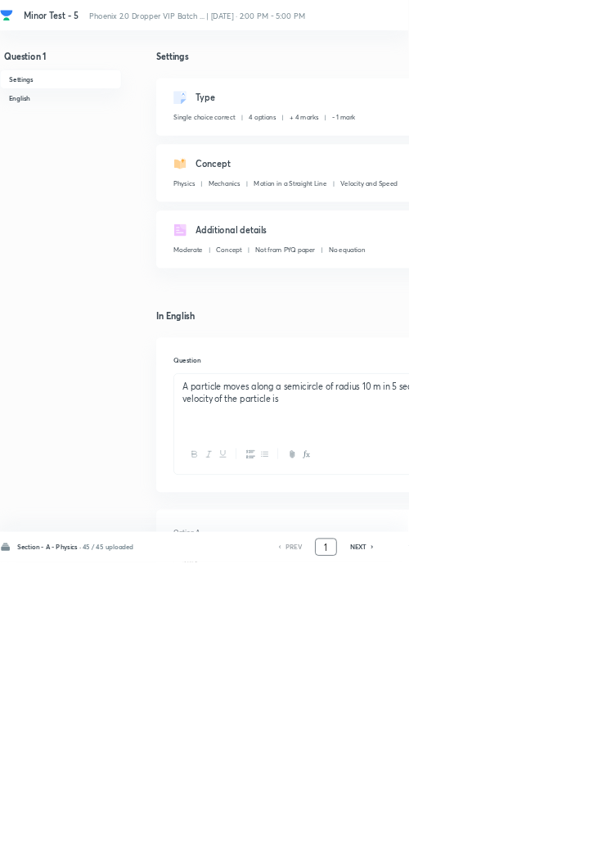
click at [497, 839] on input "1" at bounding box center [491, 825] width 31 height 29
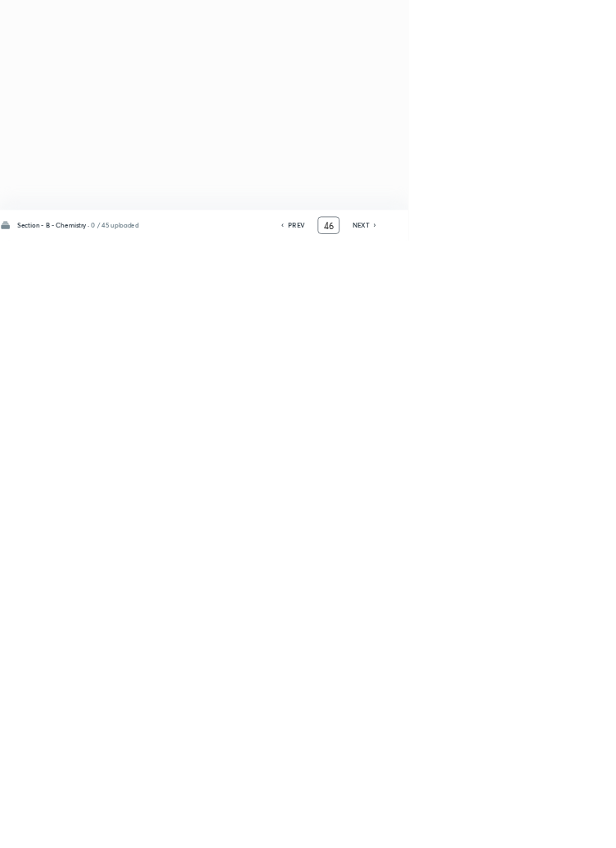
type input "4"
type input "91"
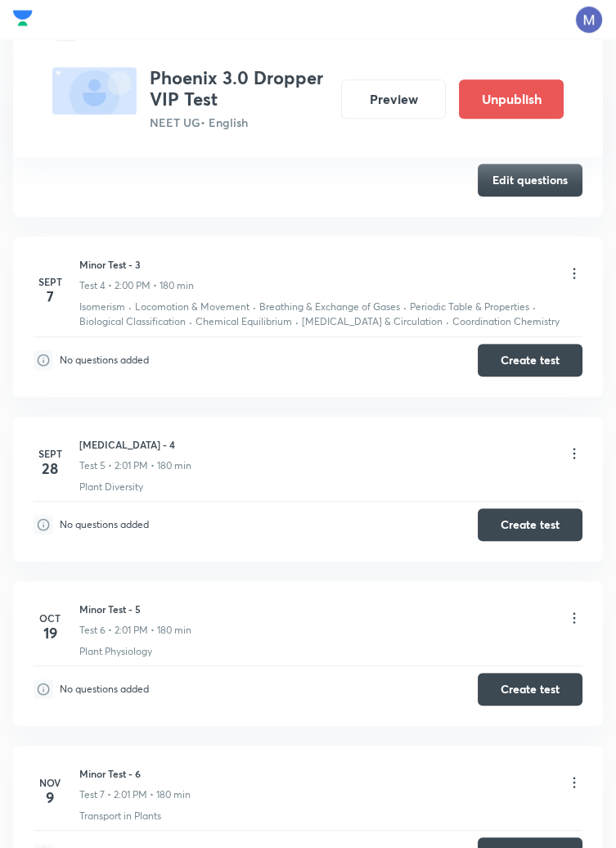
scroll to position [1329, 0]
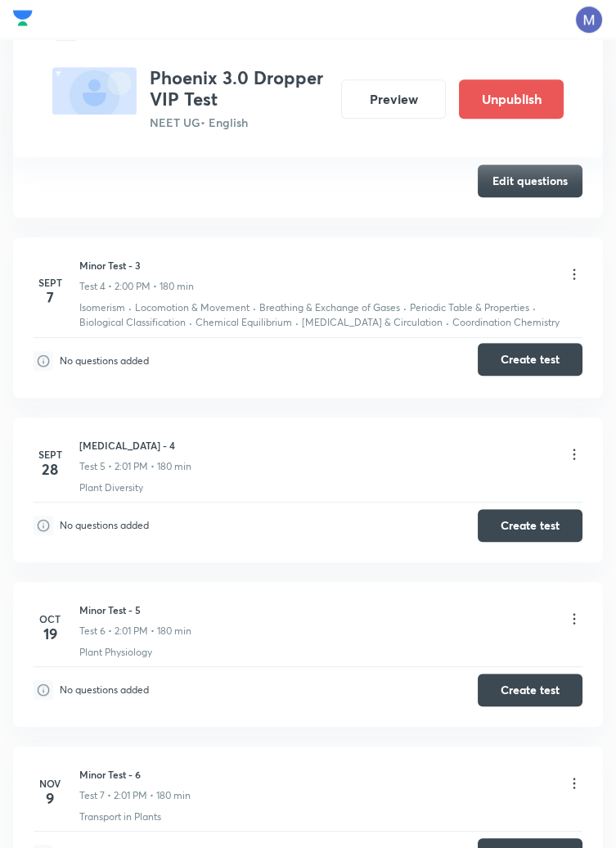
click at [543, 361] on button "Create test" at bounding box center [530, 359] width 105 height 33
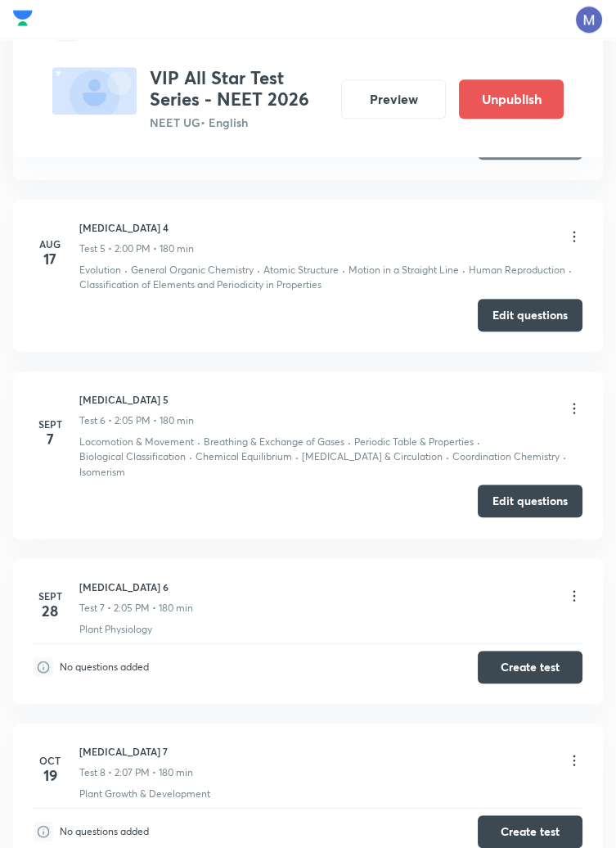
click at [527, 510] on button "Edit questions" at bounding box center [530, 500] width 105 height 33
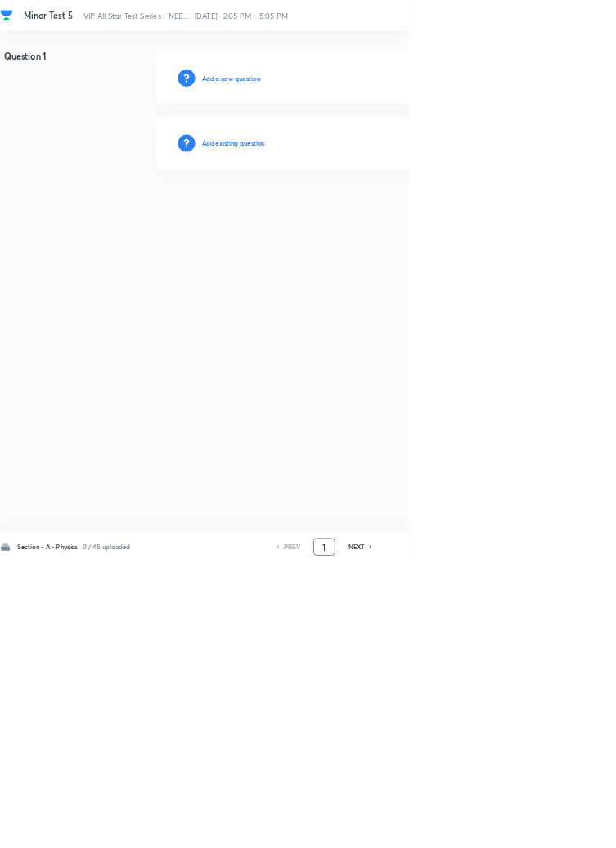
click at [497, 839] on input "1" at bounding box center [489, 825] width 31 height 29
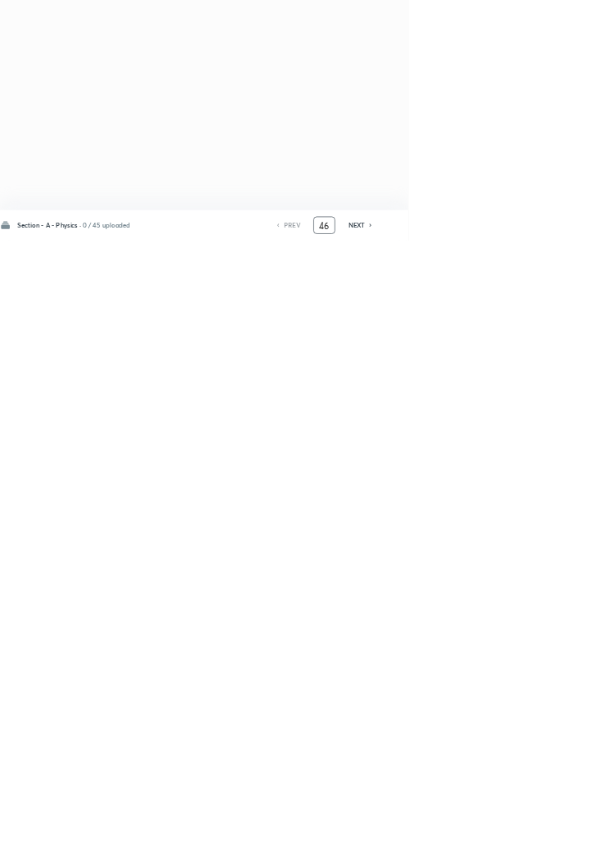
type input "46"
checkbox input "true"
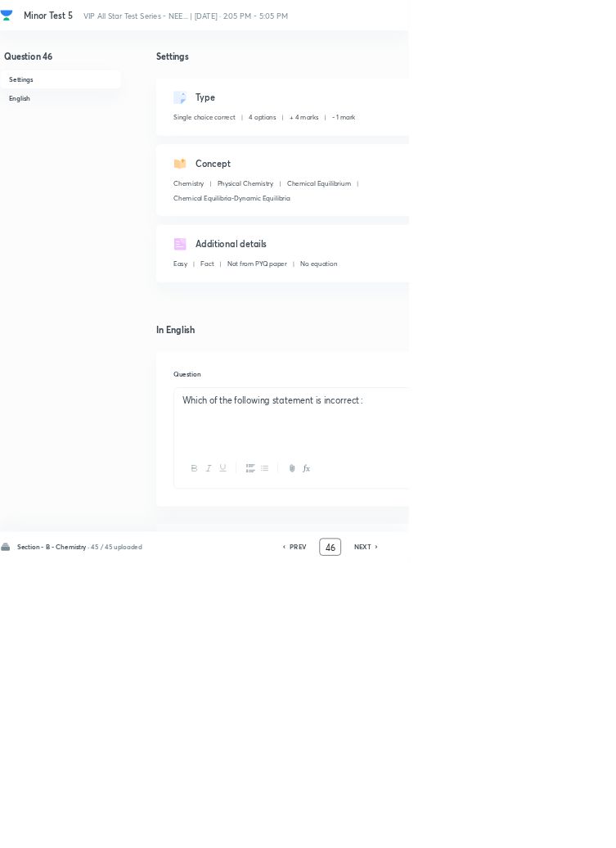
click at [504, 839] on input "46" at bounding box center [498, 825] width 31 height 29
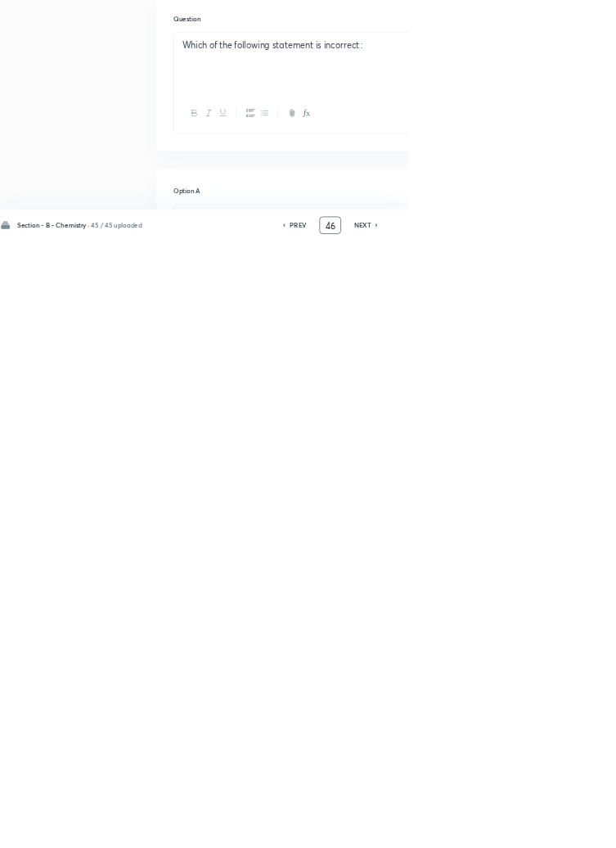
scroll to position [374, 0]
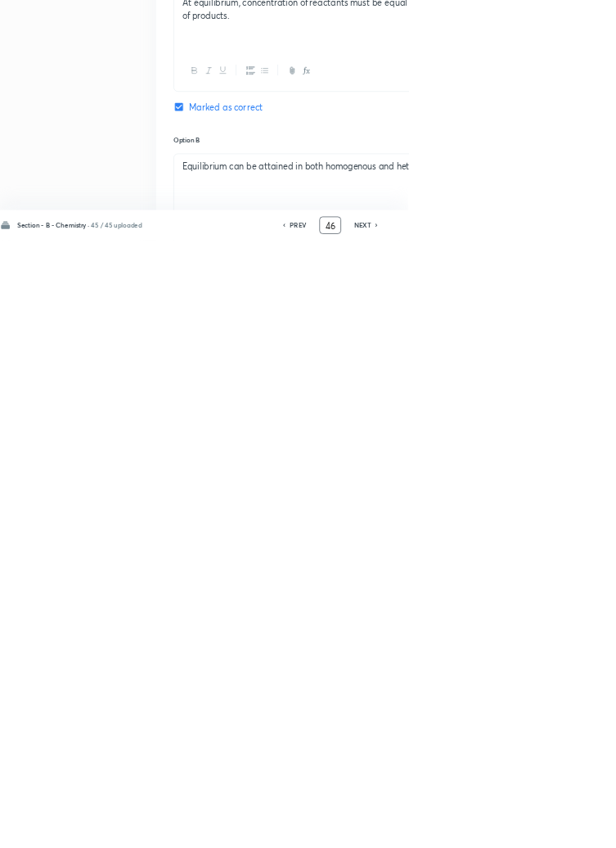
type input "4"
type input "91"
checkbox input "false"
checkbox input "true"
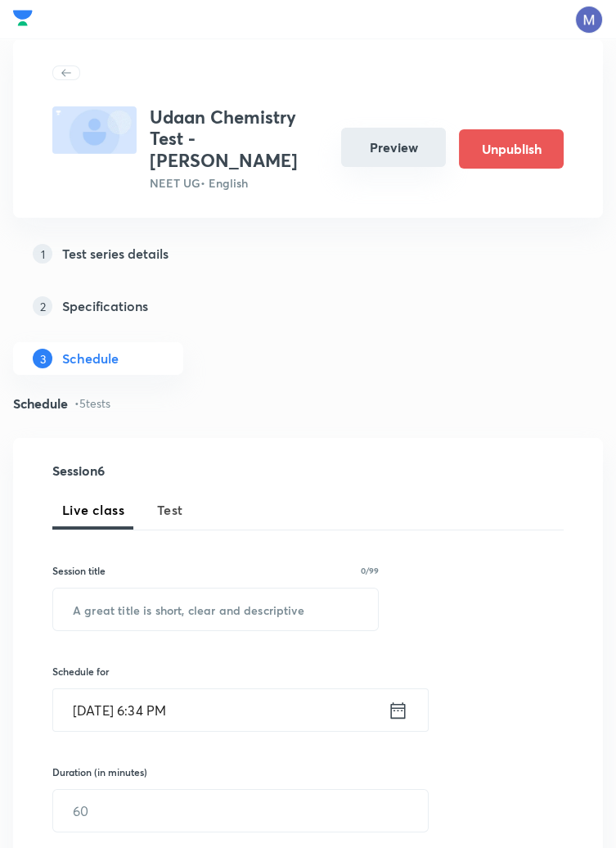
click at [402, 146] on button "Preview" at bounding box center [393, 147] width 105 height 39
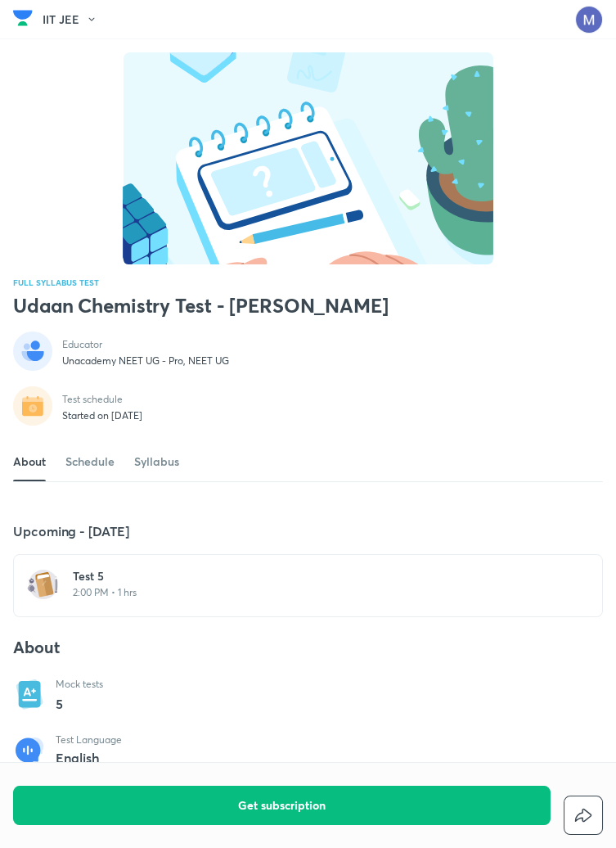
click at [135, 584] on h6 "Test 5" at bounding box center [318, 576] width 490 height 16
